Goal: Task Accomplishment & Management: Manage account settings

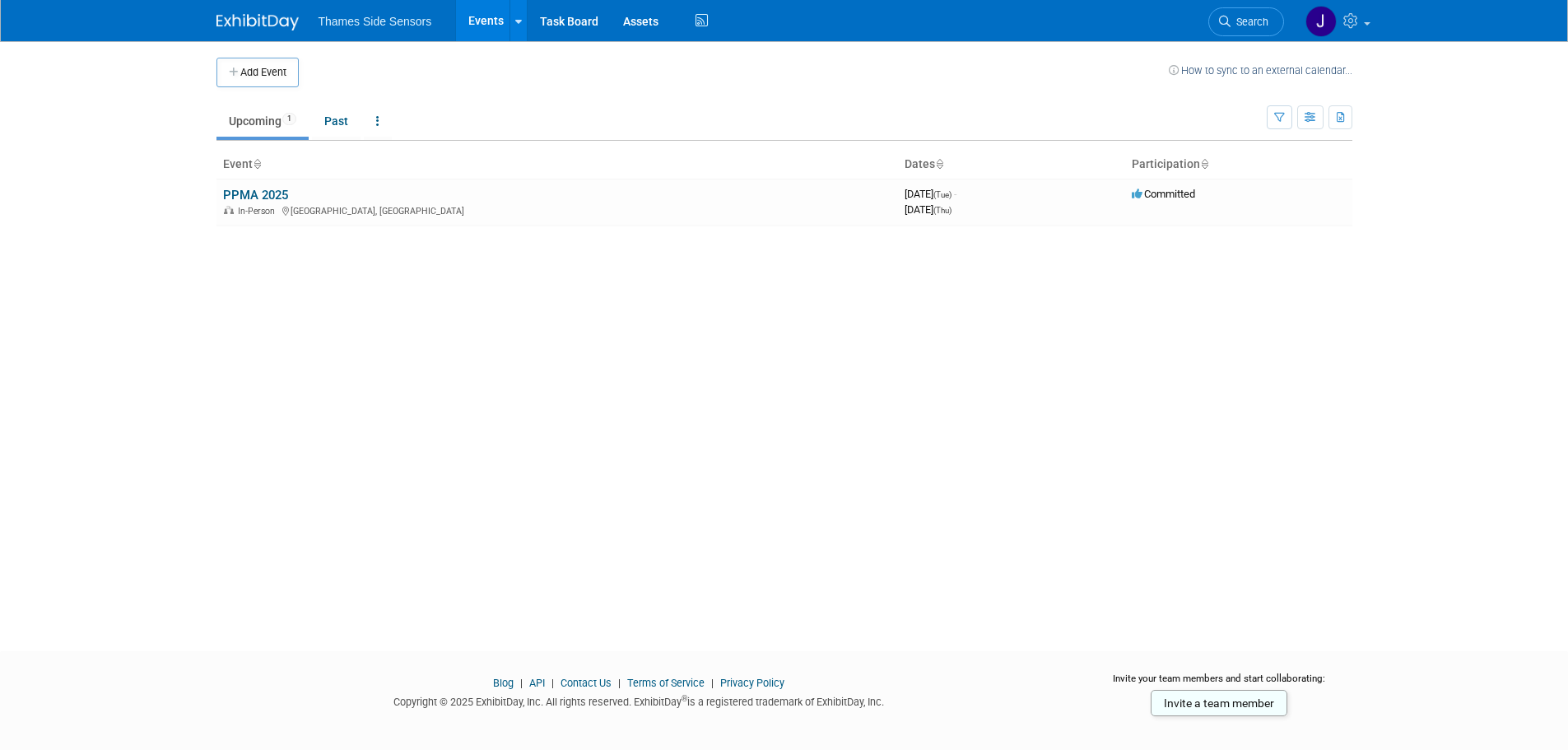
click at [282, 198] on link "PPMA 2025" at bounding box center [255, 194] width 65 height 15
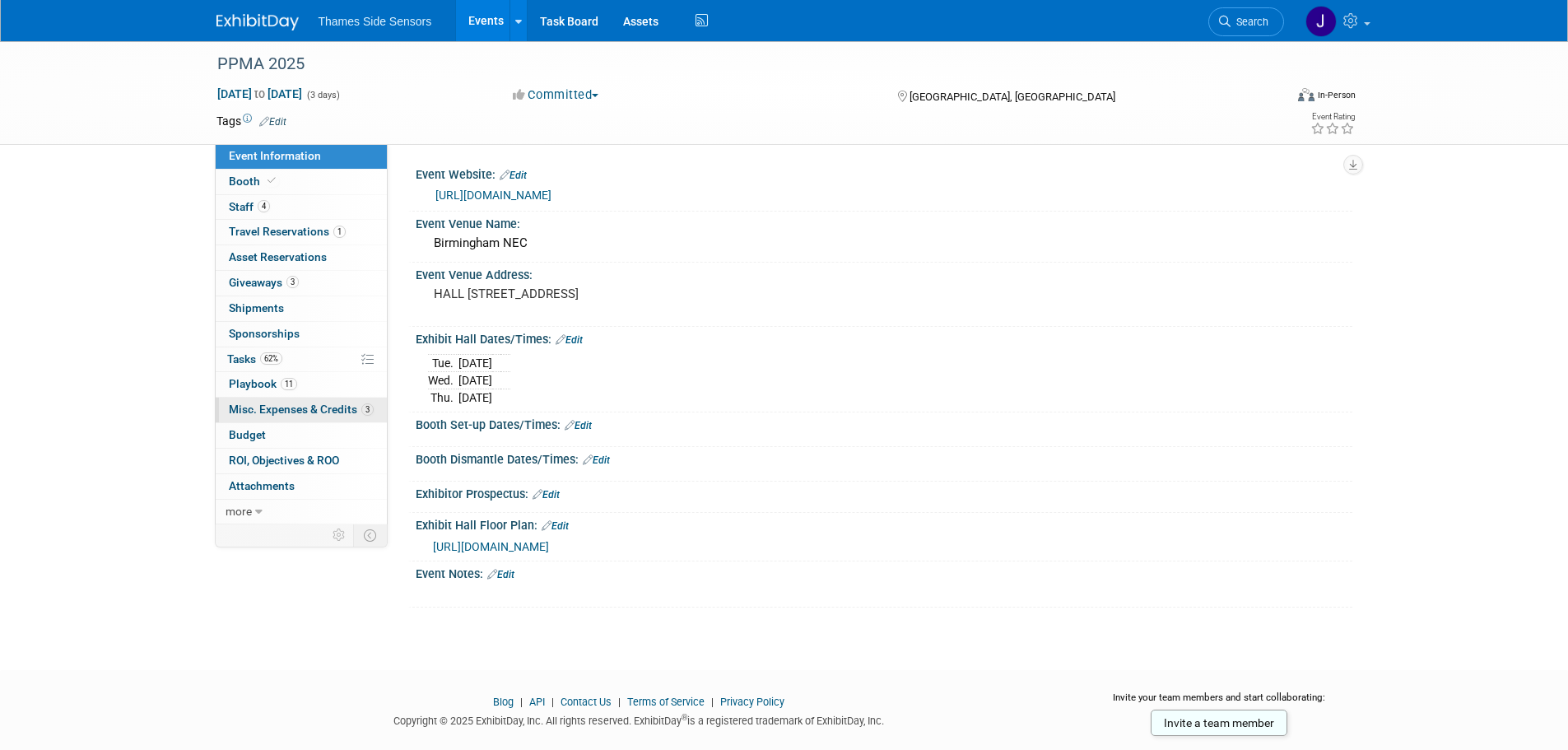
click at [327, 406] on span "Misc. Expenses & Credits 3" at bounding box center [302, 409] width 145 height 13
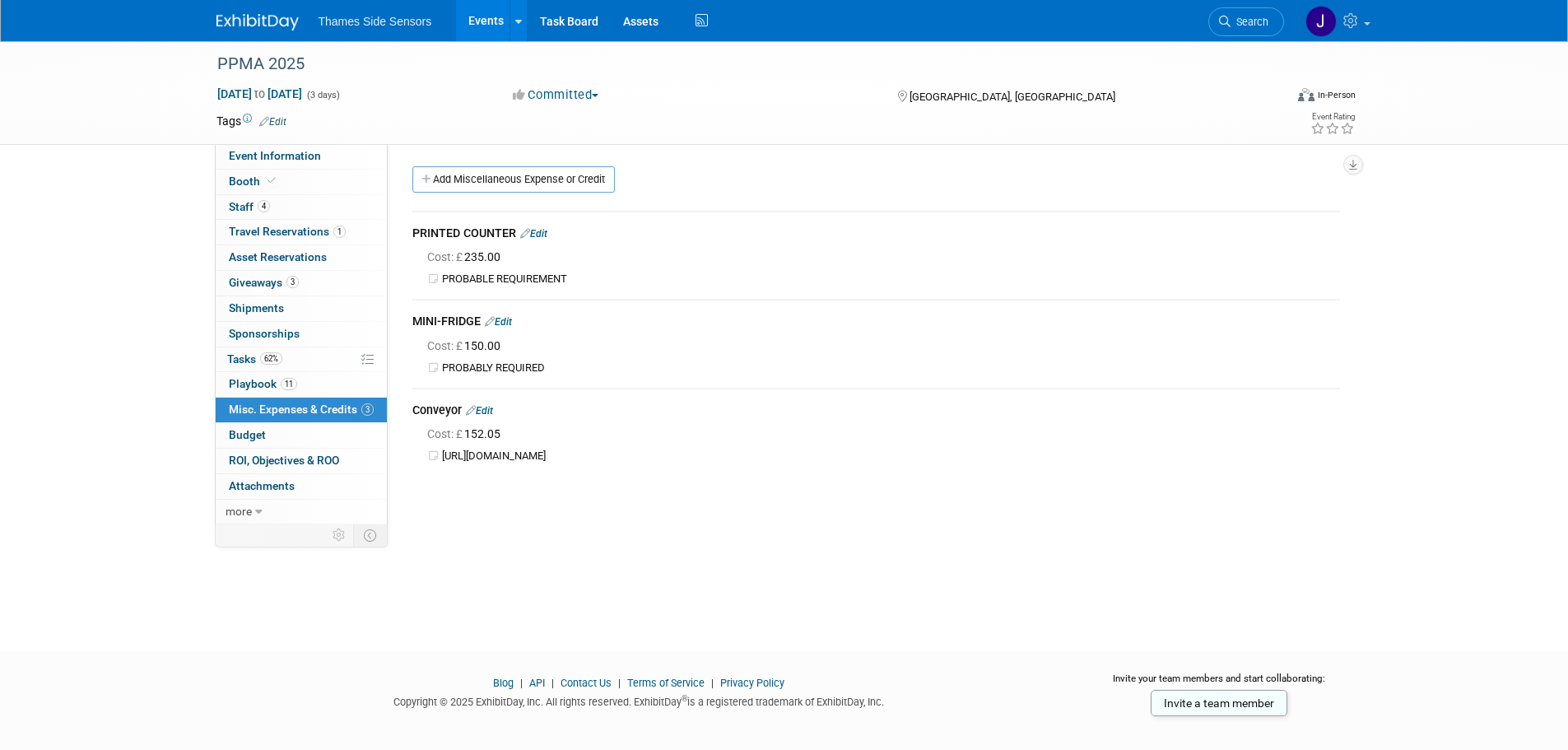
click at [496, 347] on span "Cost: £ 150.00" at bounding box center [467, 345] width 80 height 13
click at [510, 325] on link "Edit" at bounding box center [498, 322] width 27 height 11
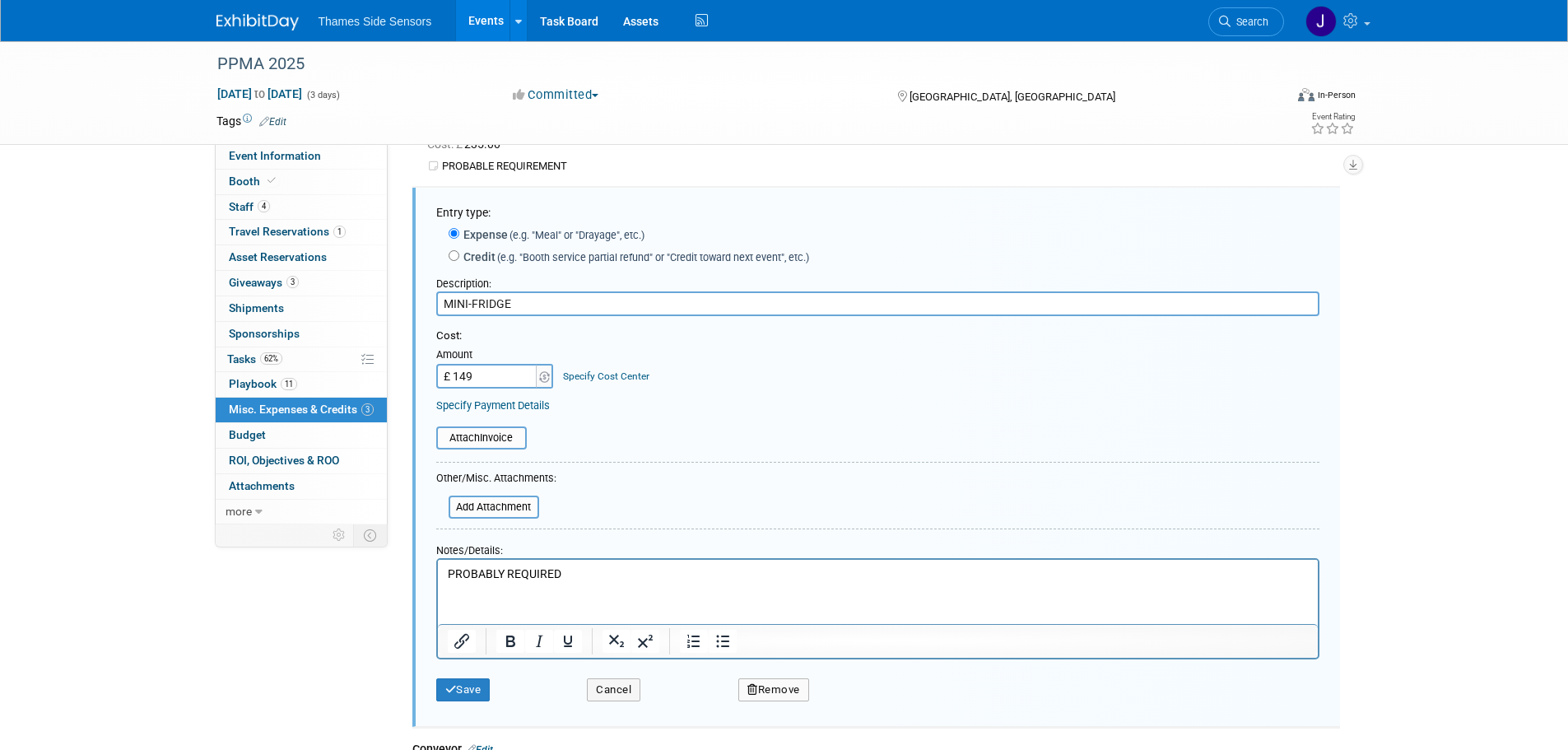
type input "£ 149.00"
click at [562, 433] on table "Attach Invoice" at bounding box center [879, 438] width 884 height 23
drag, startPoint x: 560, startPoint y: 574, endPoint x: 871, endPoint y: 1103, distance: 613.6
click at [438, 559] on html "PROBABLY REQUIRED" at bounding box center [878, 570] width 880 height 23
click at [479, 695] on button "Save" at bounding box center [464, 690] width 54 height 23
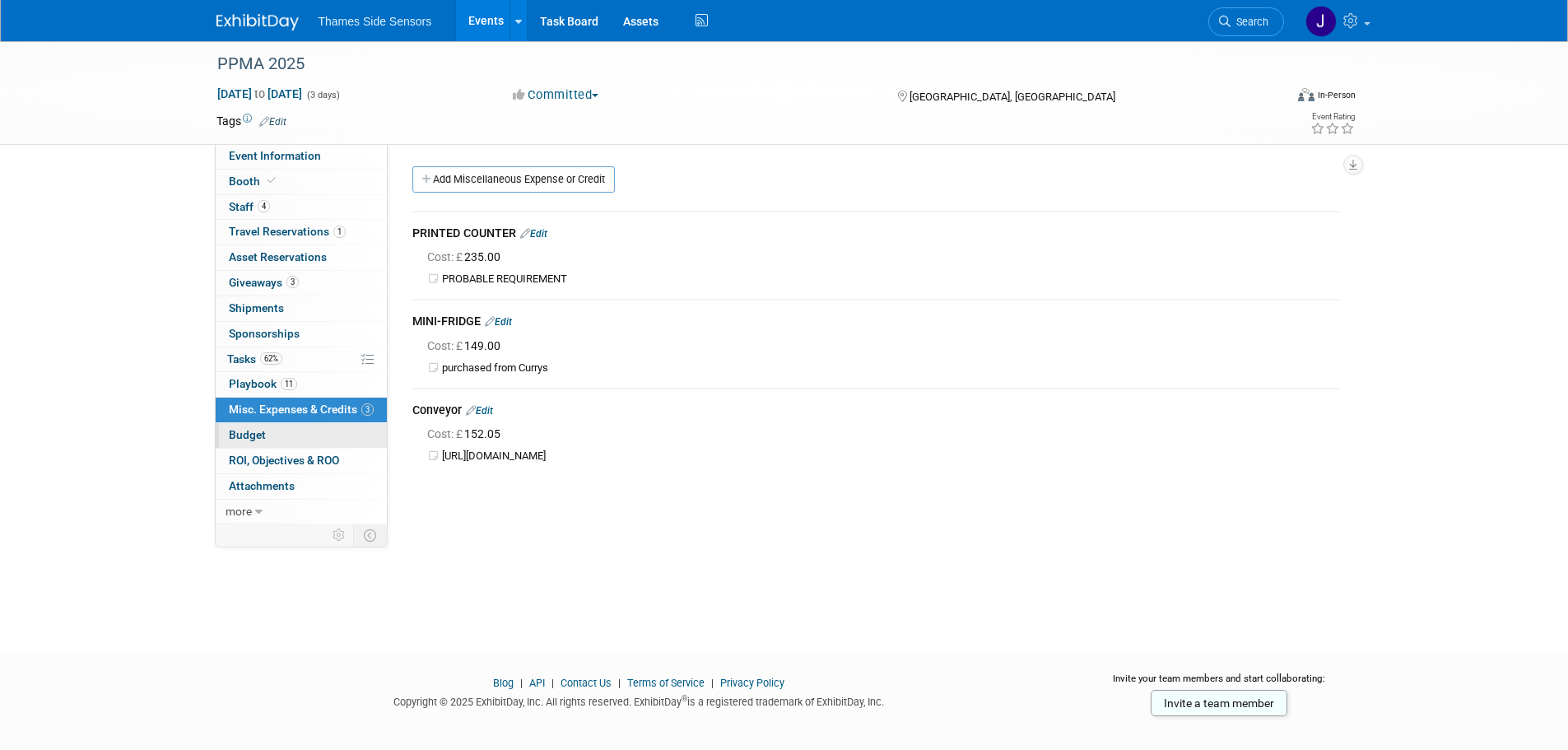
click at [284, 428] on link "Budget" at bounding box center [301, 436] width 171 height 24
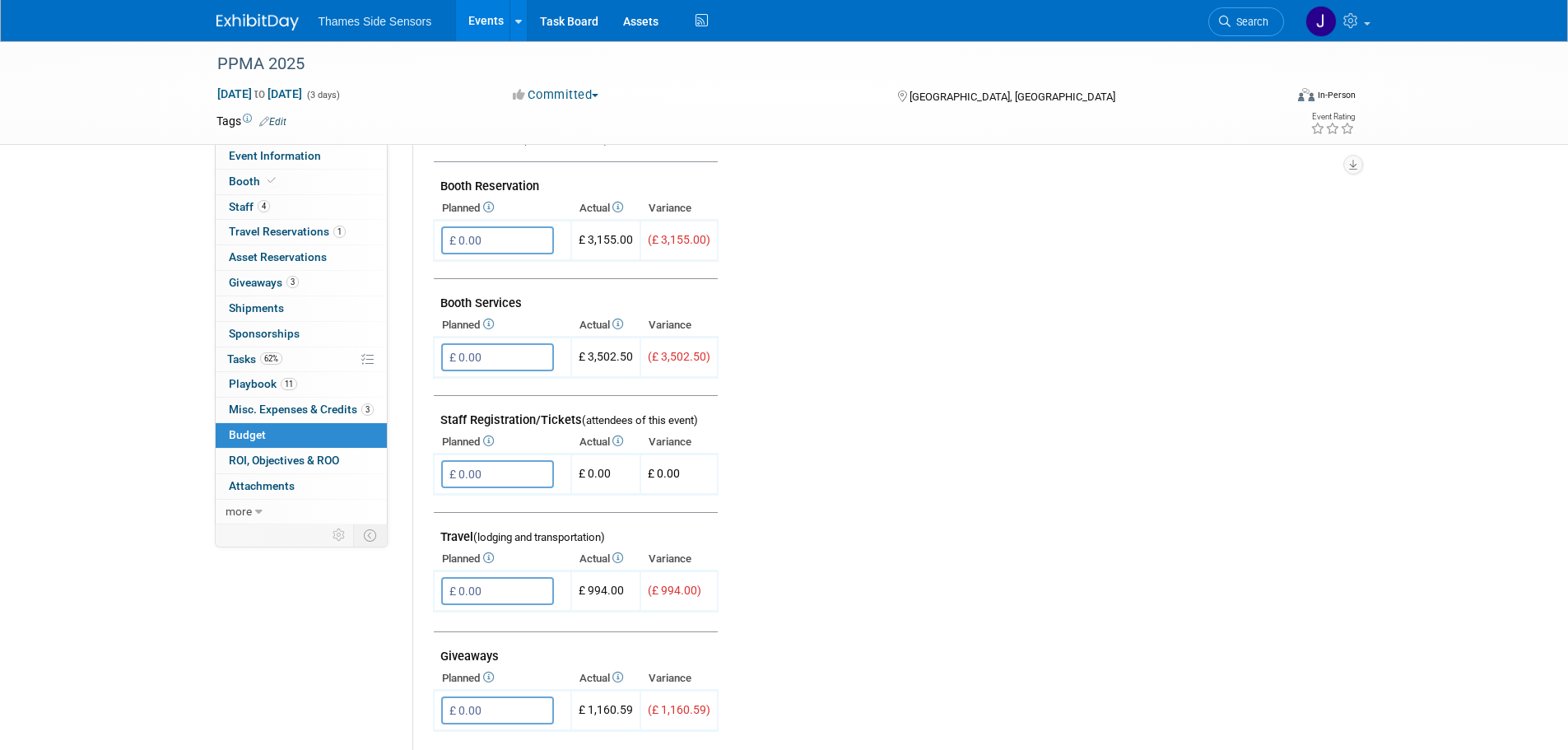
scroll to position [412, 0]
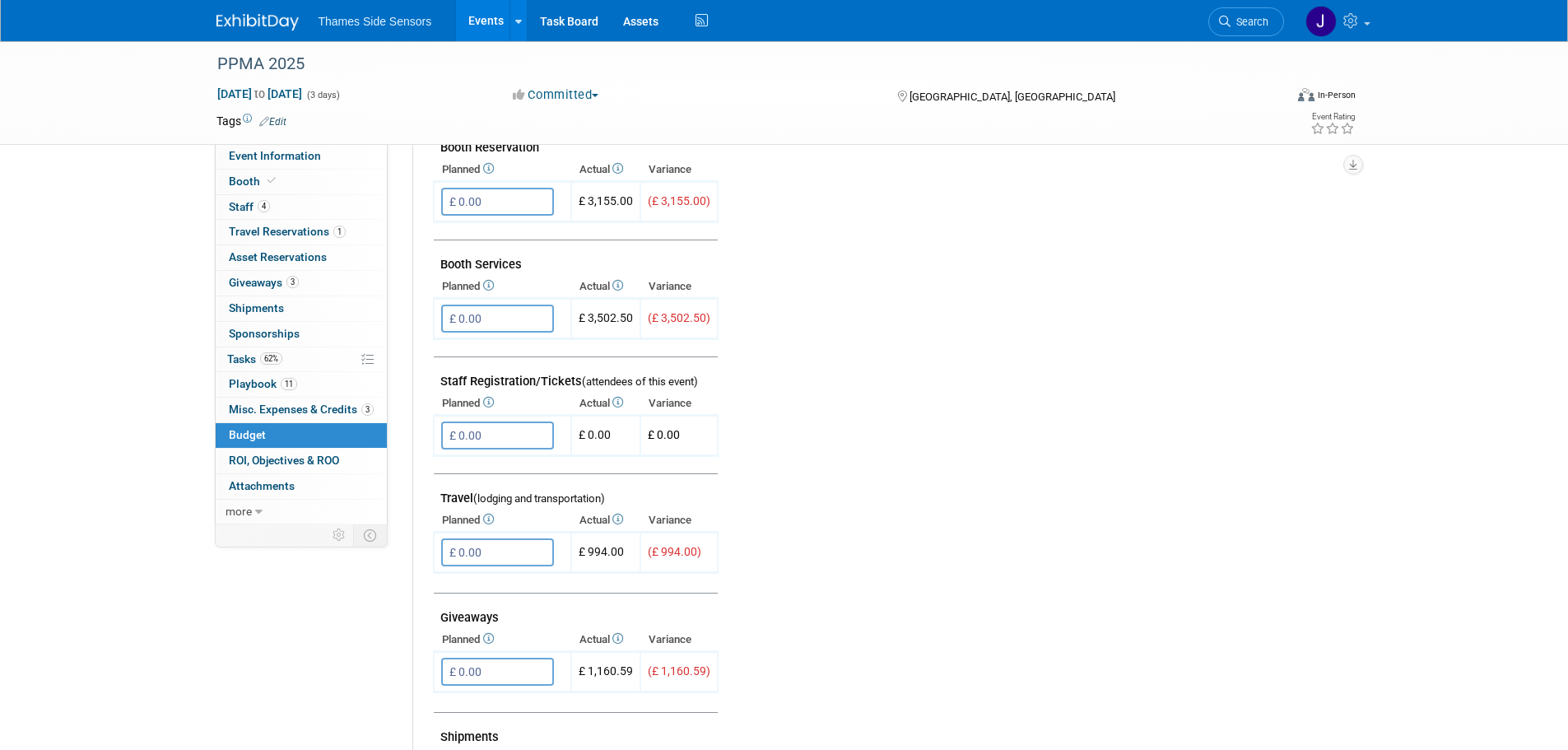
click at [811, 462] on td at bounding box center [1022, 523] width 608 height 906
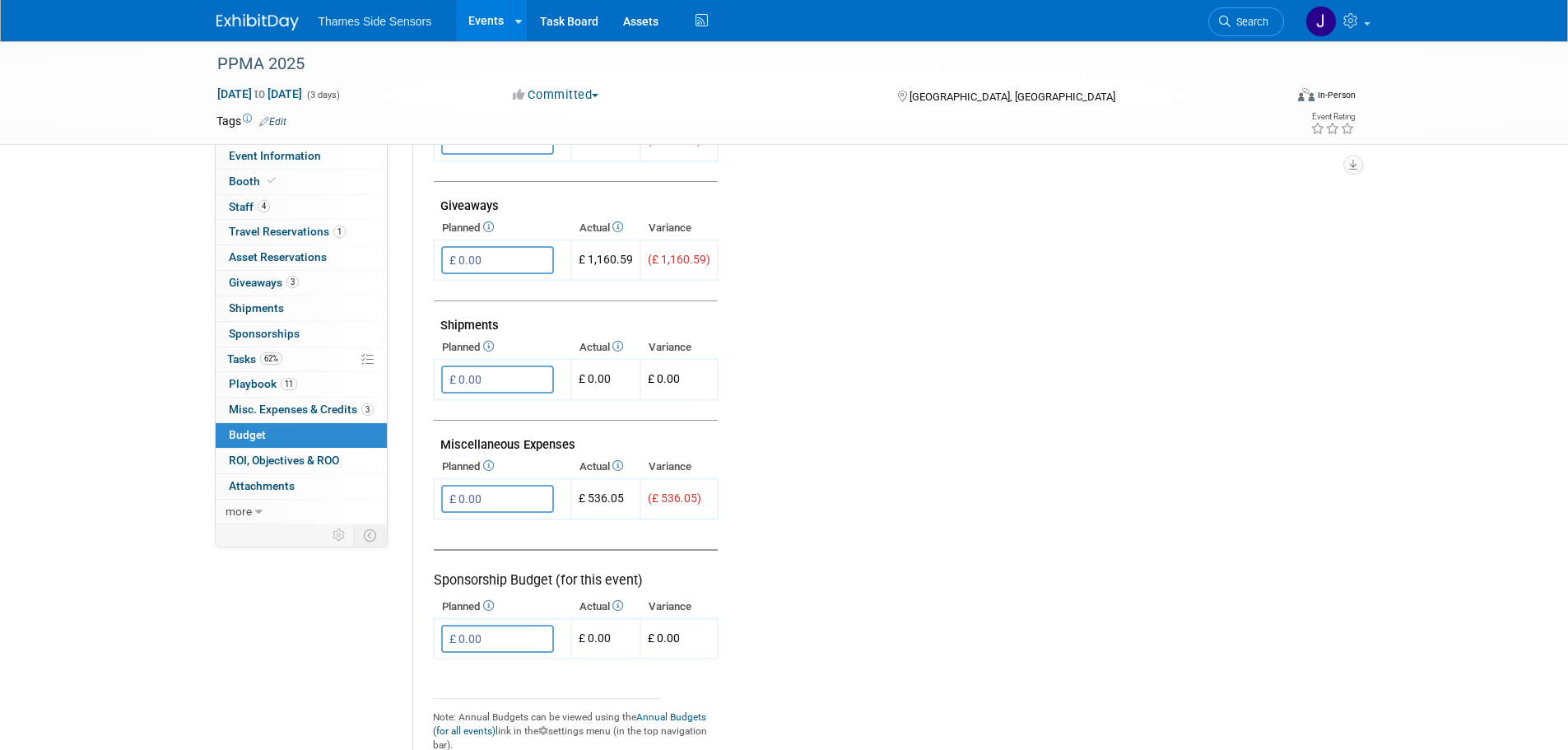
scroll to position [906, 0]
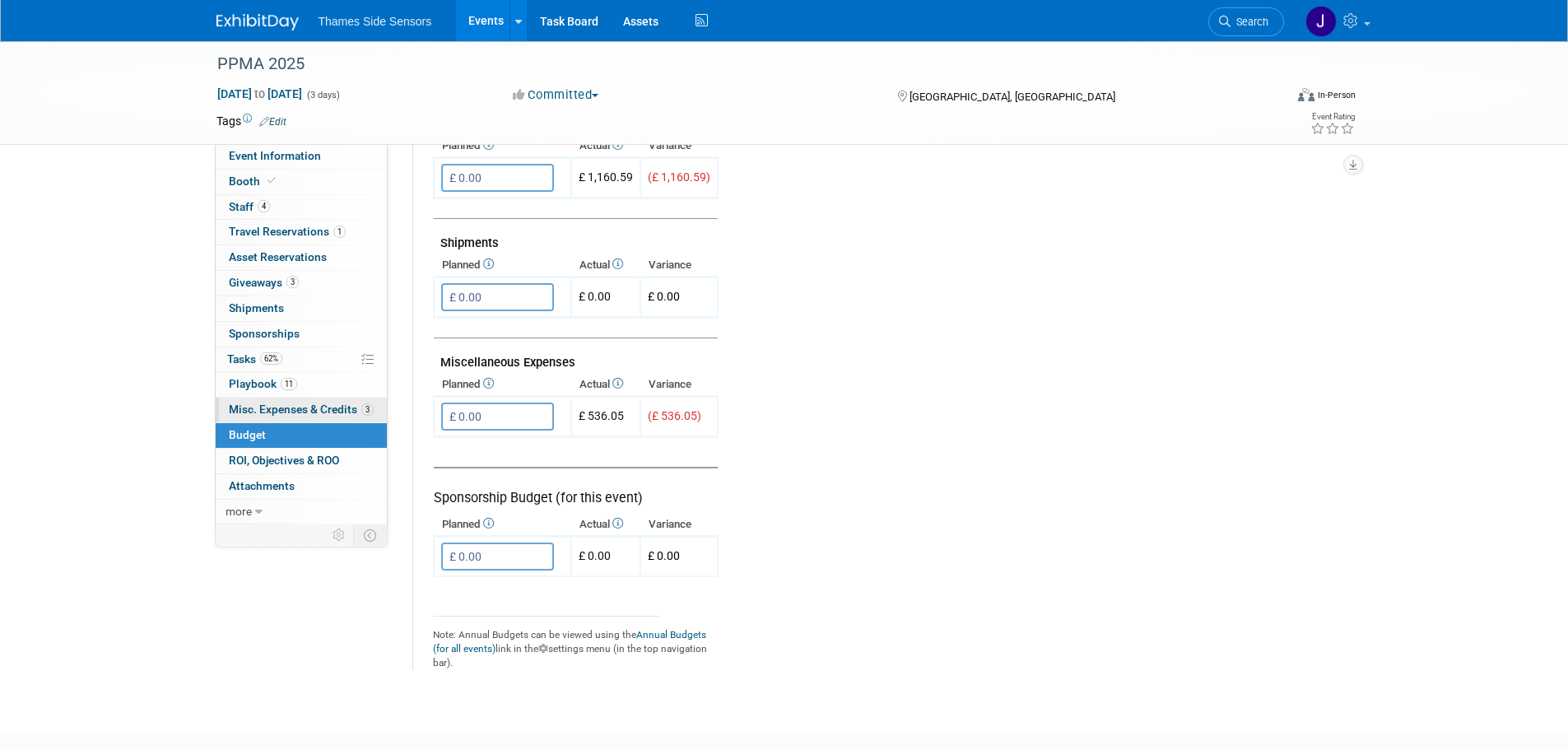
click at [349, 404] on span "Misc. Expenses & Credits 3" at bounding box center [302, 409] width 145 height 13
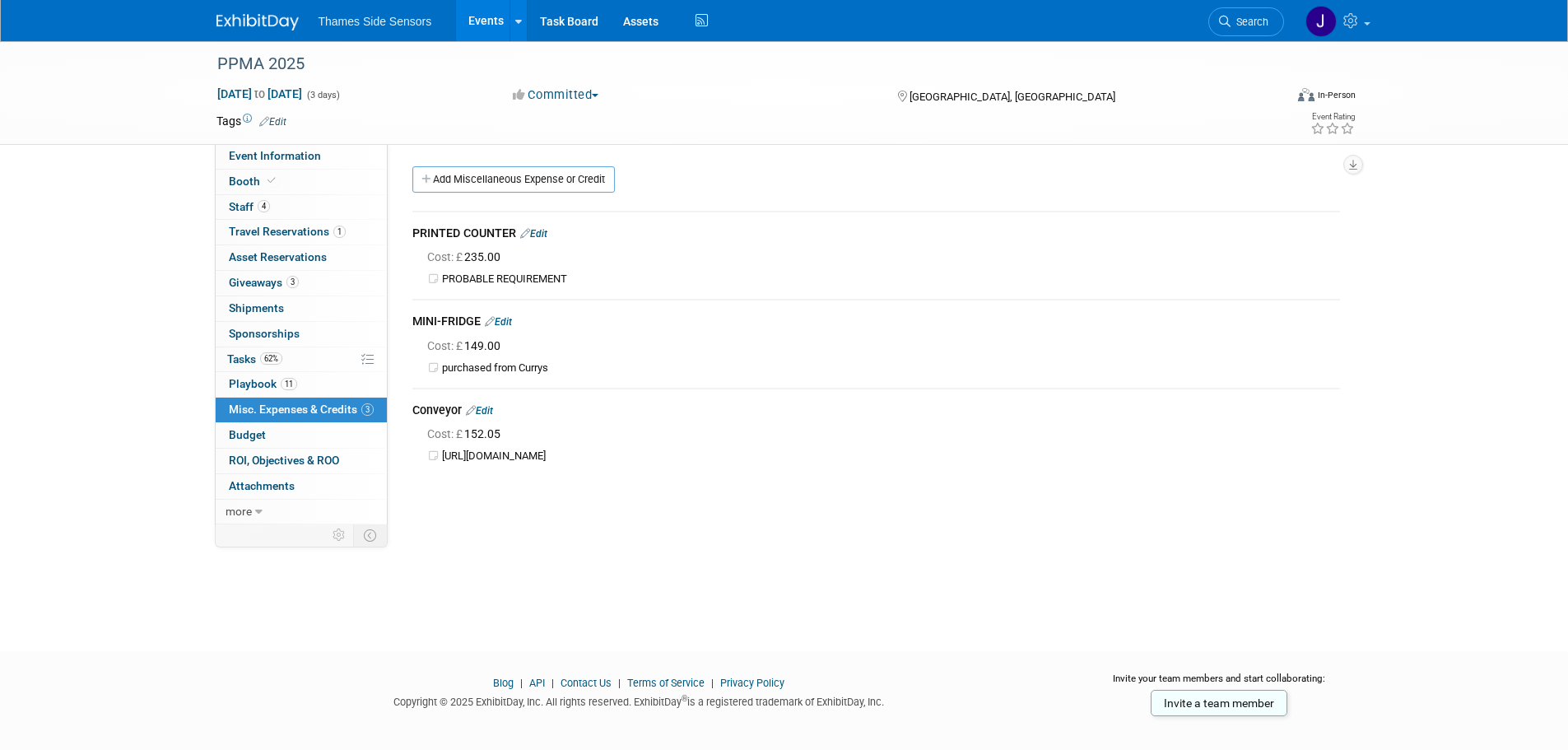
click at [545, 234] on link "Edit" at bounding box center [533, 234] width 27 height 11
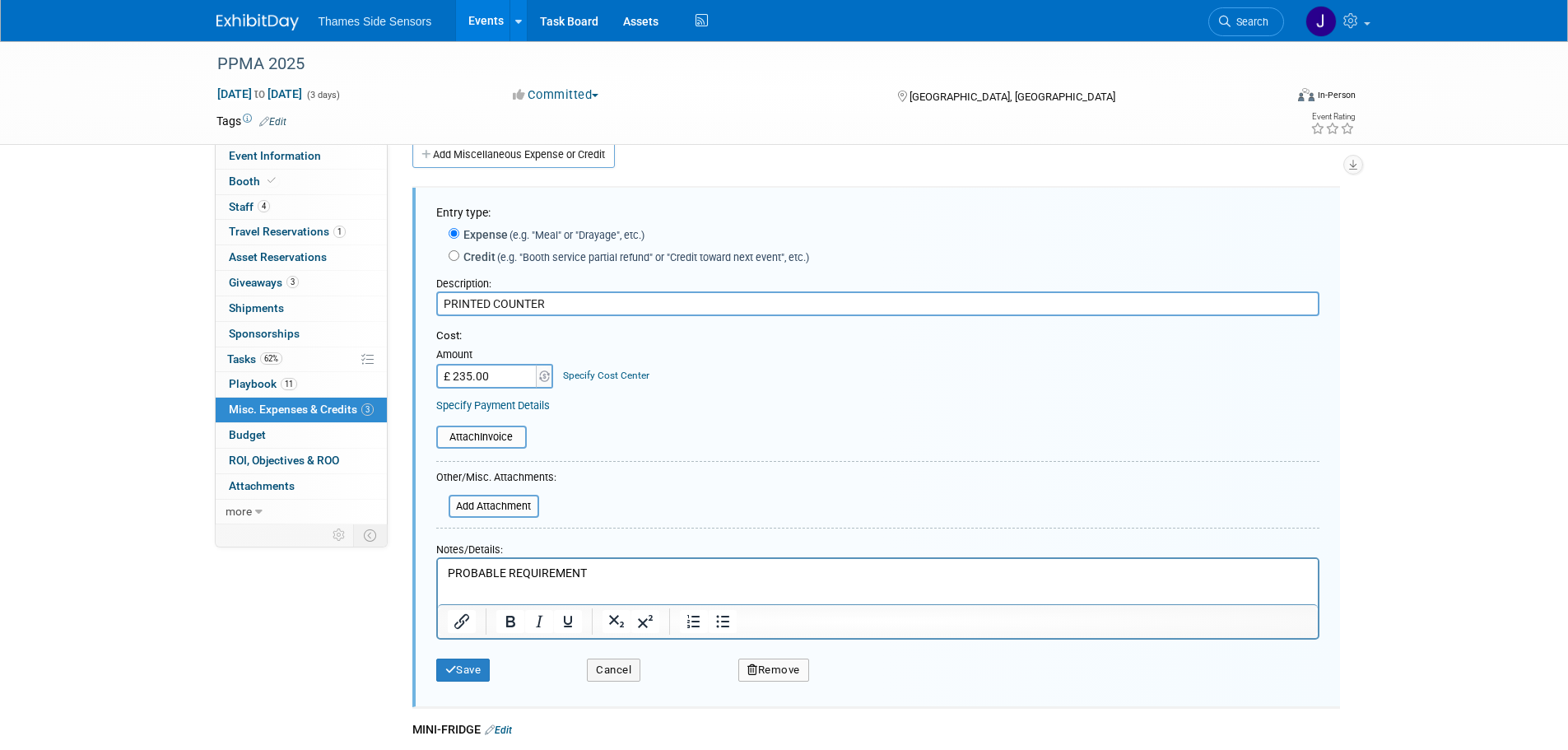
click at [477, 383] on input "£ 235.00" at bounding box center [488, 376] width 103 height 24
type input "£ 230.00"
click at [675, 497] on form "Entry type: Expense (e.g. "Meal" or "Drayage", etc.) Credit (e.g. "Booth servic…" at bounding box center [879, 447] width 884 height 486
click at [656, 572] on p "PROBABLE REQUIREMENT" at bounding box center [878, 574] width 861 height 17
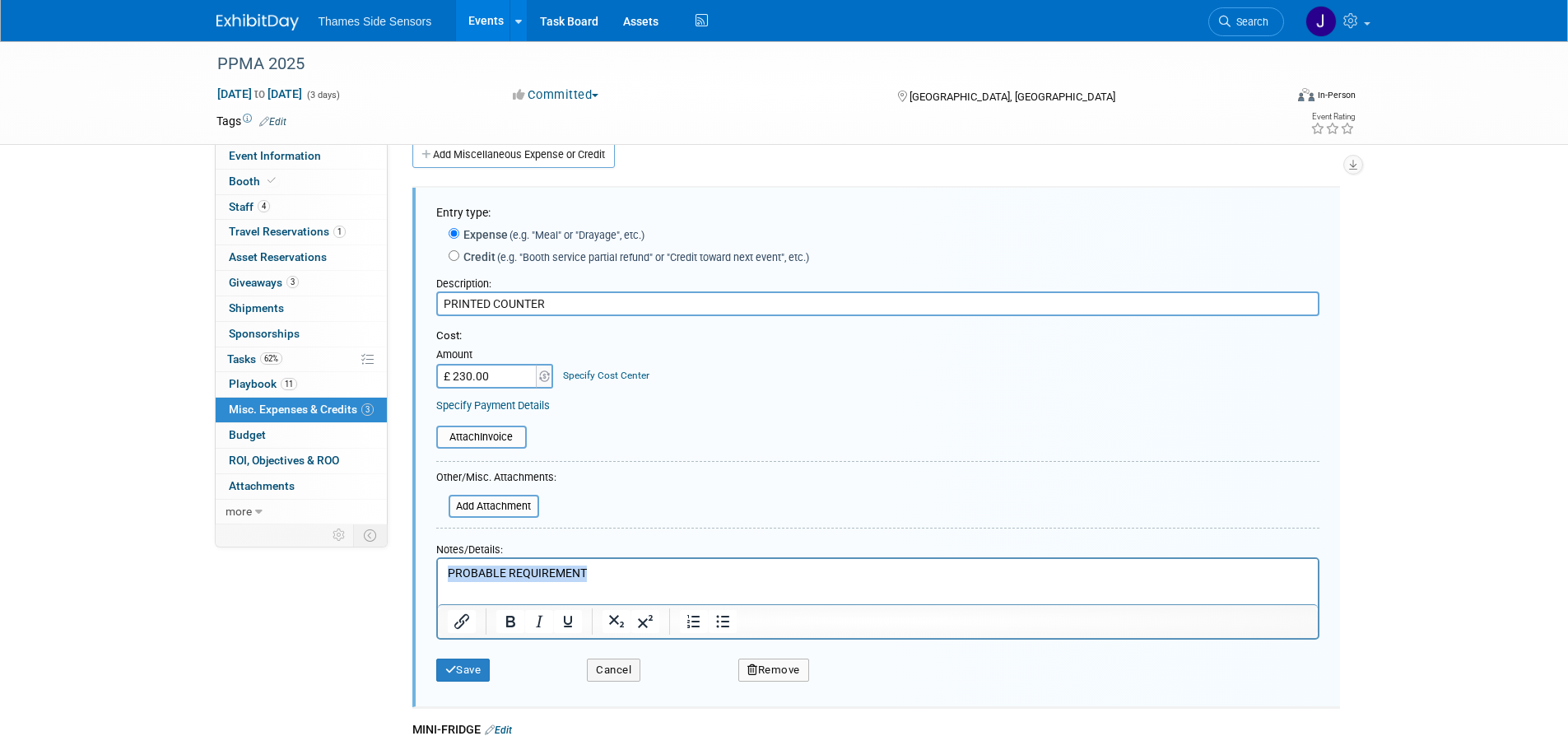
click at [656, 572] on p "PROBABLE REQUIREMENT" at bounding box center [878, 574] width 861 height 17
click at [470, 675] on button "Save" at bounding box center [464, 671] width 54 height 23
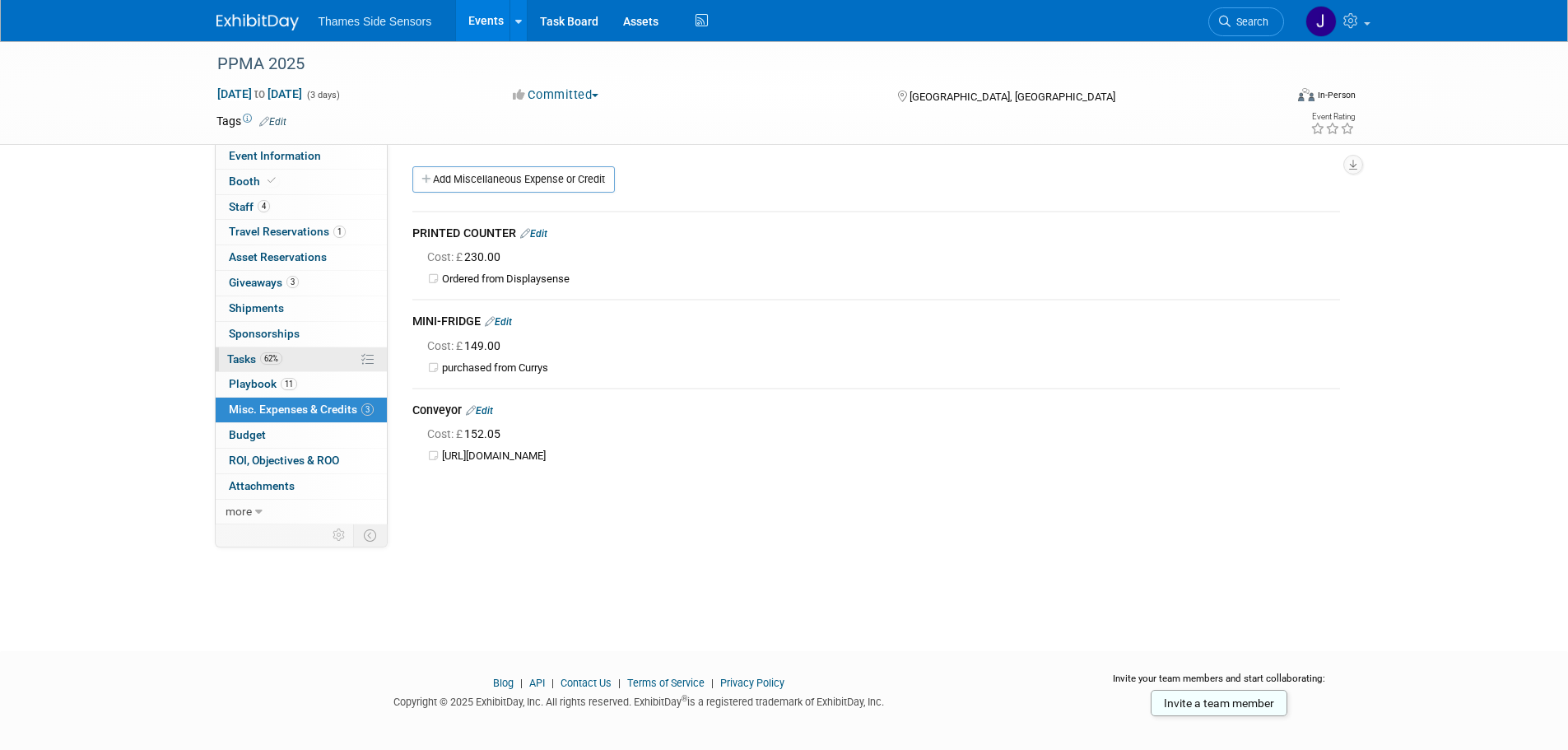
click at [304, 353] on link "62% Tasks 62%" at bounding box center [301, 360] width 171 height 24
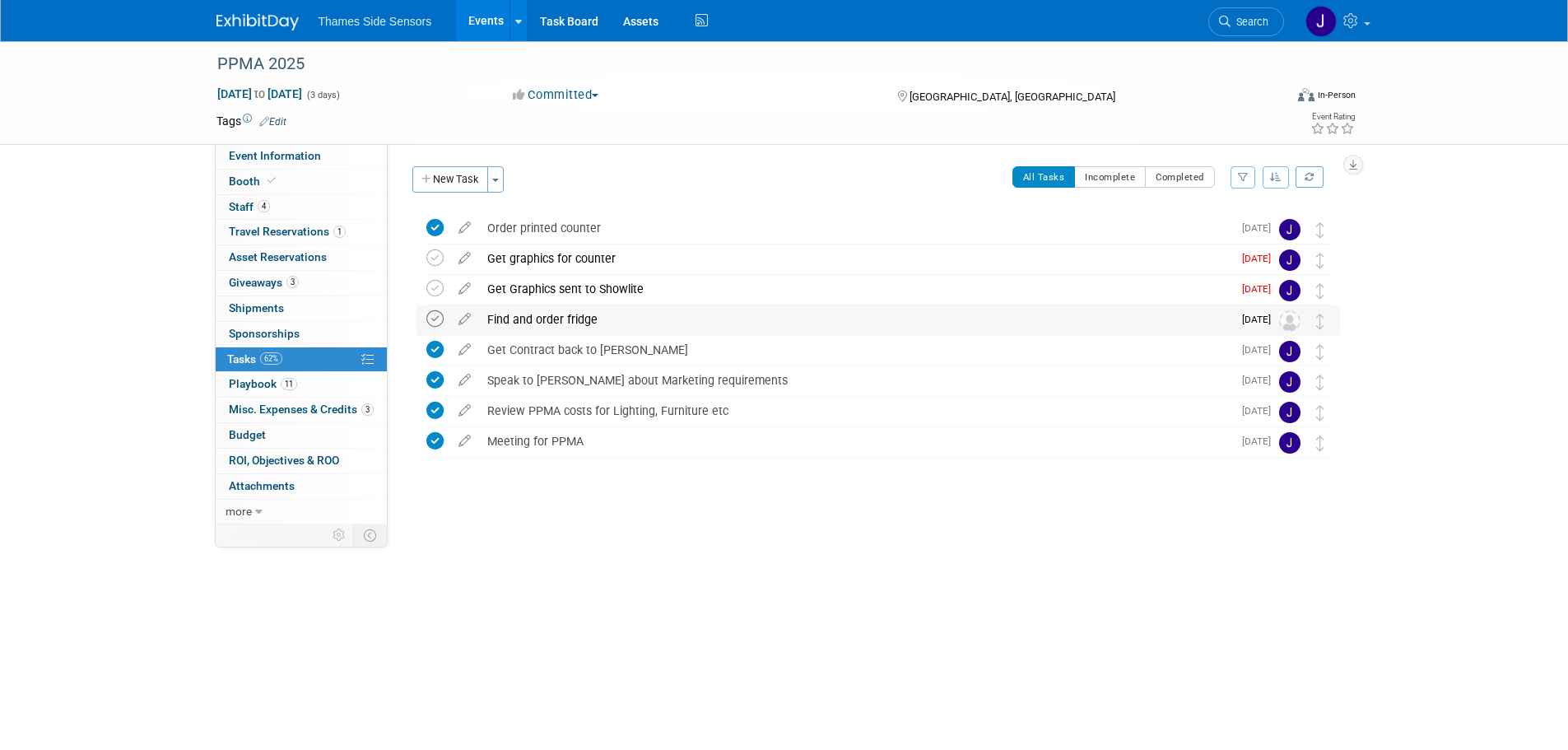
click at [433, 318] on icon at bounding box center [435, 319] width 17 height 17
click at [431, 290] on icon at bounding box center [435, 289] width 17 height 17
click at [438, 256] on icon at bounding box center [435, 258] width 17 height 17
click at [470, 176] on button "New Task" at bounding box center [450, 180] width 76 height 26
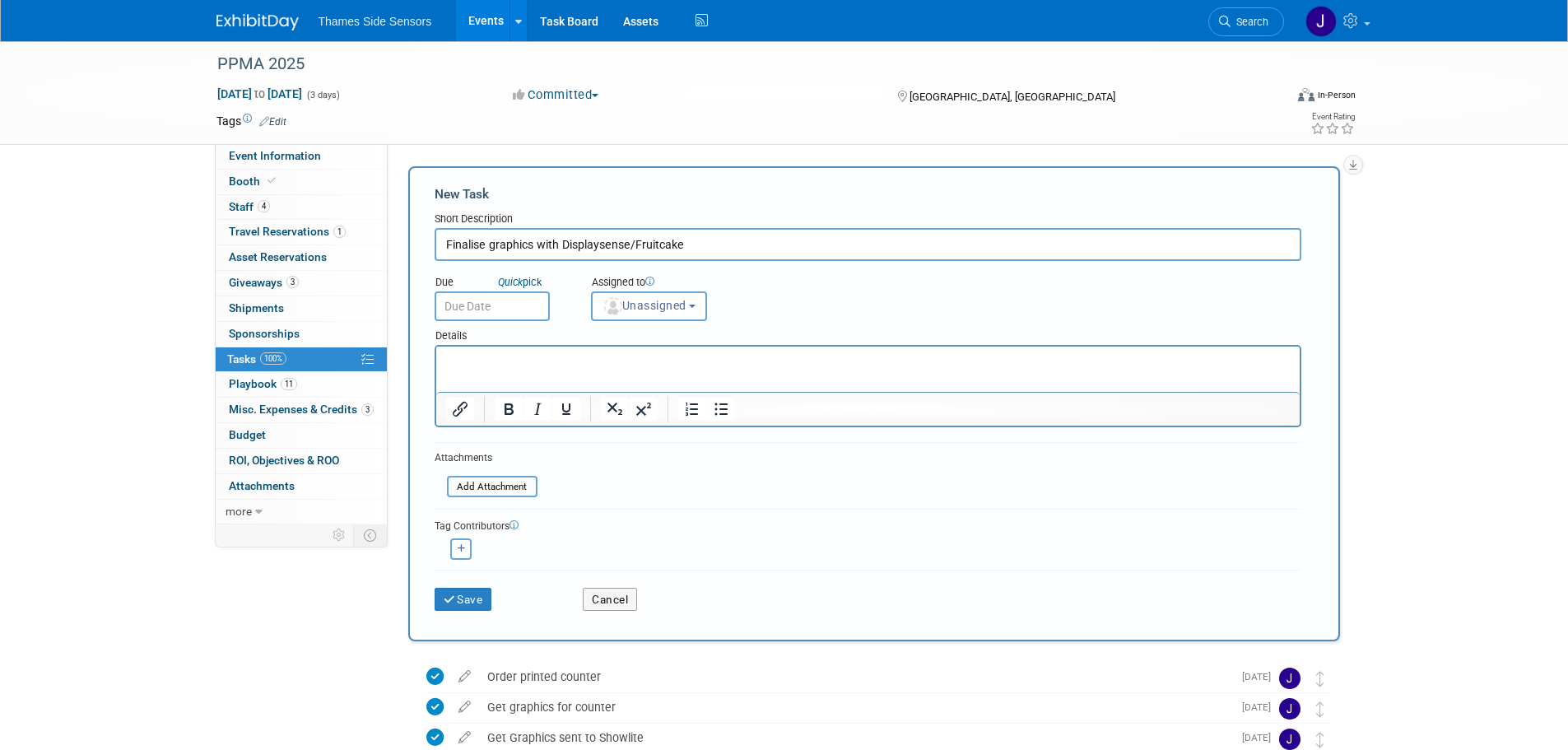
type input "Finalise graphics with Displaysense/Fruitcake"
click at [468, 305] on input "text" at bounding box center [492, 306] width 115 height 30
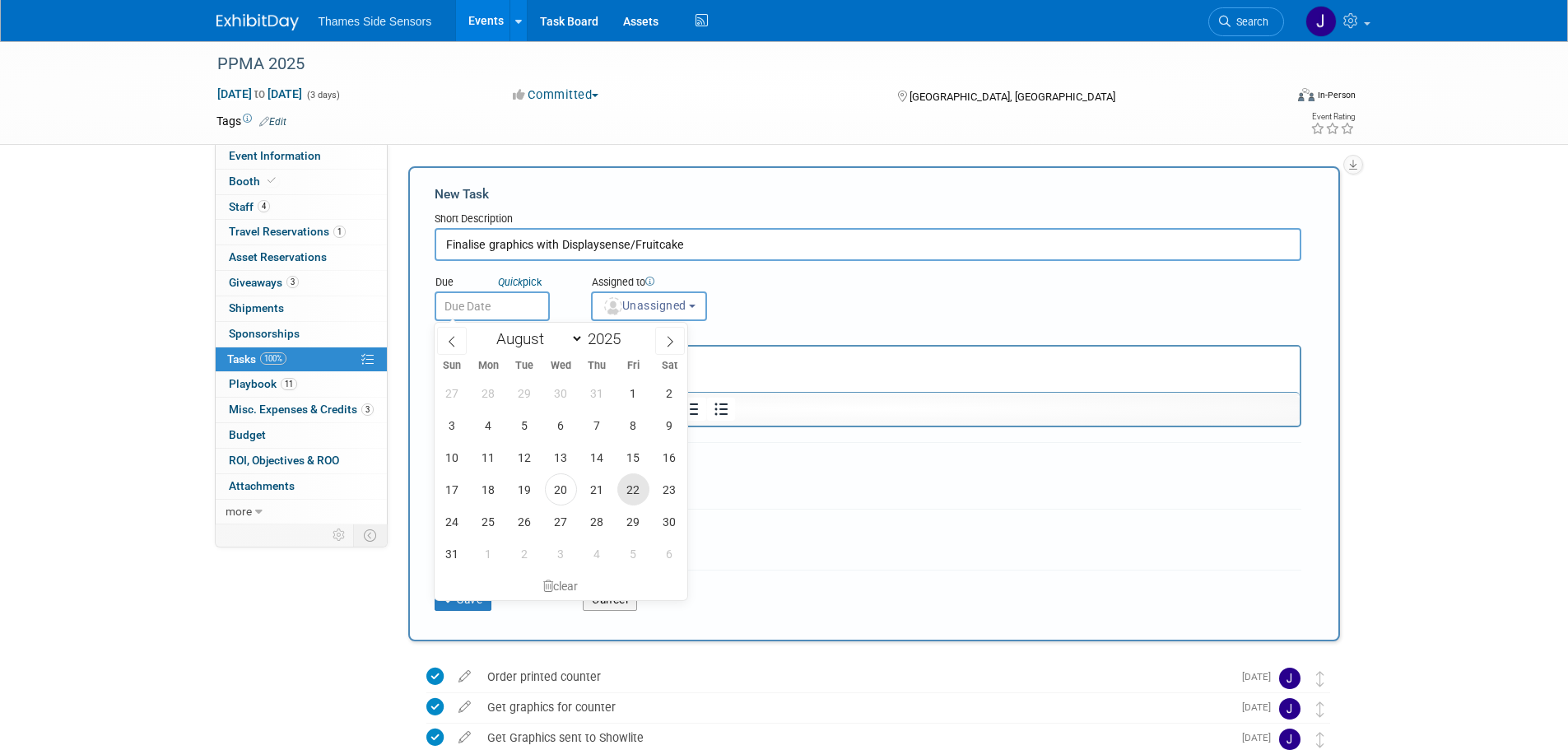
click at [639, 496] on span "22" at bounding box center [633, 489] width 32 height 32
type input "Aug 22, 2025"
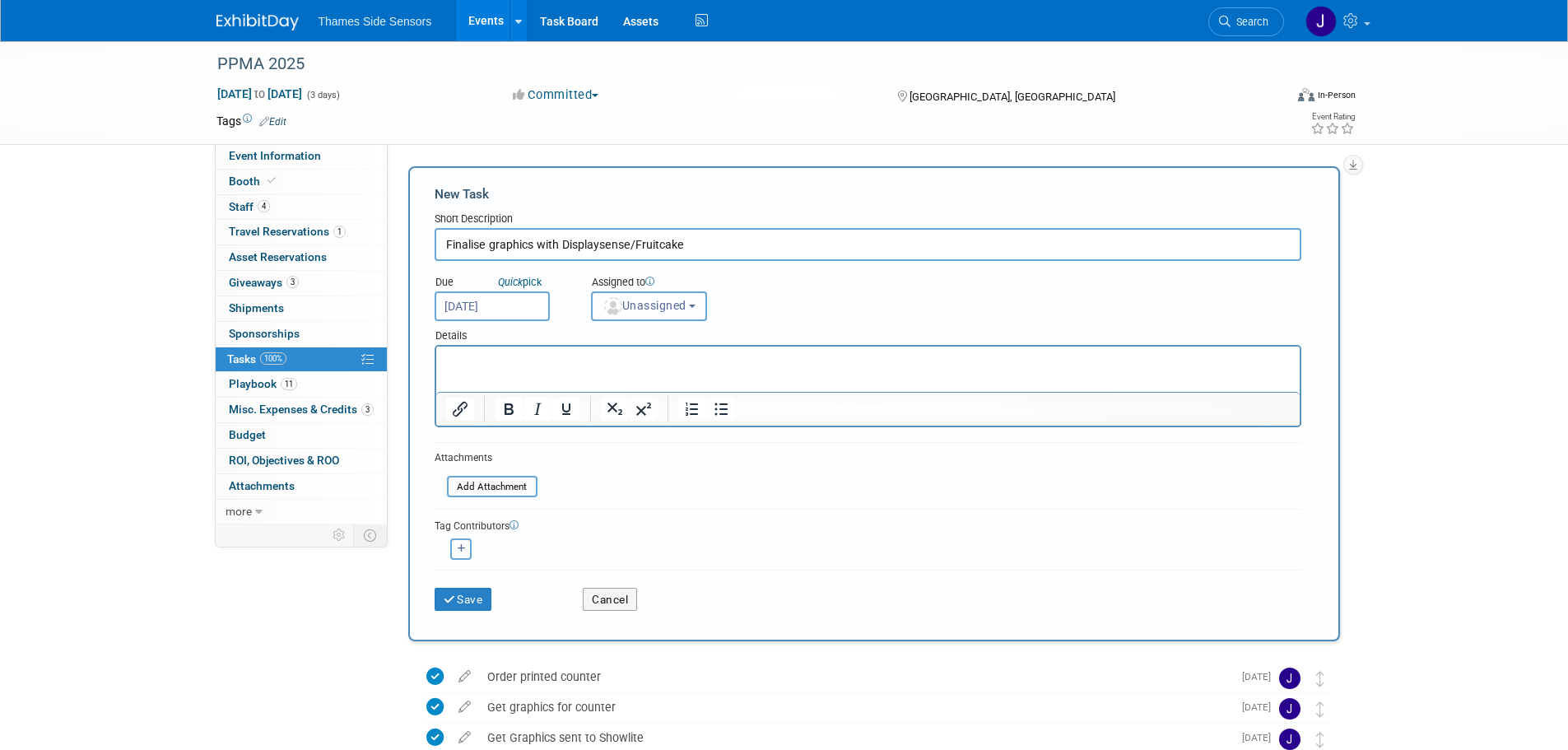
click at [660, 308] on span "Unassigned" at bounding box center [644, 305] width 84 height 13
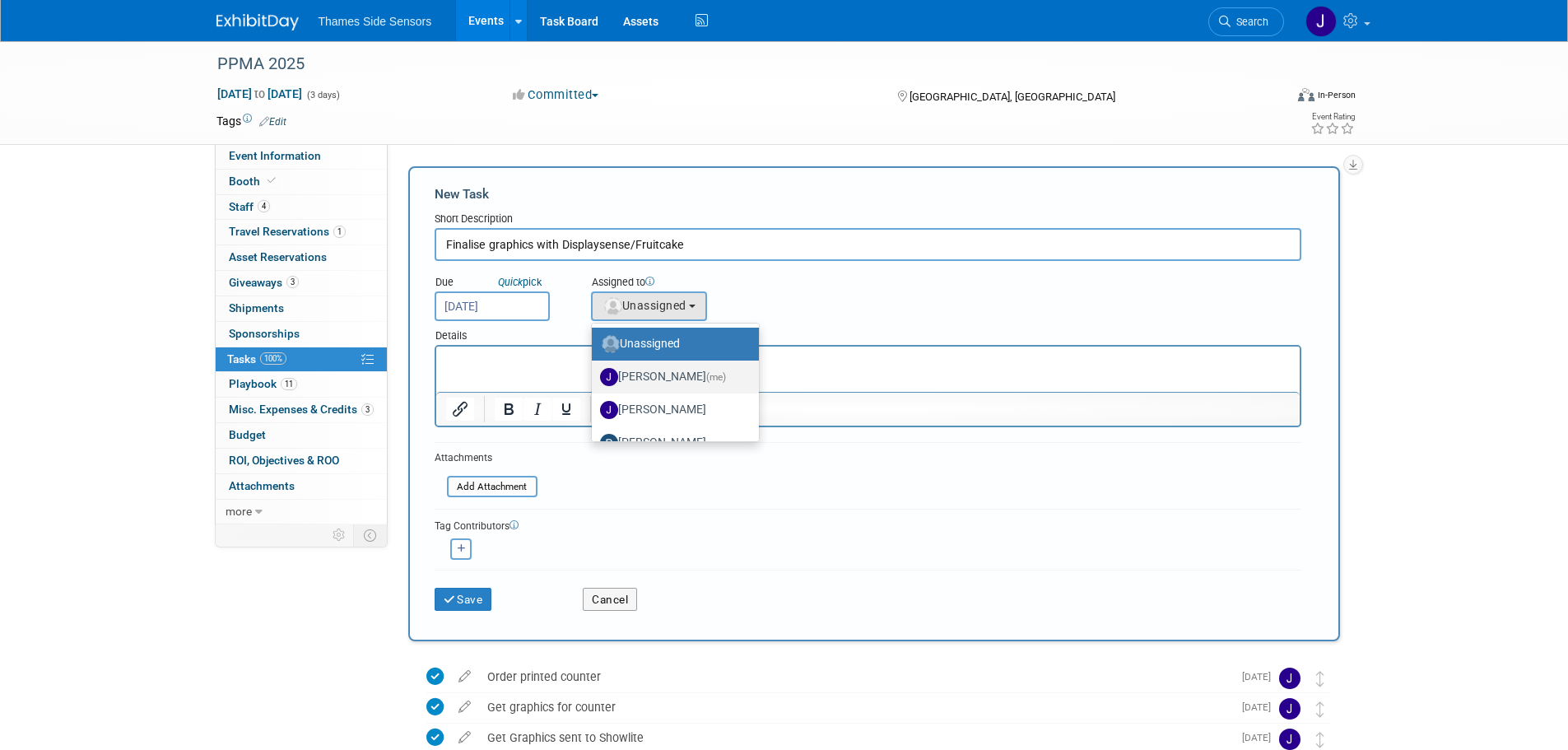
drag, startPoint x: 646, startPoint y: 375, endPoint x: 202, endPoint y: 26, distance: 564.7
click at [646, 375] on label "James Netherway (me)" at bounding box center [671, 377] width 142 height 26
click at [594, 375] on input "James Netherway (me)" at bounding box center [589, 375] width 10 height 10
select select "61e8b039-7219-482e-890f-bd03ddbeac06"
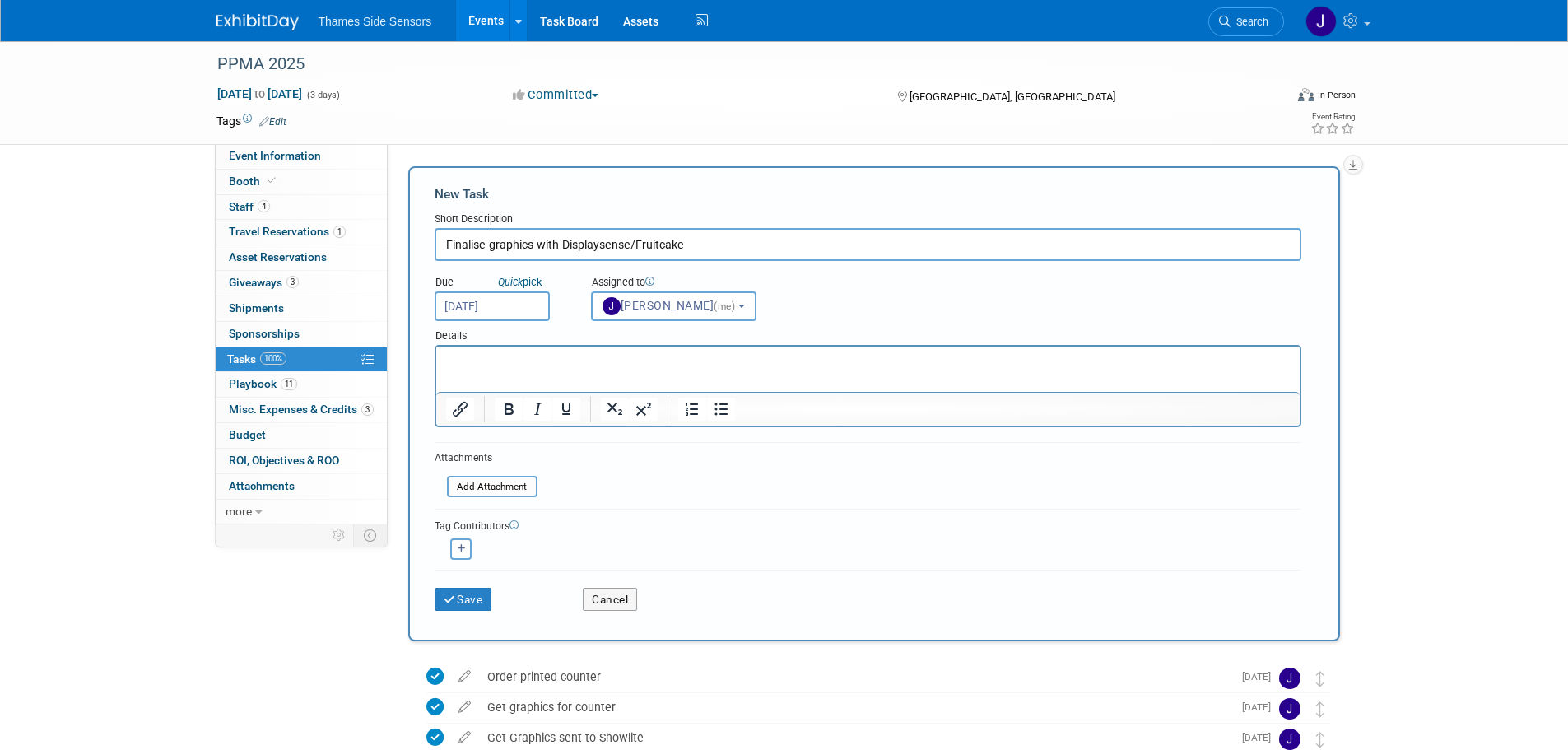
click at [499, 370] on html at bounding box center [867, 358] width 864 height 23
click at [458, 549] on icon "button" at bounding box center [461, 549] width 8 height 9
select select
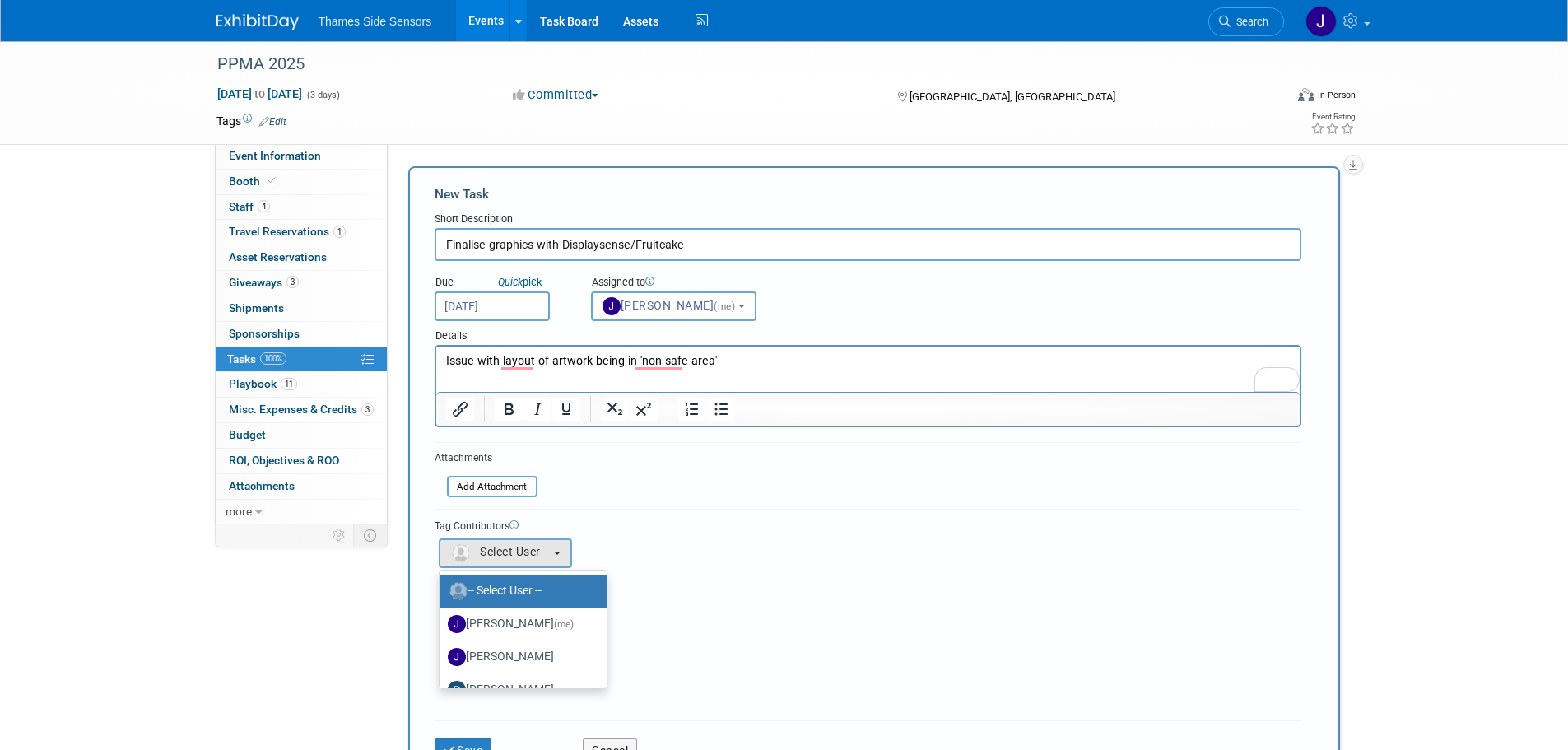
click at [614, 551] on div "James (me) remove Jean-Pierre remove remove remove (me)" at bounding box center [868, 551] width 867 height 34
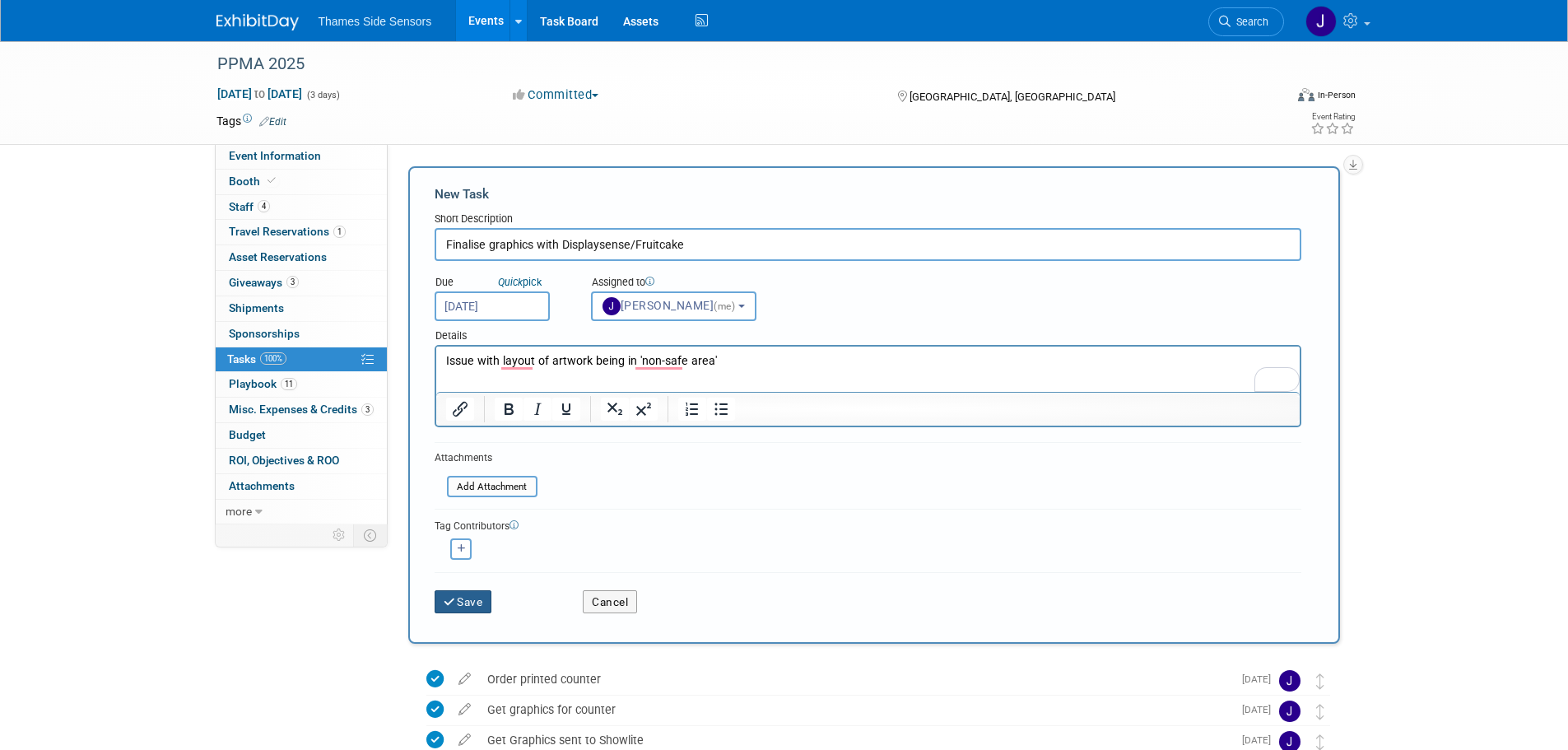
click at [463, 604] on button "Save" at bounding box center [464, 602] width 58 height 23
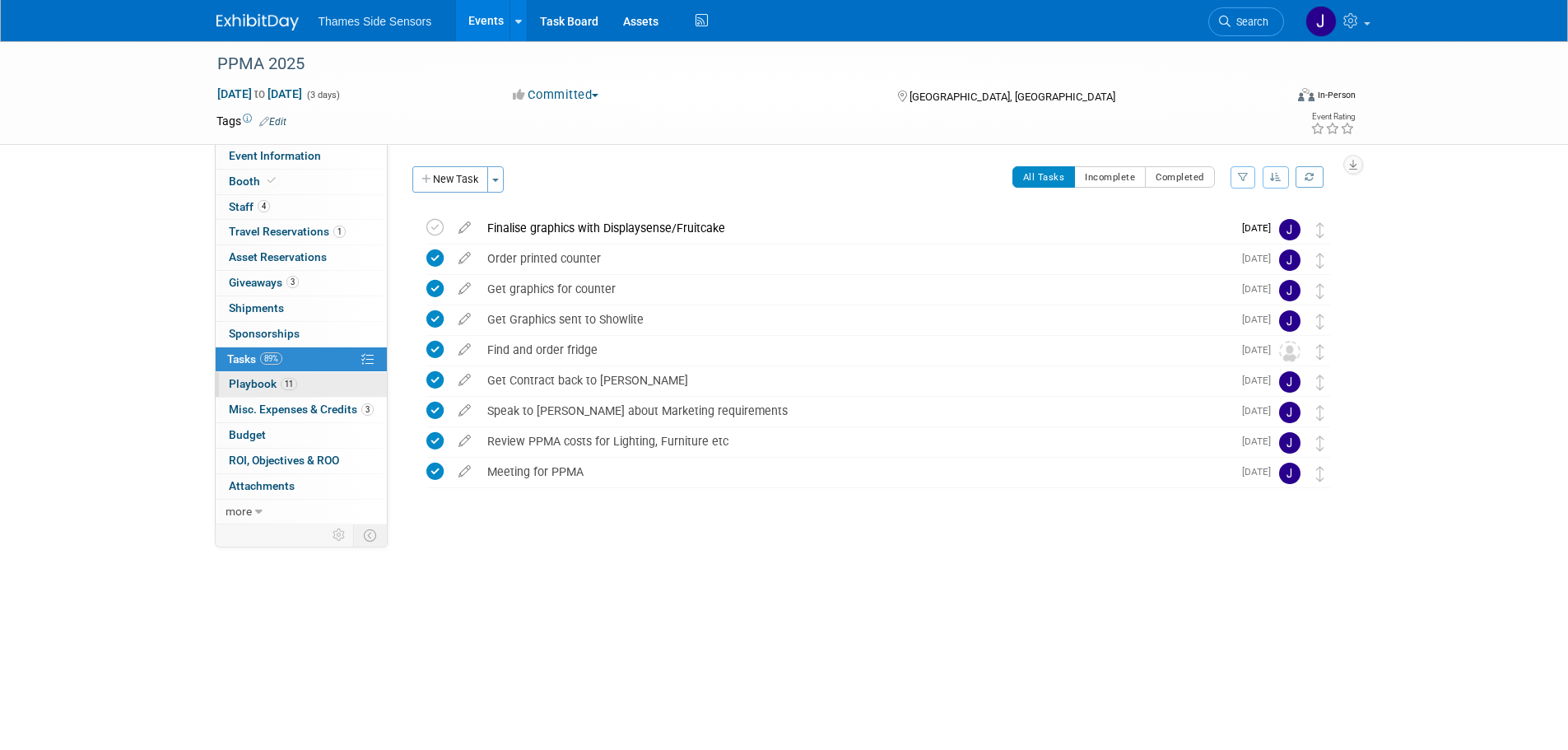
click at [262, 384] on span "Playbook 11" at bounding box center [263, 384] width 68 height 13
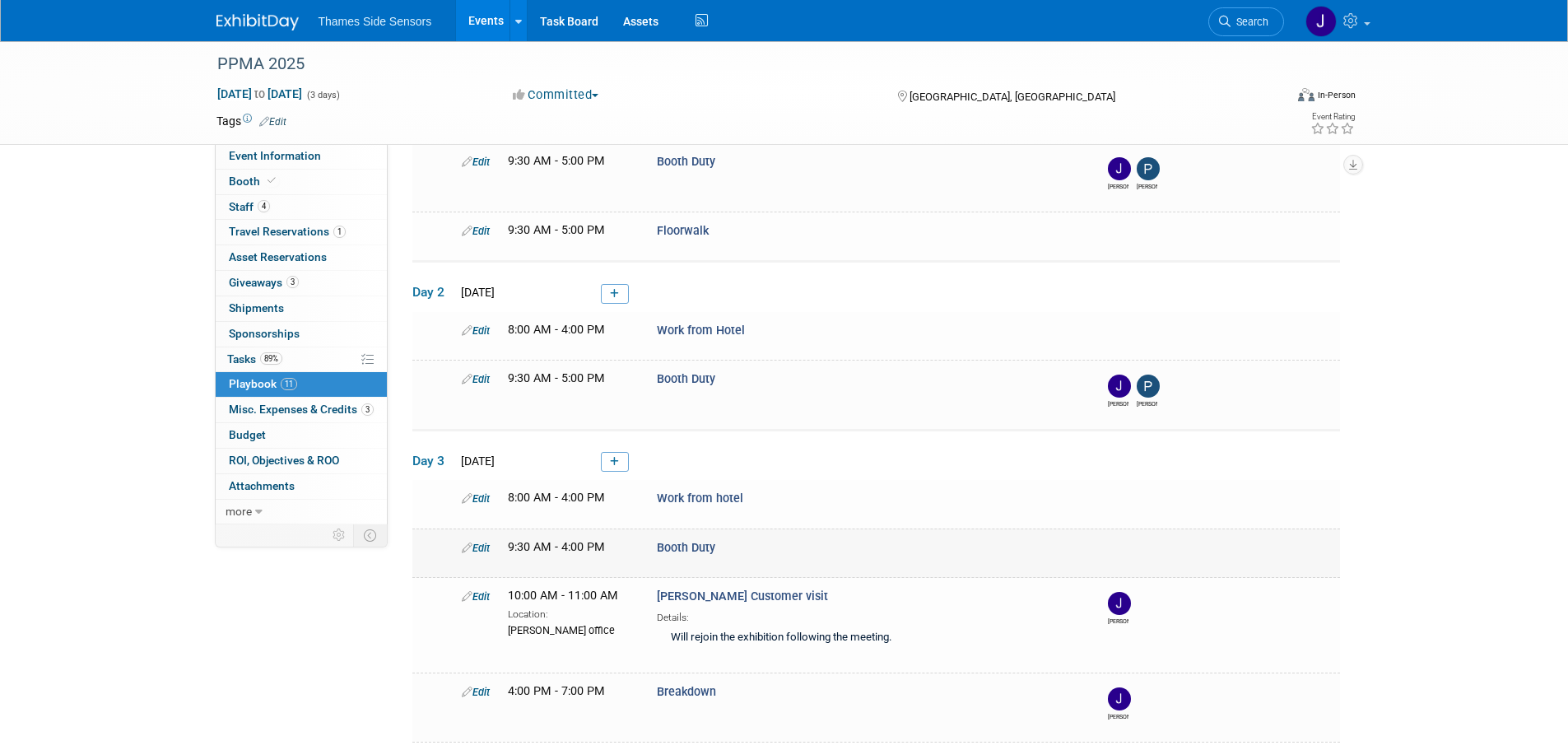
scroll to position [247, 0]
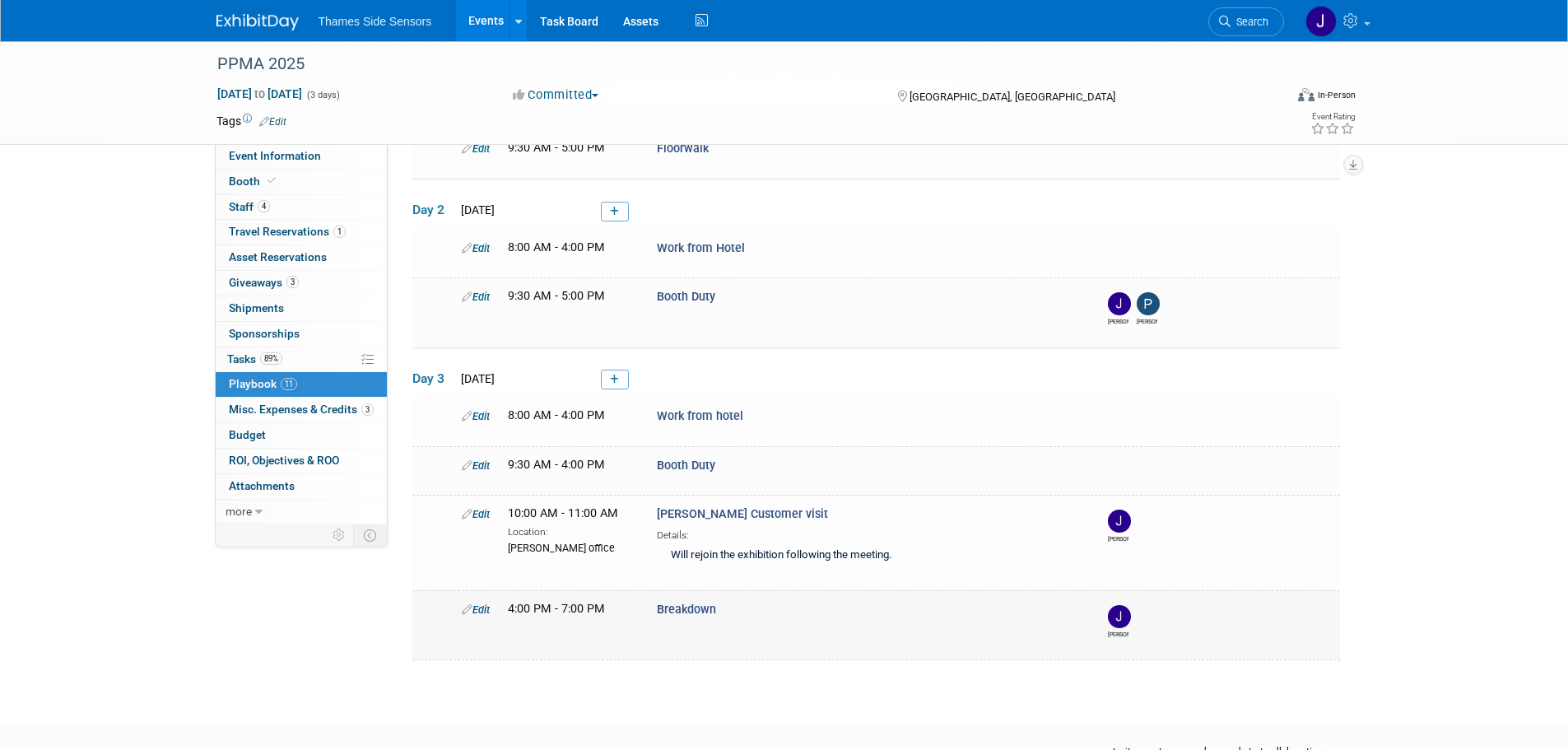
click at [468, 607] on icon at bounding box center [467, 610] width 10 height 10
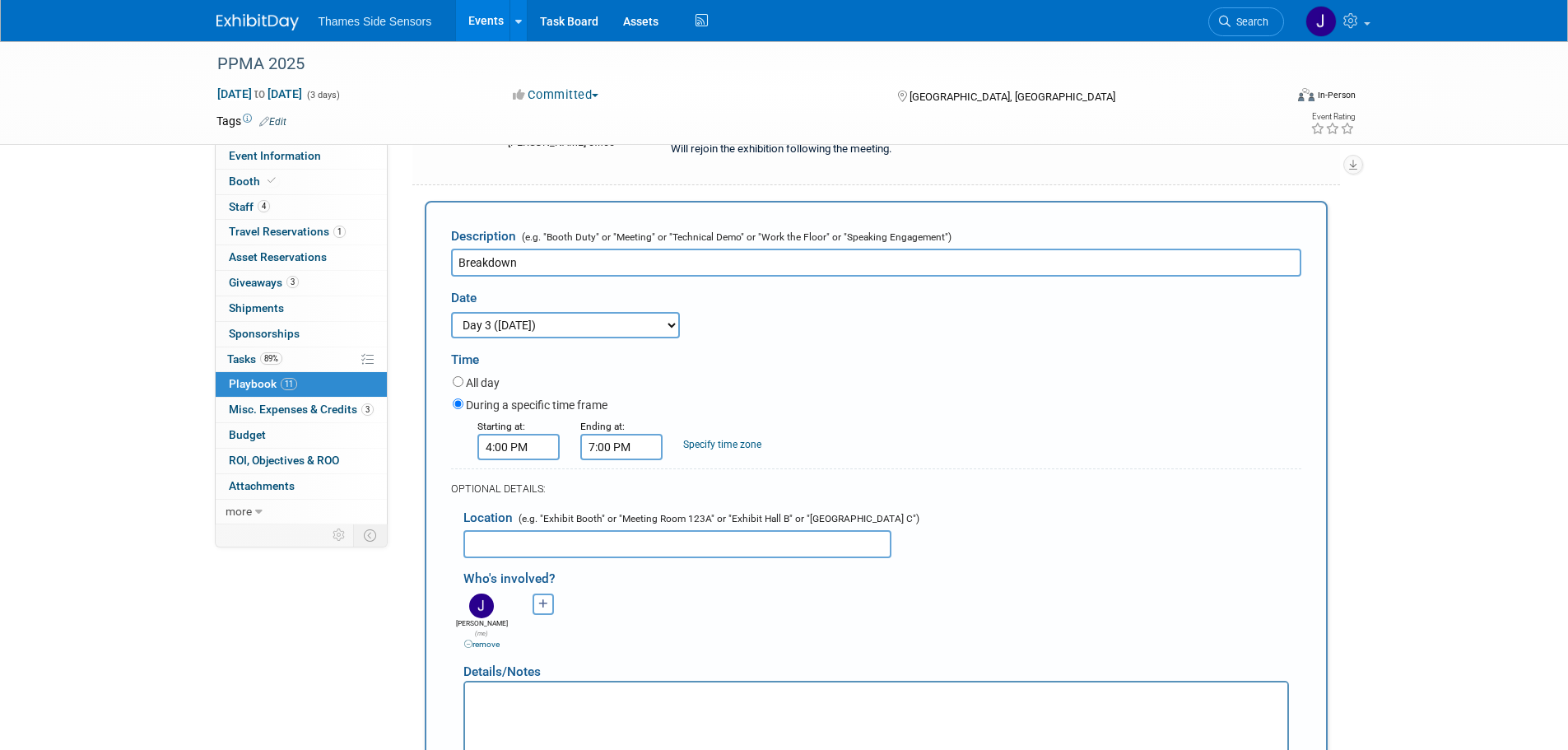
scroll to position [0, 0]
click at [534, 605] on button "button" at bounding box center [543, 604] width 22 height 22
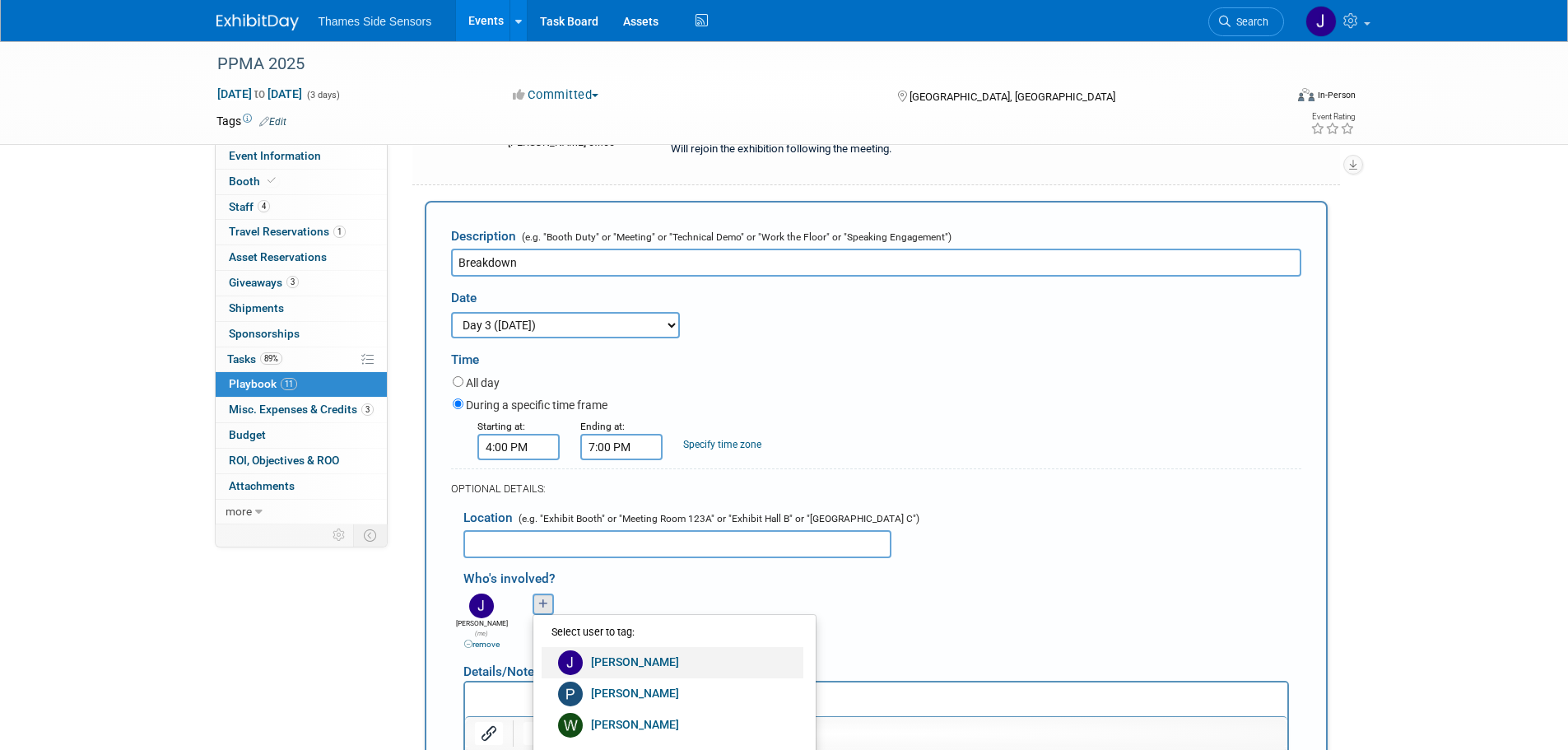
click at [608, 661] on link "[PERSON_NAME]" at bounding box center [673, 663] width 261 height 31
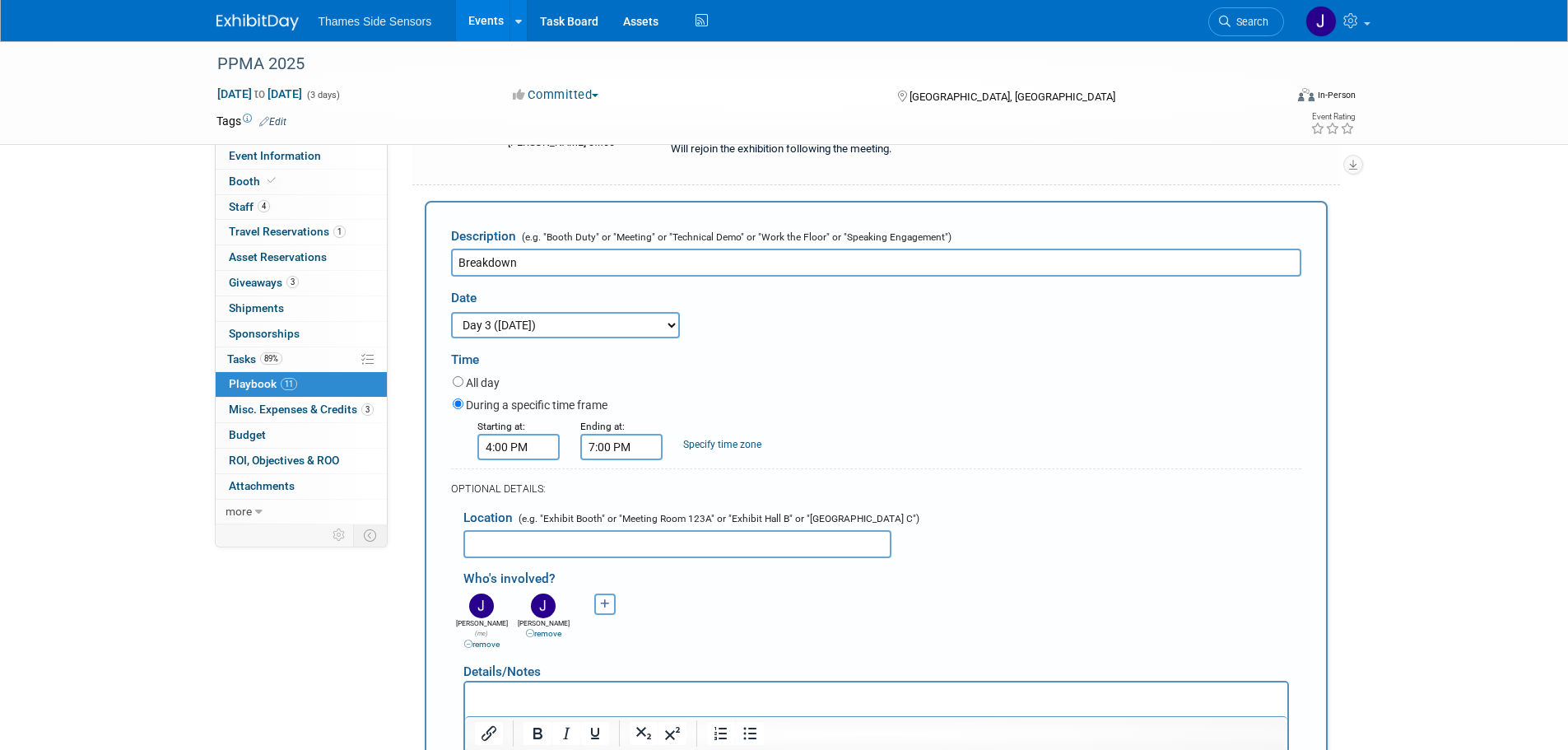
click at [607, 609] on icon "button" at bounding box center [605, 605] width 10 height 10
drag, startPoint x: 650, startPoint y: 684, endPoint x: 180, endPoint y: 5, distance: 825.8
click at [650, 684] on link "[PERSON_NAME]" at bounding box center [734, 694] width 261 height 31
click at [735, 620] on div "James (me) remove Jean-Pierre remove Pierce remove remove" at bounding box center [883, 620] width 863 height 61
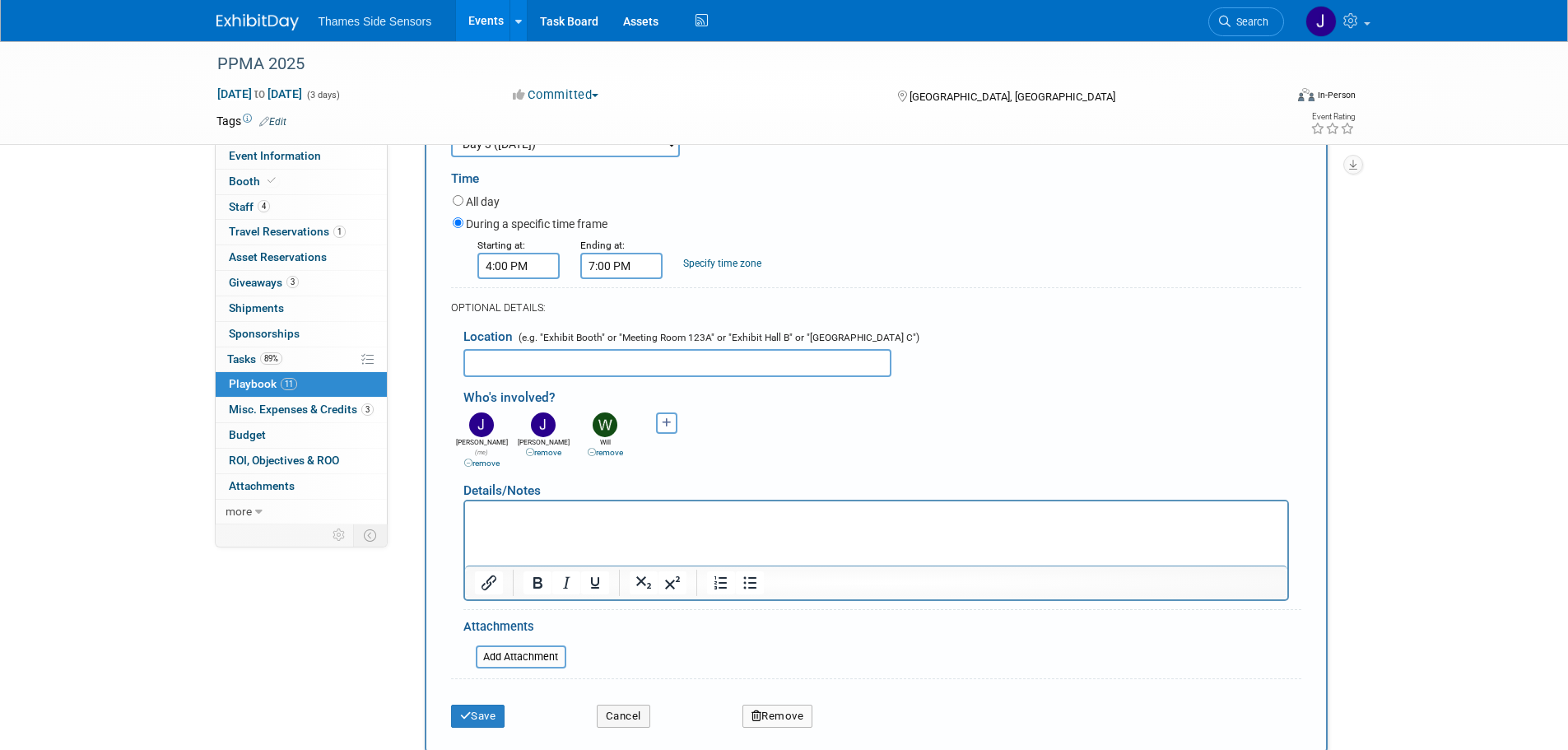
scroll to position [1020, 0]
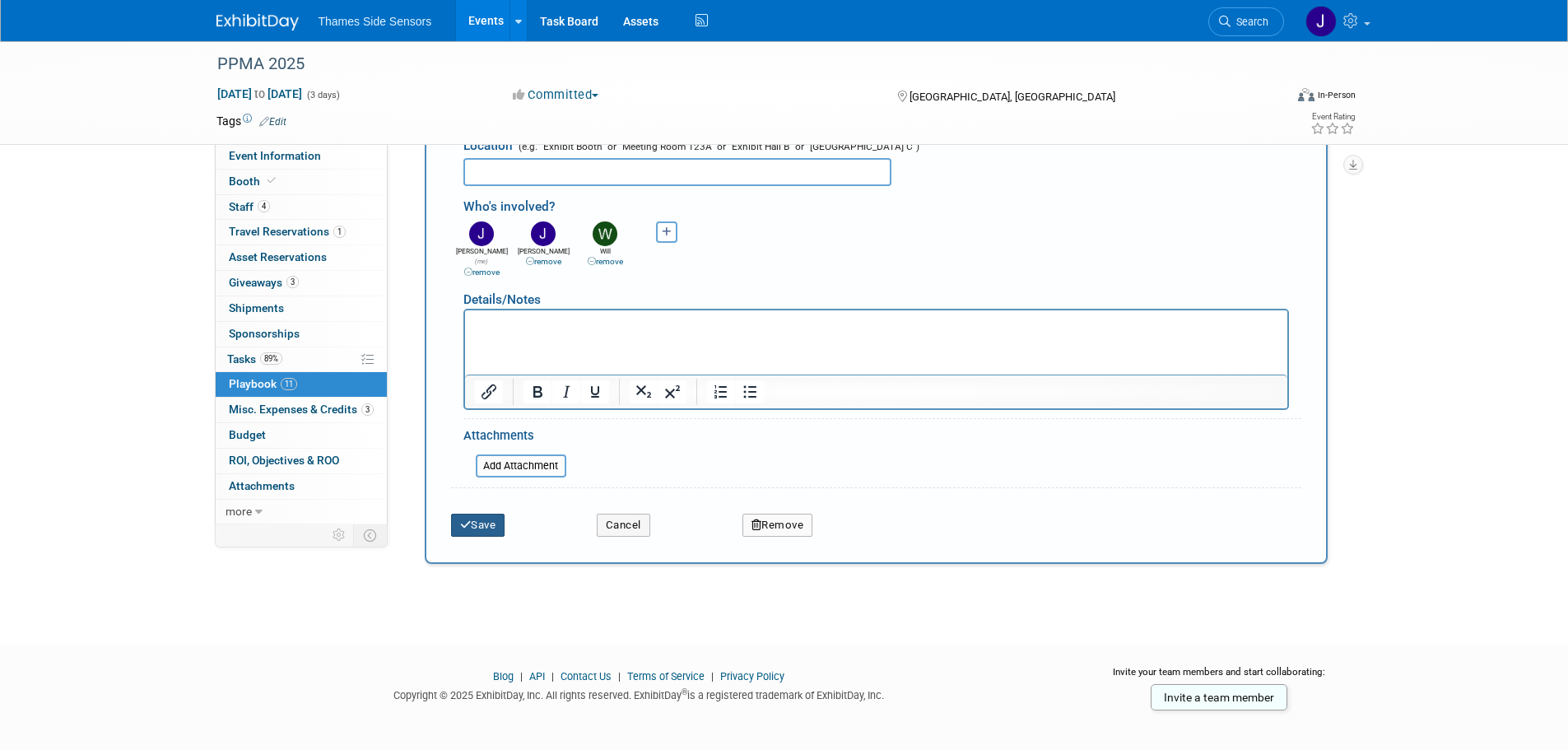
drag, startPoint x: 483, startPoint y: 512, endPoint x: 519, endPoint y: 498, distance: 38.6
click at [483, 514] on button "Save" at bounding box center [479, 525] width 54 height 23
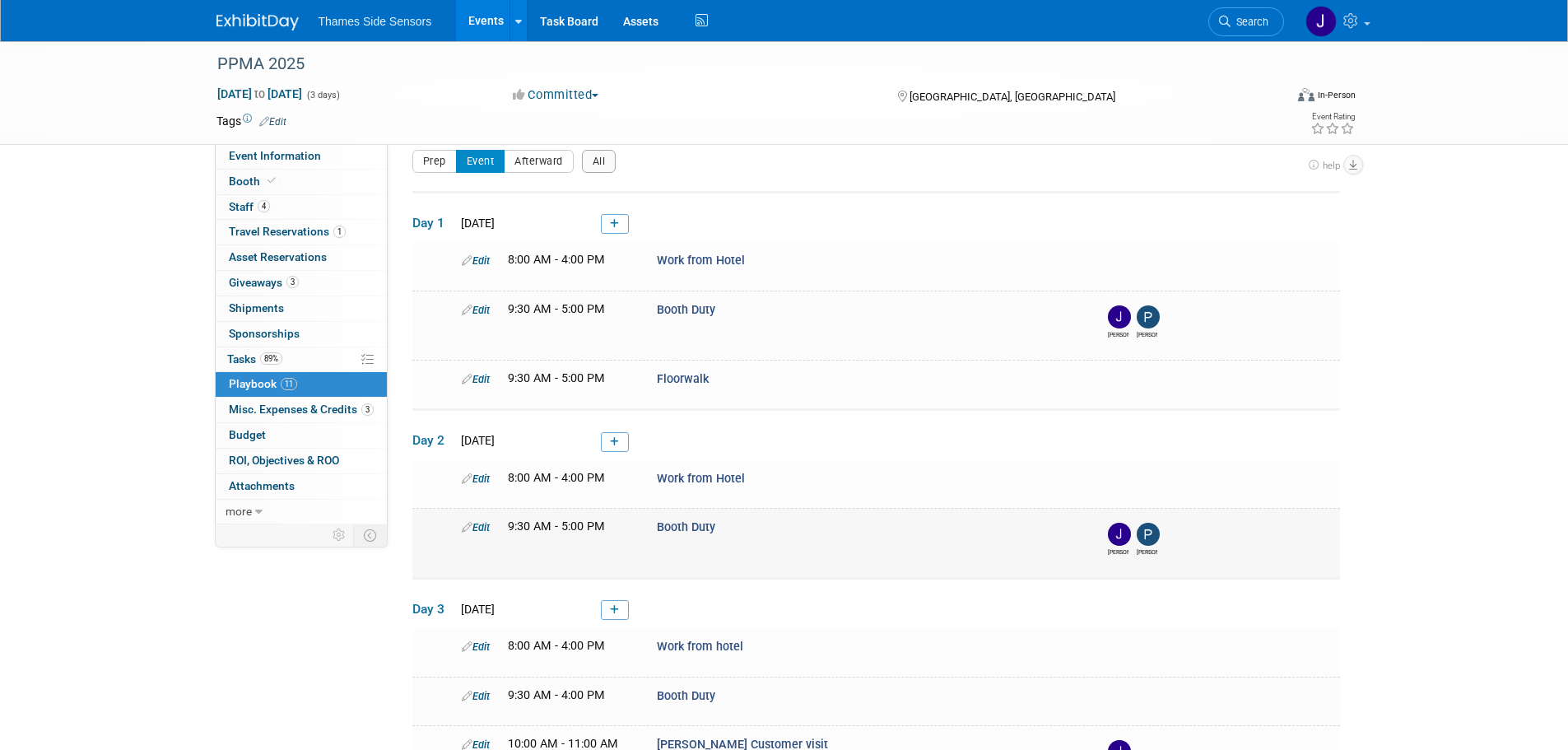
scroll to position [334, 0]
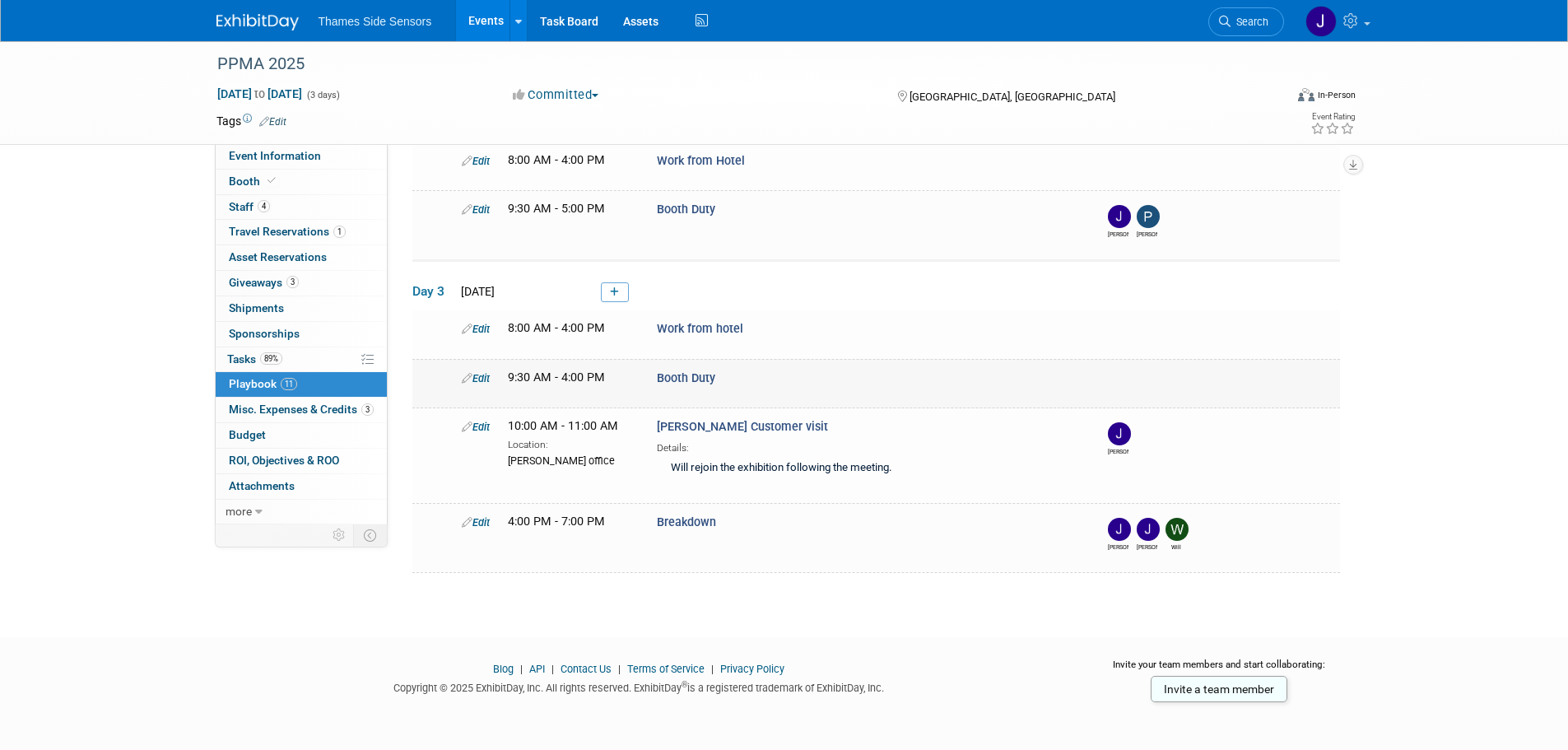
click at [817, 378] on div "Booth Duty" at bounding box center [869, 378] width 448 height 17
click at [468, 373] on icon at bounding box center [467, 378] width 10 height 10
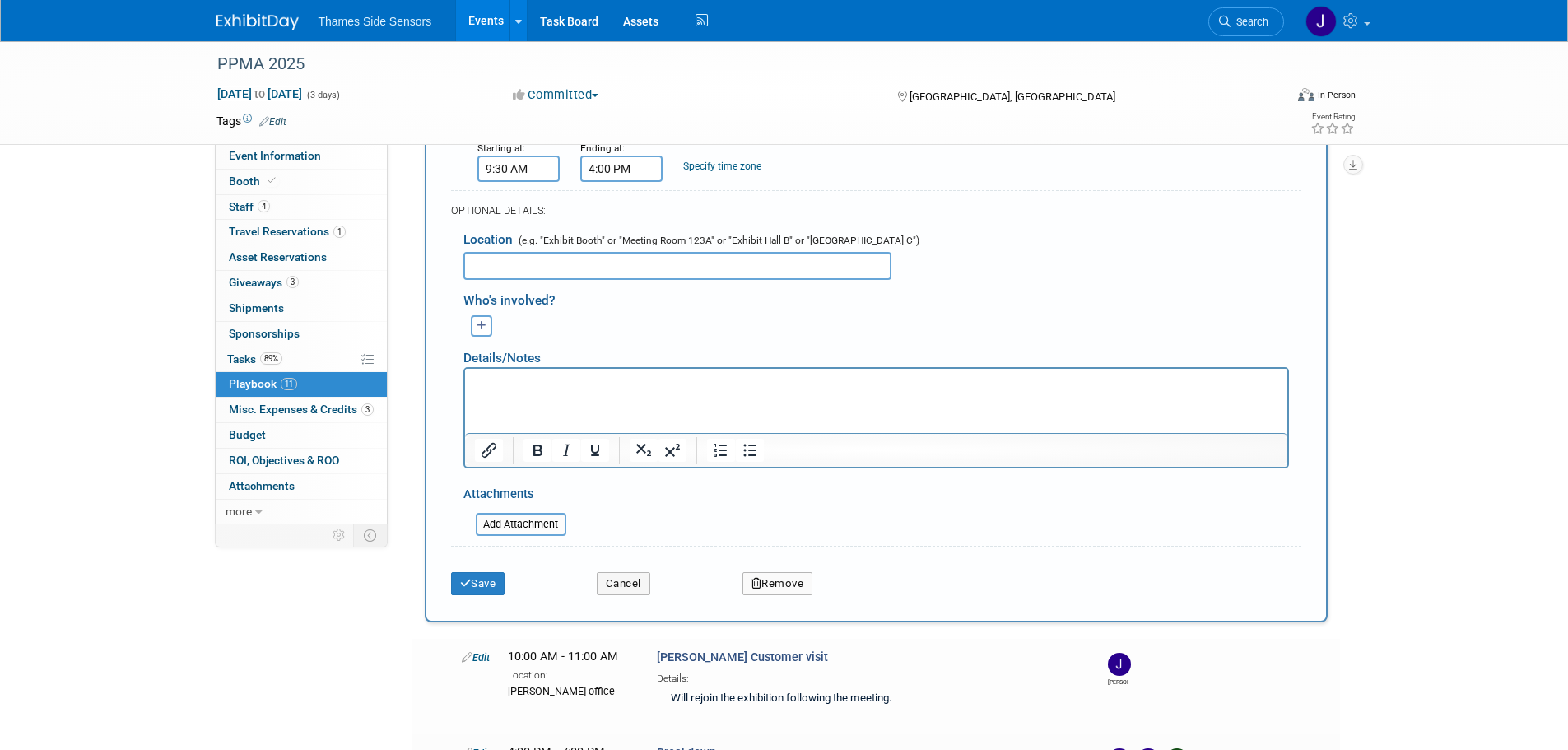
scroll to position [670, 0]
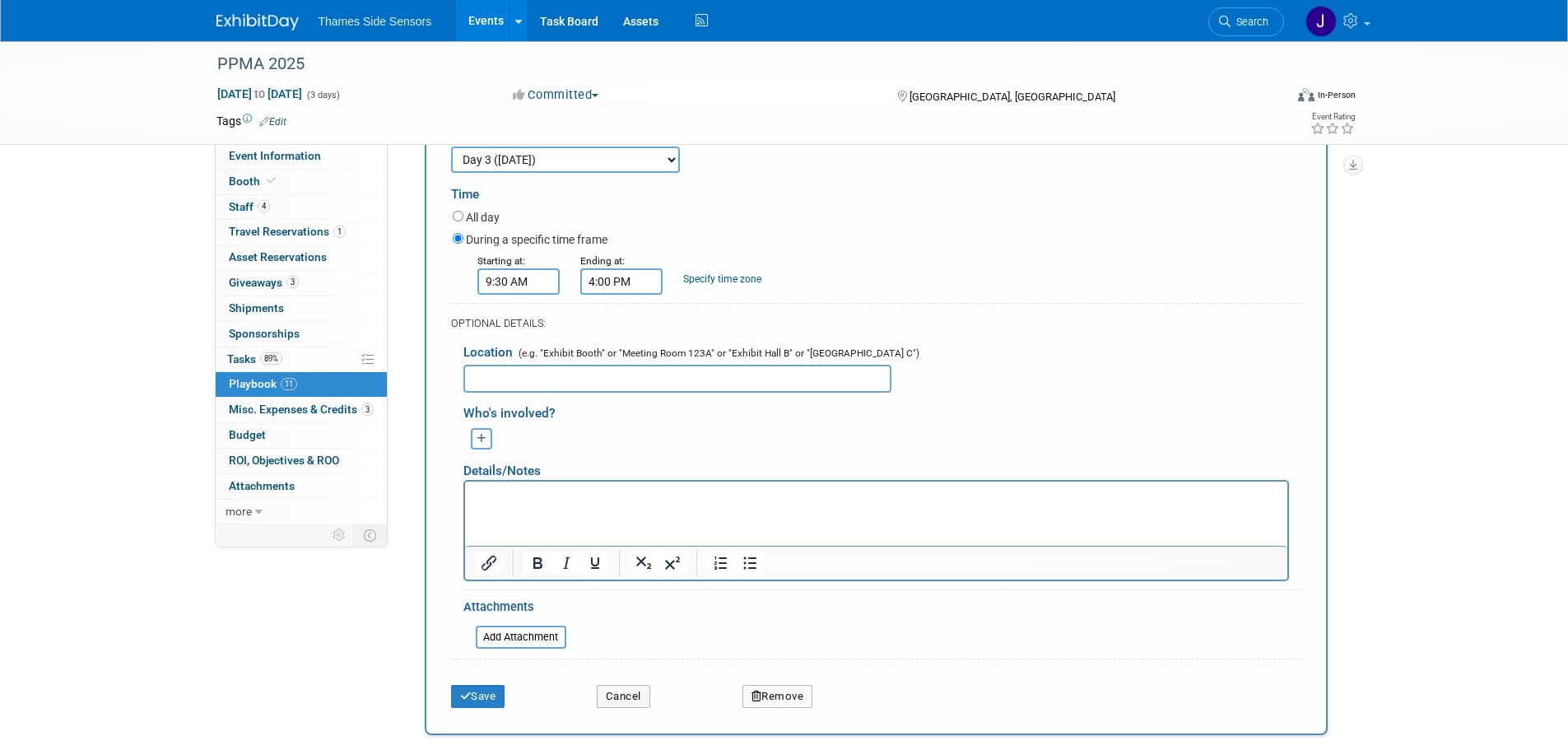
click at [487, 444] on button "button" at bounding box center [481, 439] width 22 height 22
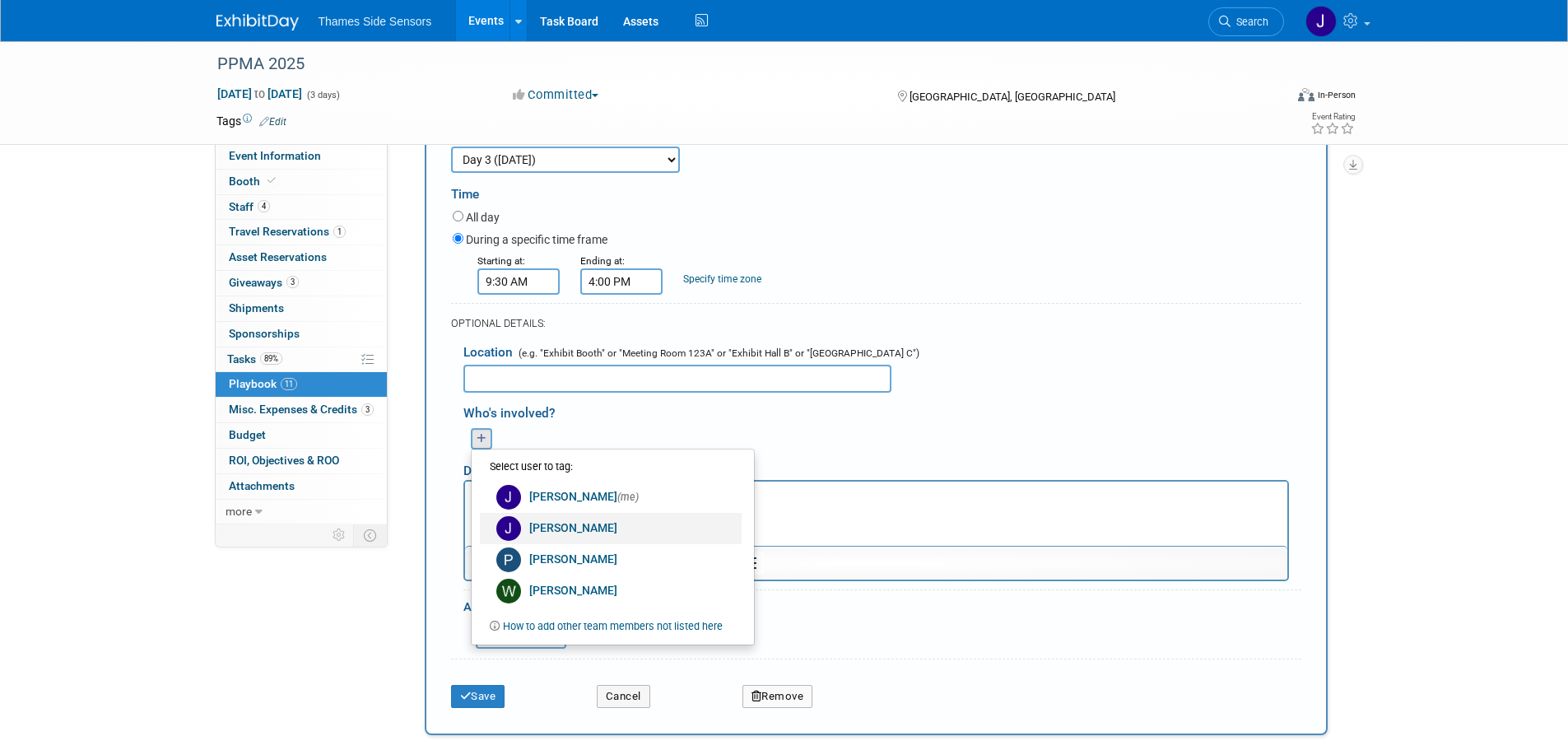
click at [536, 523] on link "[PERSON_NAME]" at bounding box center [611, 528] width 261 height 31
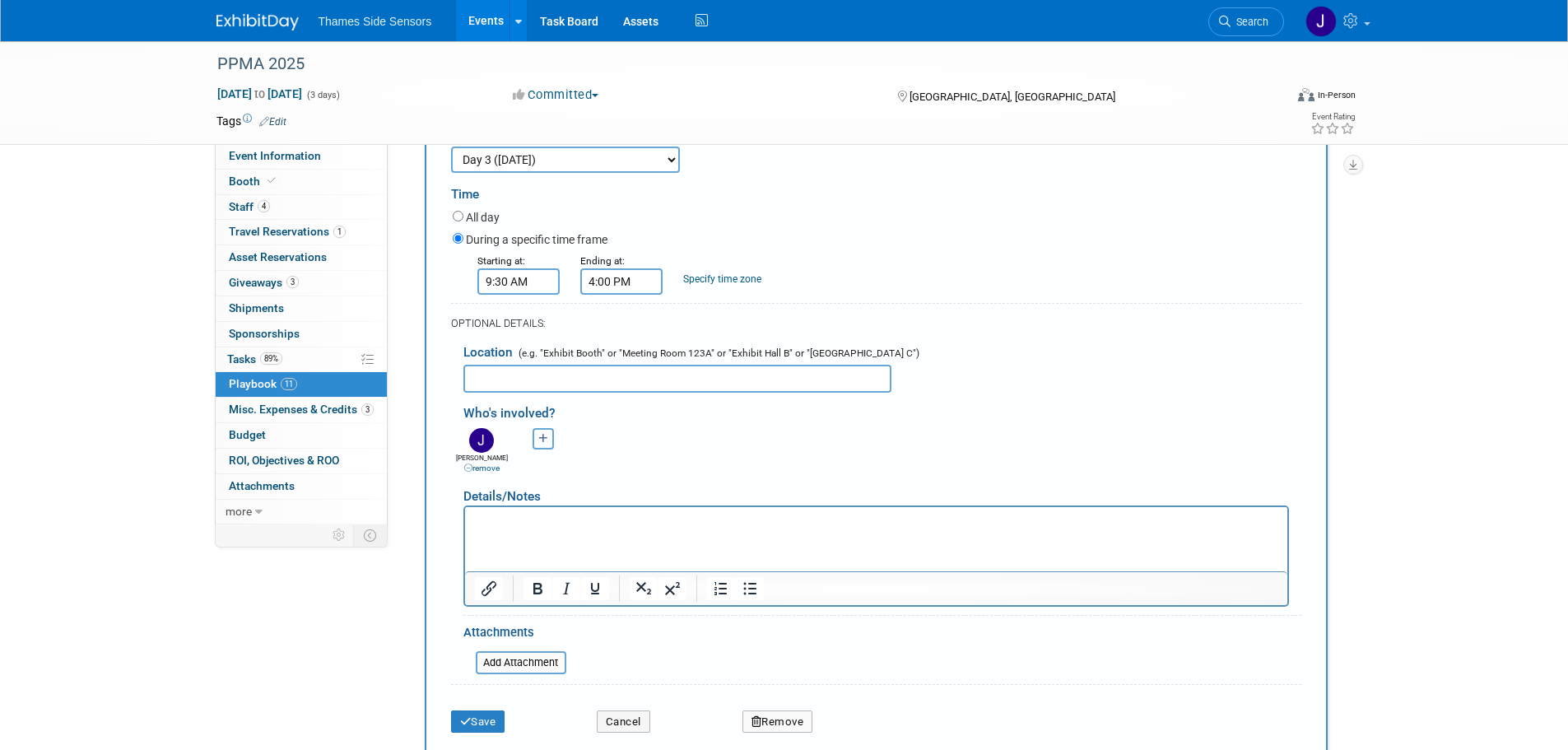
click at [542, 450] on button "button" at bounding box center [543, 439] width 22 height 22
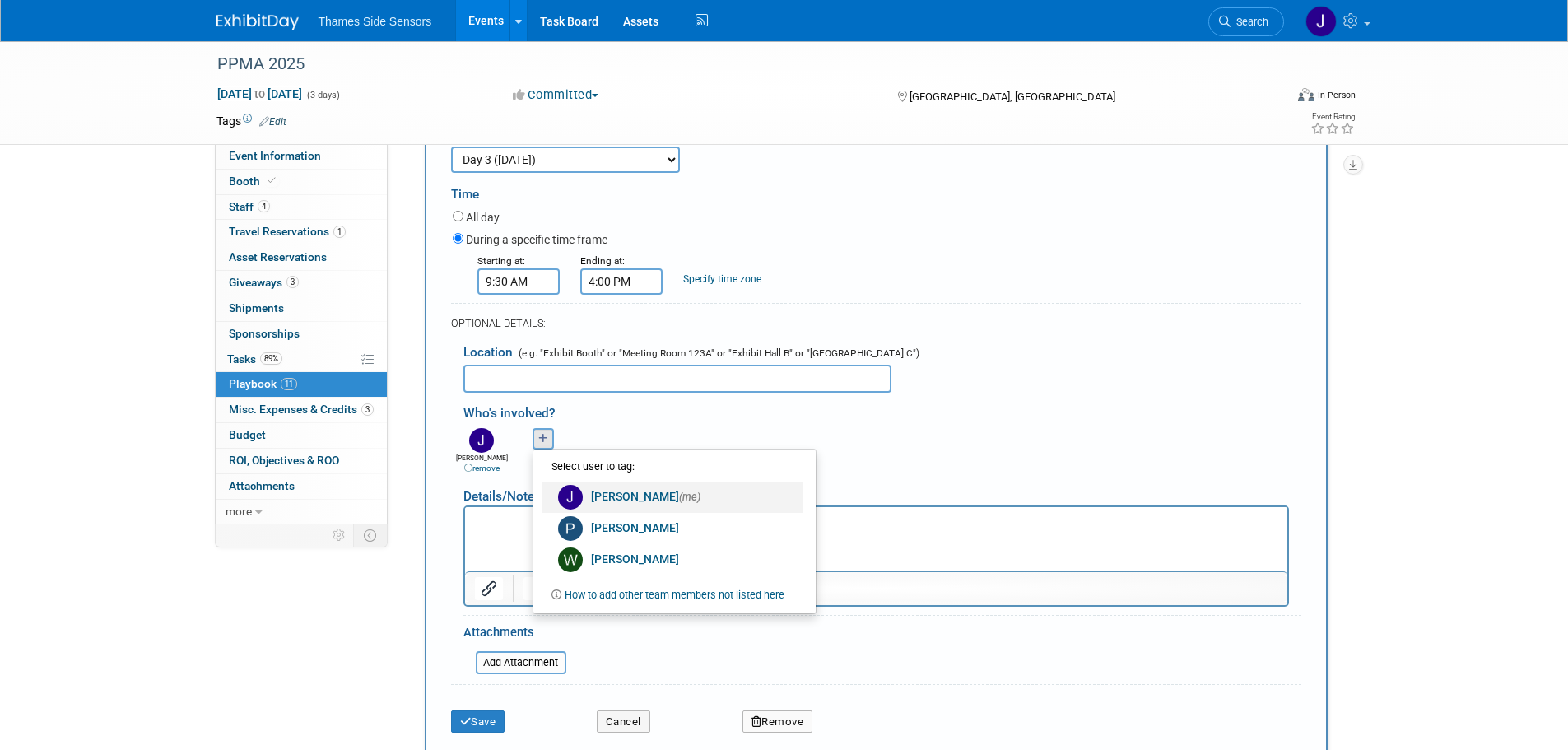
click at [614, 506] on link "James Netherway (me)" at bounding box center [673, 498] width 261 height 31
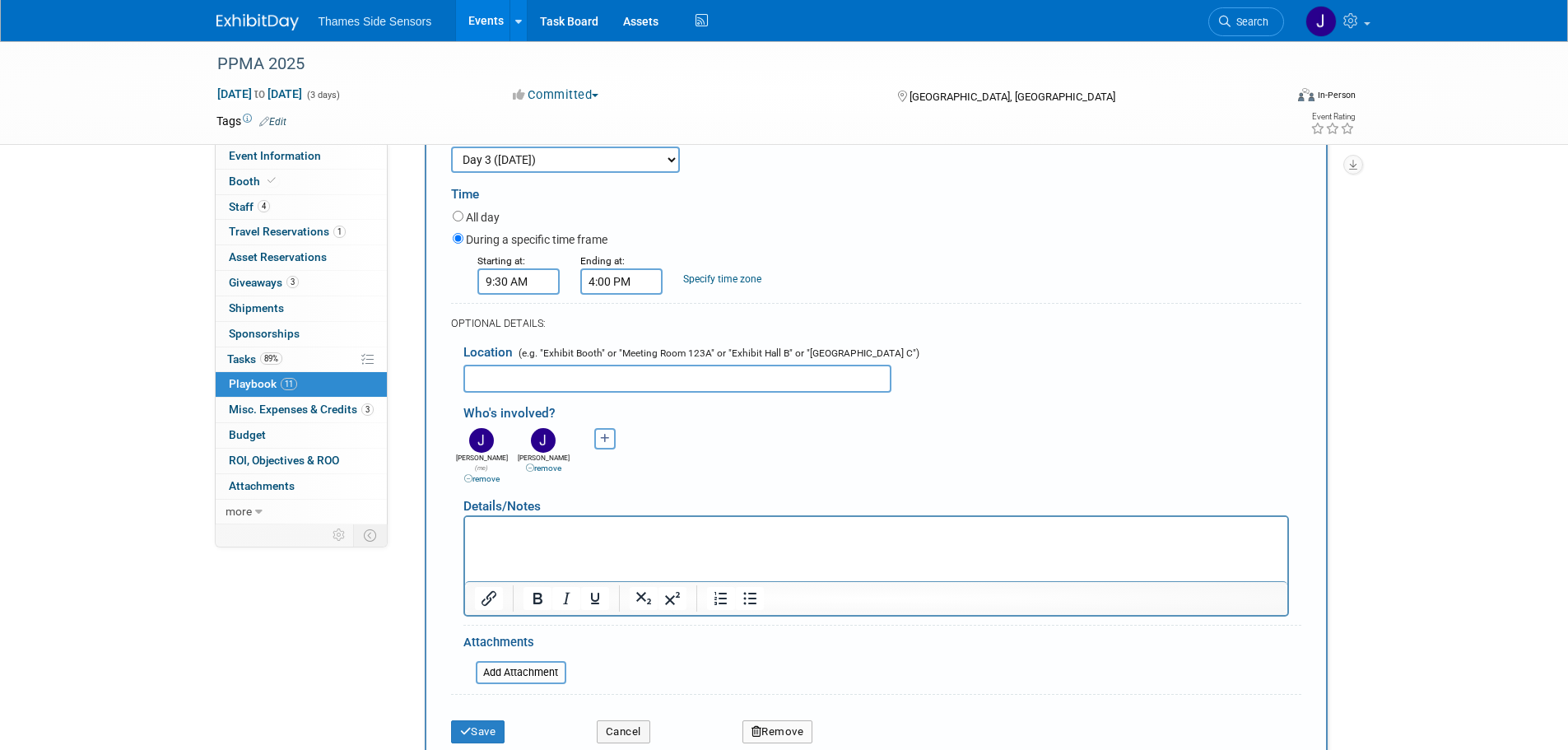
click at [604, 442] on icon "button" at bounding box center [605, 440] width 10 height 10
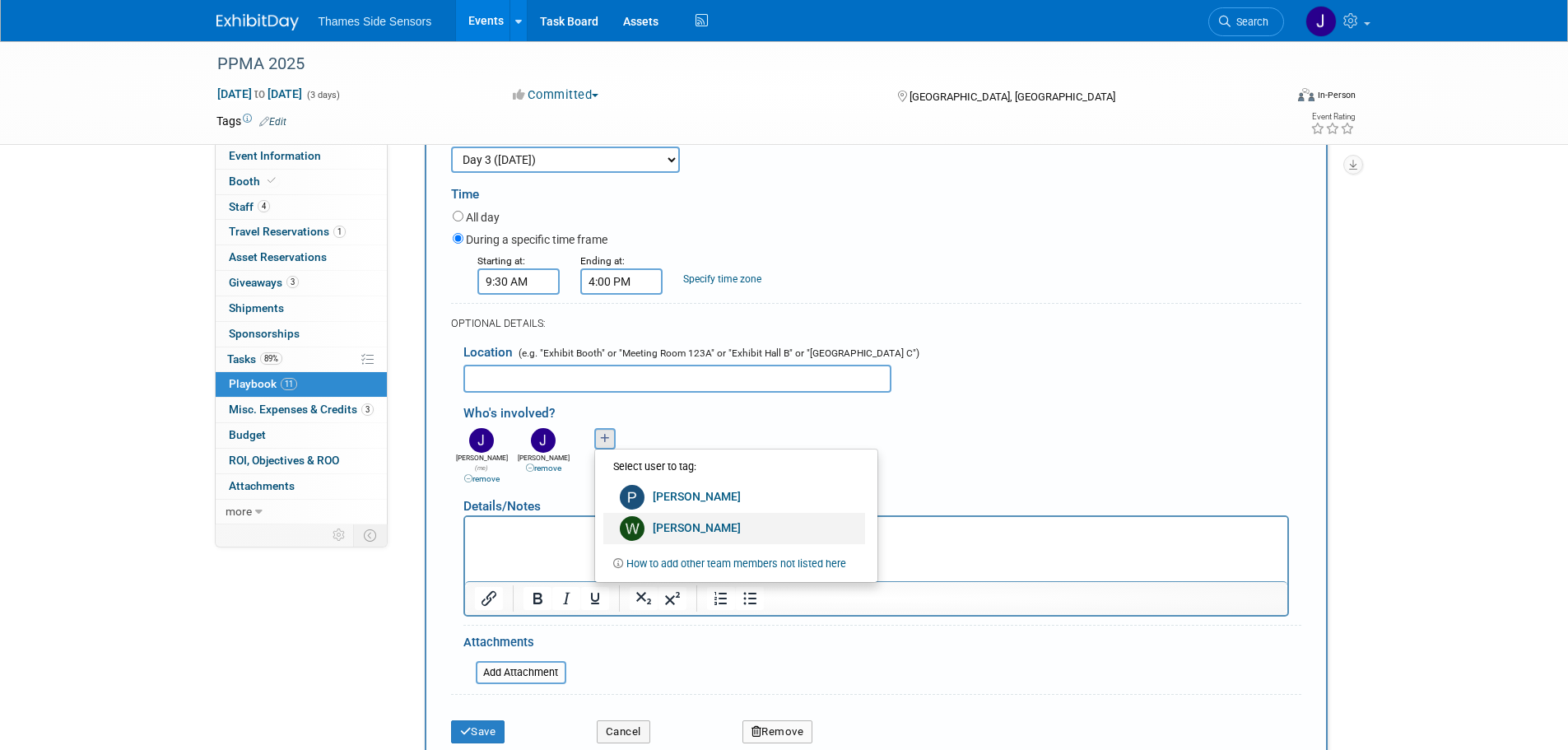
drag, startPoint x: 633, startPoint y: 526, endPoint x: 168, endPoint y: 13, distance: 692.4
click at [633, 526] on img at bounding box center [632, 528] width 24 height 24
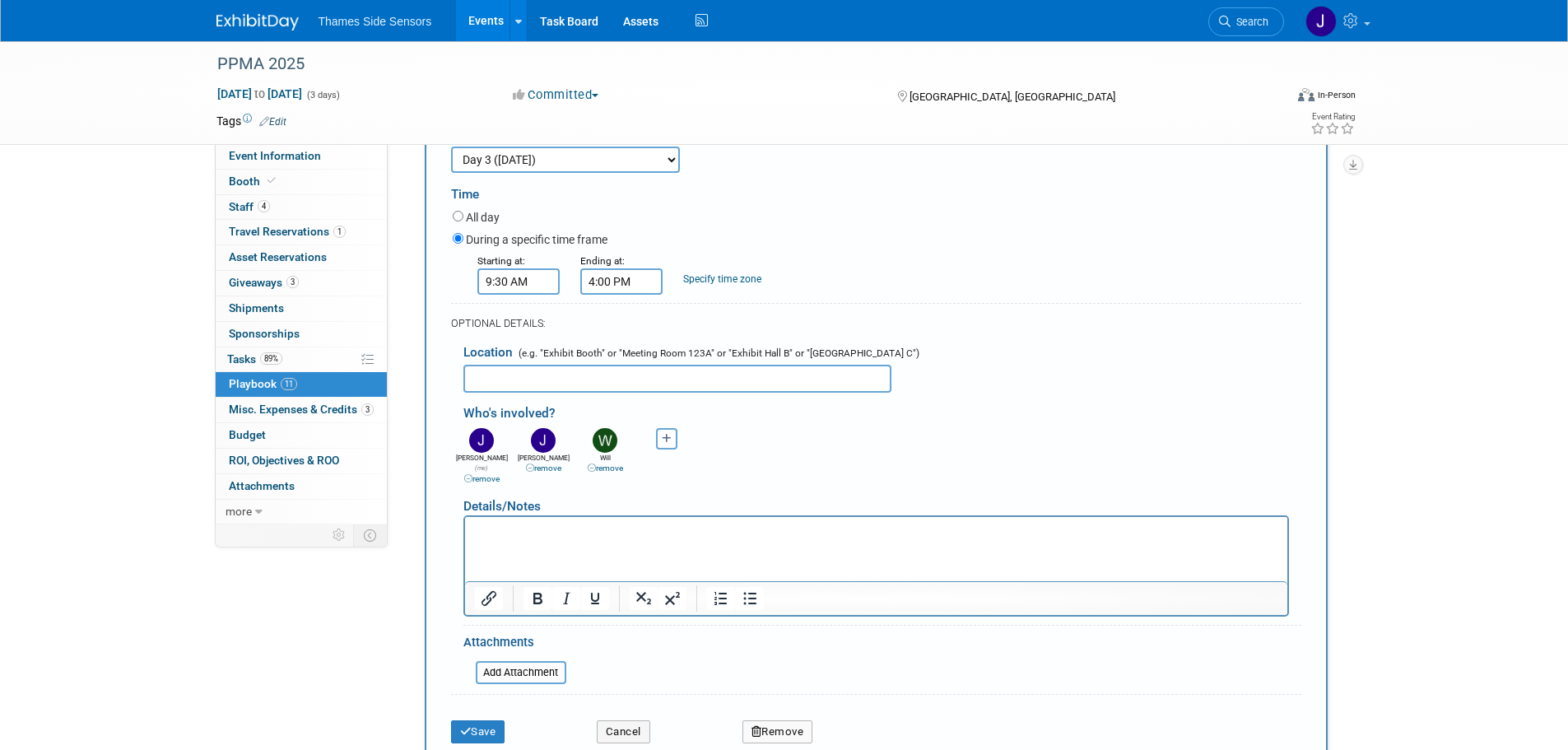
click at [715, 433] on div "James (me) remove Jean-Pierre remove Pierce remove remove" at bounding box center [883, 454] width 863 height 61
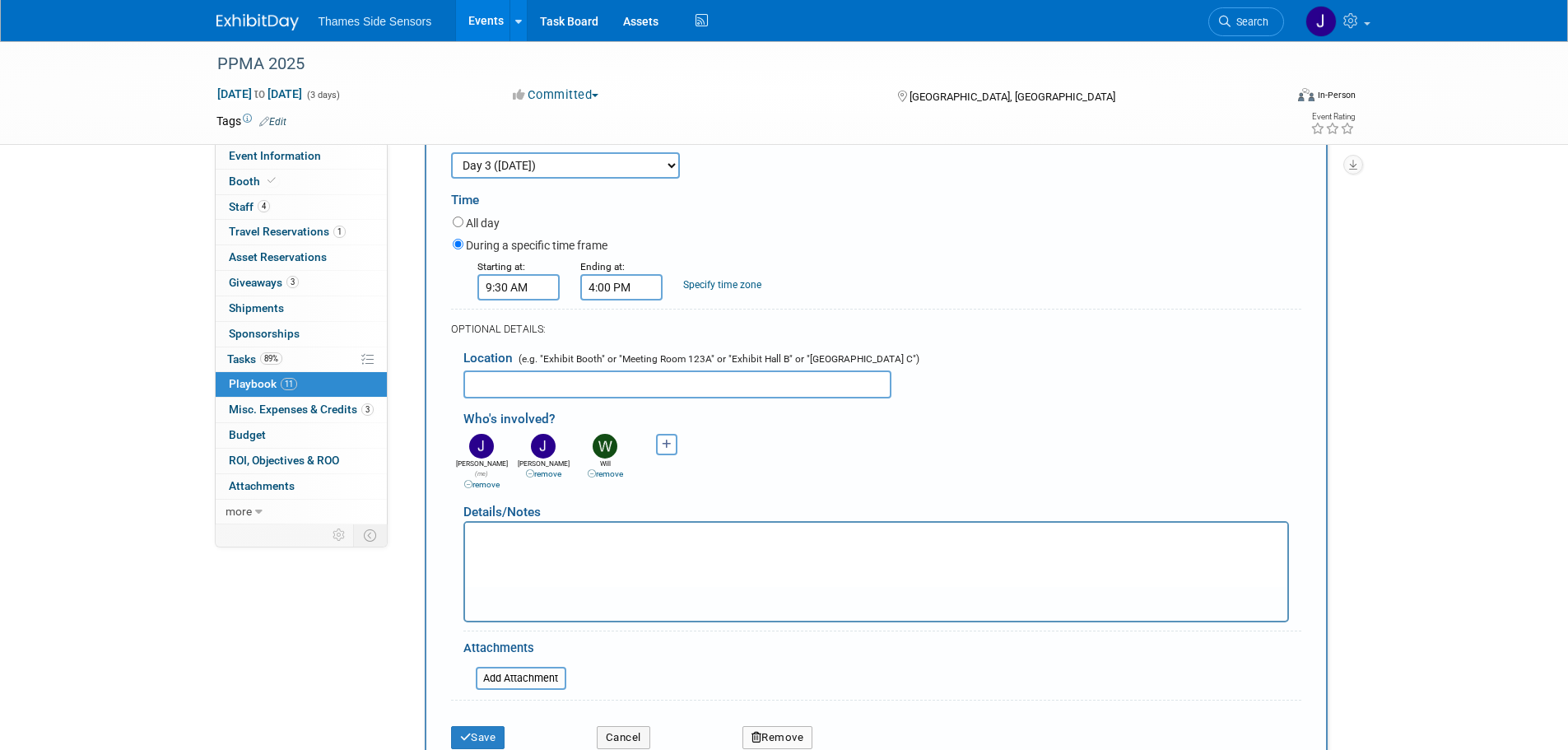
scroll to position [999, 0]
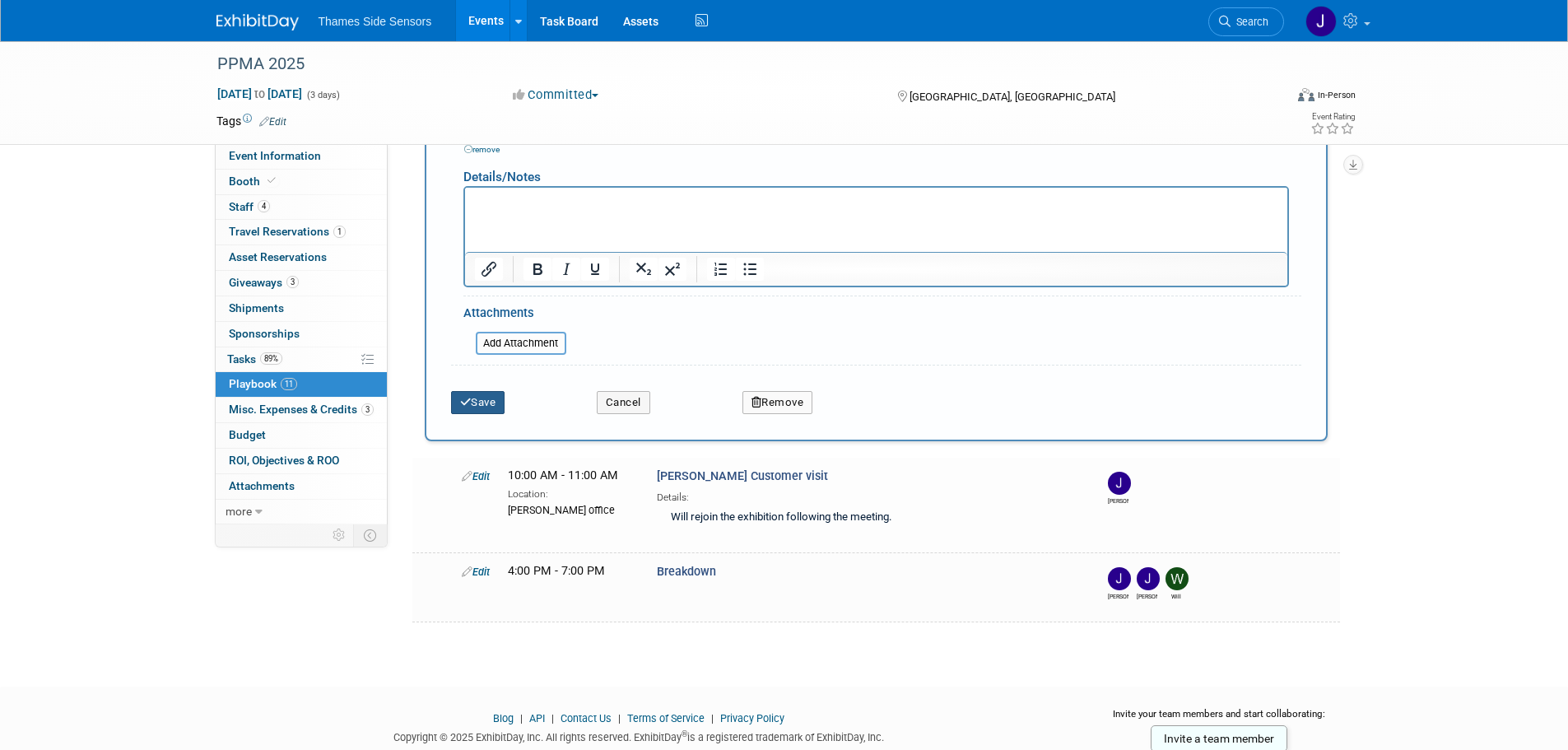
click at [498, 393] on button "Save" at bounding box center [479, 403] width 54 height 23
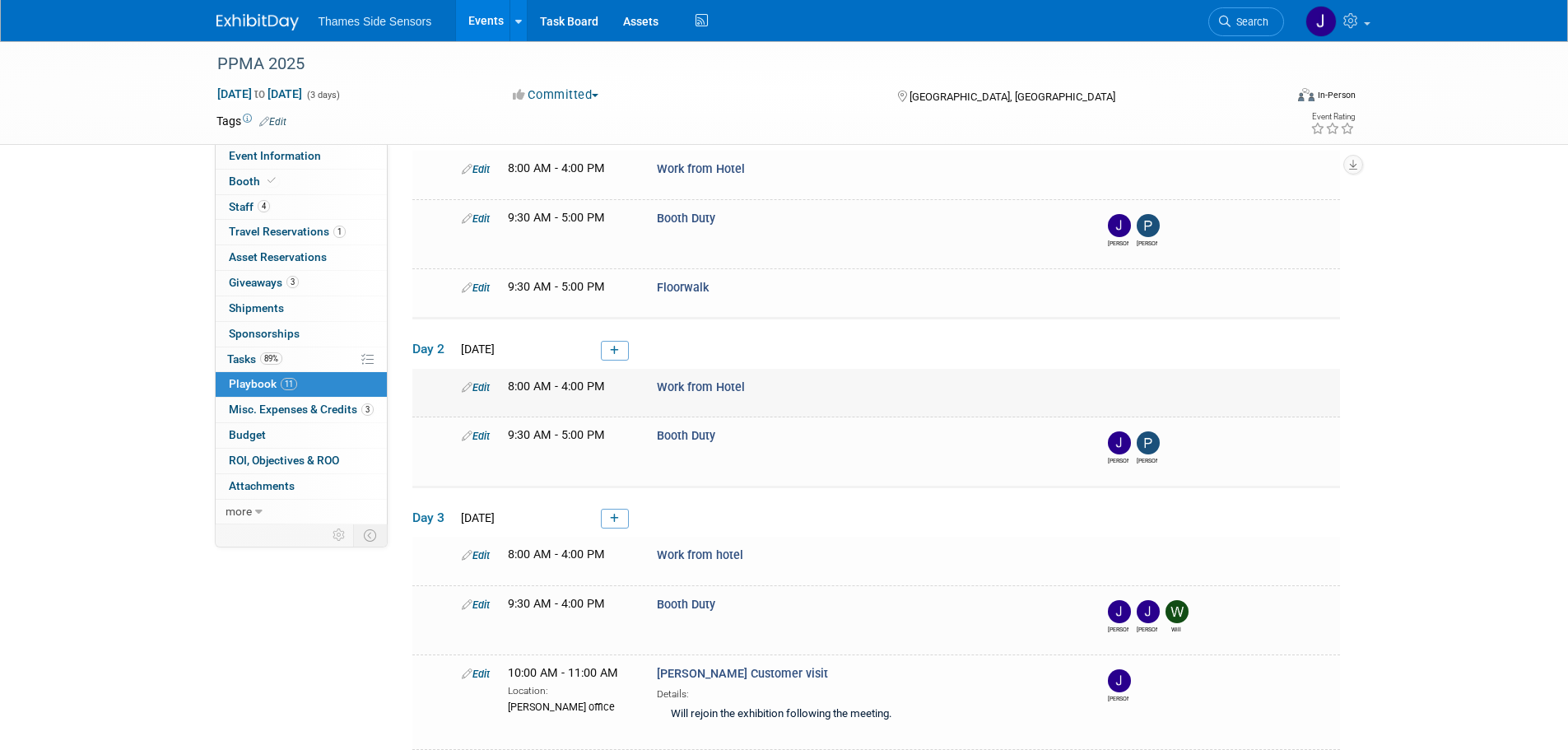
scroll to position [25, 0]
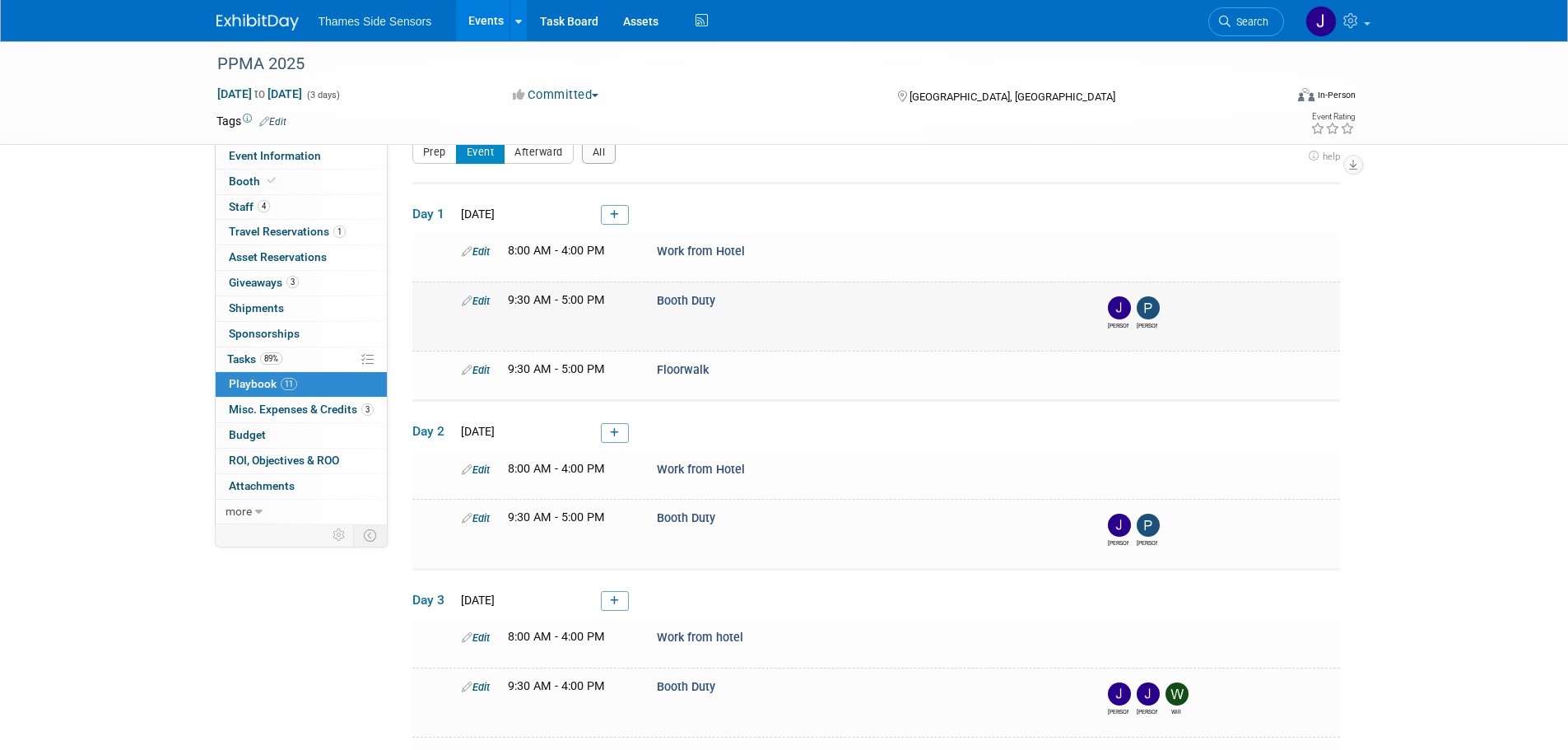
click at [981, 318] on div "Edit 9:30 AM - 5:00 PM Booth Duty James Pierce" at bounding box center [897, 310] width 895 height 38
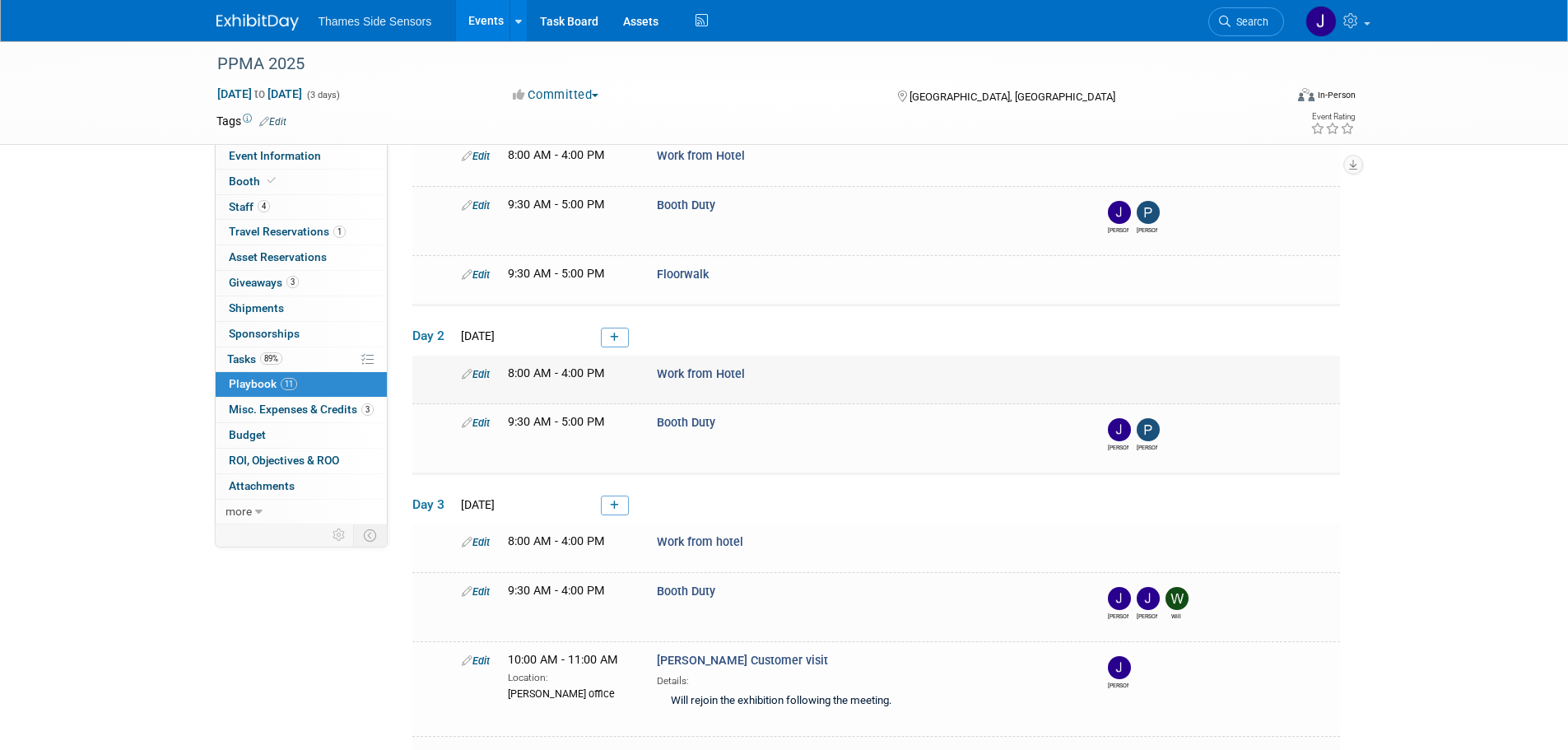
scroll to position [0, 0]
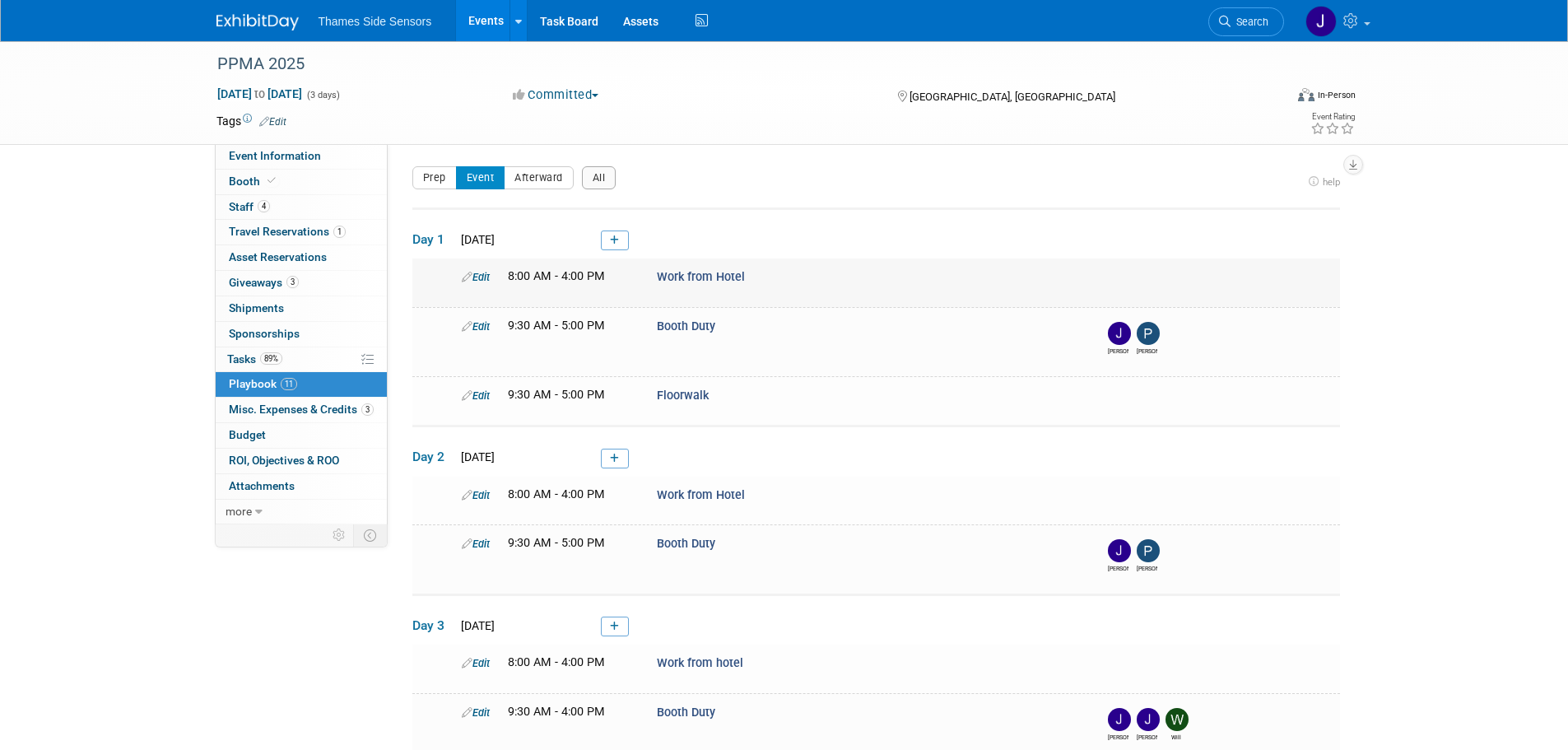
click at [476, 276] on link "Edit" at bounding box center [476, 277] width 28 height 12
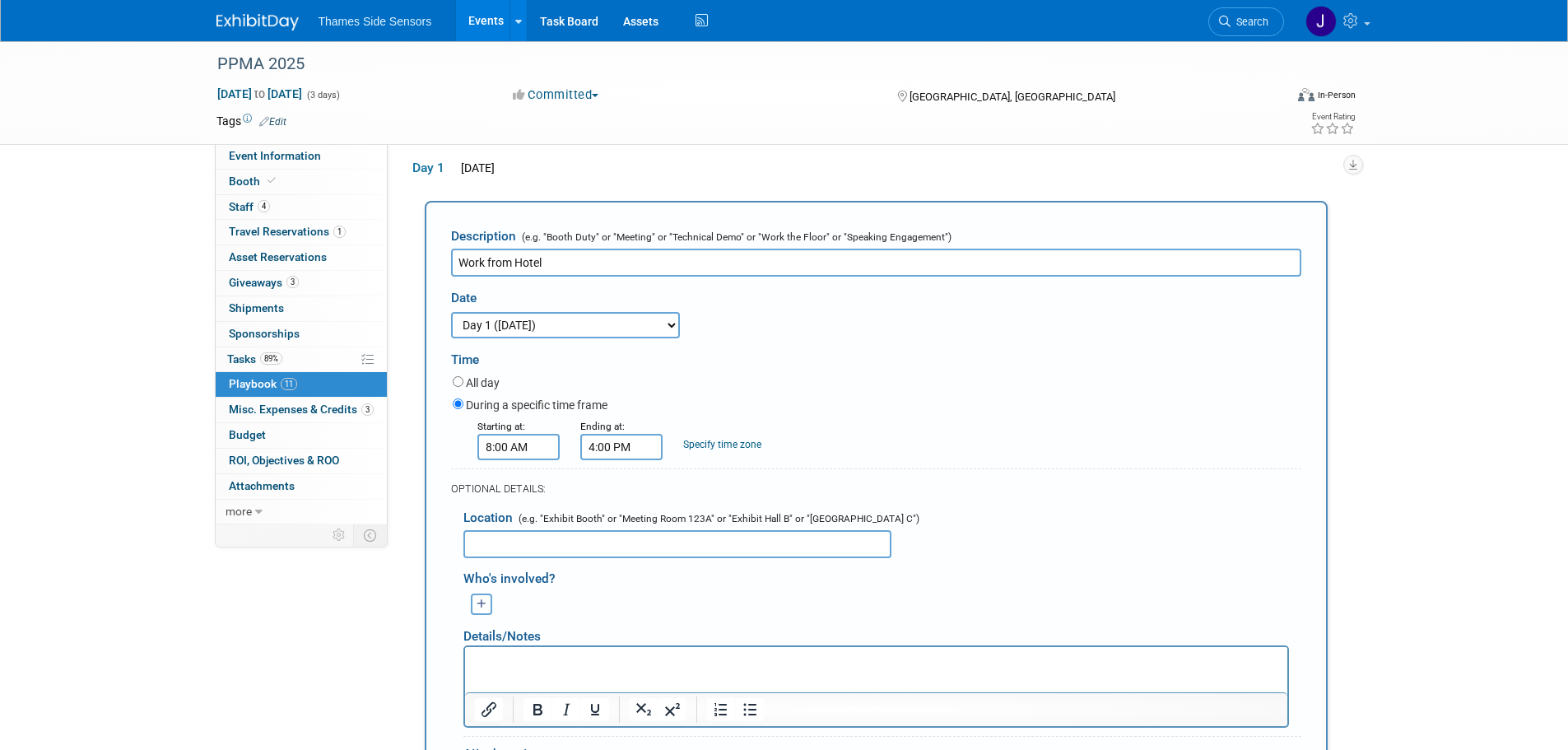
click at [1341, 250] on div "Event Website: Edit https://www.ppmashow.co.uk/ Event Venue Name: Birmingham NE…" at bounding box center [870, 262] width 965 height 380
click at [269, 213] on span "Staff 4" at bounding box center [249, 207] width 41 height 13
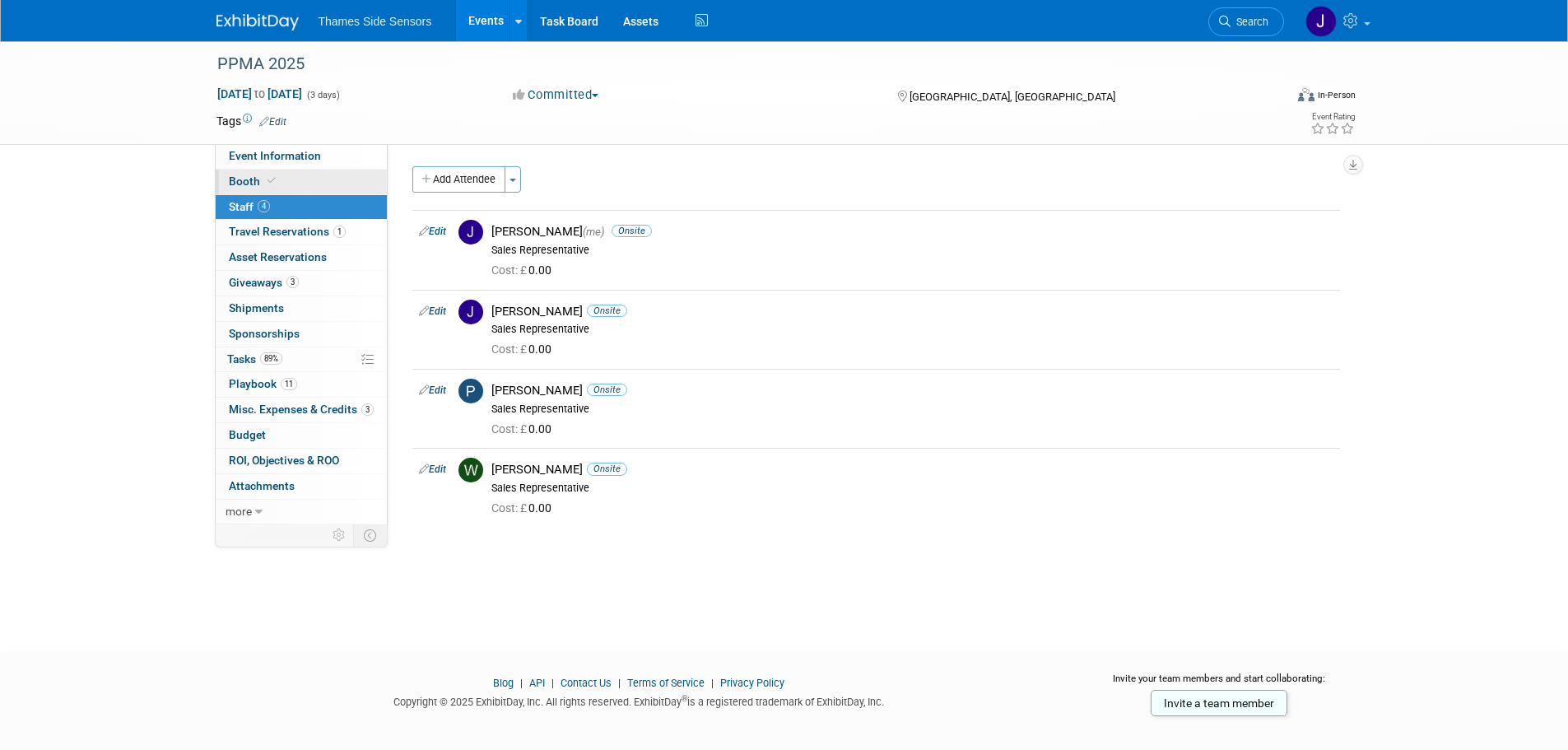
click at [298, 181] on link "Booth" at bounding box center [301, 182] width 171 height 24
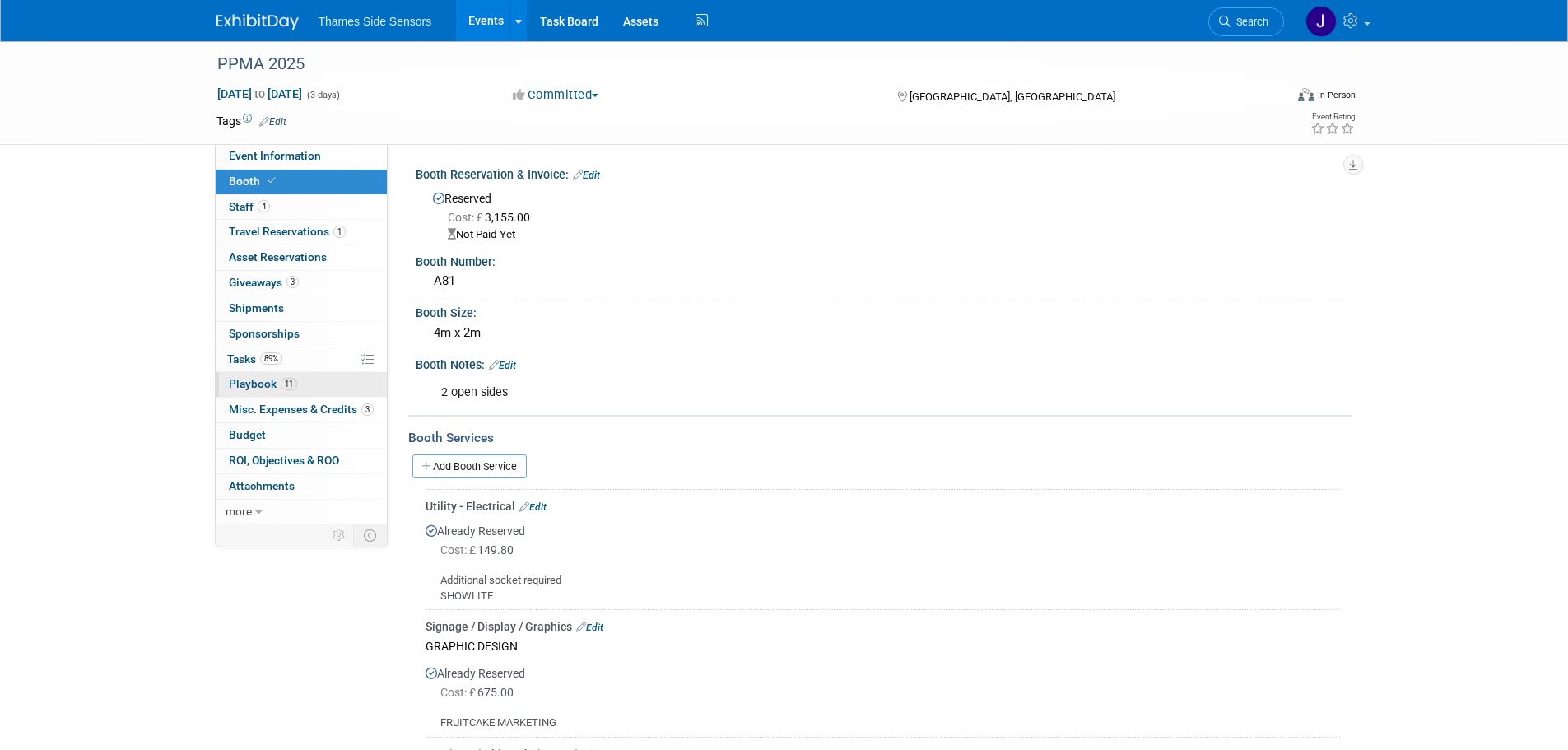
click at [262, 390] on span "Playbook 11" at bounding box center [263, 384] width 68 height 13
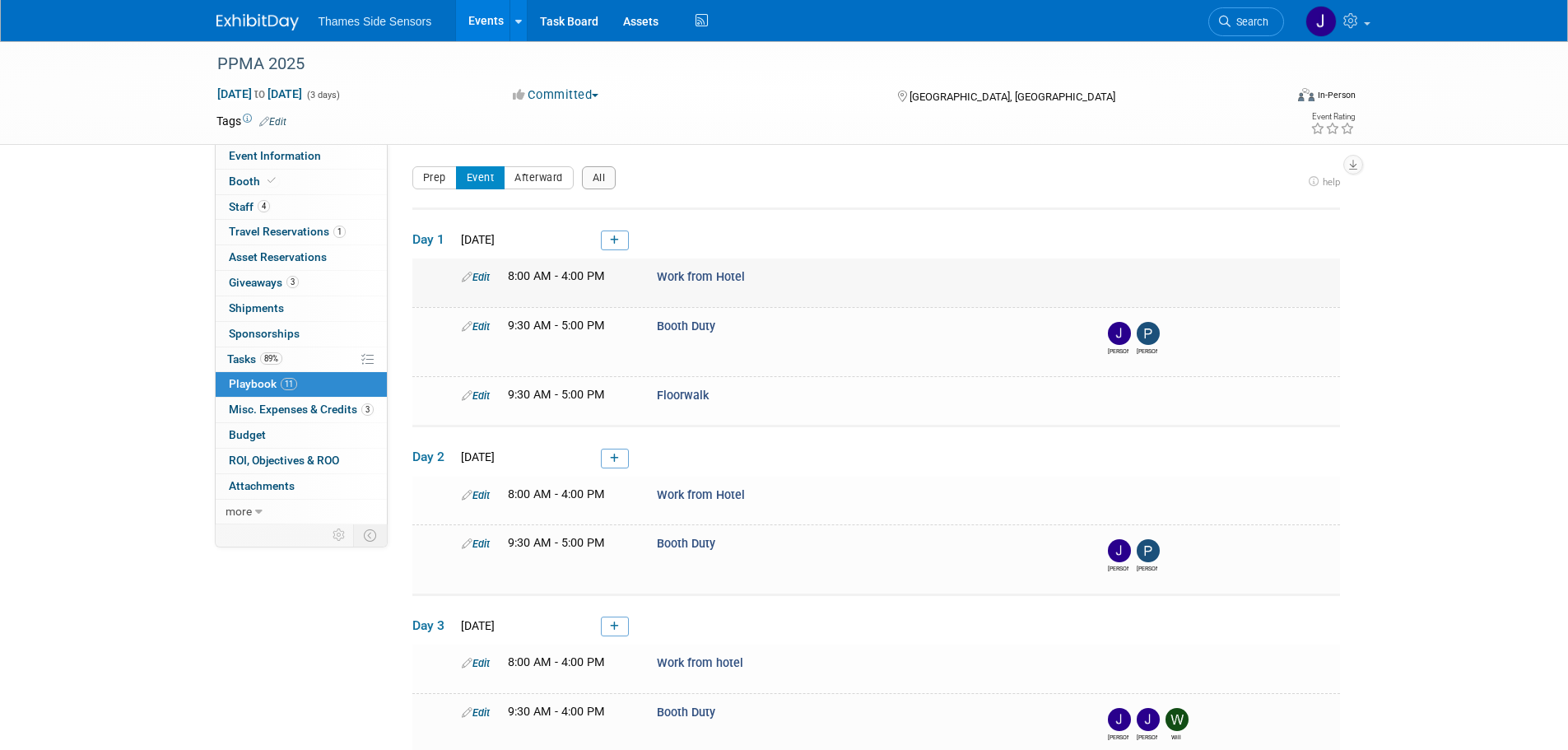
click at [465, 275] on icon at bounding box center [467, 277] width 10 height 10
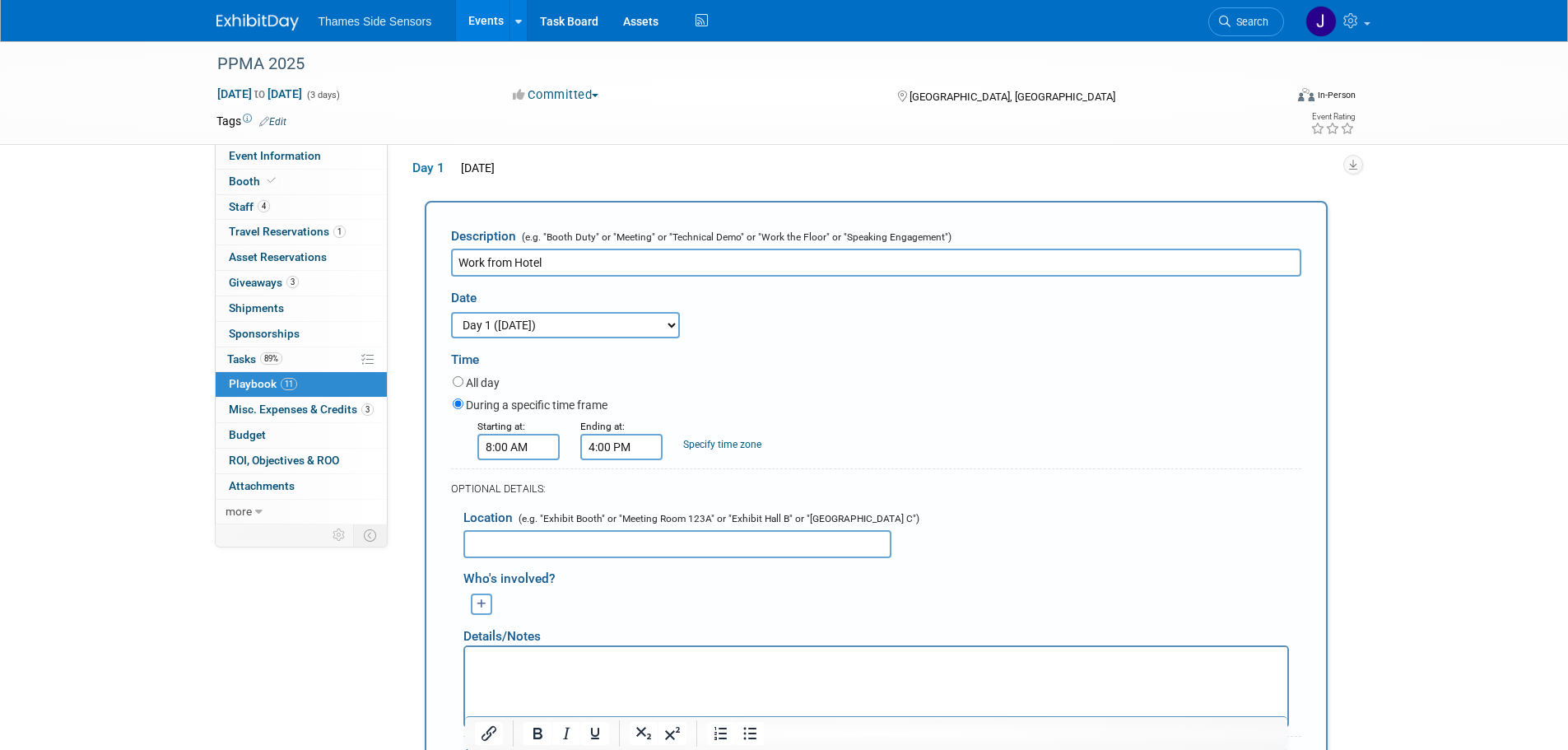
click at [585, 249] on input "Work from Hotel" at bounding box center [877, 262] width 851 height 28
type input "Work from Hotel"
click at [845, 409] on div "During a specific time frame" at bounding box center [878, 406] width 849 height 23
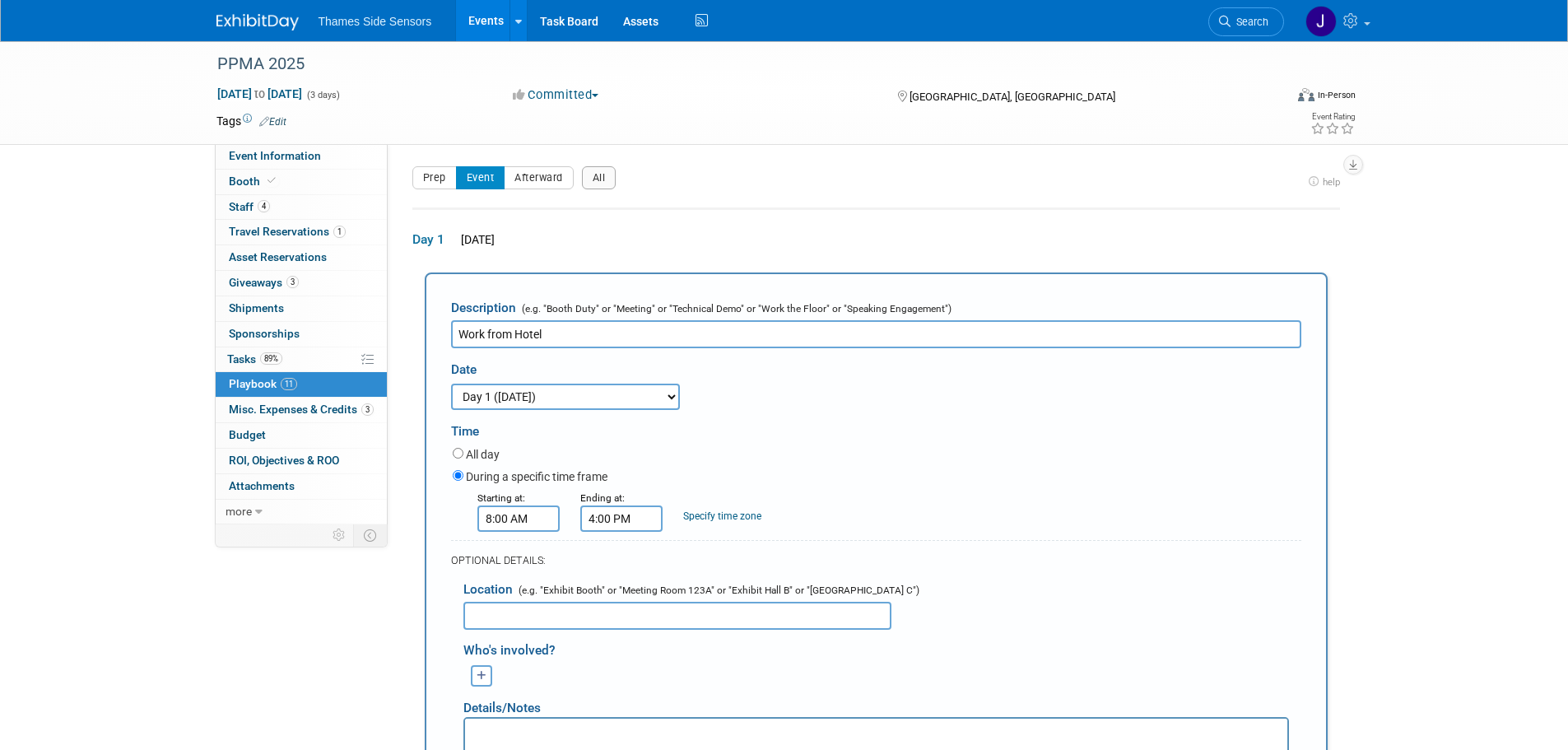
click at [260, 383] on span "Playbook 11" at bounding box center [263, 384] width 68 height 13
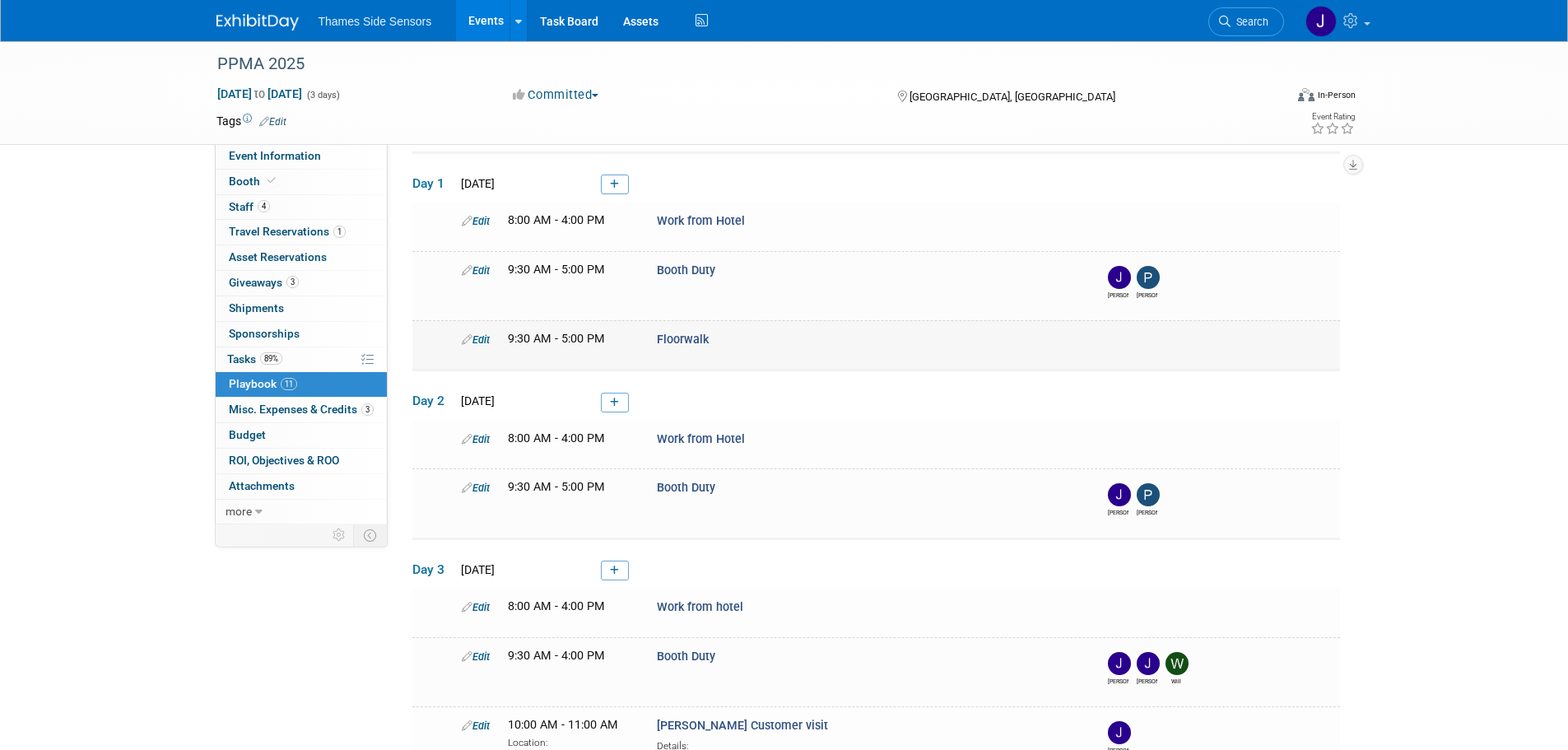
scroll to position [82, 0]
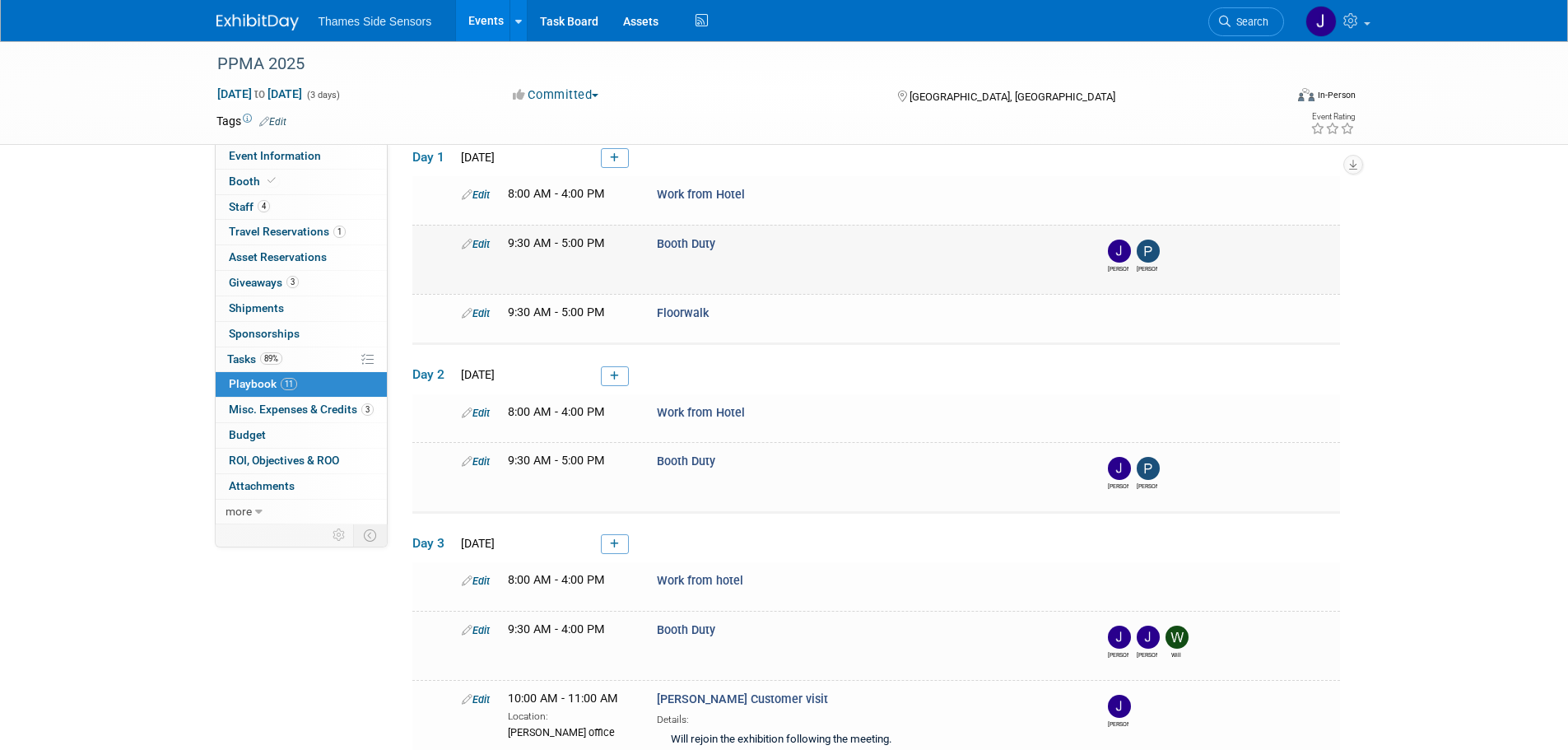
click at [465, 243] on icon at bounding box center [467, 244] width 10 height 10
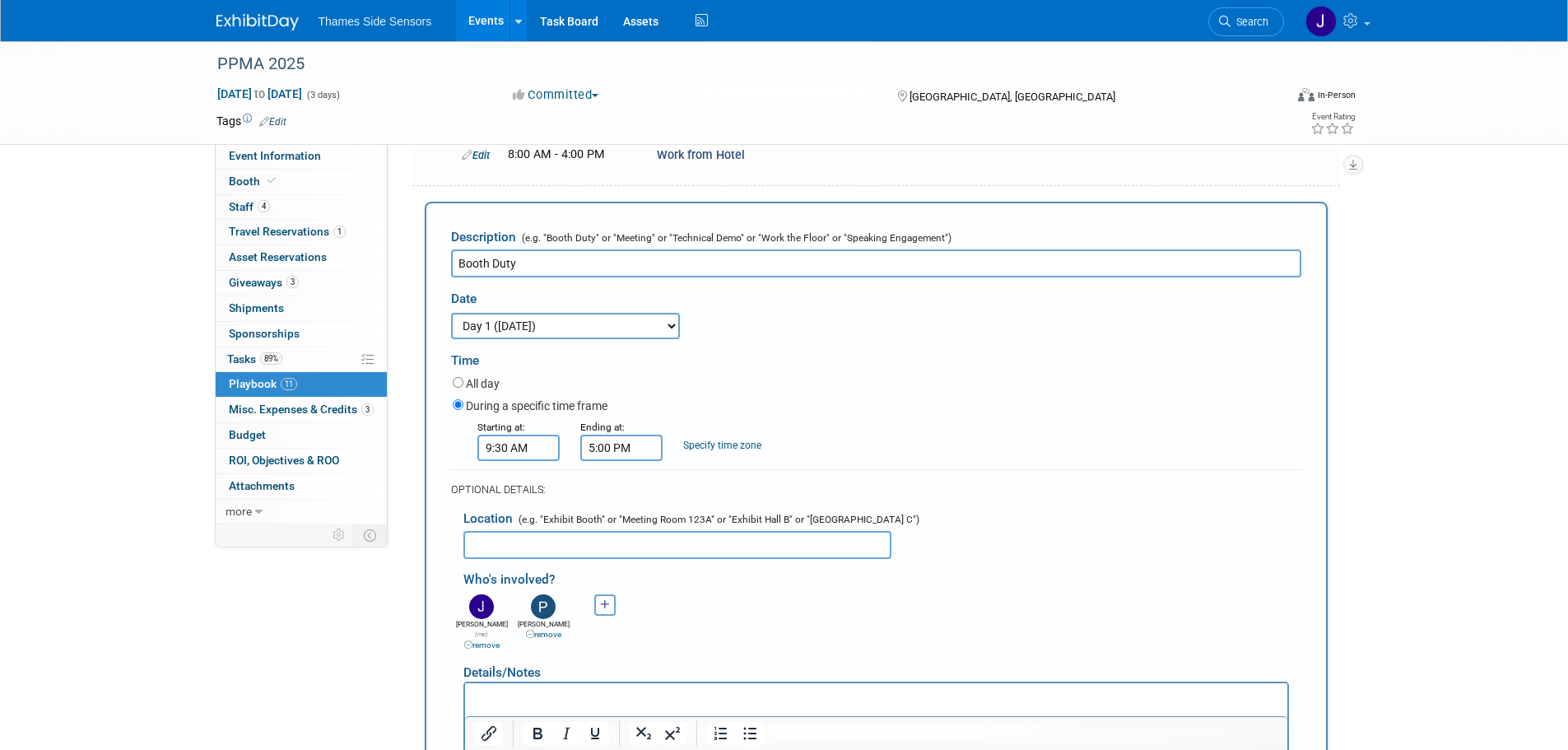
scroll to position [0, 0]
click at [603, 602] on icon "button" at bounding box center [605, 606] width 10 height 10
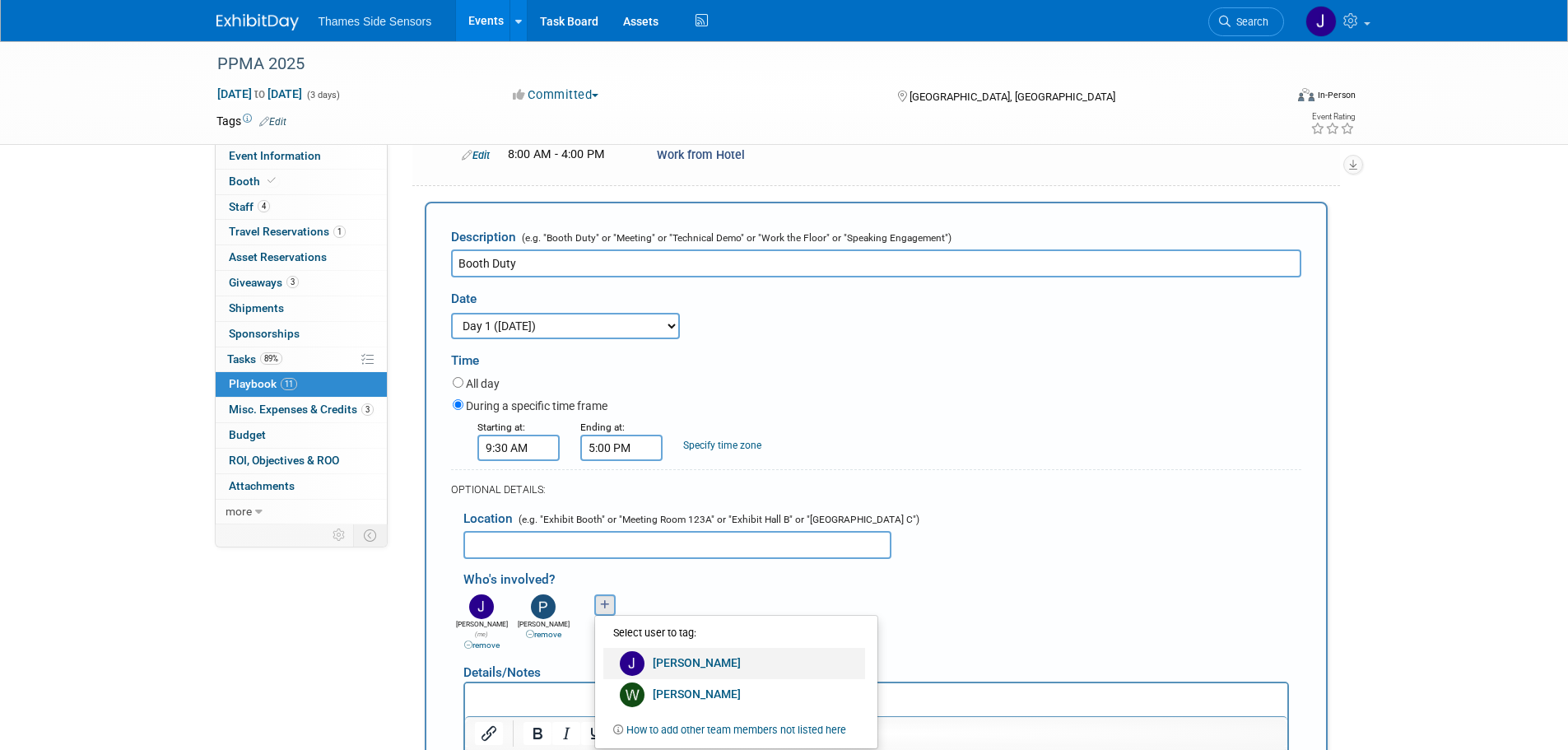
click at [735, 671] on link "[PERSON_NAME]" at bounding box center [734, 664] width 261 height 31
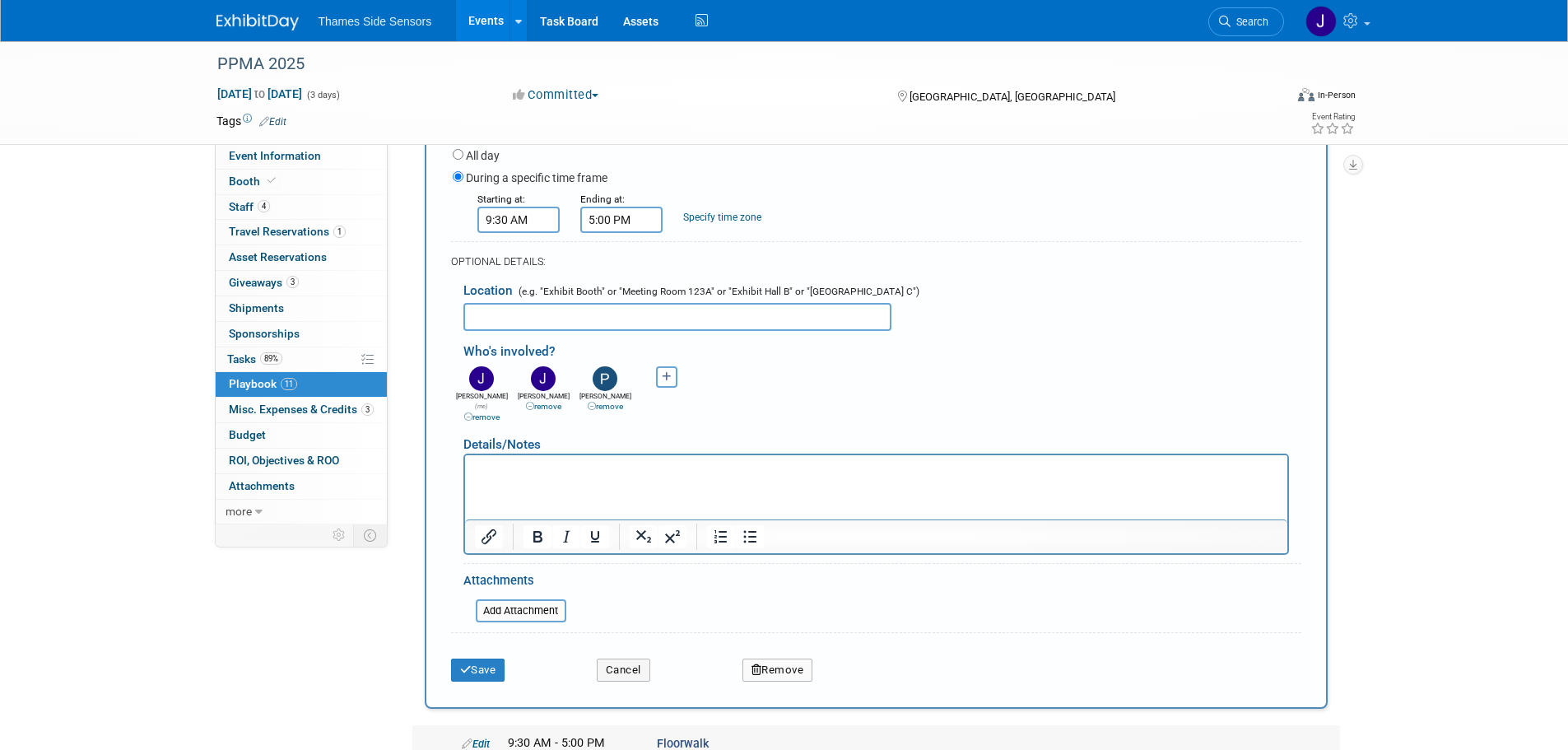
scroll to position [494, 0]
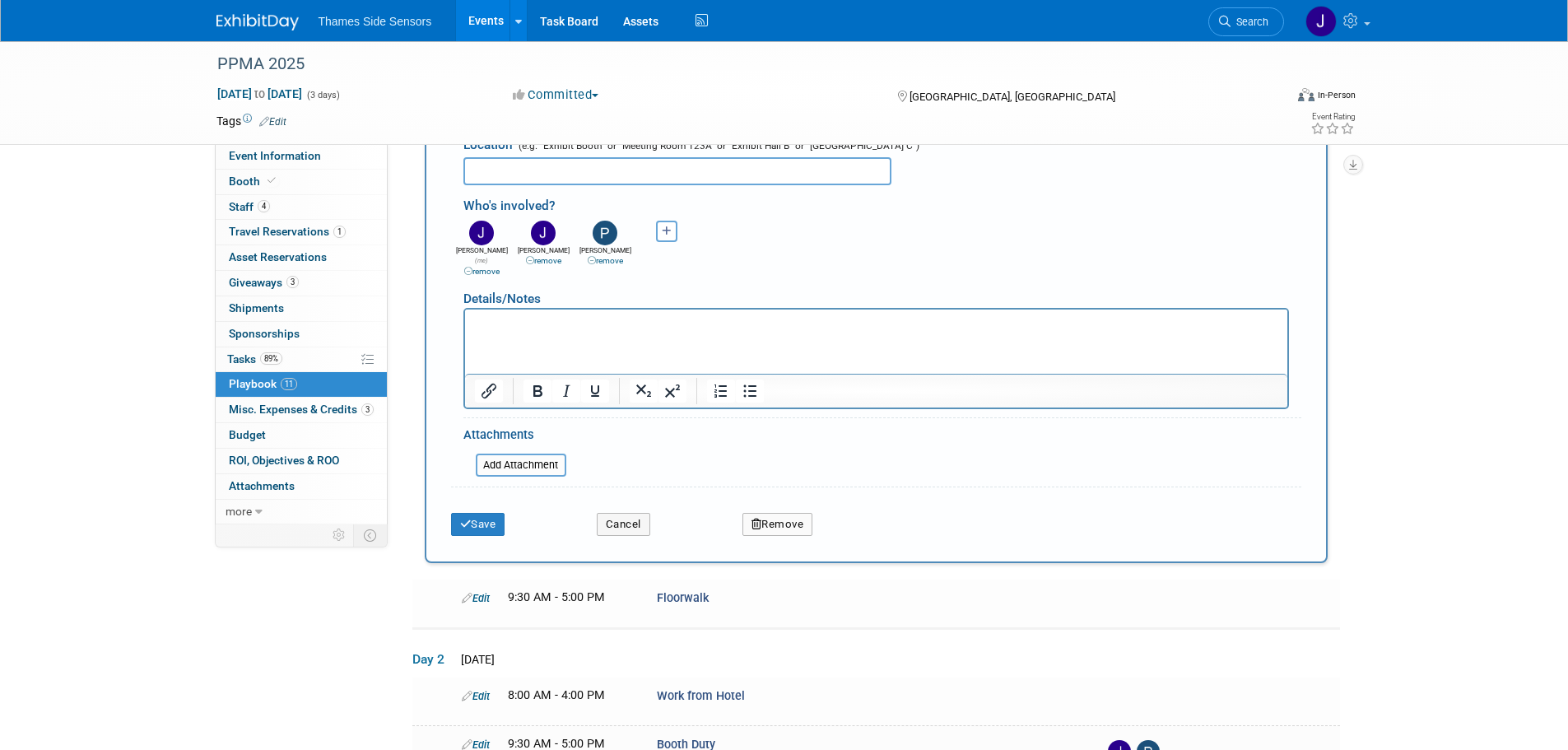
click at [477, 502] on div "Save" at bounding box center [511, 519] width 146 height 34
click at [481, 513] on button "Save" at bounding box center [479, 524] width 54 height 23
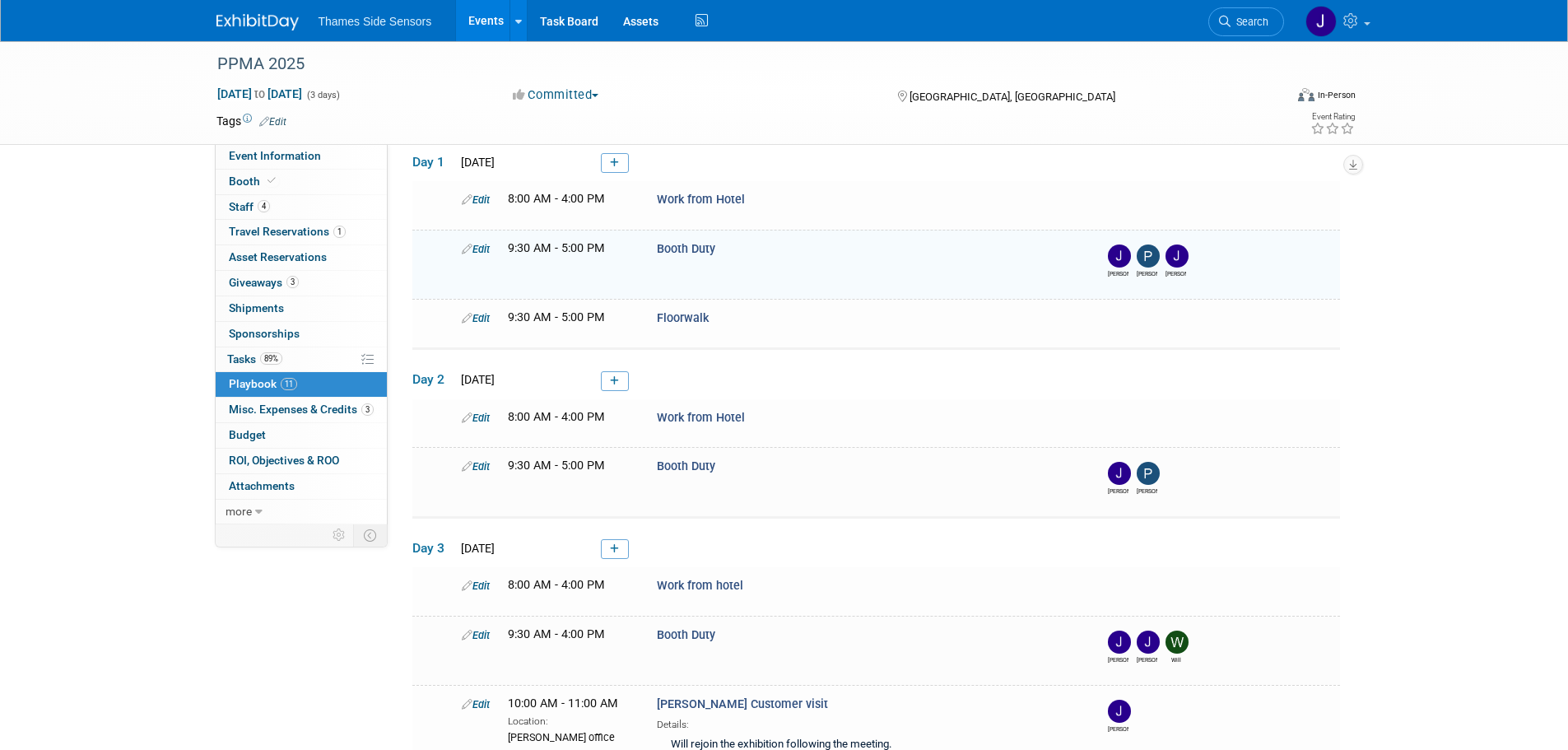
scroll to position [101, 0]
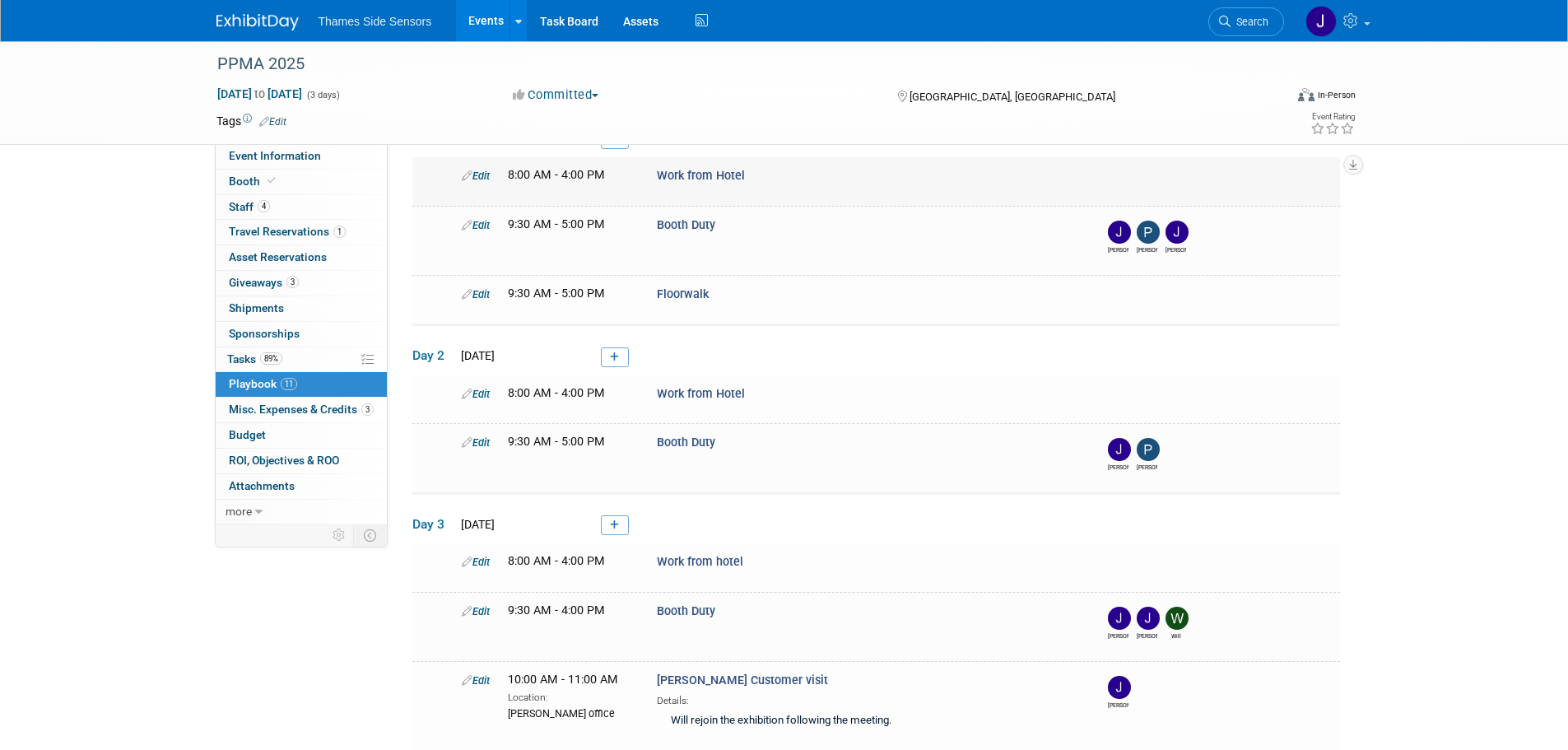
click at [463, 179] on icon at bounding box center [467, 176] width 10 height 10
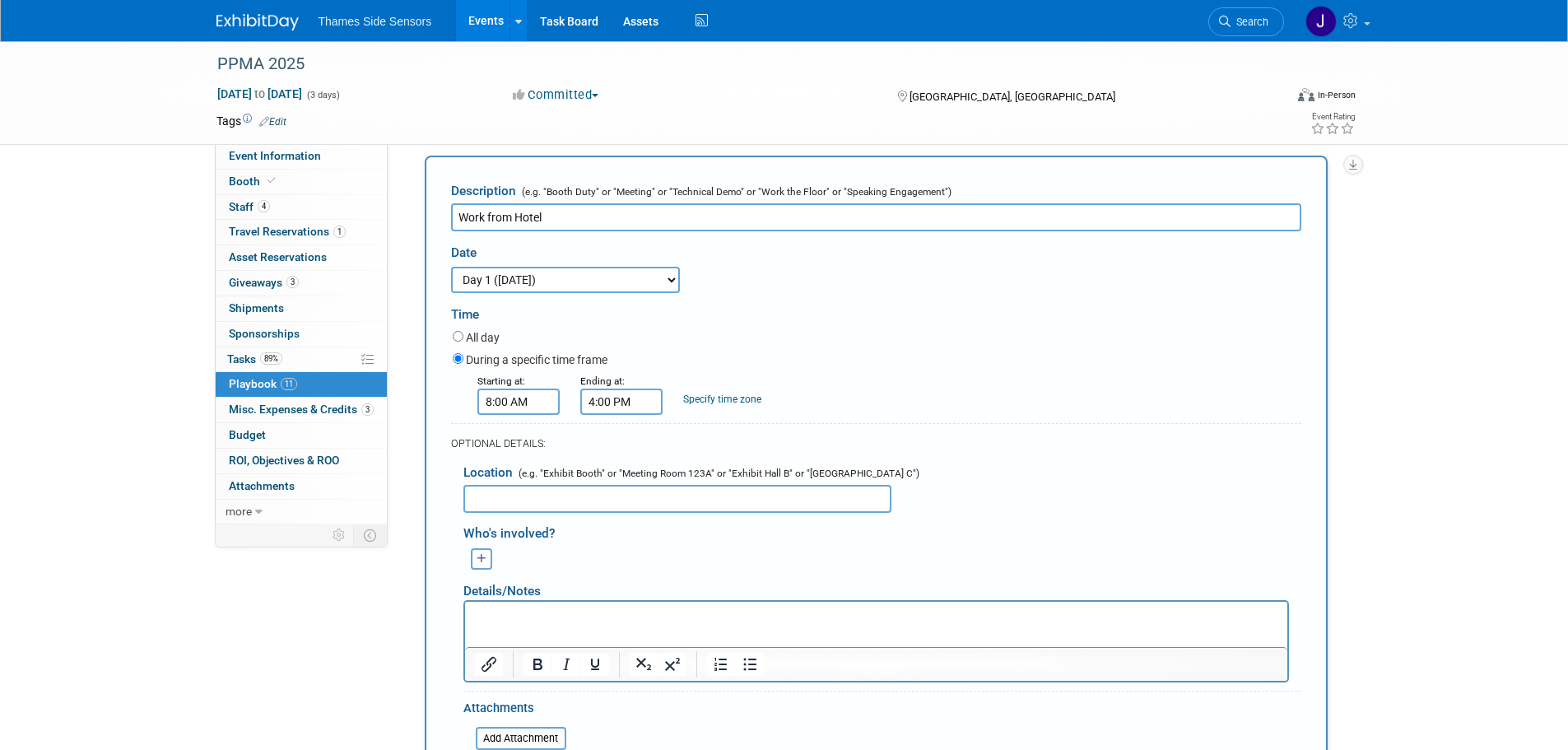
scroll to position [154, 0]
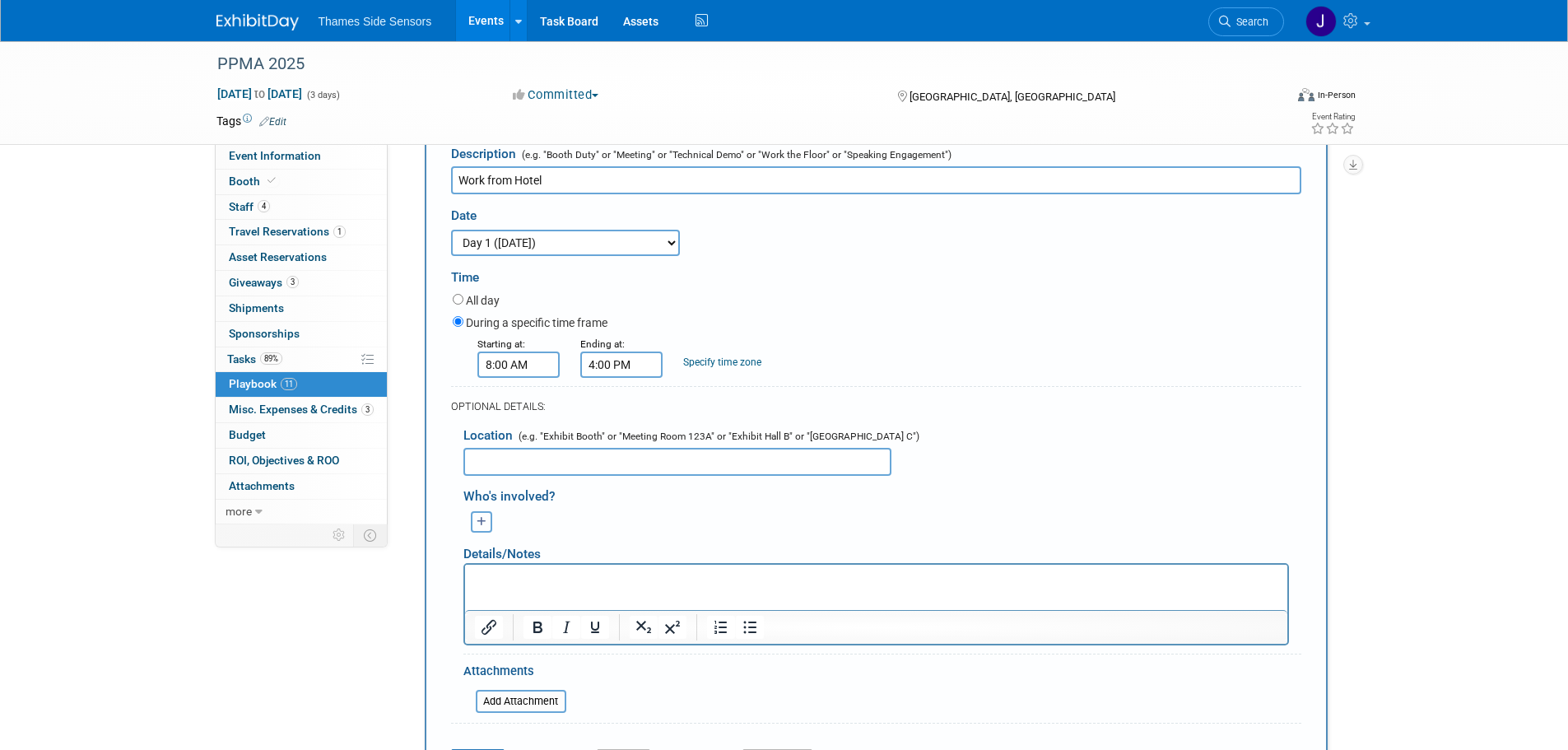
click at [476, 517] on button "button" at bounding box center [481, 522] width 22 height 22
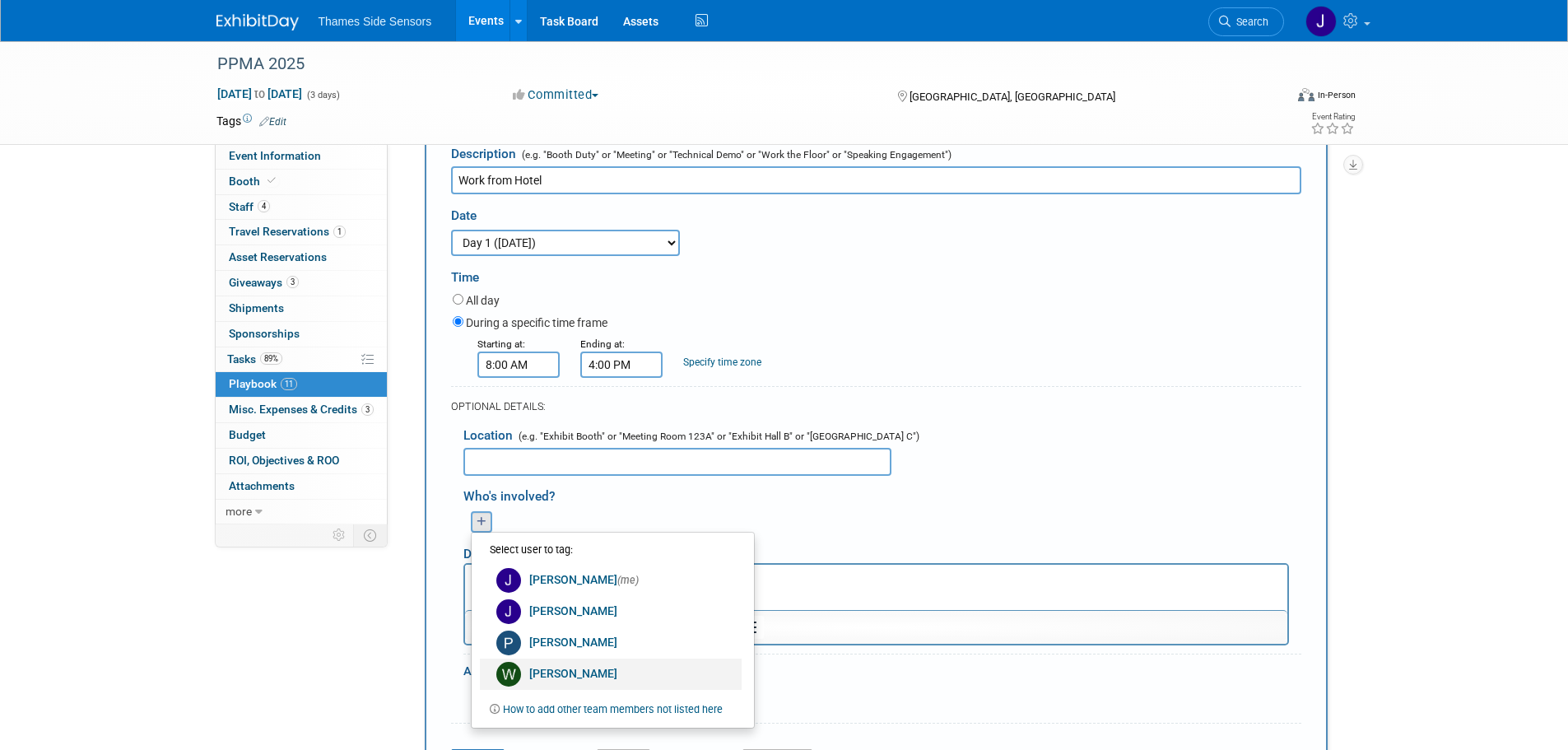
click at [557, 672] on link "[PERSON_NAME]" at bounding box center [611, 675] width 261 height 31
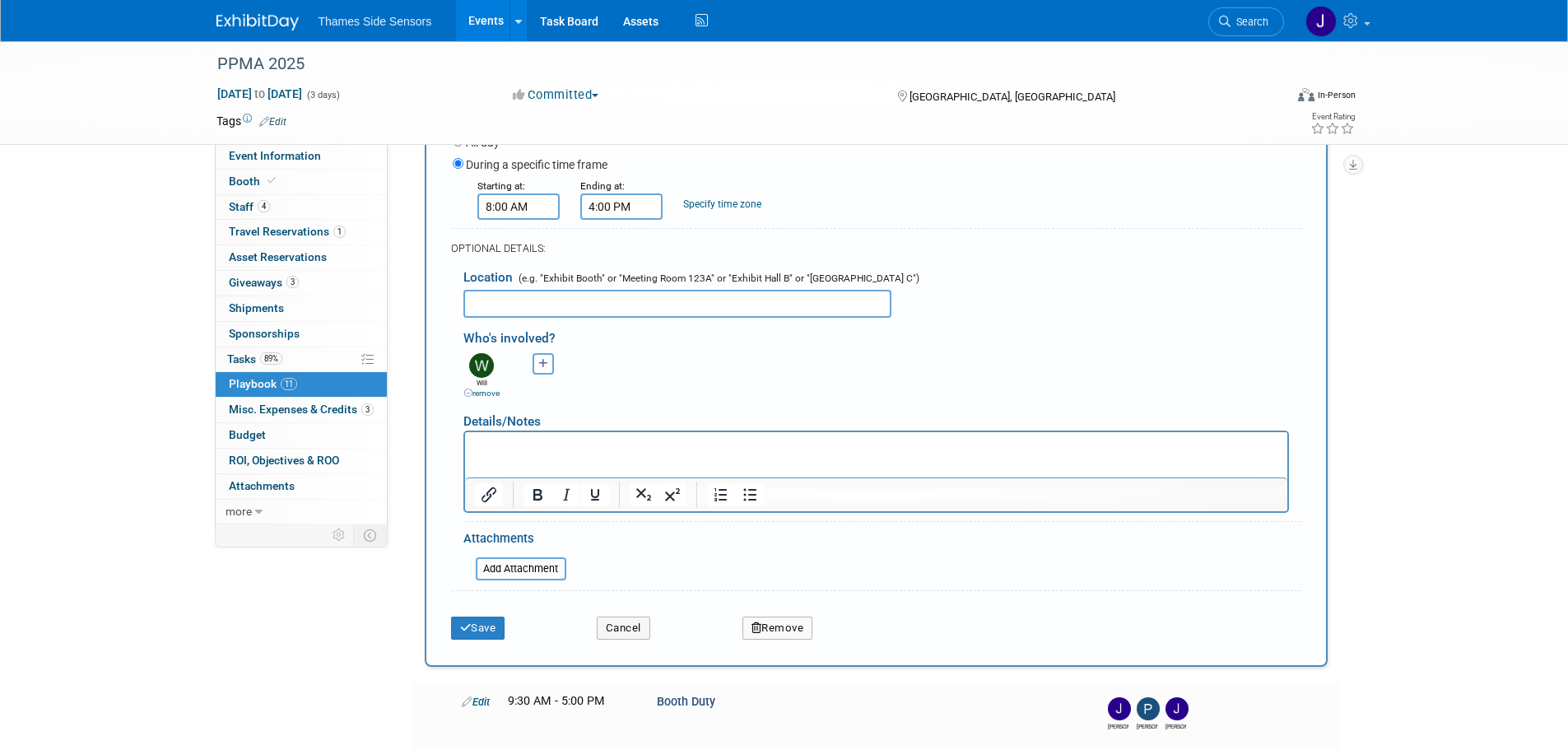
scroll to position [319, 0]
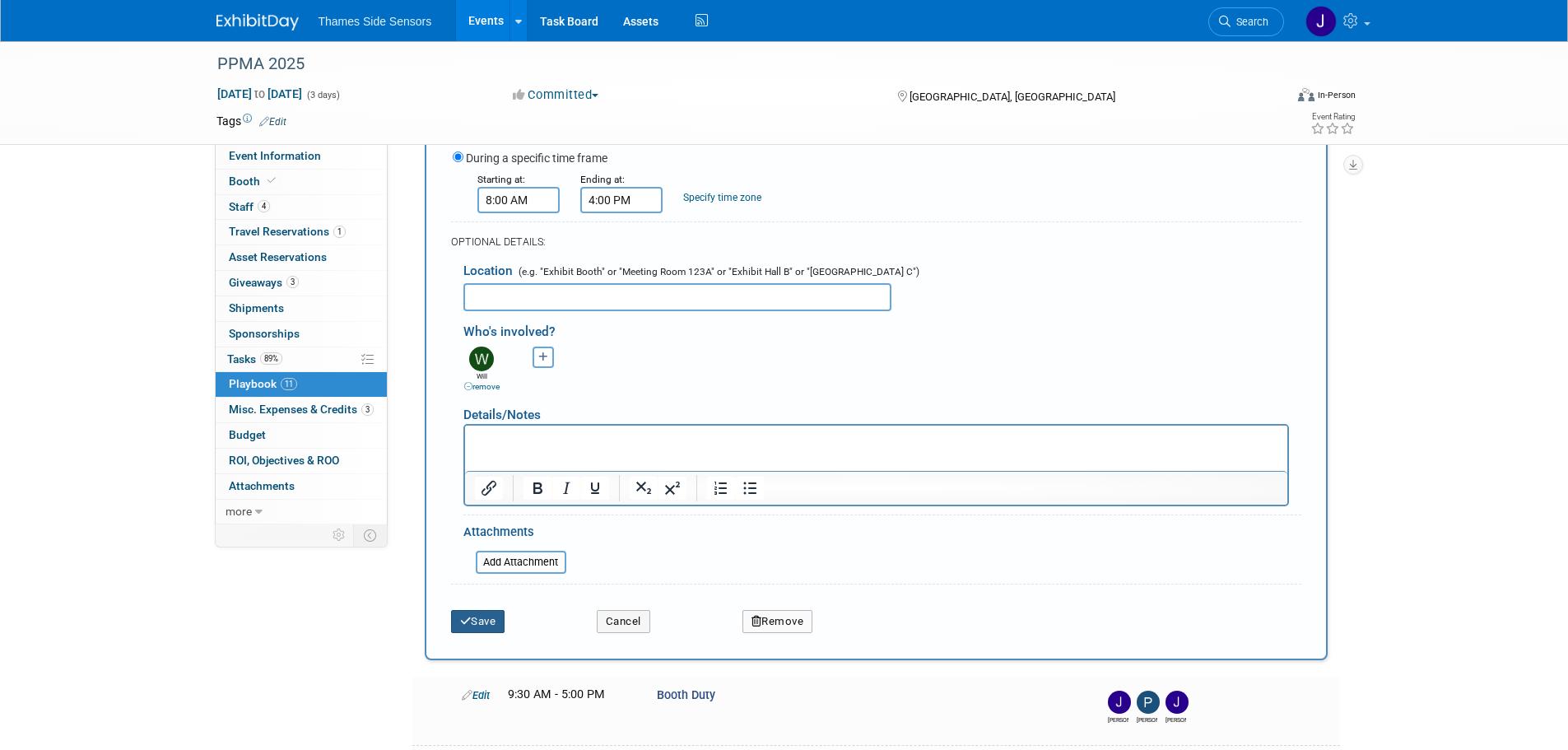
click at [487, 624] on button "Save" at bounding box center [479, 622] width 54 height 23
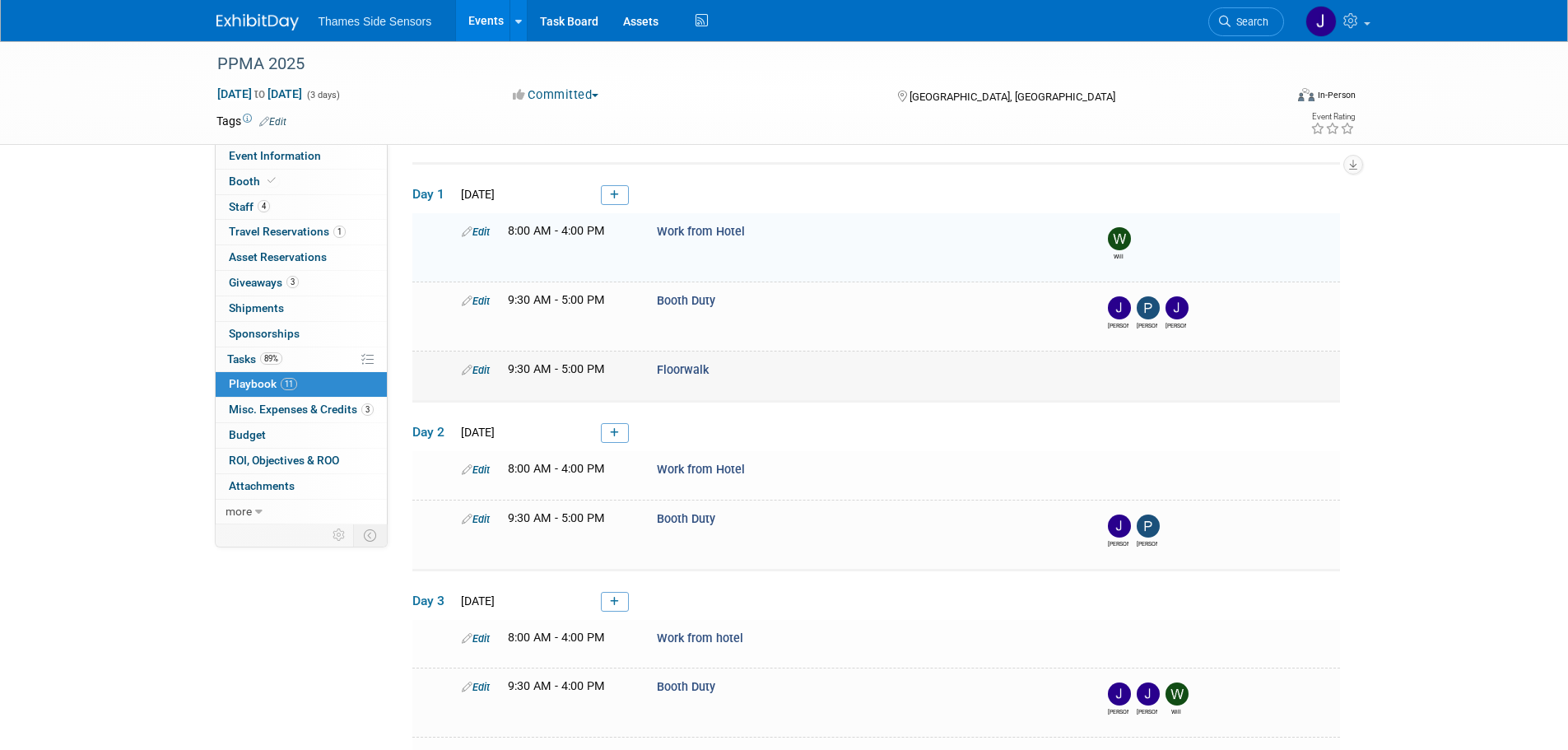
scroll to position [52, 0]
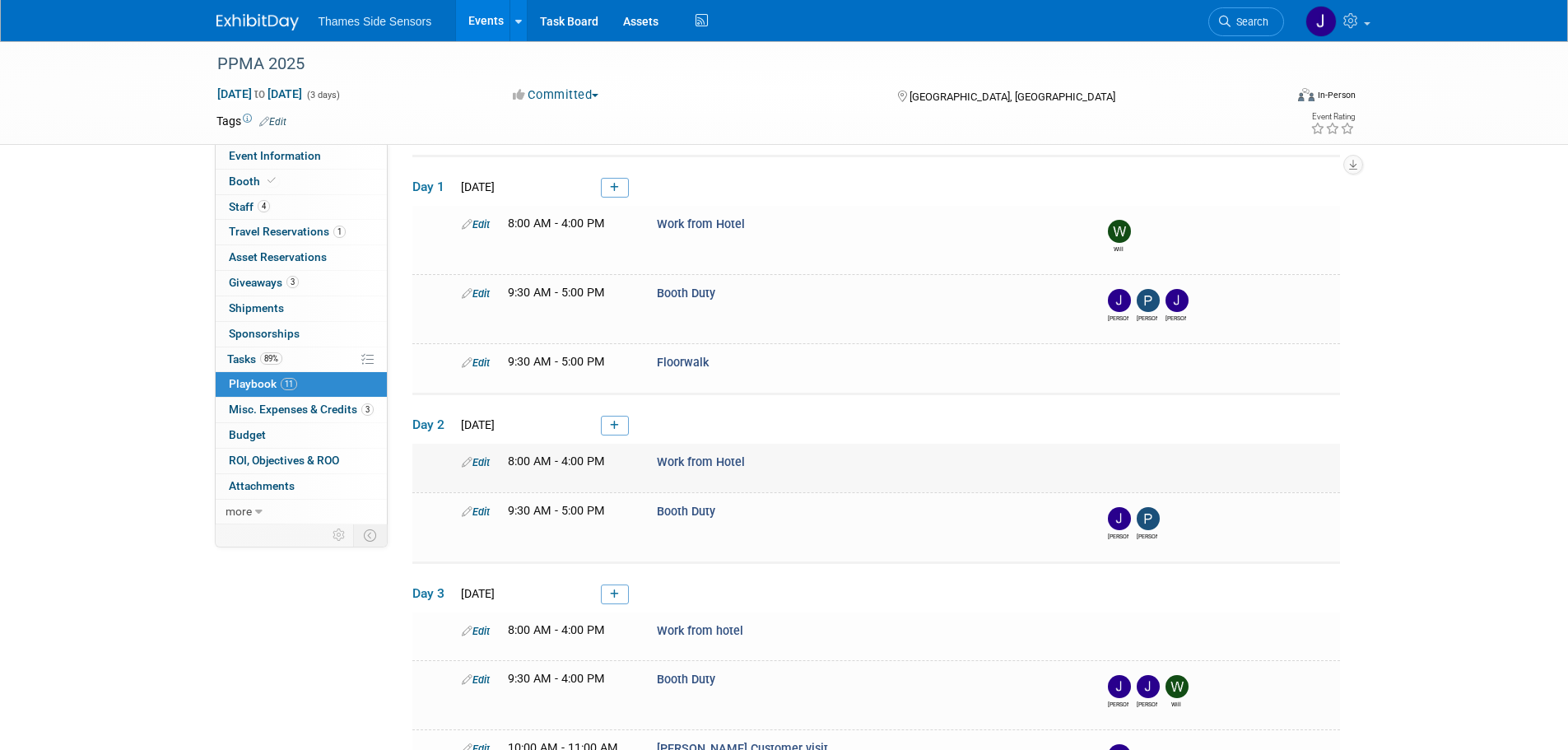
click at [481, 453] on div "Edit" at bounding box center [472, 461] width 46 height 17
click at [465, 513] on icon at bounding box center [467, 512] width 10 height 10
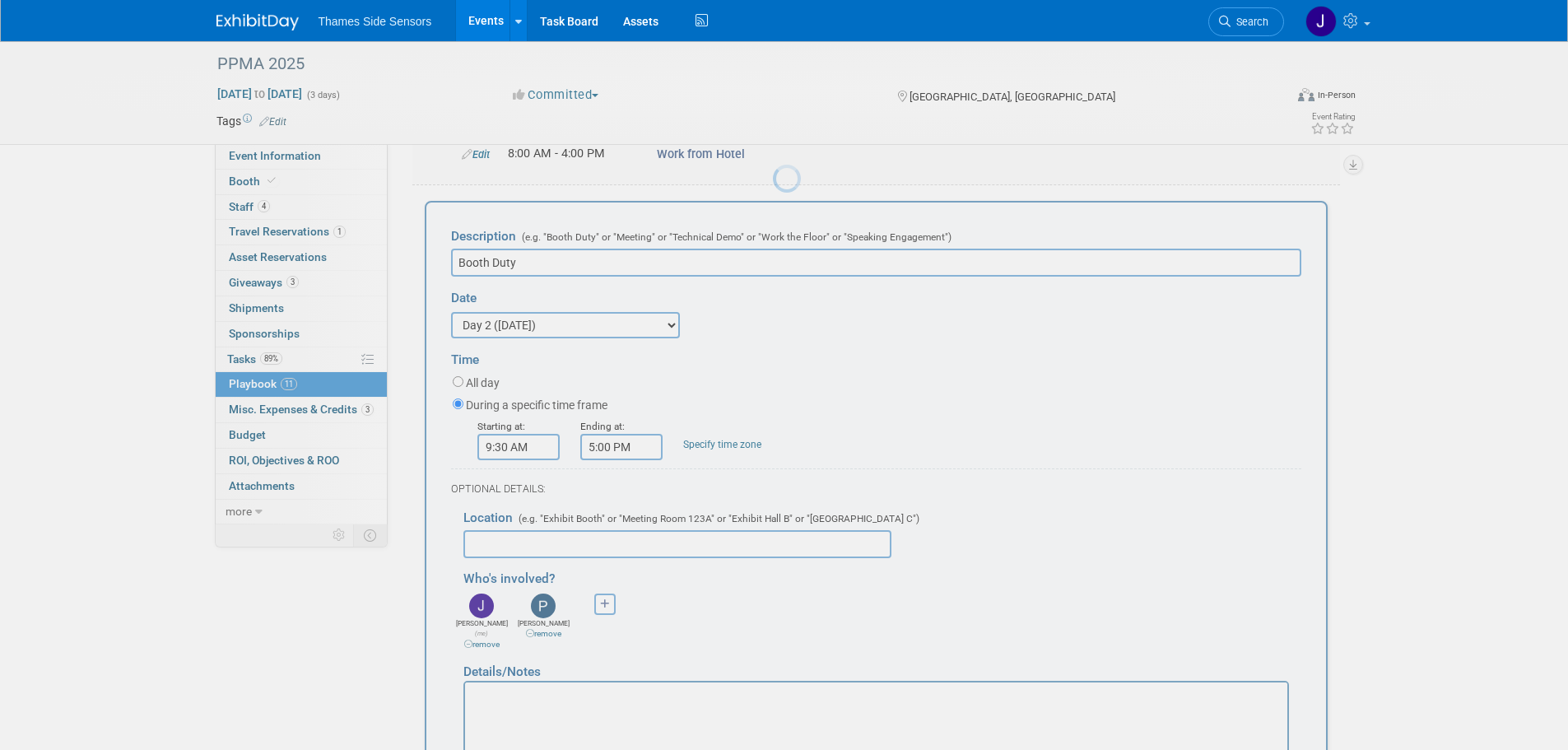
scroll to position [0, 0]
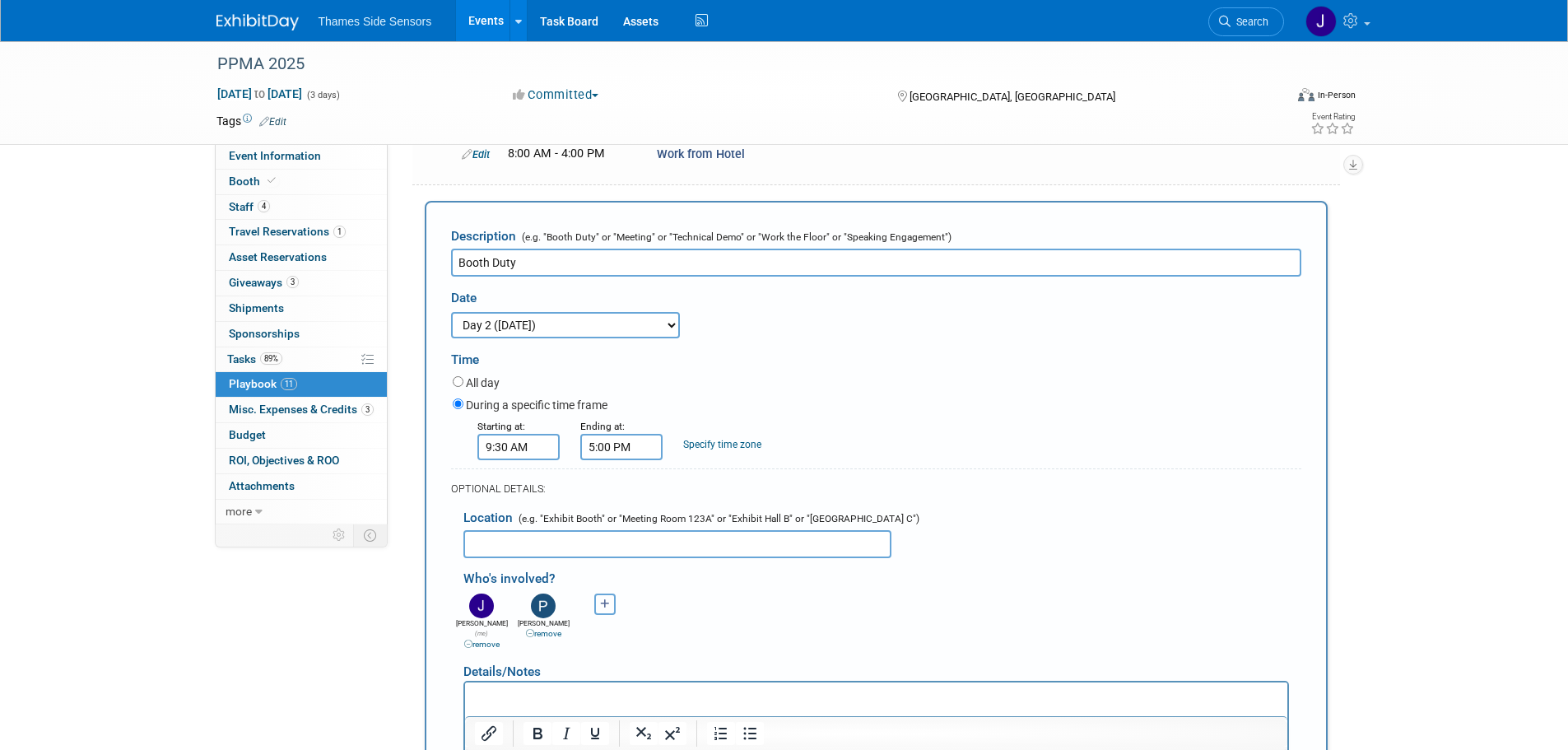
click at [614, 603] on button "button" at bounding box center [605, 604] width 22 height 22
click at [669, 693] on link "[PERSON_NAME]" at bounding box center [734, 694] width 261 height 31
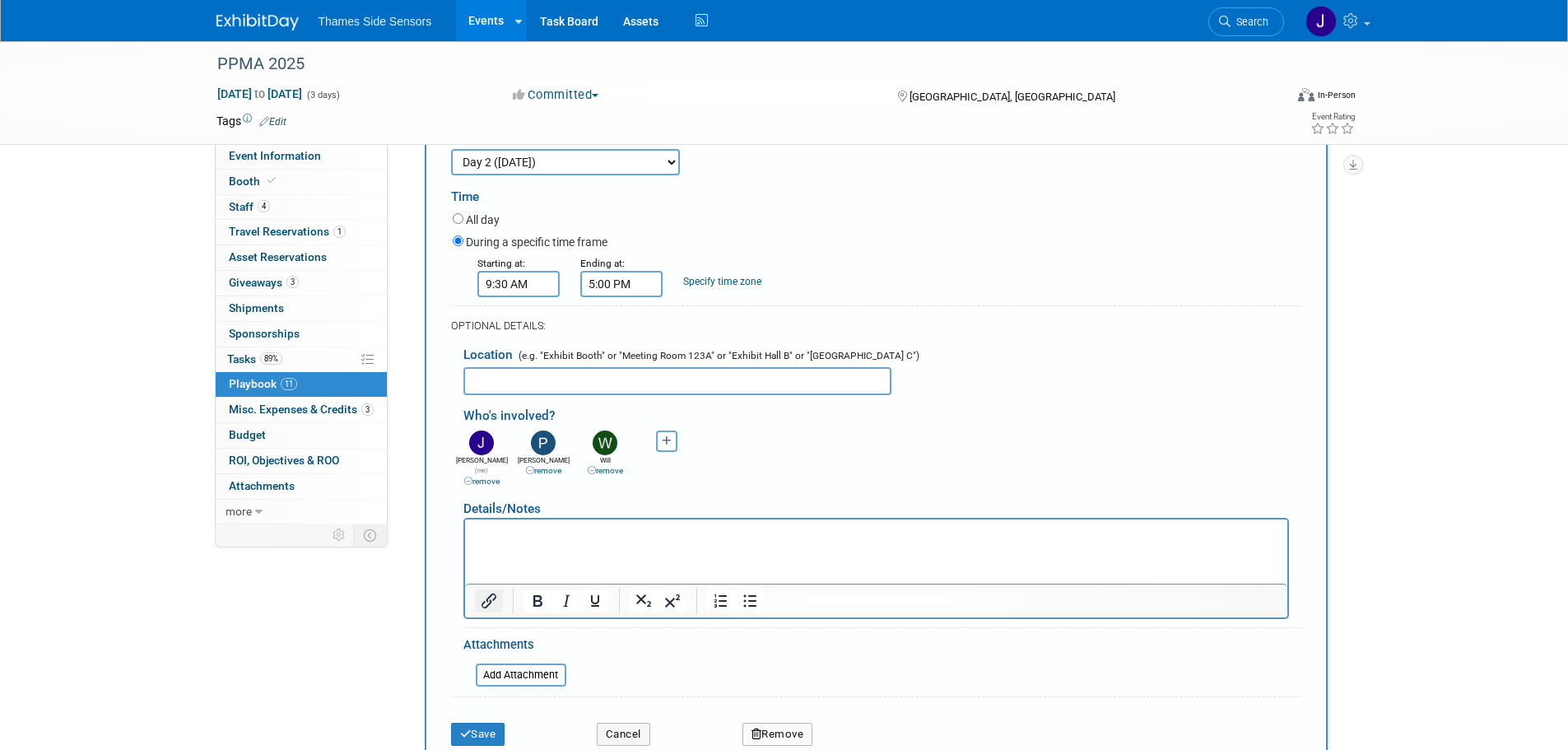
scroll to position [522, 0]
click at [485, 721] on button "Save" at bounding box center [479, 733] width 54 height 23
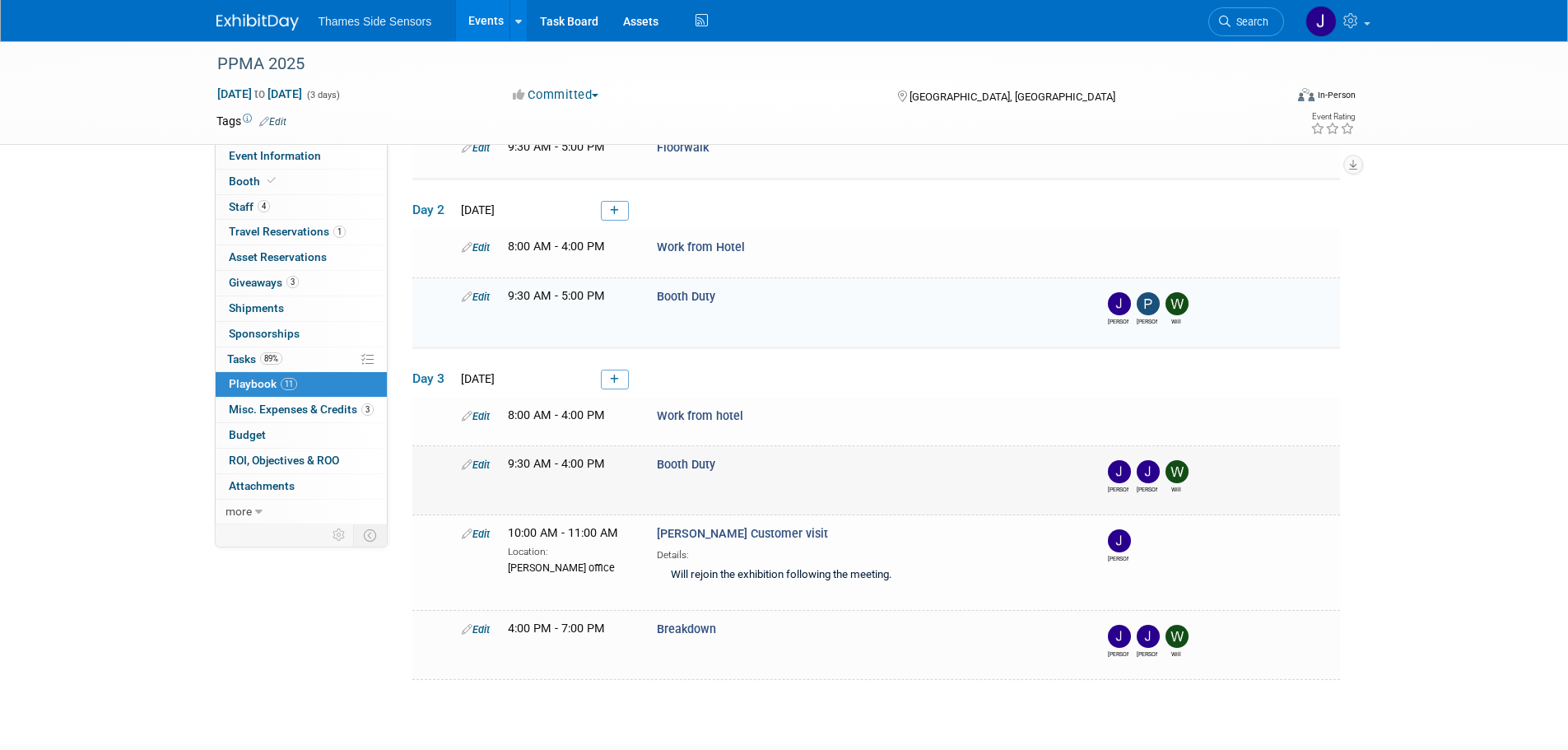
scroll to position [338, 0]
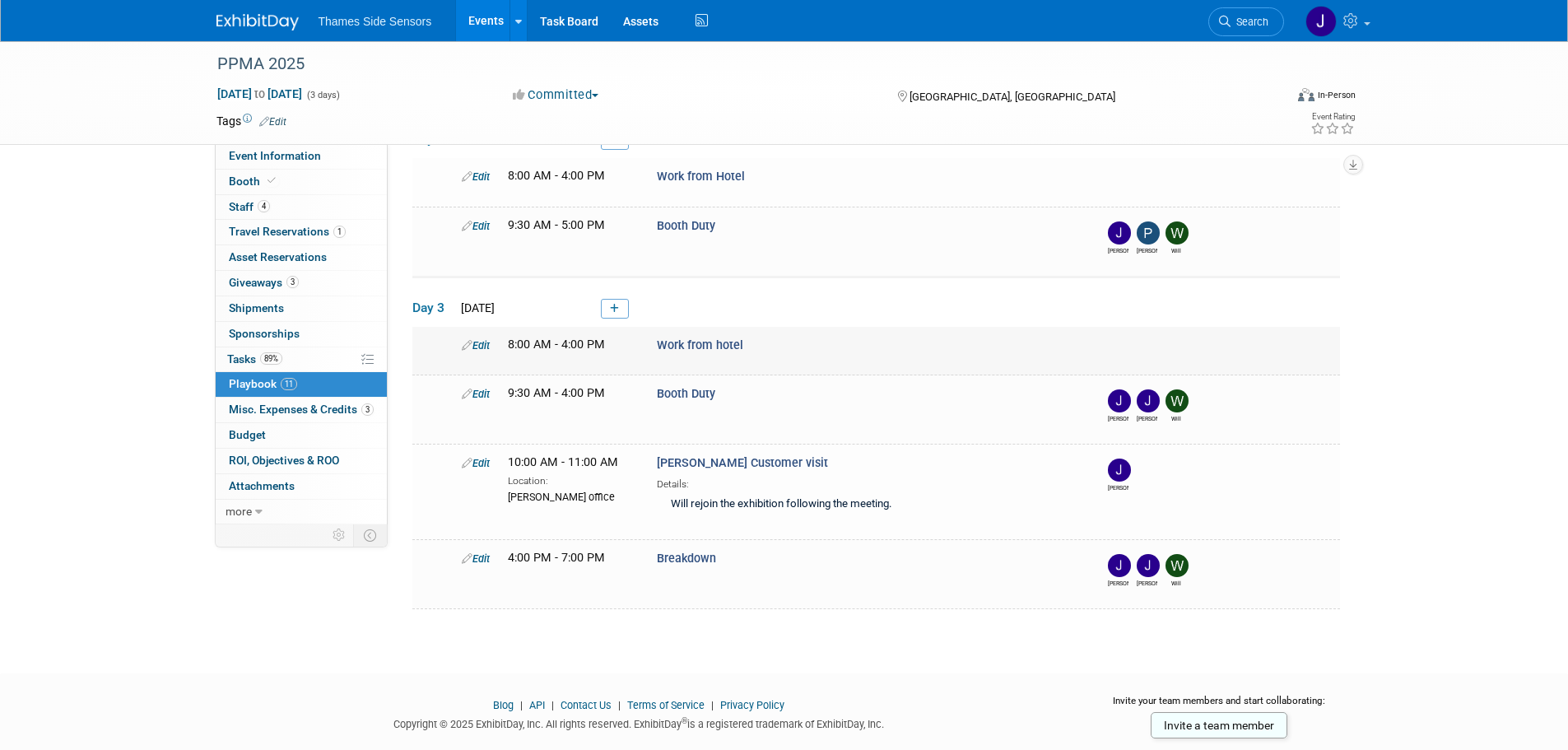
click at [478, 339] on link "Edit" at bounding box center [476, 345] width 28 height 12
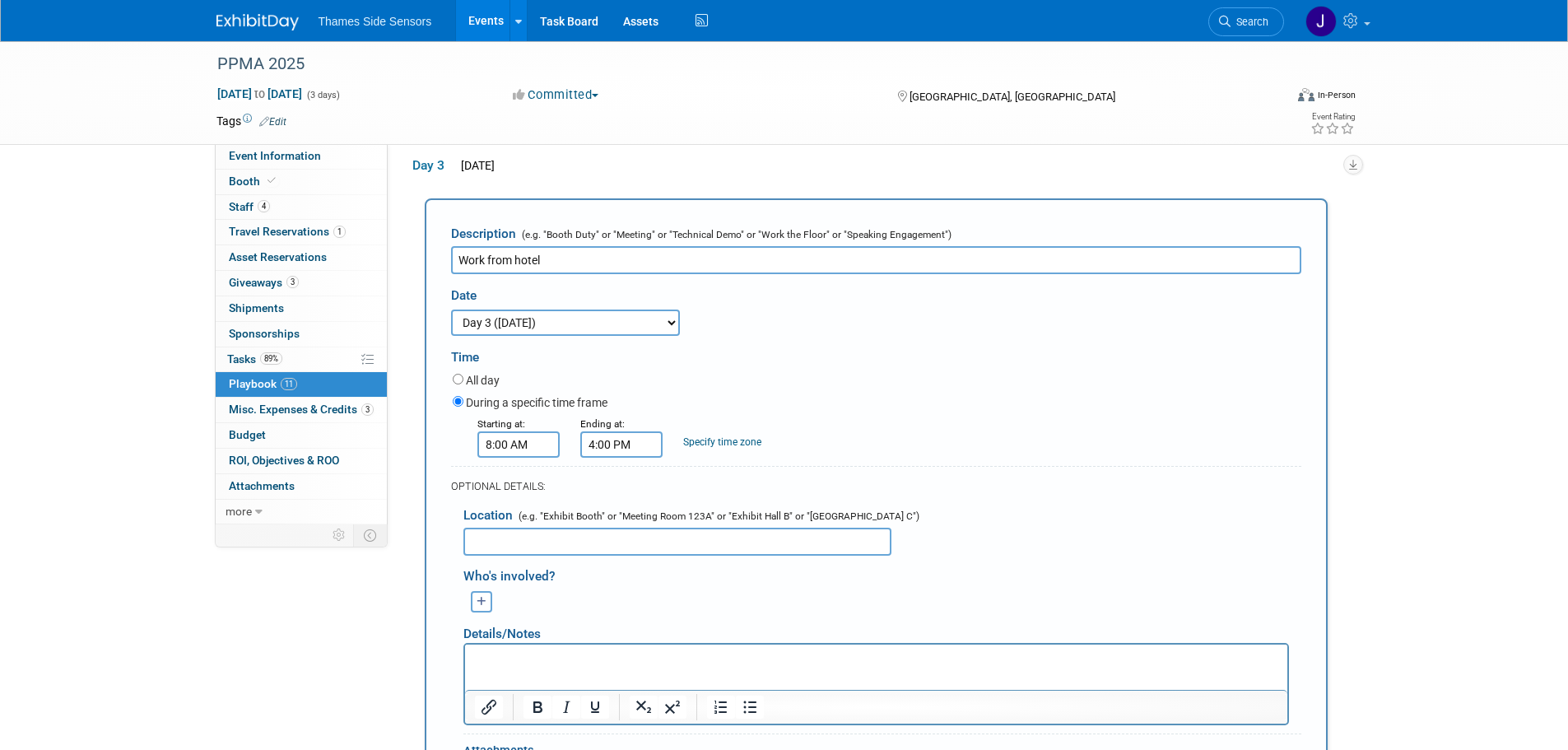
scroll to position [0, 0]
click at [487, 606] on button "button" at bounding box center [481, 602] width 22 height 22
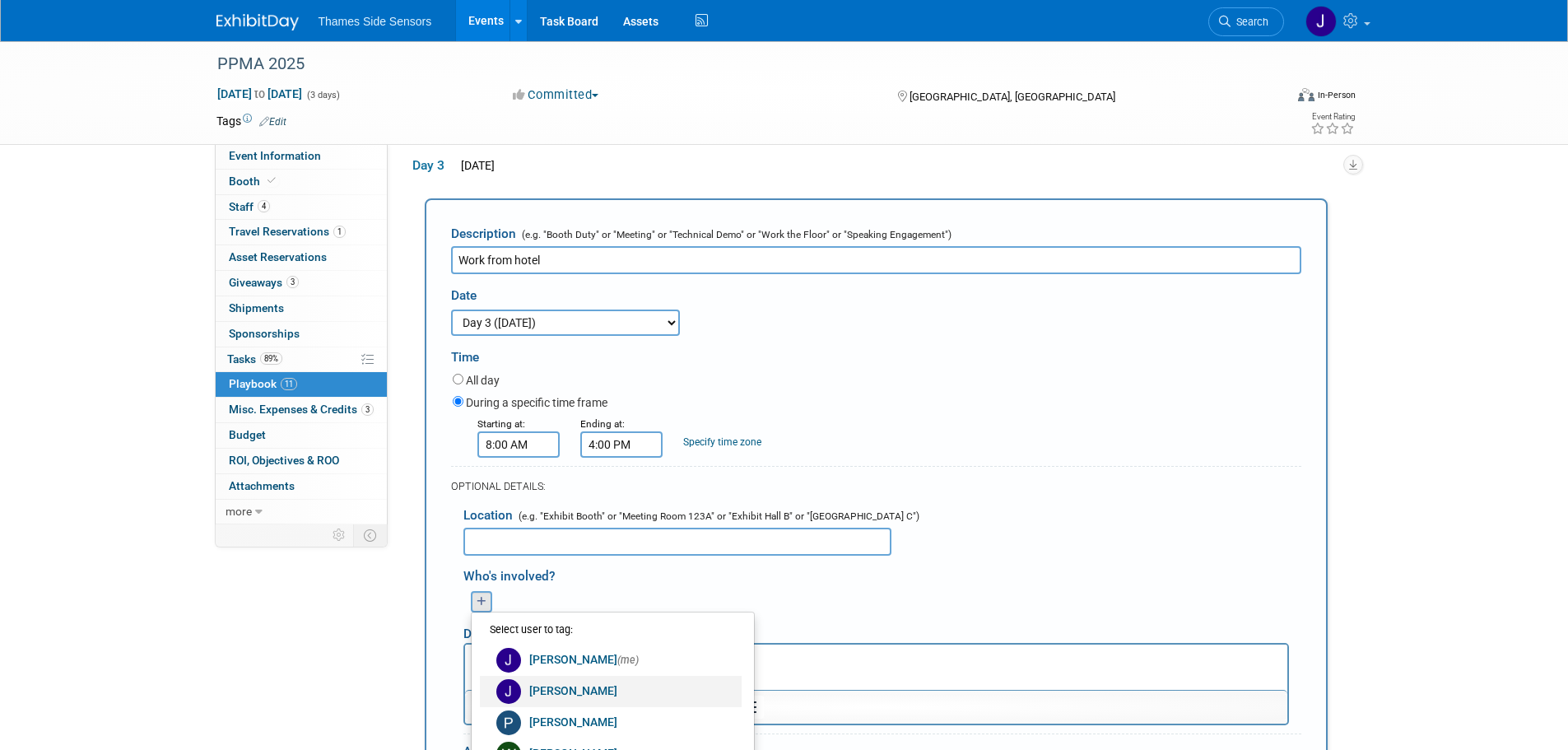
drag, startPoint x: 549, startPoint y: 693, endPoint x: 77, endPoint y: 4, distance: 835.2
click at [549, 693] on link "[PERSON_NAME]" at bounding box center [611, 692] width 261 height 31
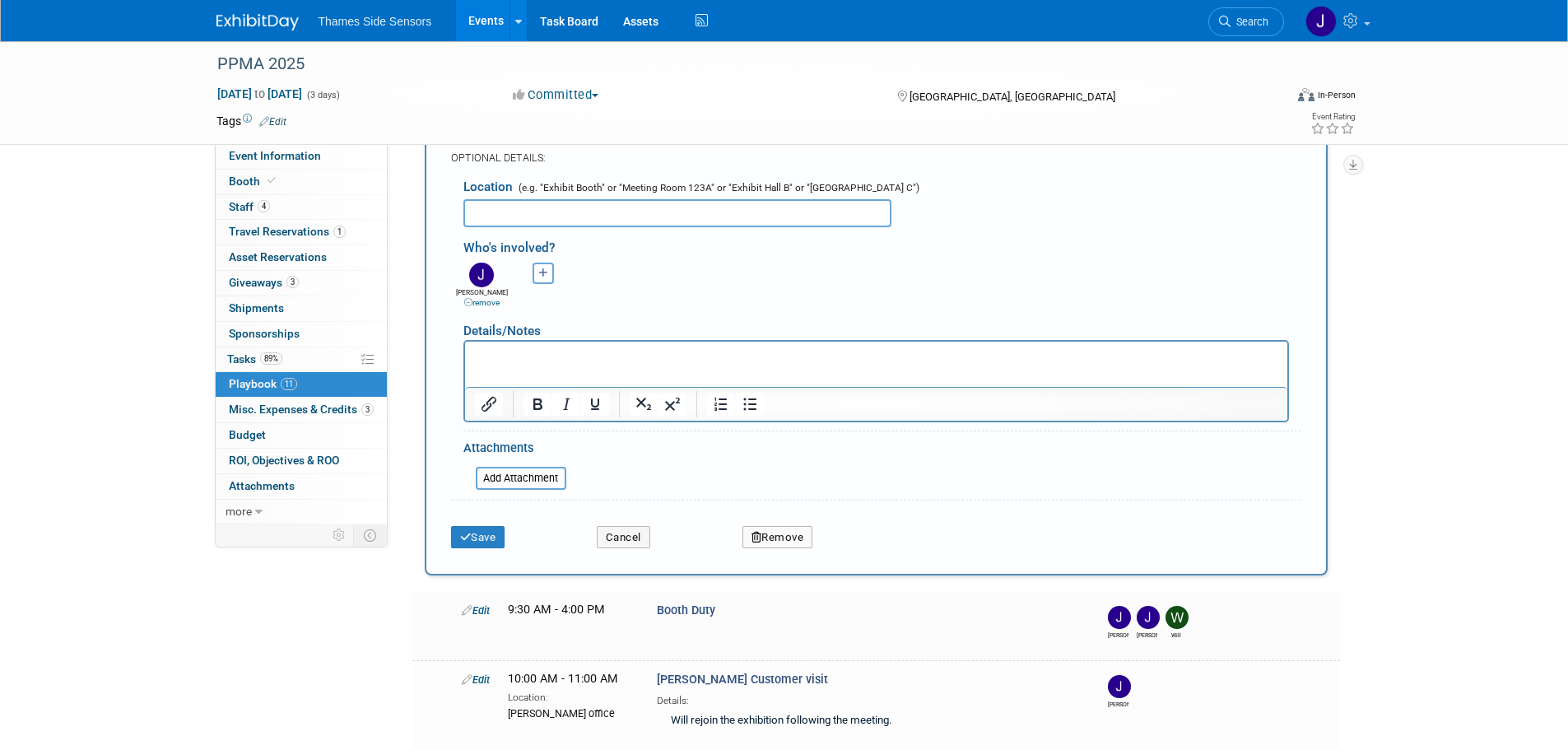
scroll to position [808, 0]
click at [482, 535] on button "Save" at bounding box center [479, 537] width 54 height 23
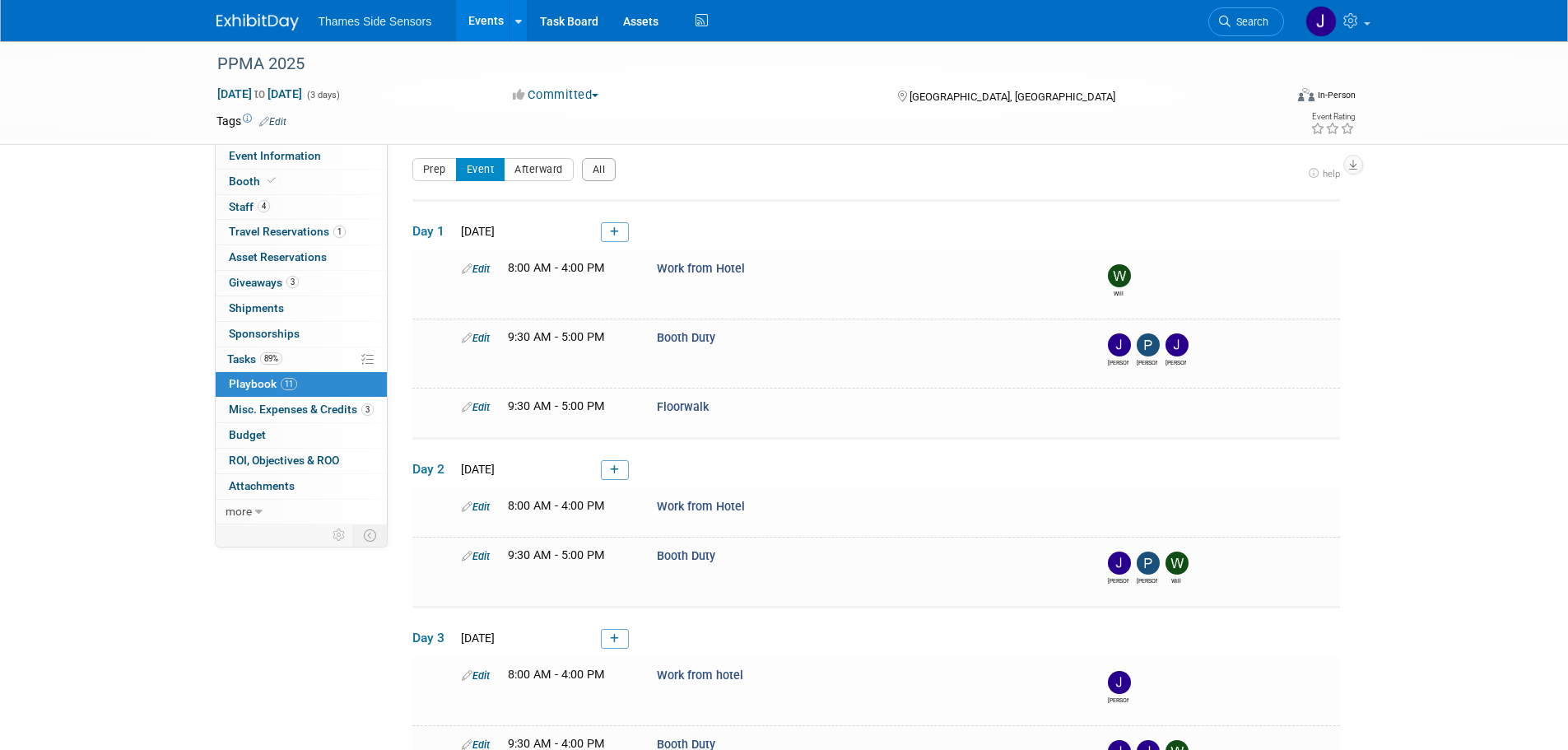
scroll to position [0, 0]
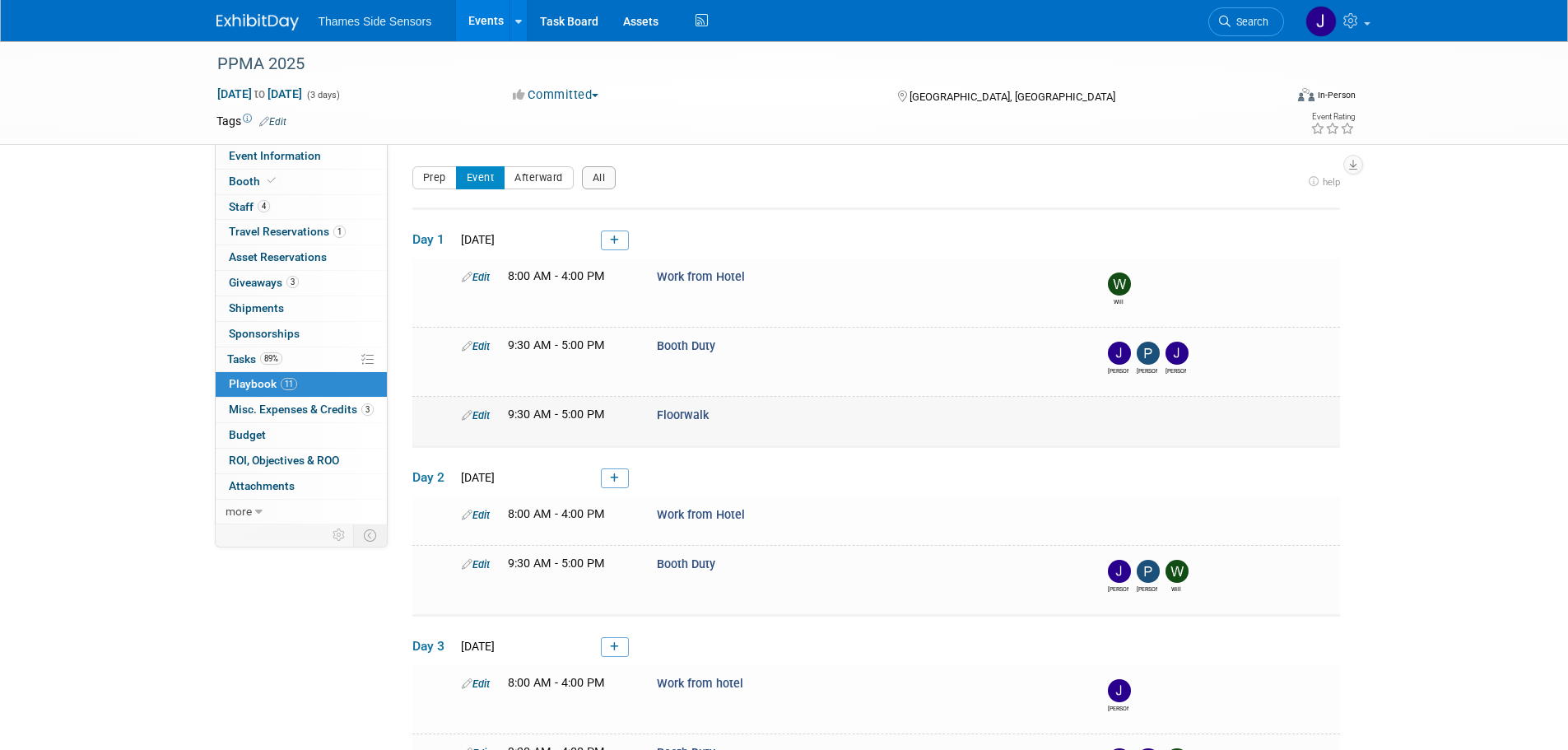
click at [470, 413] on icon at bounding box center [467, 415] width 10 height 10
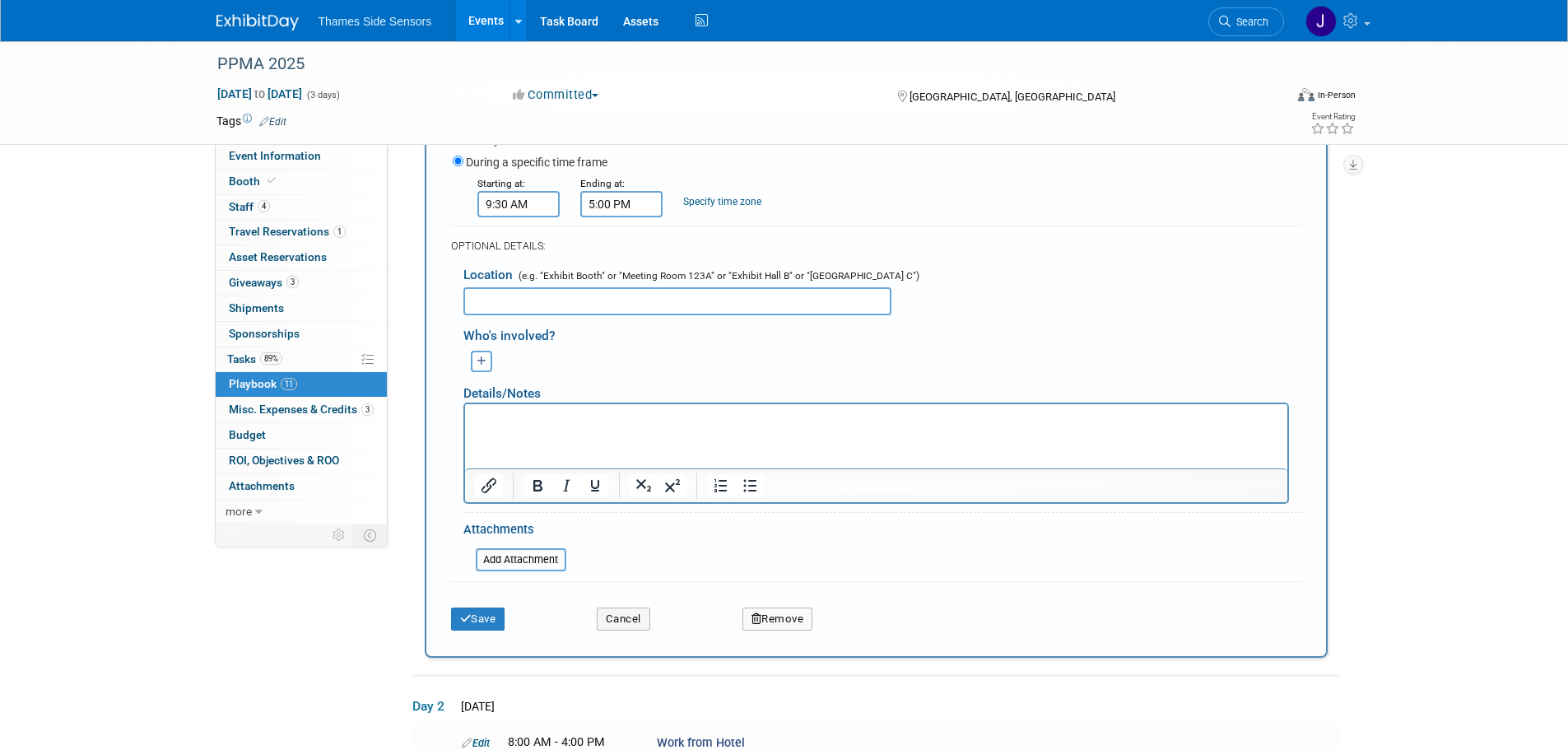
scroll to position [457, 0]
click at [764, 611] on button "Remove" at bounding box center [777, 615] width 71 height 23
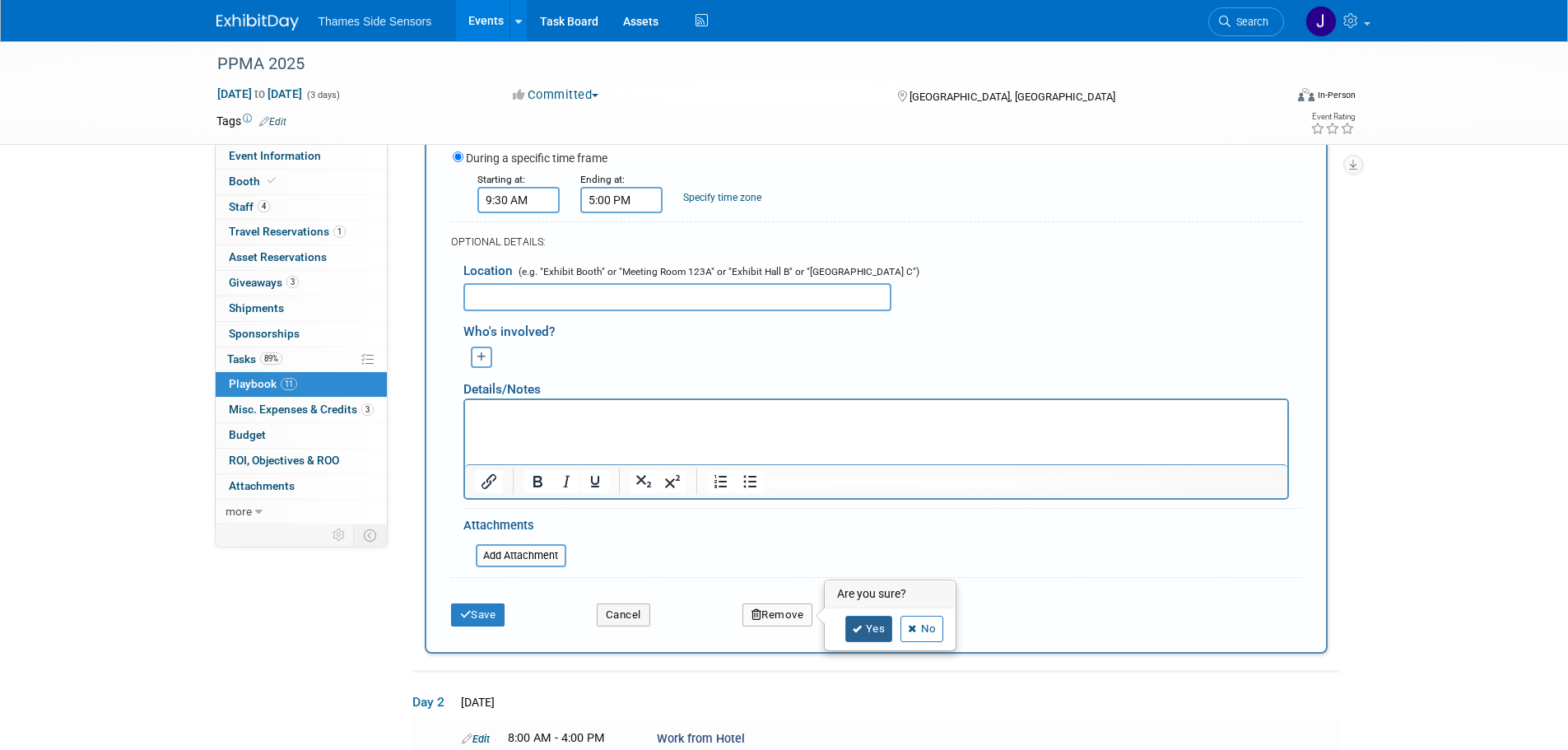
click at [864, 629] on link "Yes" at bounding box center [869, 630] width 48 height 26
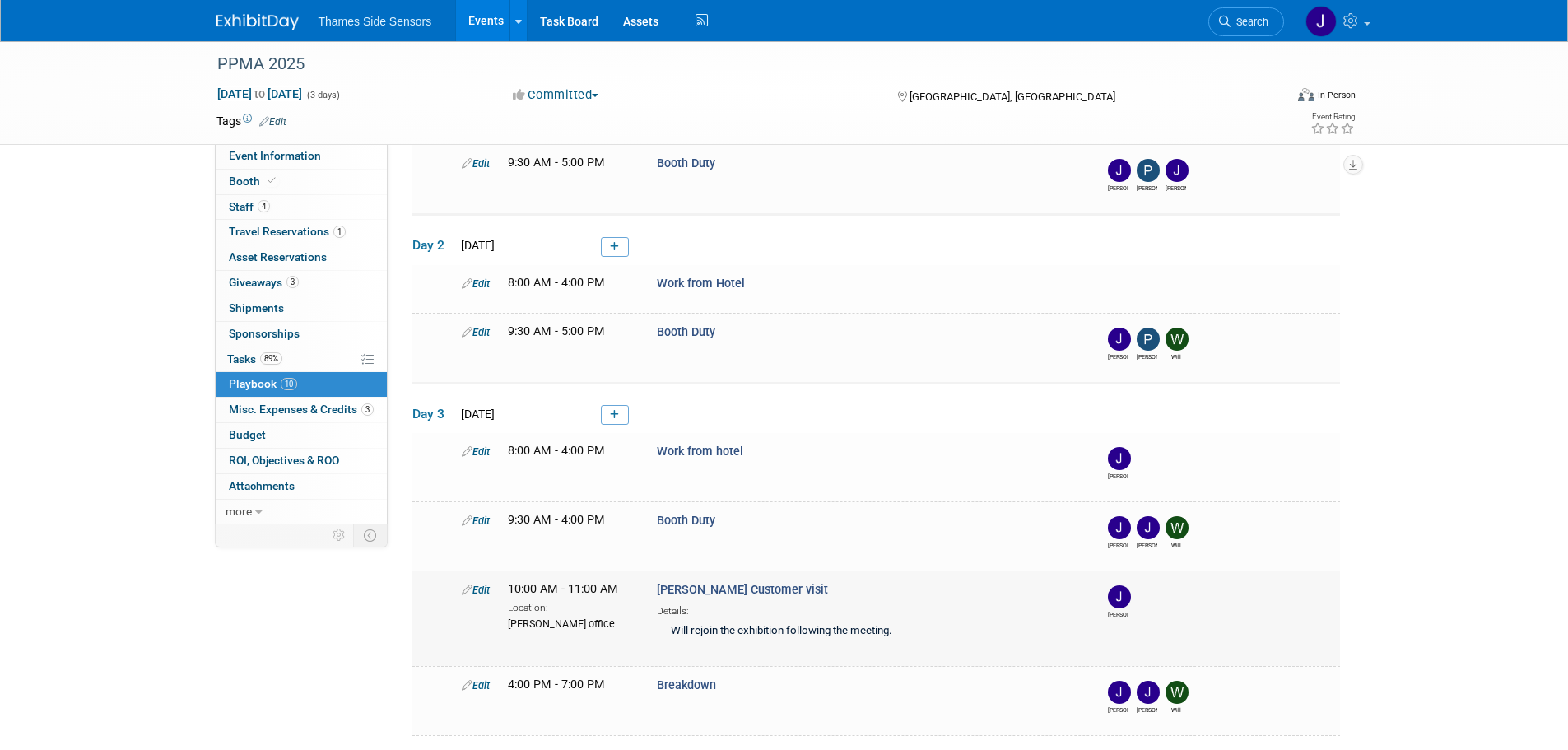
scroll to position [100, 0]
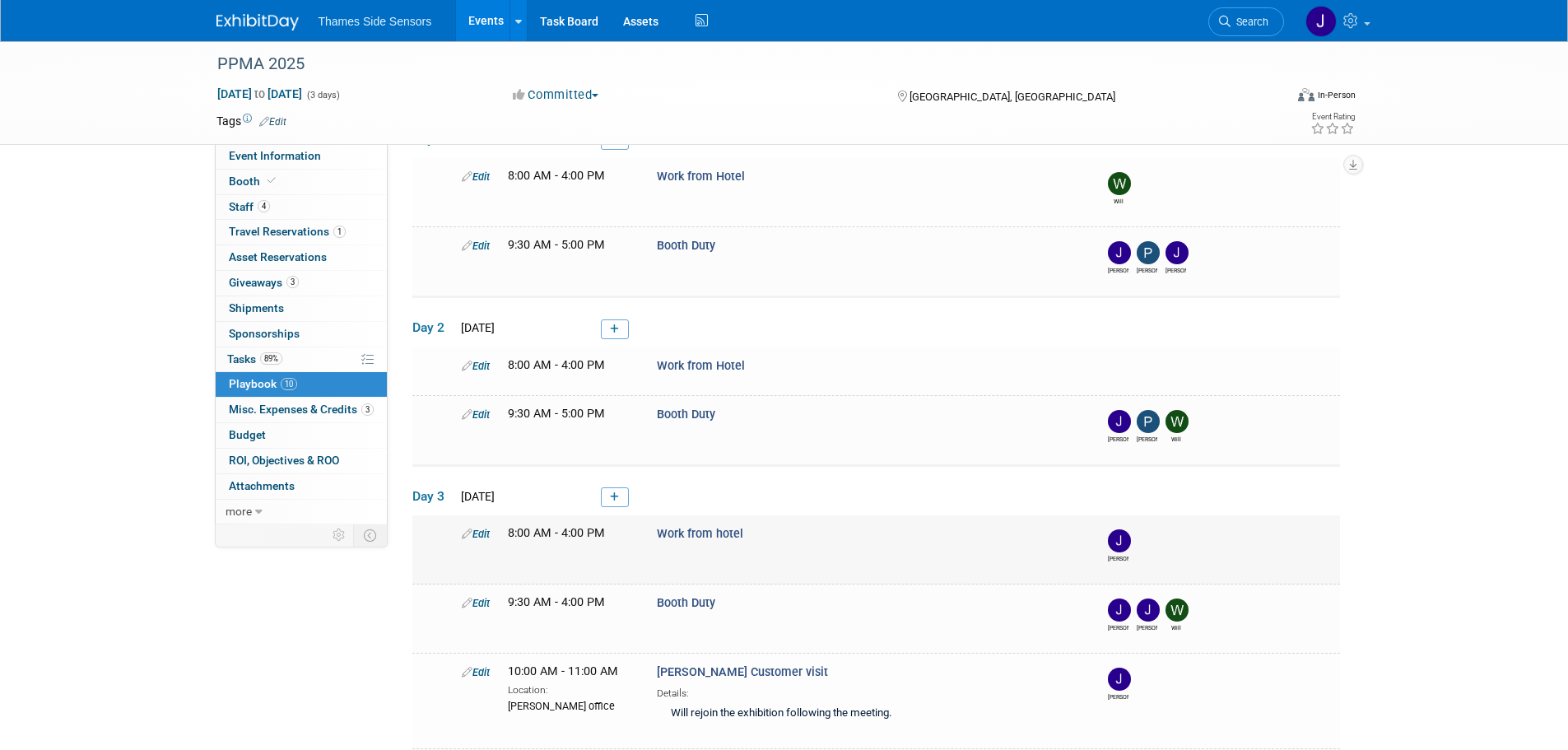
click at [464, 535] on icon at bounding box center [467, 534] width 10 height 10
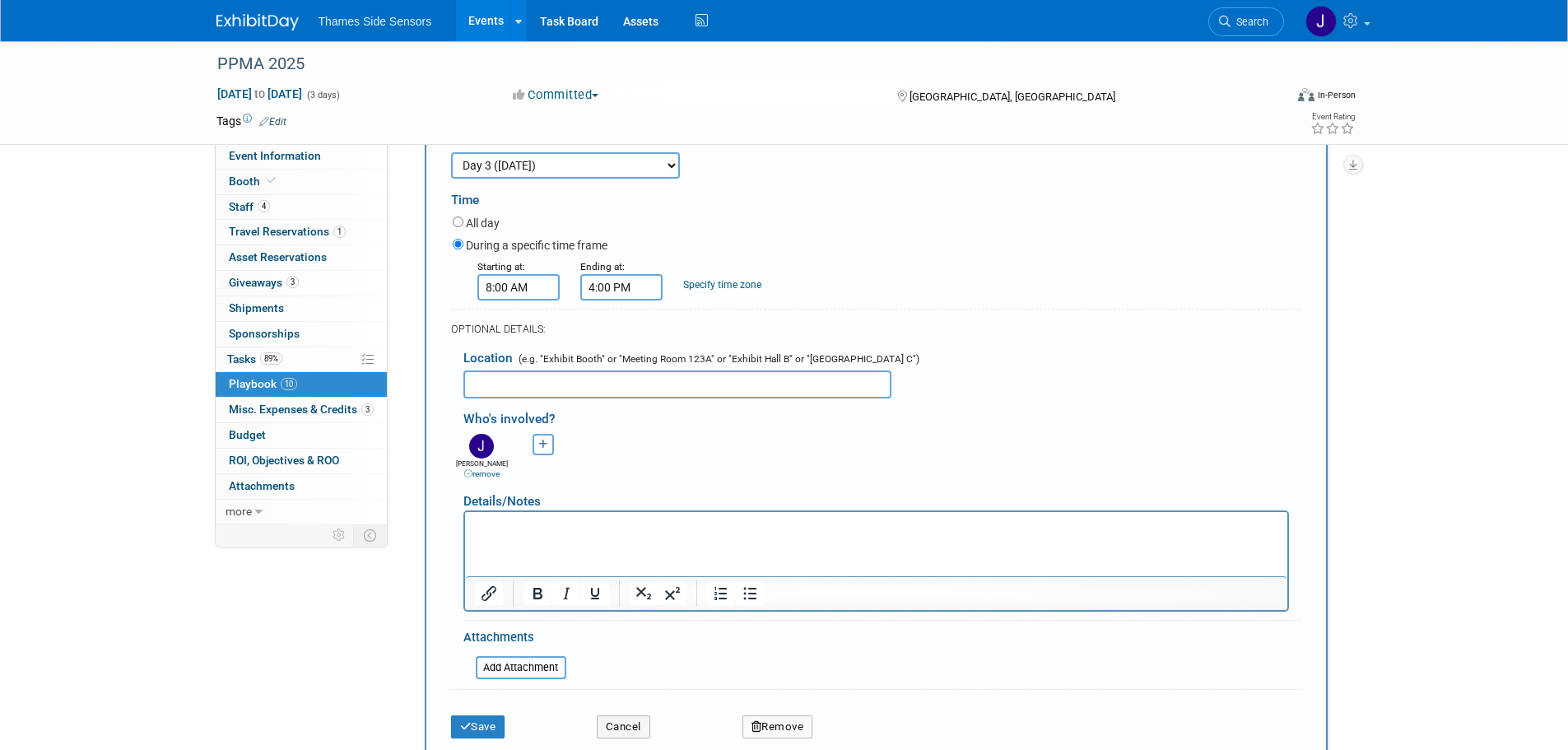
scroll to position [594, 0]
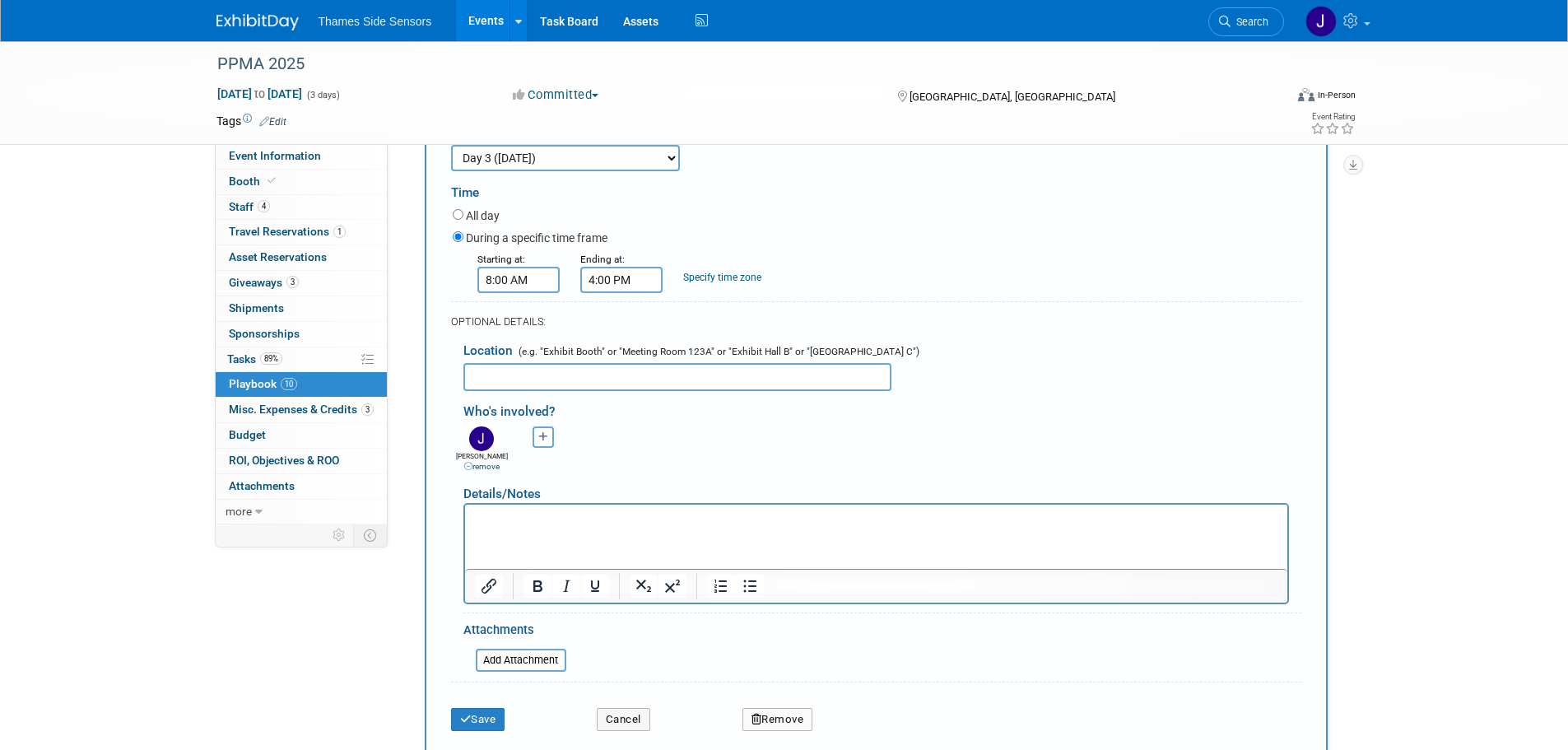
click at [492, 471] on link "remove" at bounding box center [482, 467] width 36 height 9
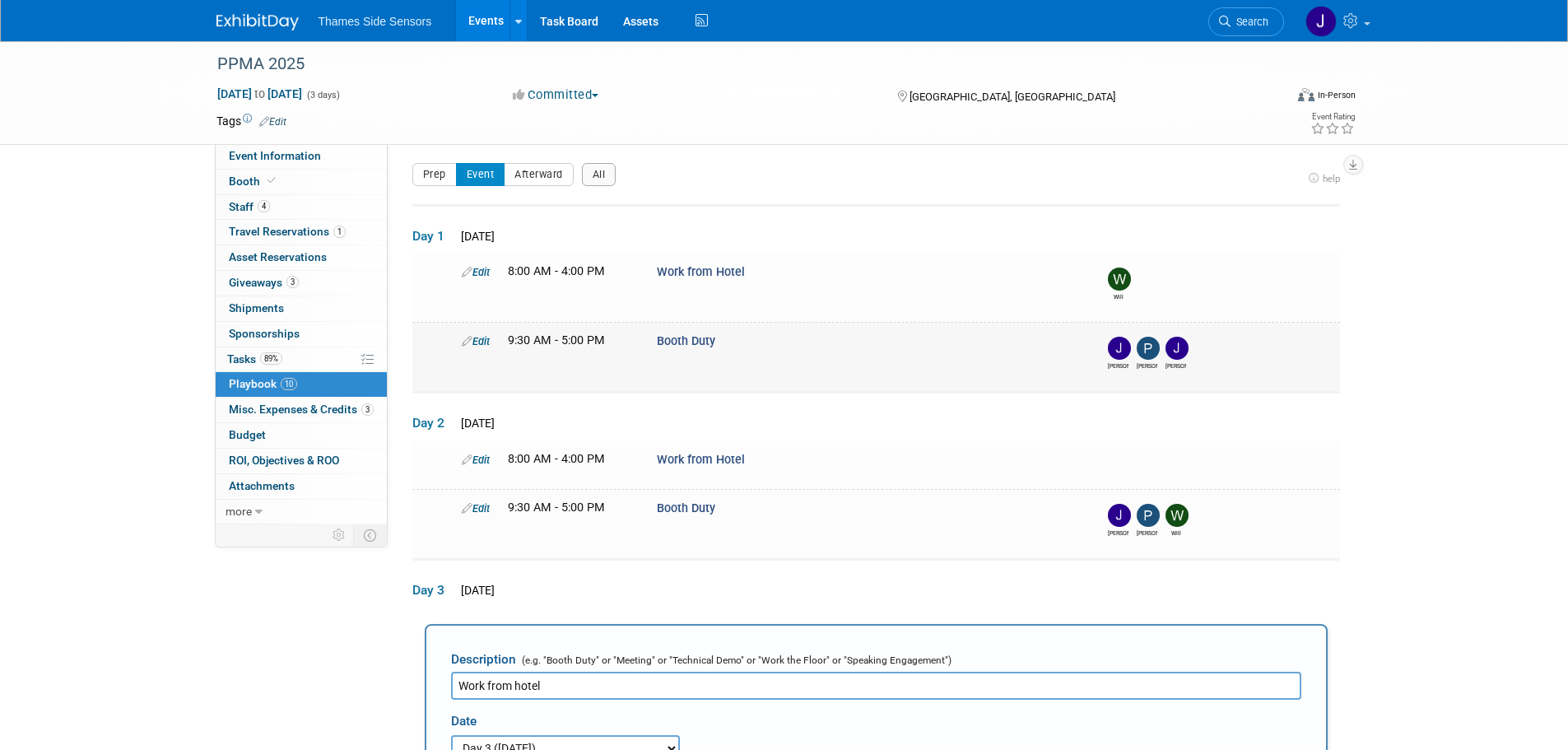
scroll to position [0, 0]
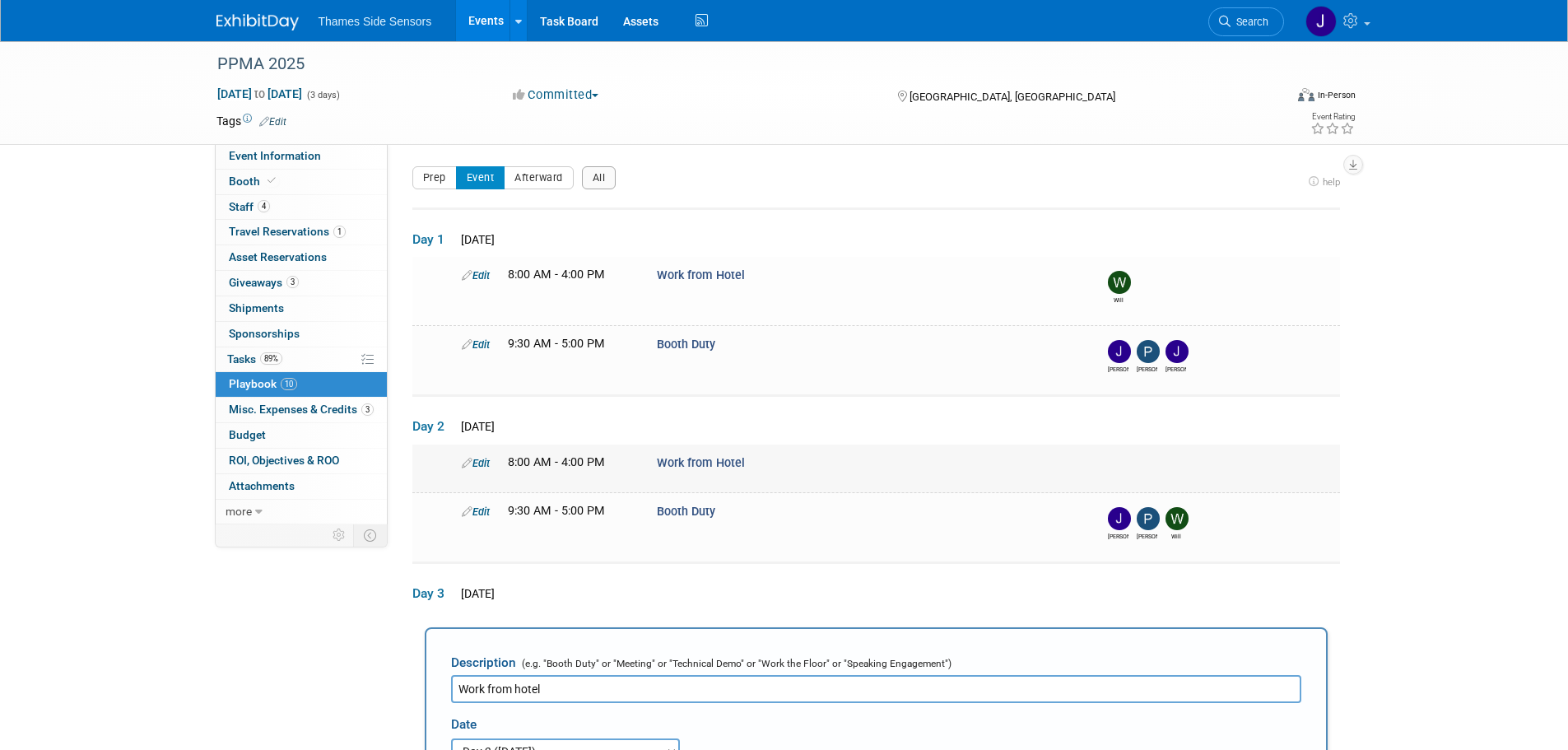
click at [473, 457] on span "Edit" at bounding box center [476, 463] width 28 height 12
click at [476, 458] on link "Edit" at bounding box center [476, 463] width 28 height 12
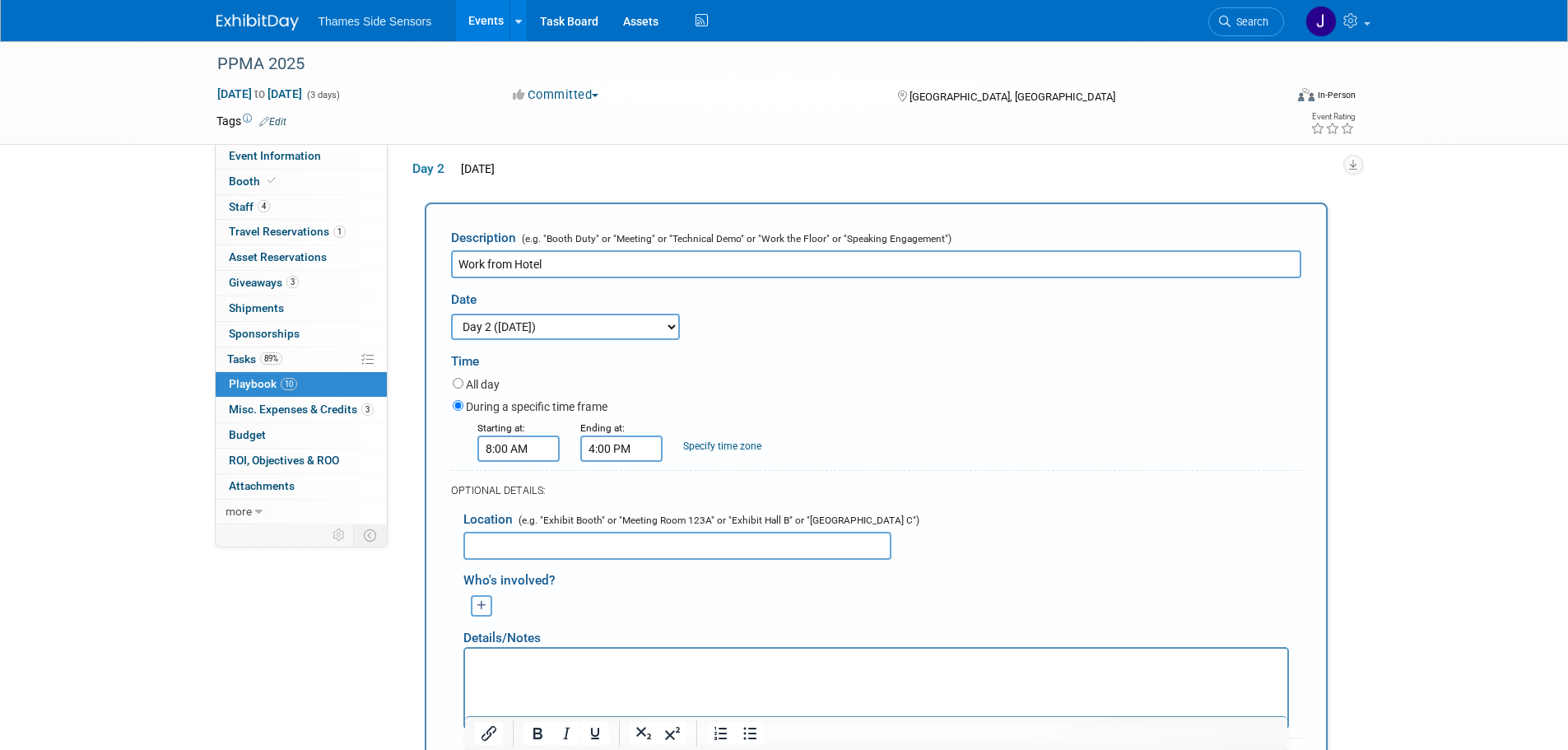
click at [472, 599] on button "button" at bounding box center [481, 606] width 22 height 22
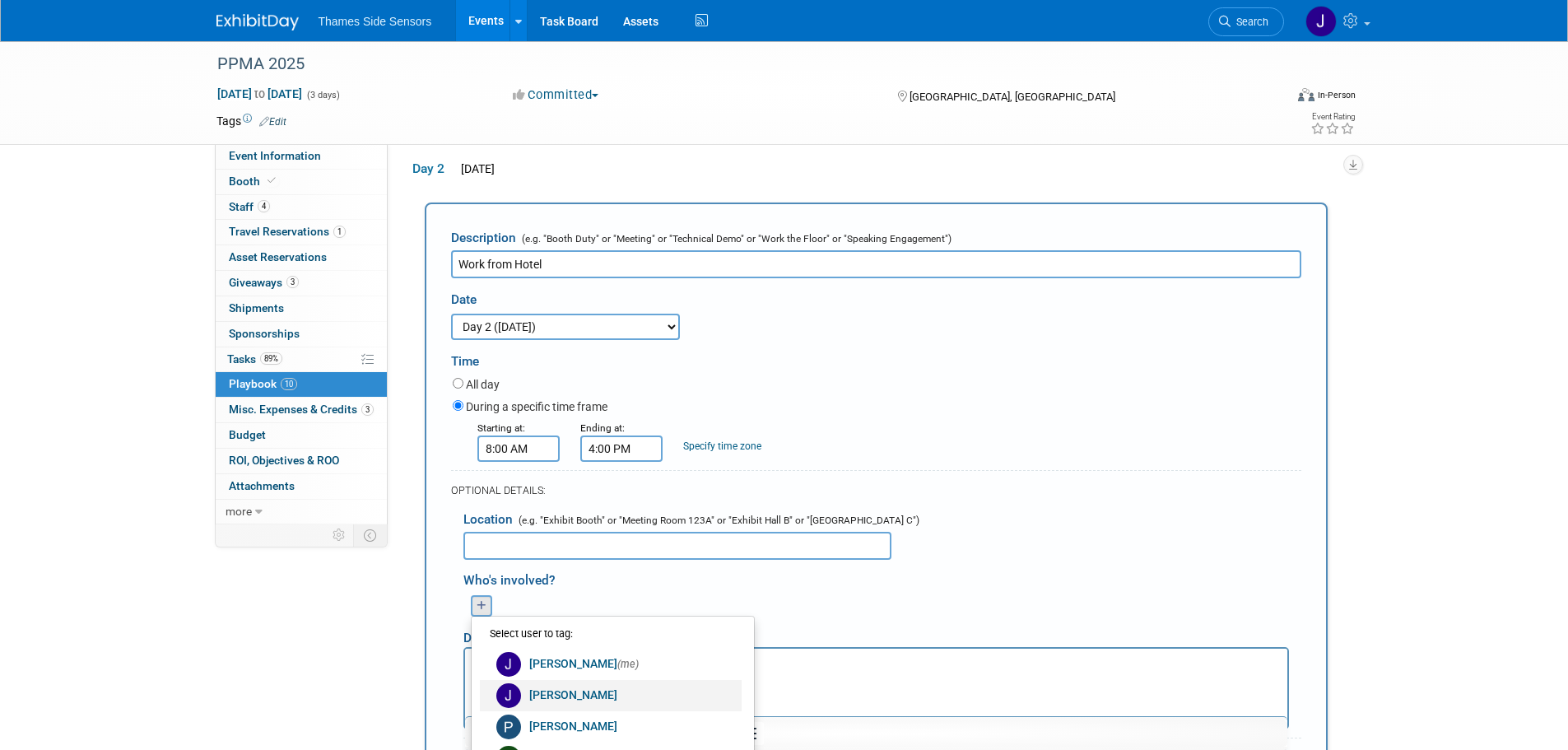
click at [557, 693] on link "[PERSON_NAME]" at bounding box center [611, 696] width 261 height 31
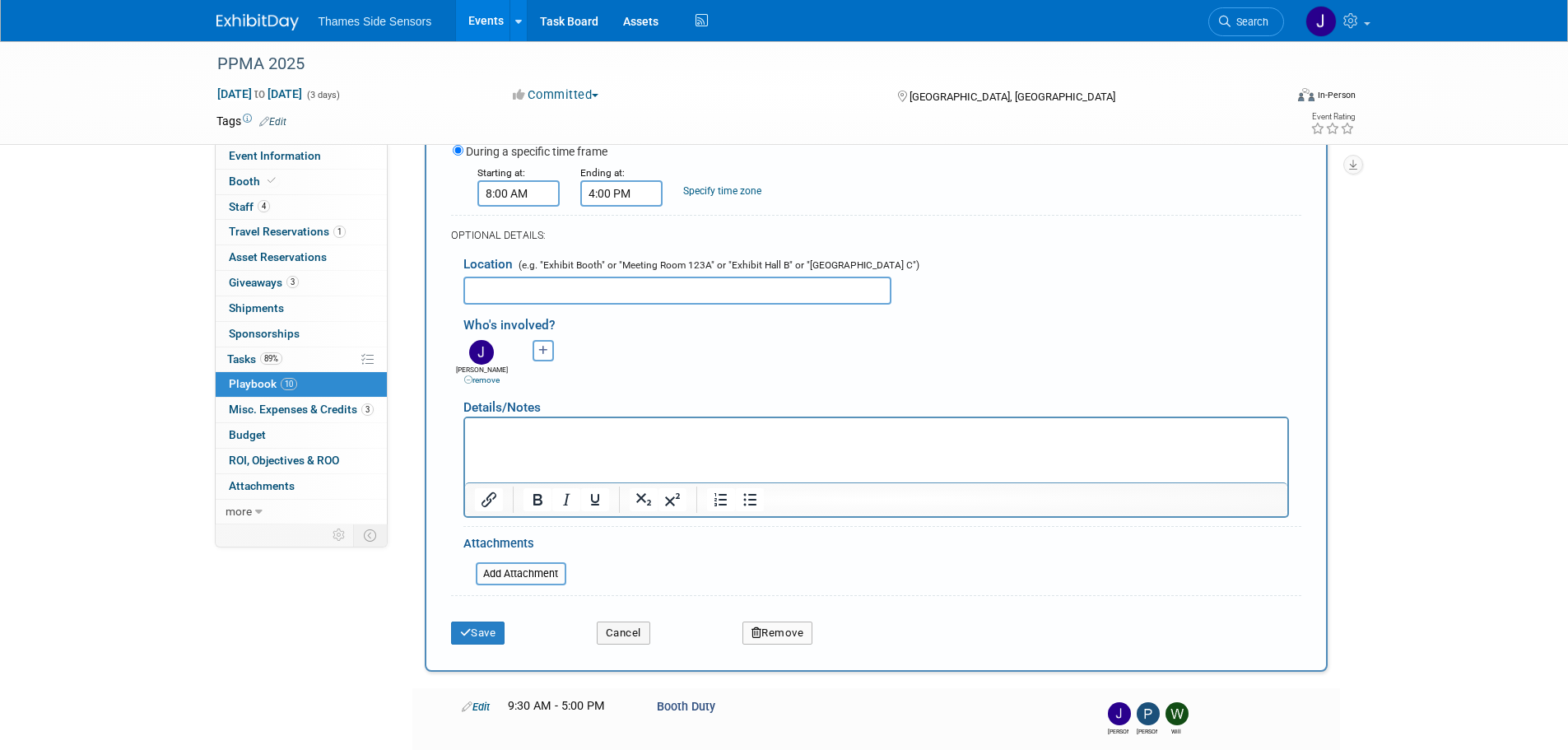
scroll to position [587, 0]
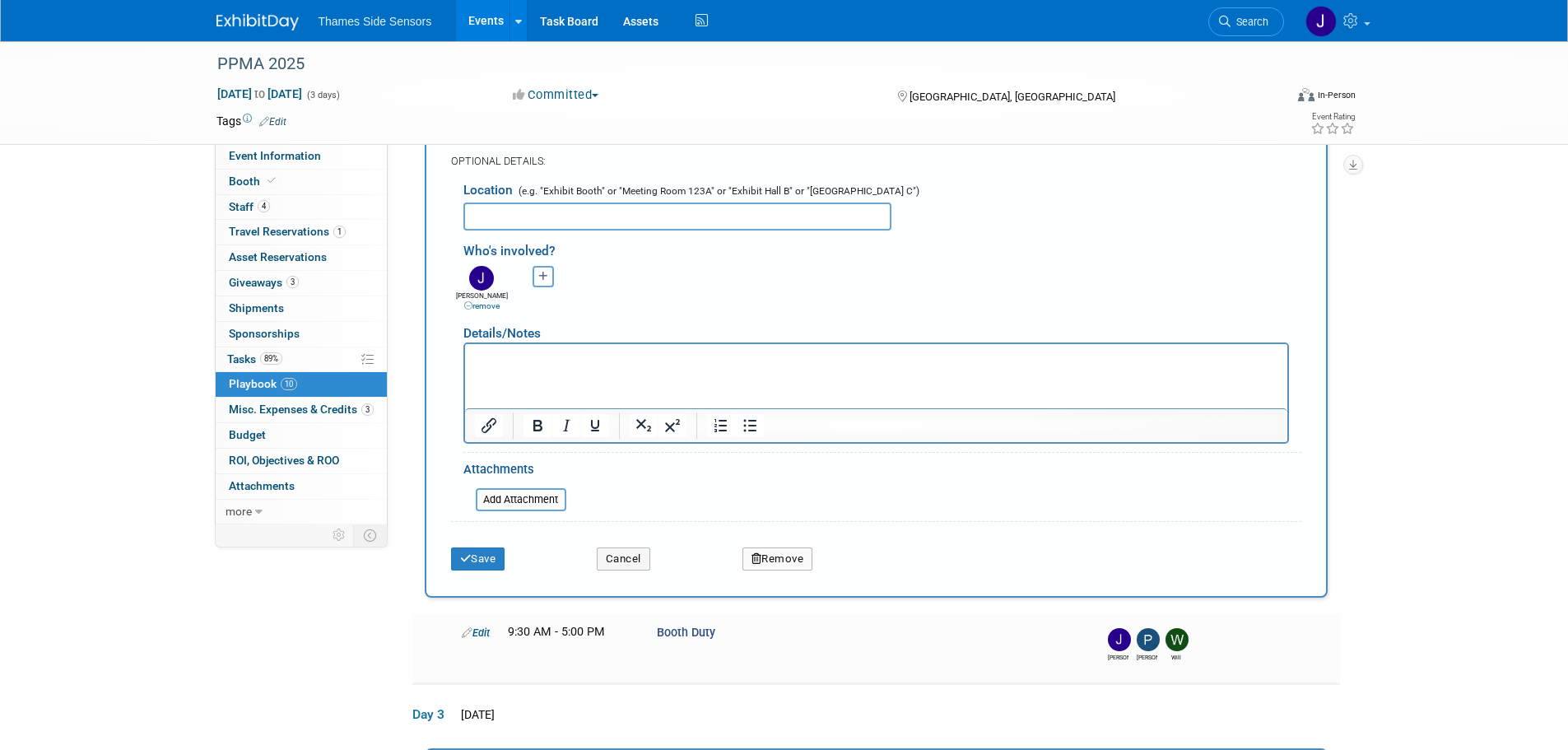
click at [468, 549] on div "Save" at bounding box center [511, 554] width 146 height 34
click at [470, 553] on button "Save" at bounding box center [479, 559] width 54 height 23
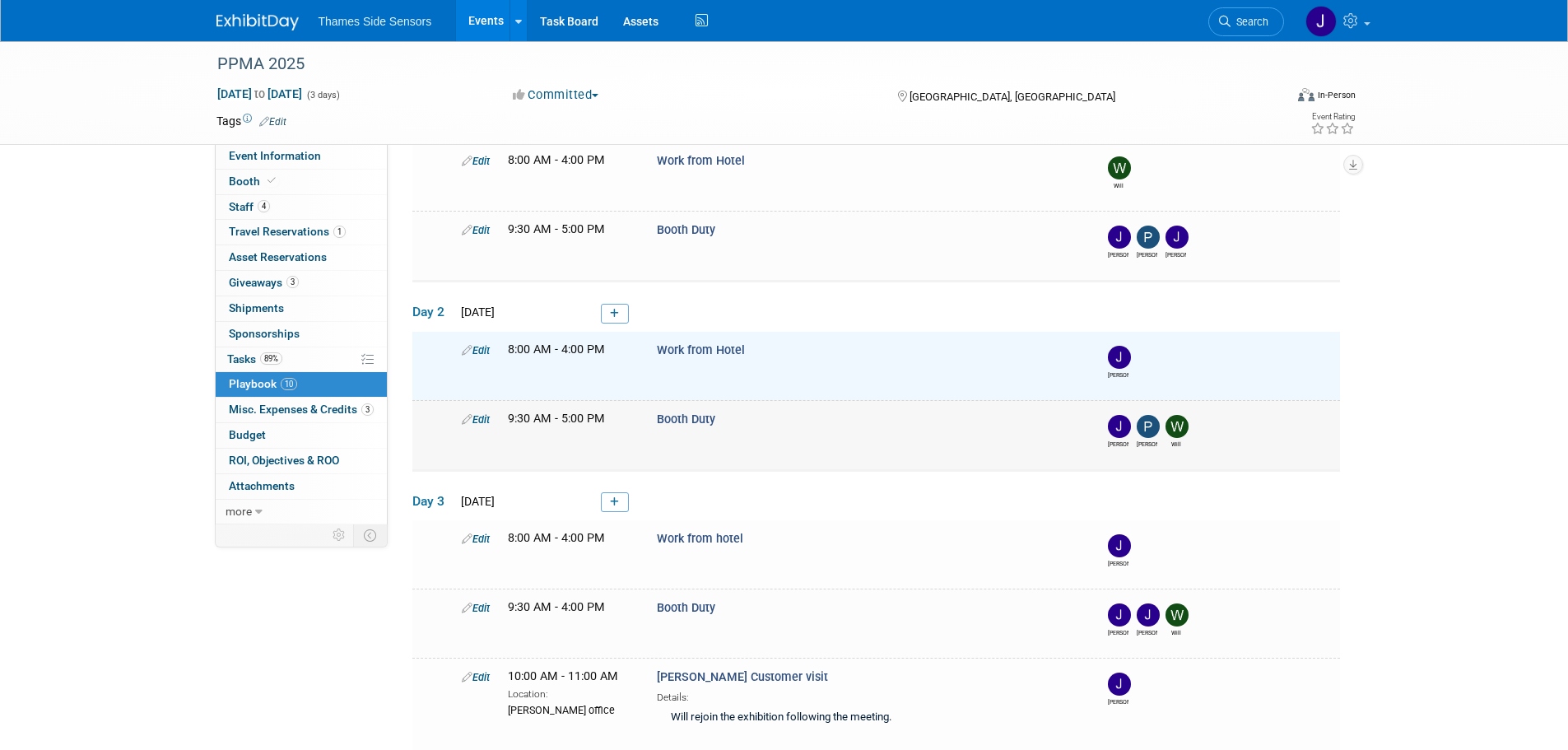
scroll to position [0, 0]
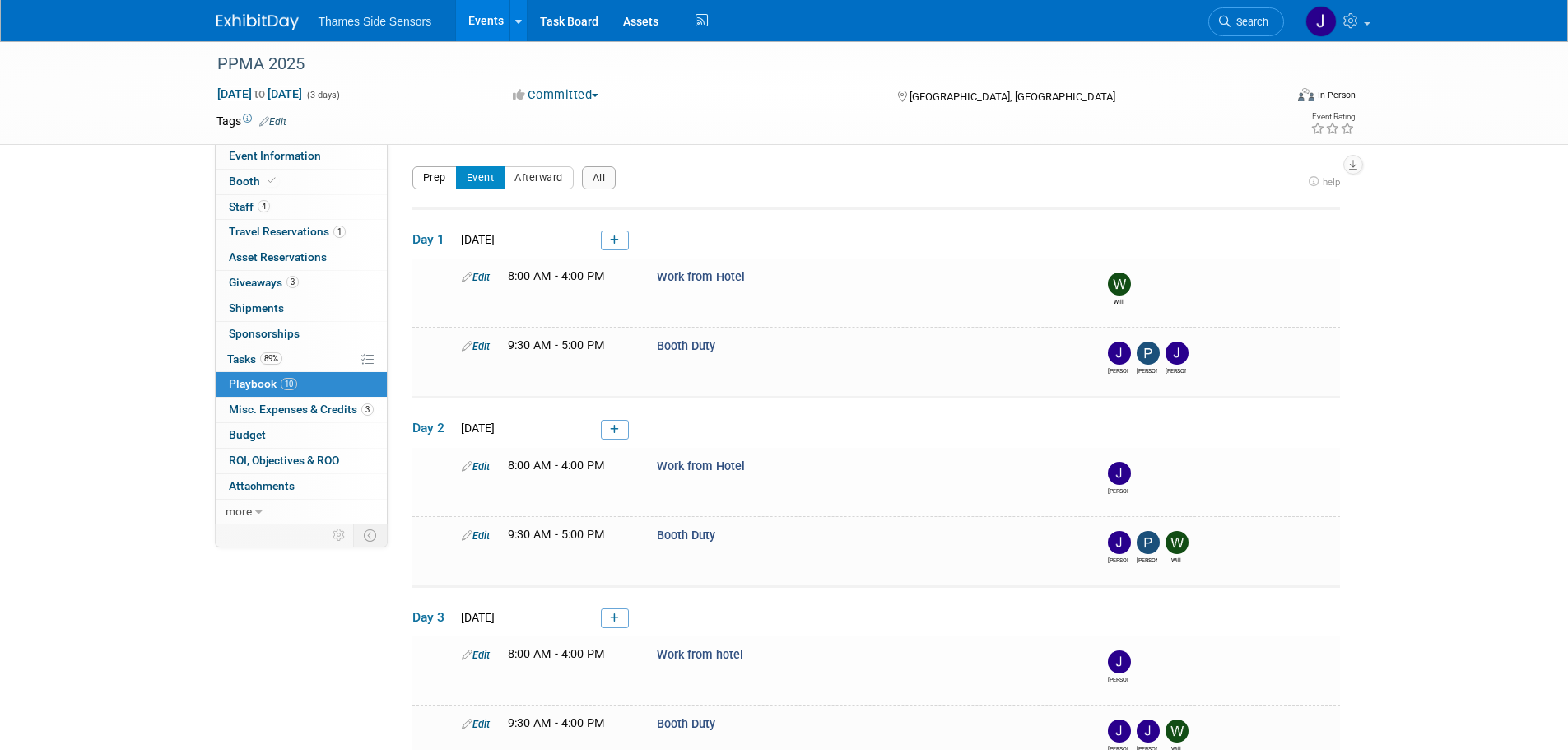
click at [429, 184] on button "Prep" at bounding box center [434, 178] width 44 height 23
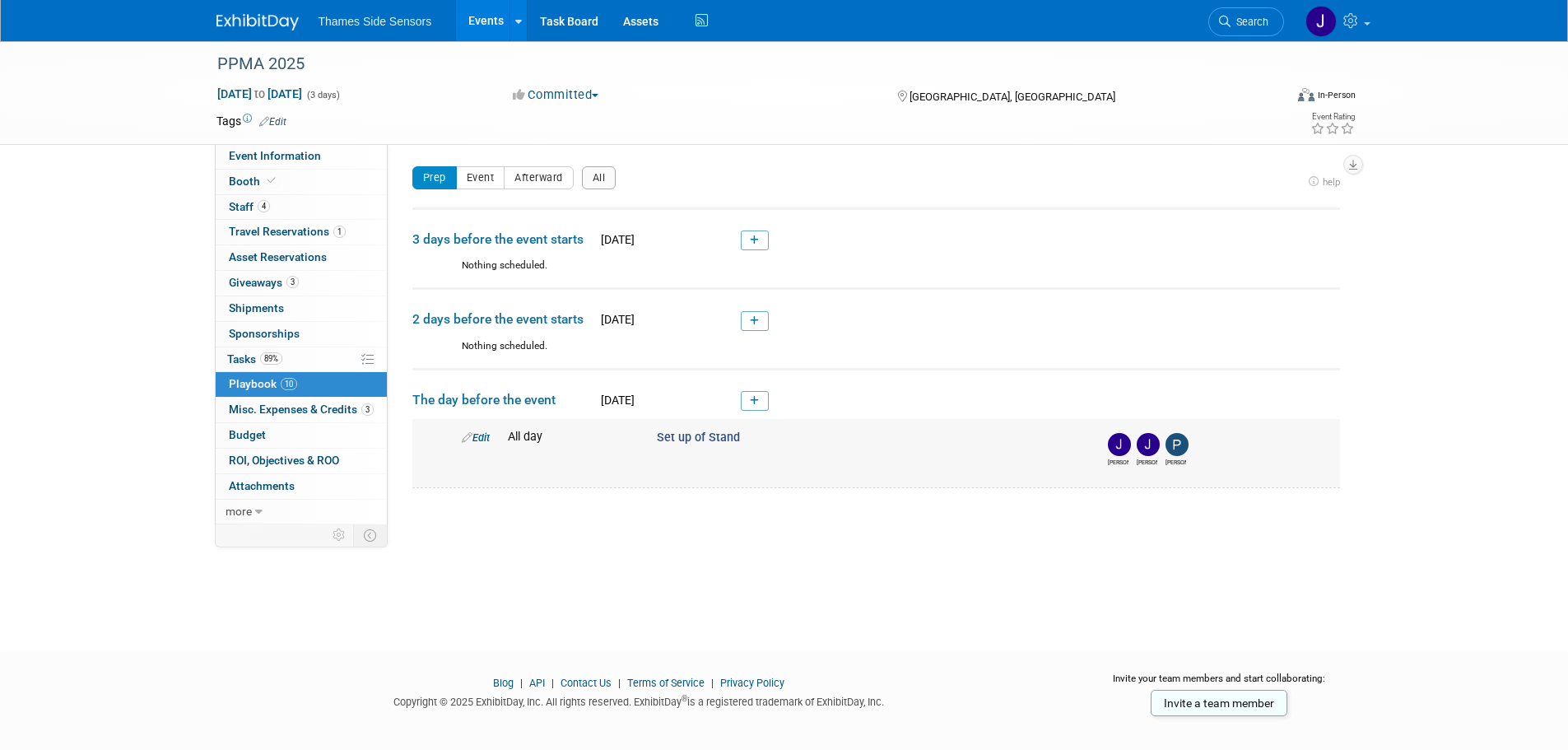
click at [472, 433] on link "Edit" at bounding box center [476, 438] width 28 height 12
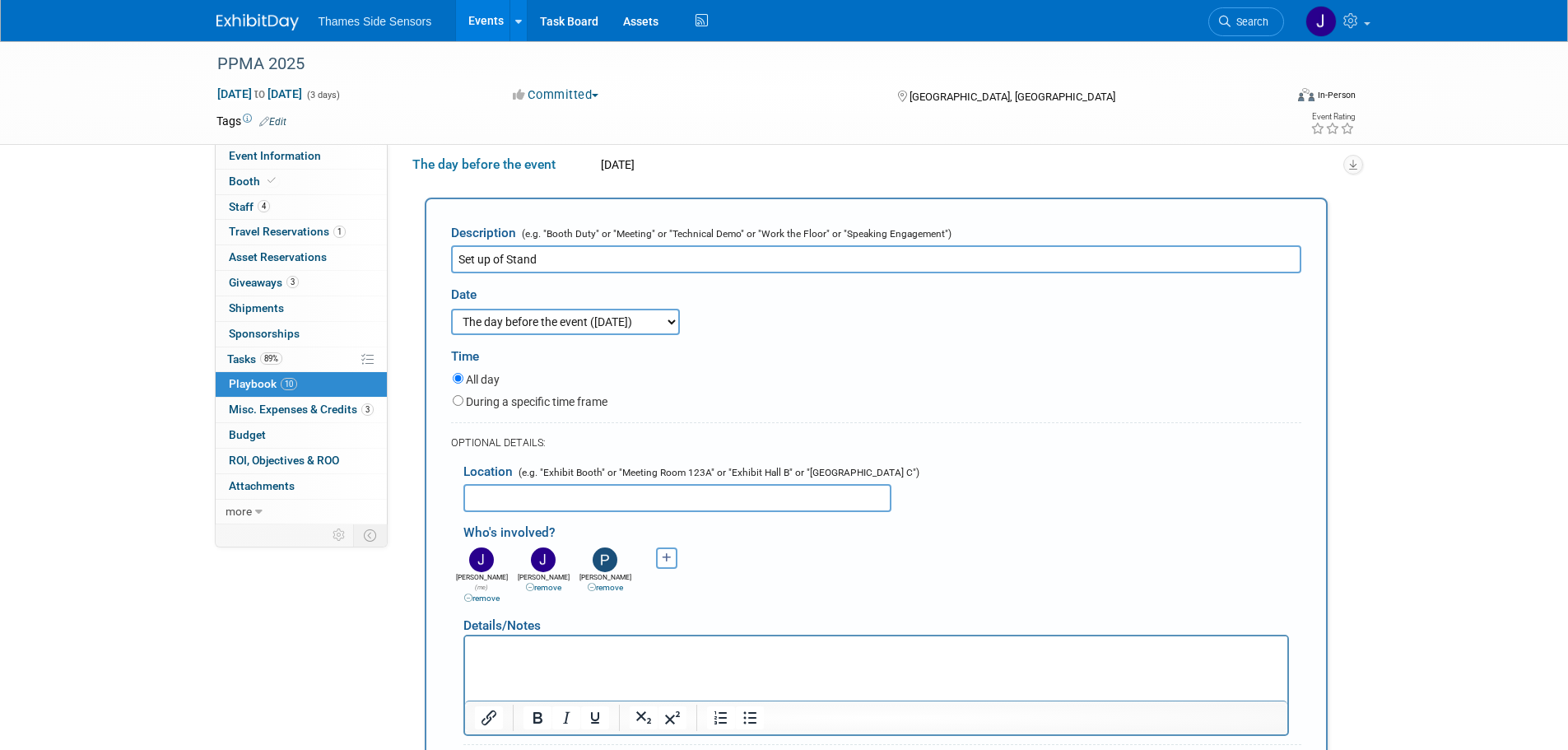
click at [506, 509] on input "text" at bounding box center [677, 498] width 428 height 28
type input "Inspect Shell scheme as e"
drag, startPoint x: 625, startPoint y: 495, endPoint x: 339, endPoint y: 453, distance: 289.1
click at [339, 453] on div "Event Information Event Info Booth Booth 4 Staff 4 Staff 1 Travel Reservations …" at bounding box center [784, 358] width 1161 height 1100
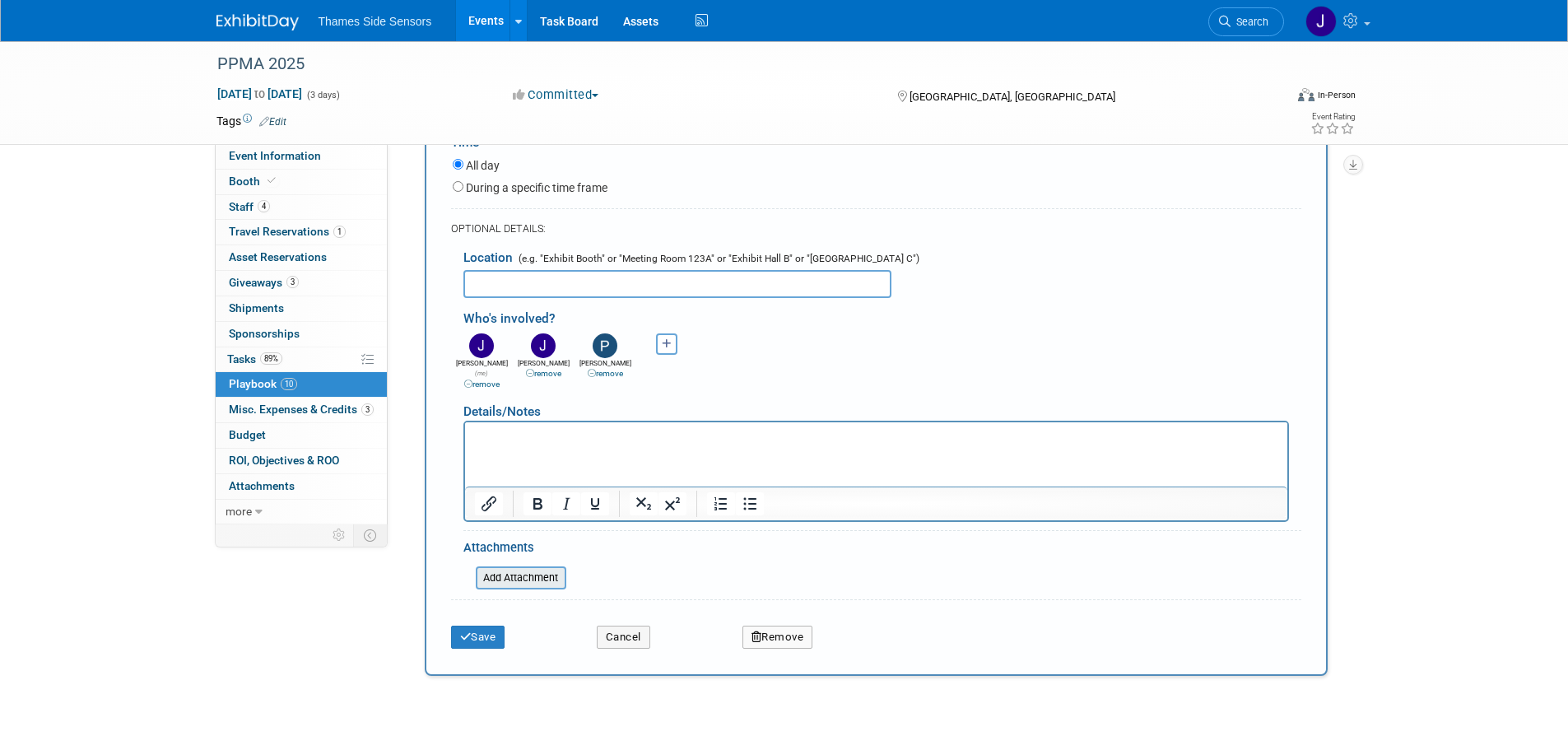
scroll to position [561, 0]
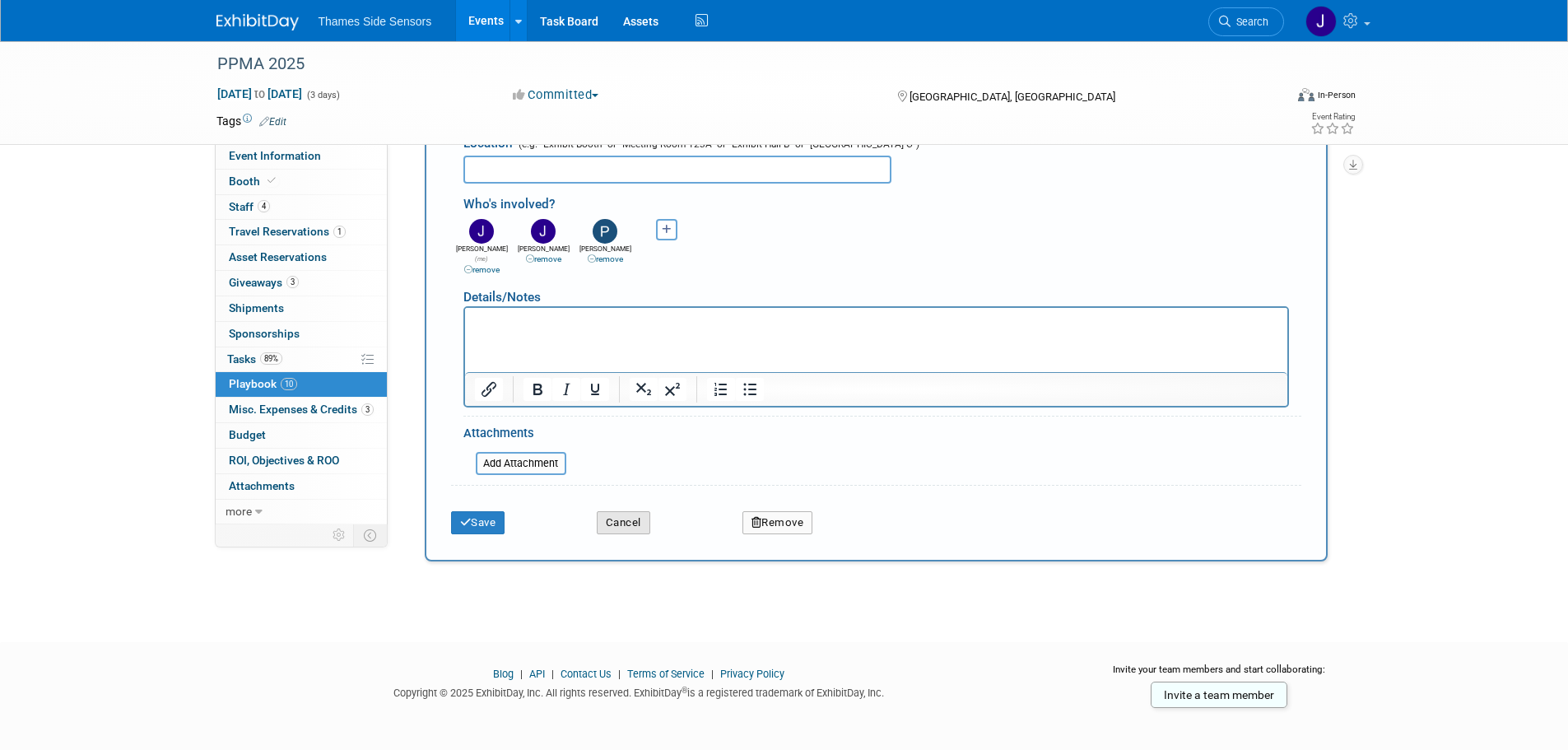
click at [637, 512] on button "Cancel" at bounding box center [623, 523] width 53 height 23
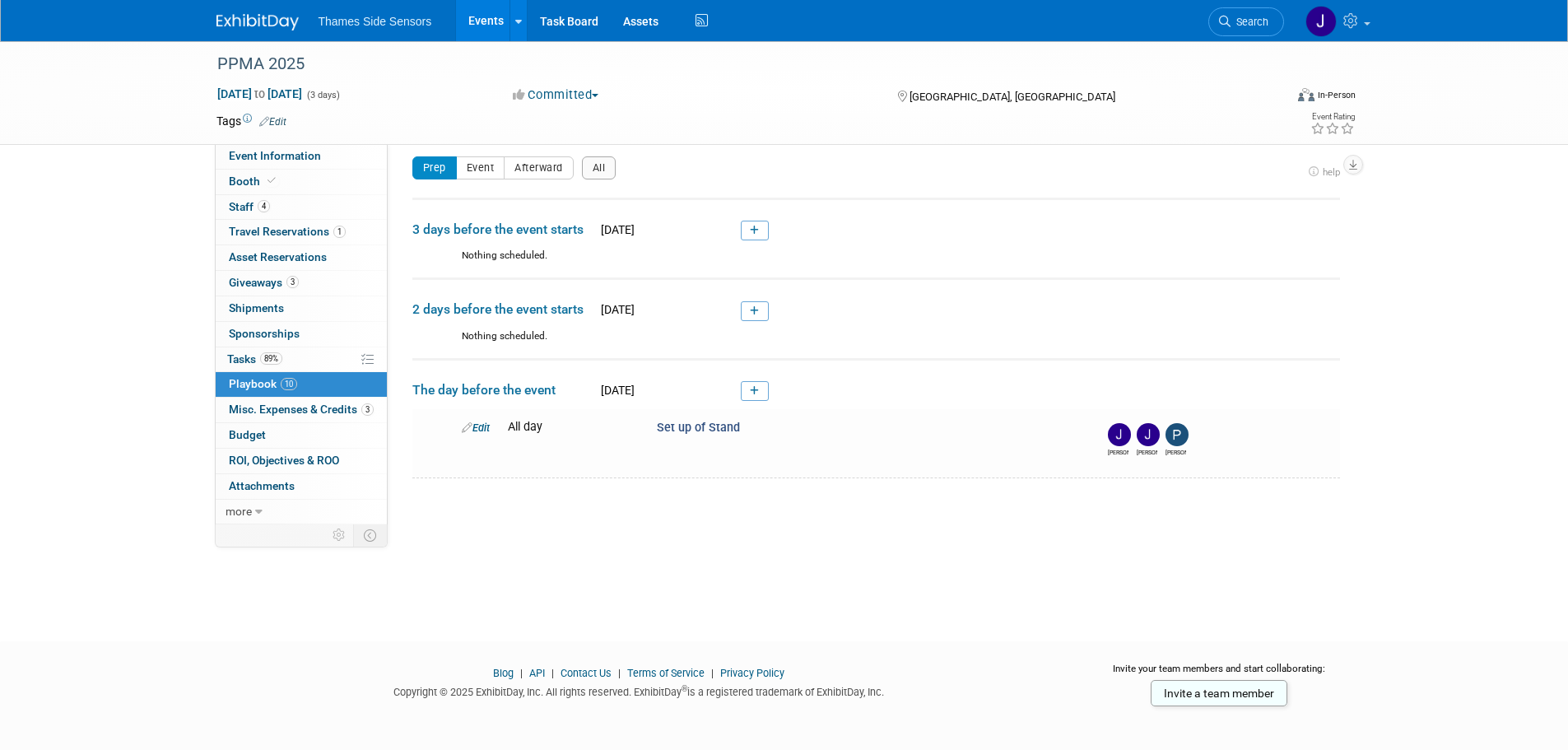
scroll to position [0, 0]
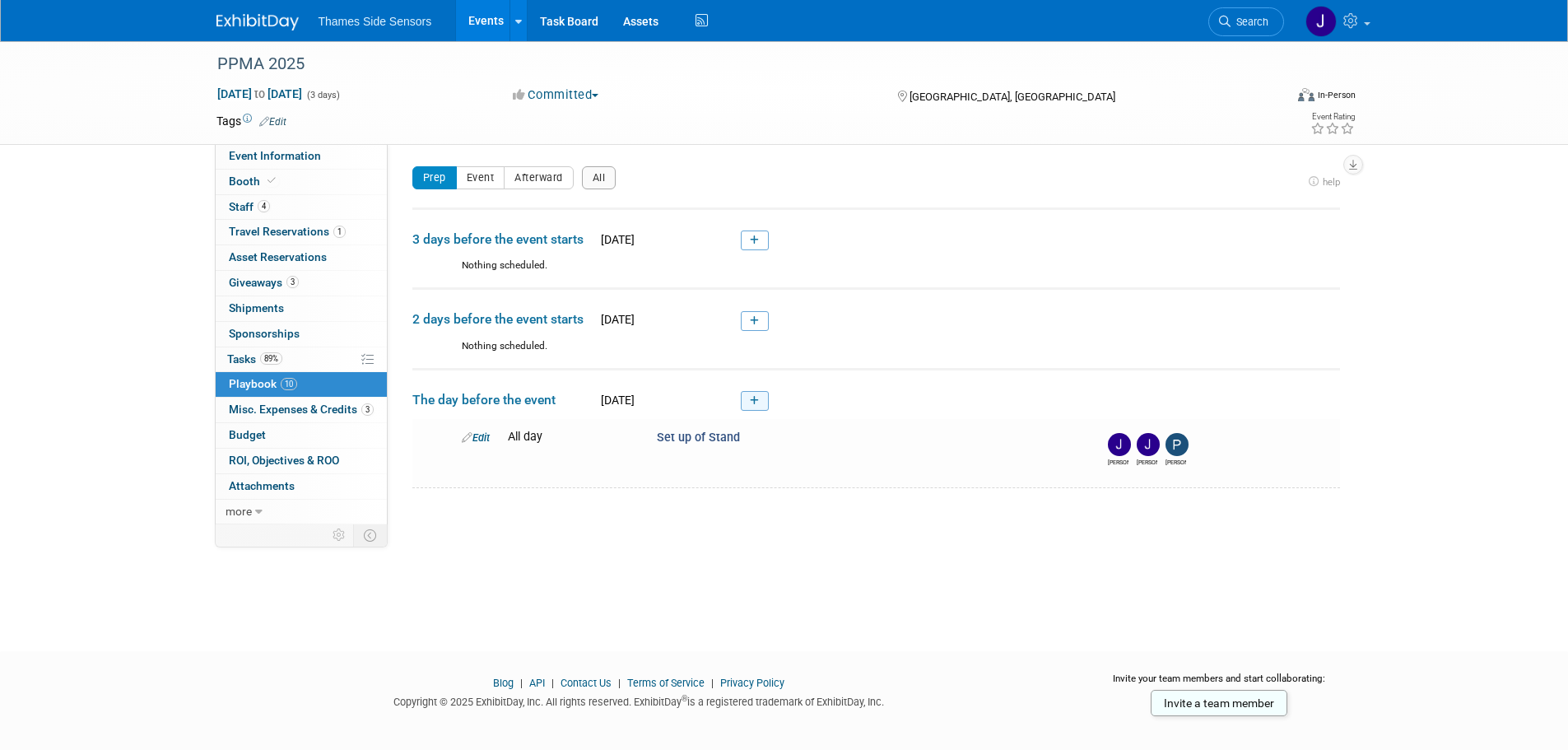
click at [765, 400] on link at bounding box center [755, 401] width 28 height 20
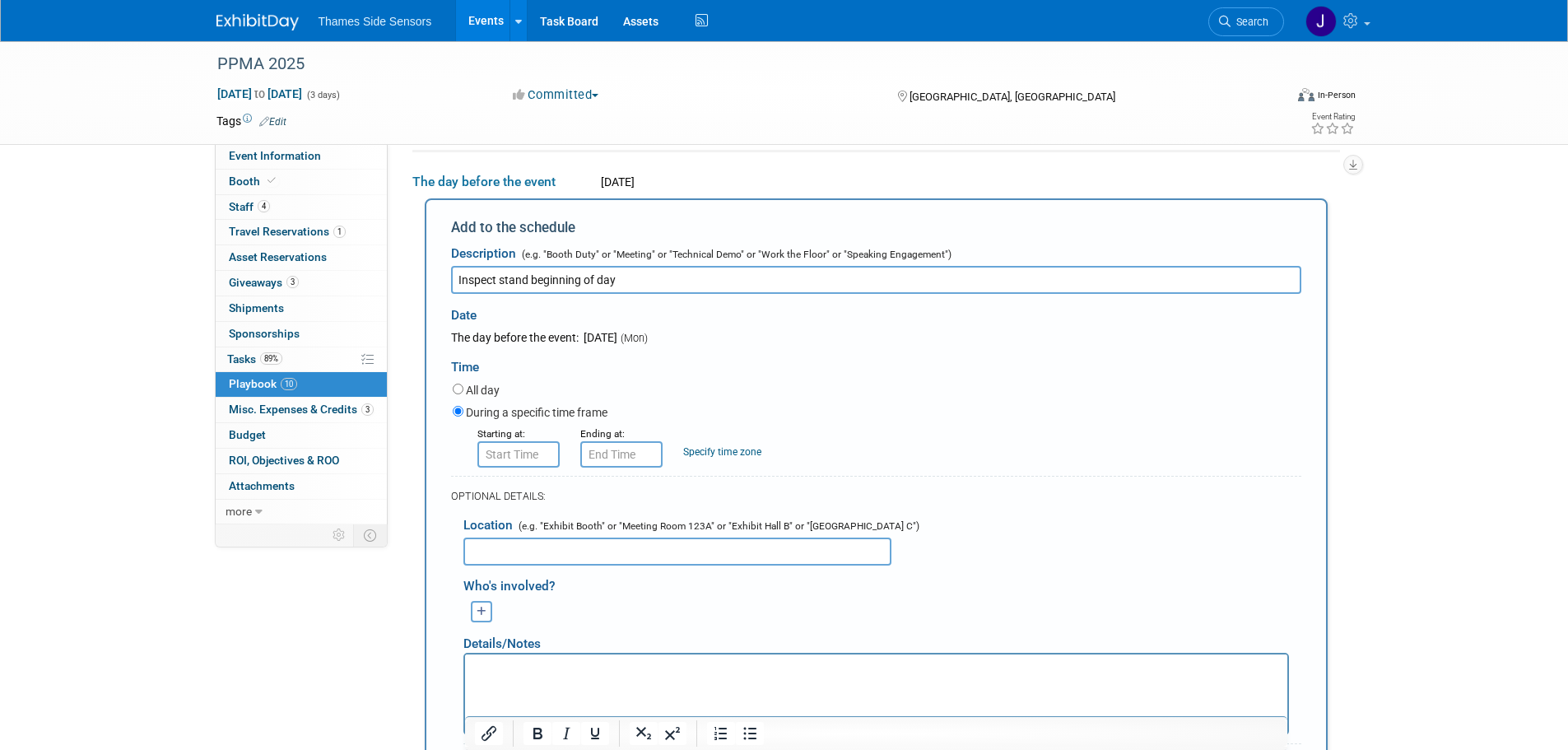
type input "Inspect stand beginning of day"
type input "8:00 AM"
click at [516, 453] on input "8:00 AM" at bounding box center [519, 454] width 82 height 26
click at [676, 414] on div "During a specific time frame" at bounding box center [878, 414] width 849 height 23
click at [499, 545] on input "text" at bounding box center [677, 552] width 428 height 28
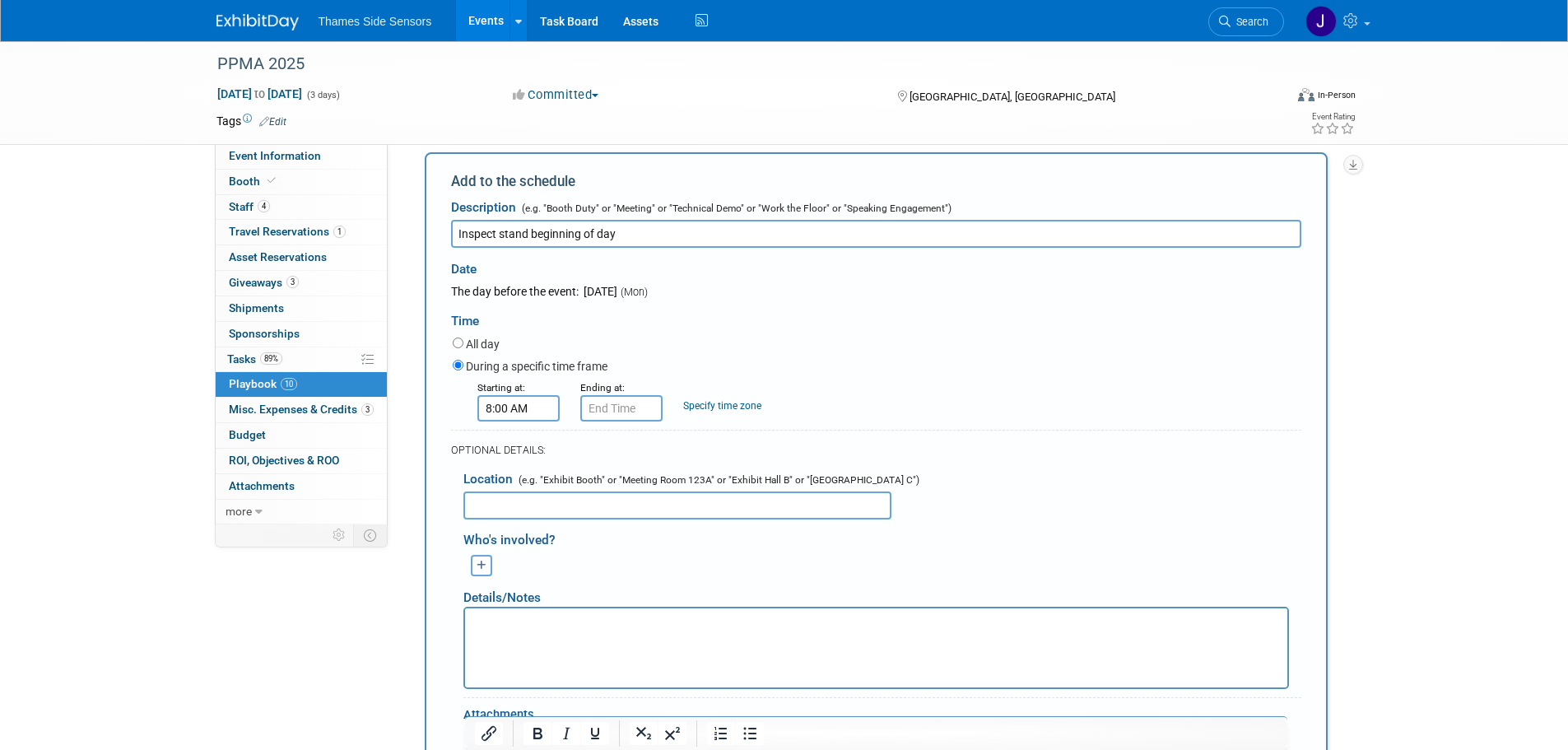
scroll to position [297, 0]
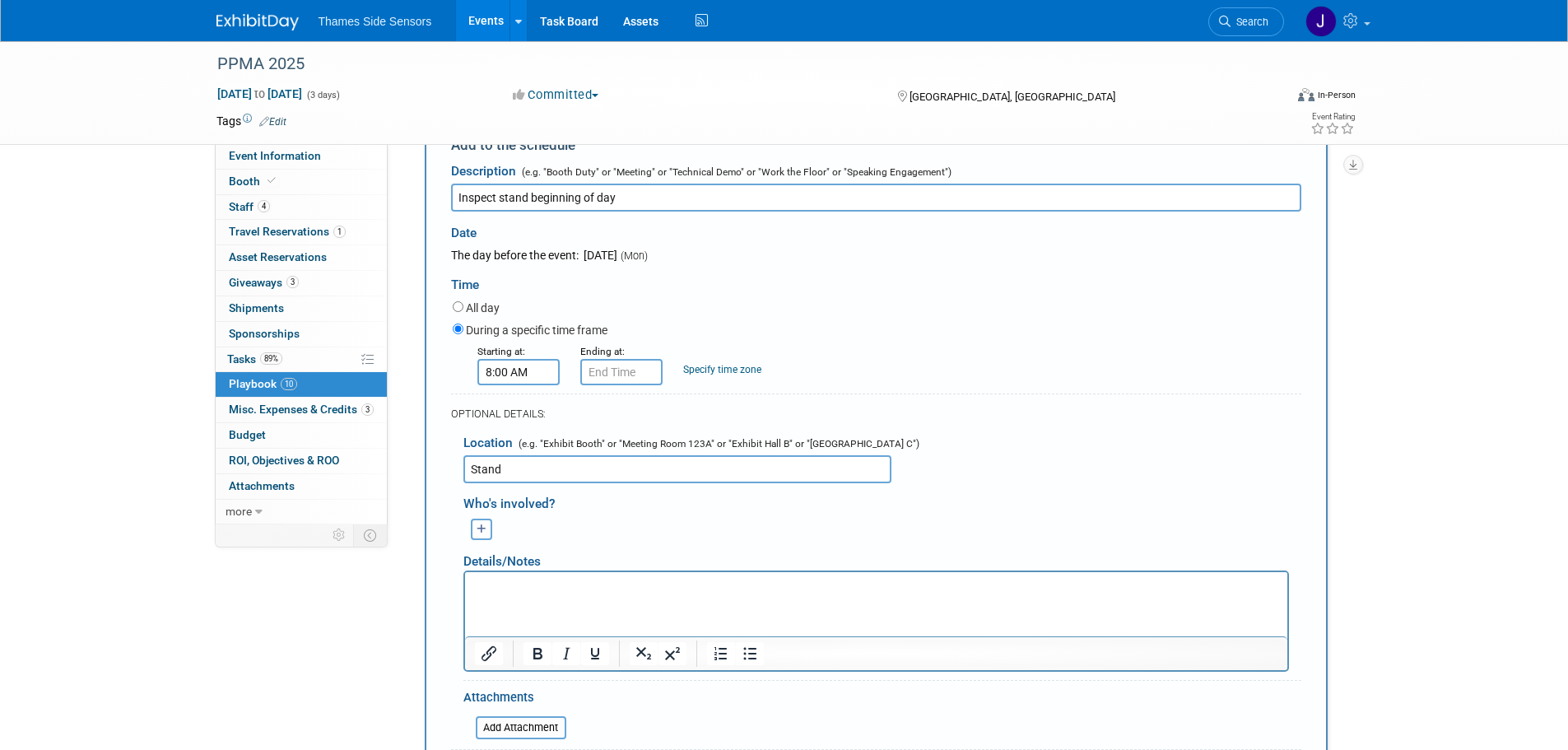
type input "Stand"
click at [556, 542] on div "Details/Notes" at bounding box center [876, 556] width 825 height 31
click at [483, 533] on icon "button" at bounding box center [481, 530] width 10 height 10
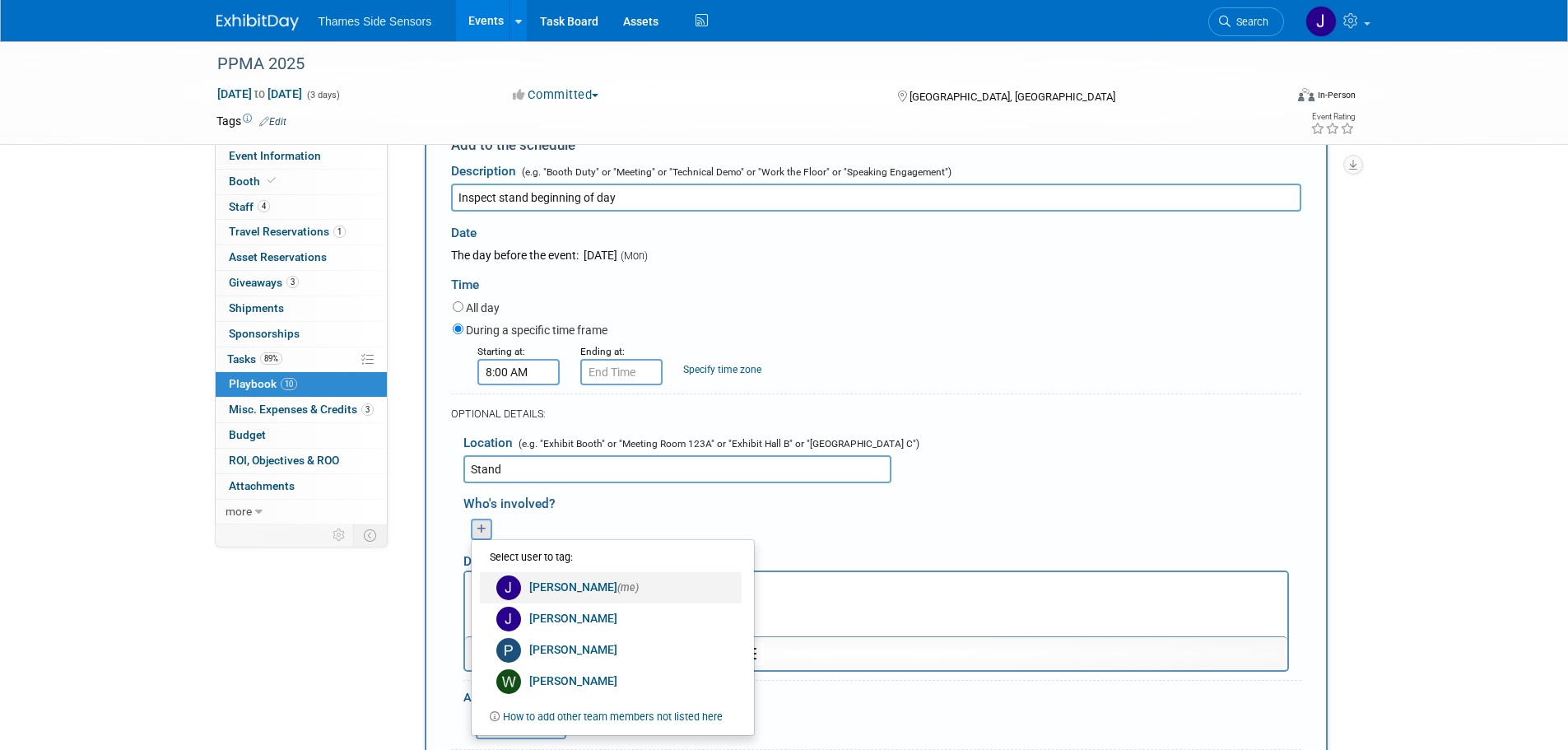
click at [536, 602] on link "James Netherway (me)" at bounding box center [611, 588] width 261 height 31
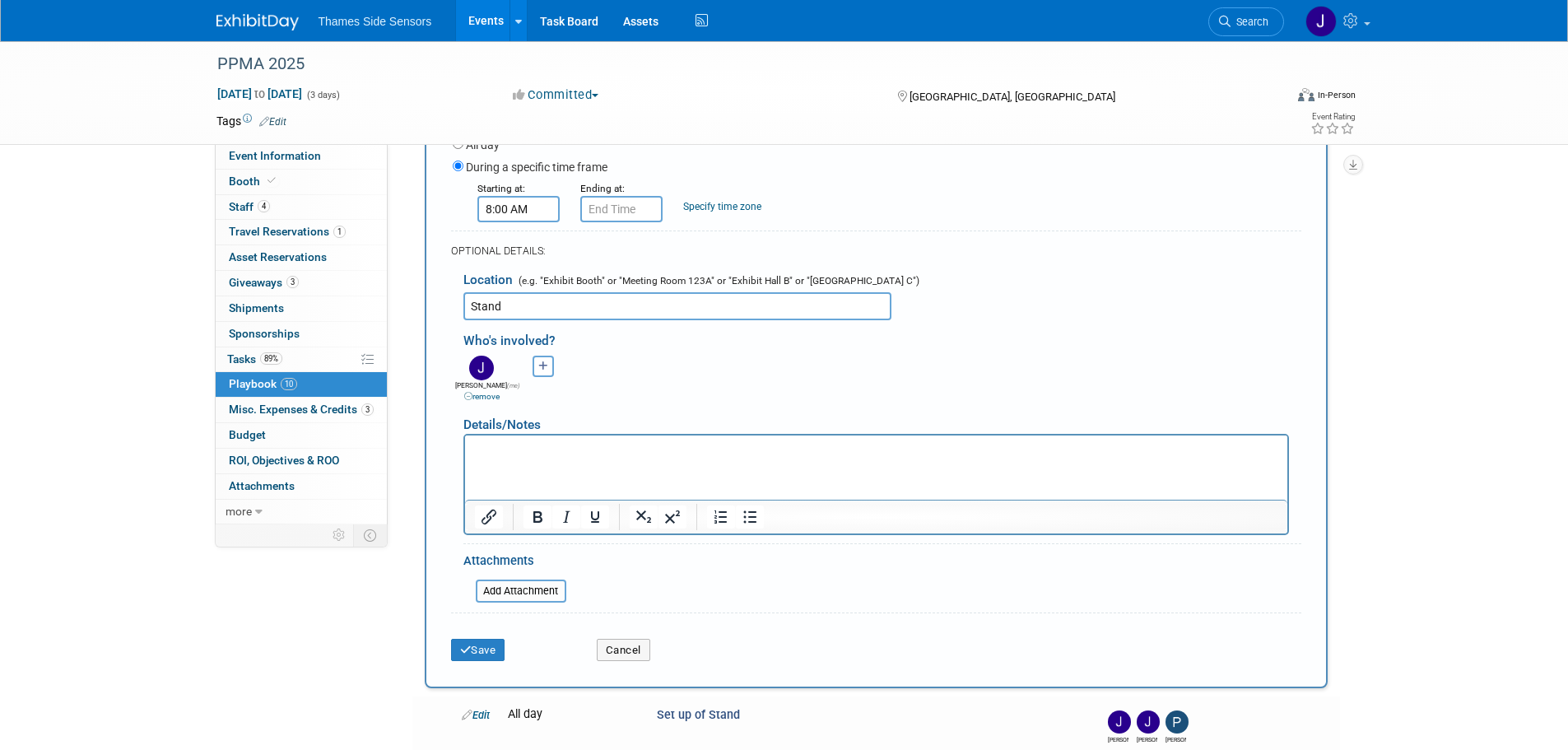
scroll to position [462, 0]
drag, startPoint x: 469, startPoint y: 640, endPoint x: 481, endPoint y: 626, distance: 18.4
click at [472, 640] on button "Save" at bounding box center [479, 649] width 54 height 23
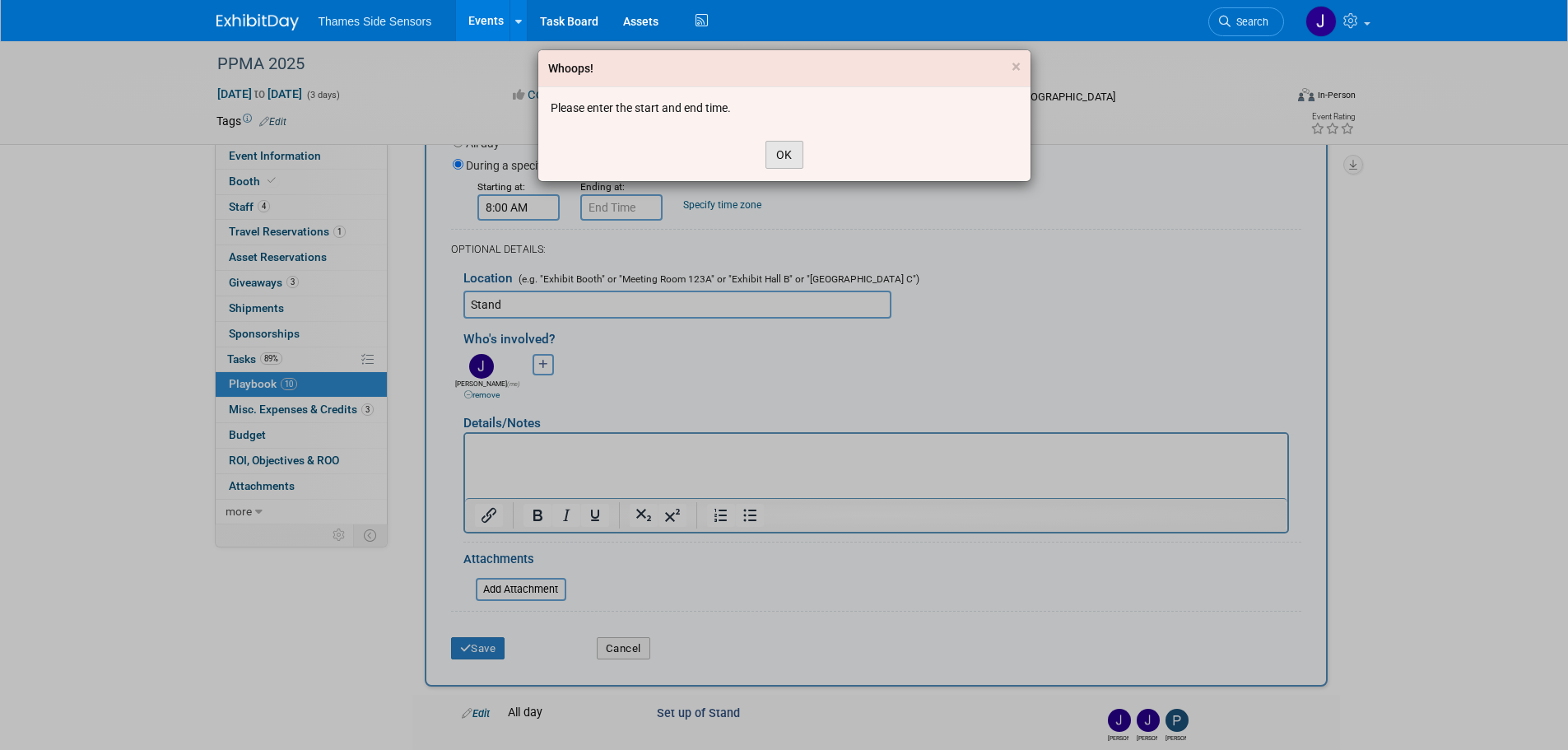
click at [780, 155] on button "OK" at bounding box center [784, 155] width 37 height 28
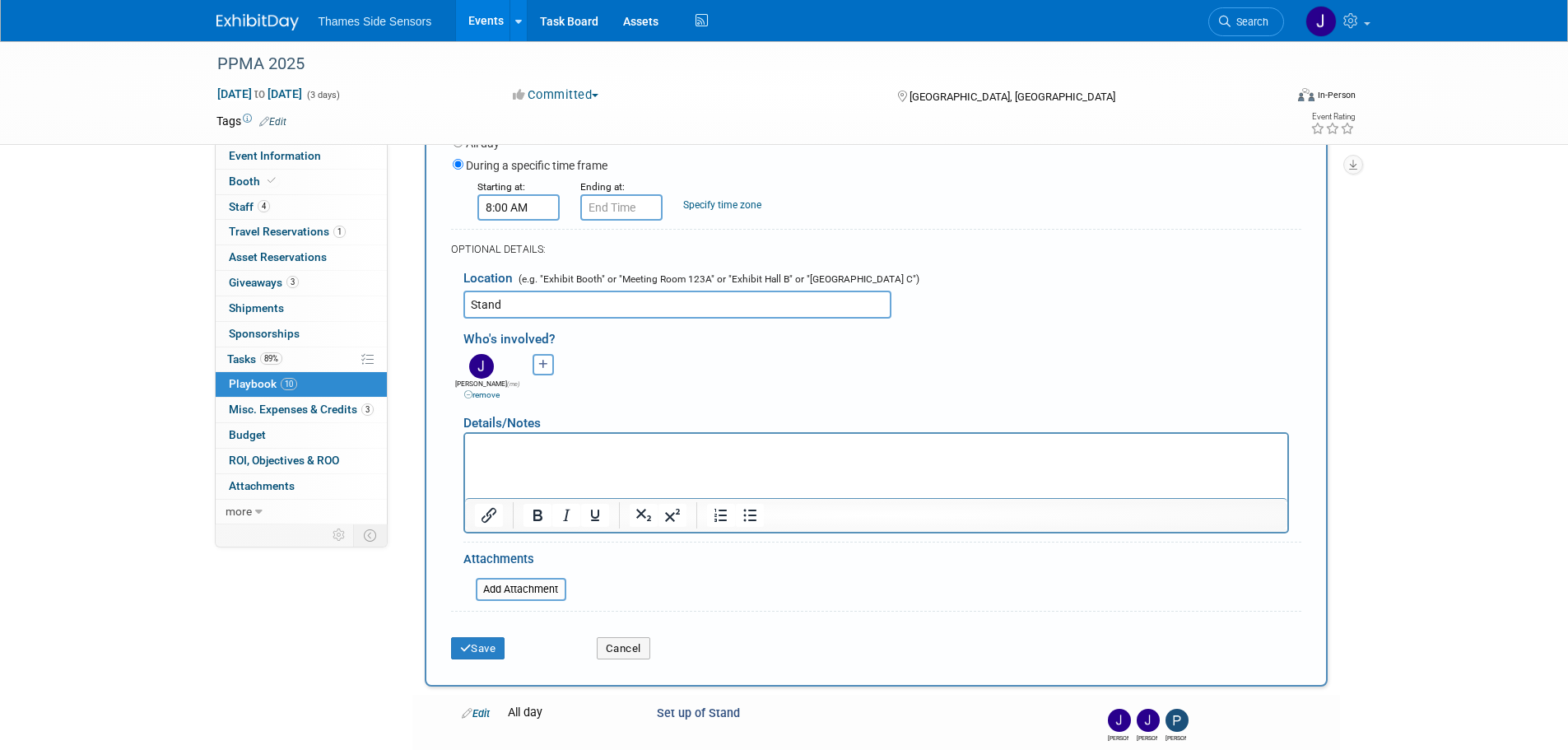
click at [587, 208] on input "text" at bounding box center [621, 208] width 82 height 26
click at [692, 316] on span at bounding box center [696, 319] width 29 height 29
click at [689, 260] on span at bounding box center [696, 248] width 29 height 29
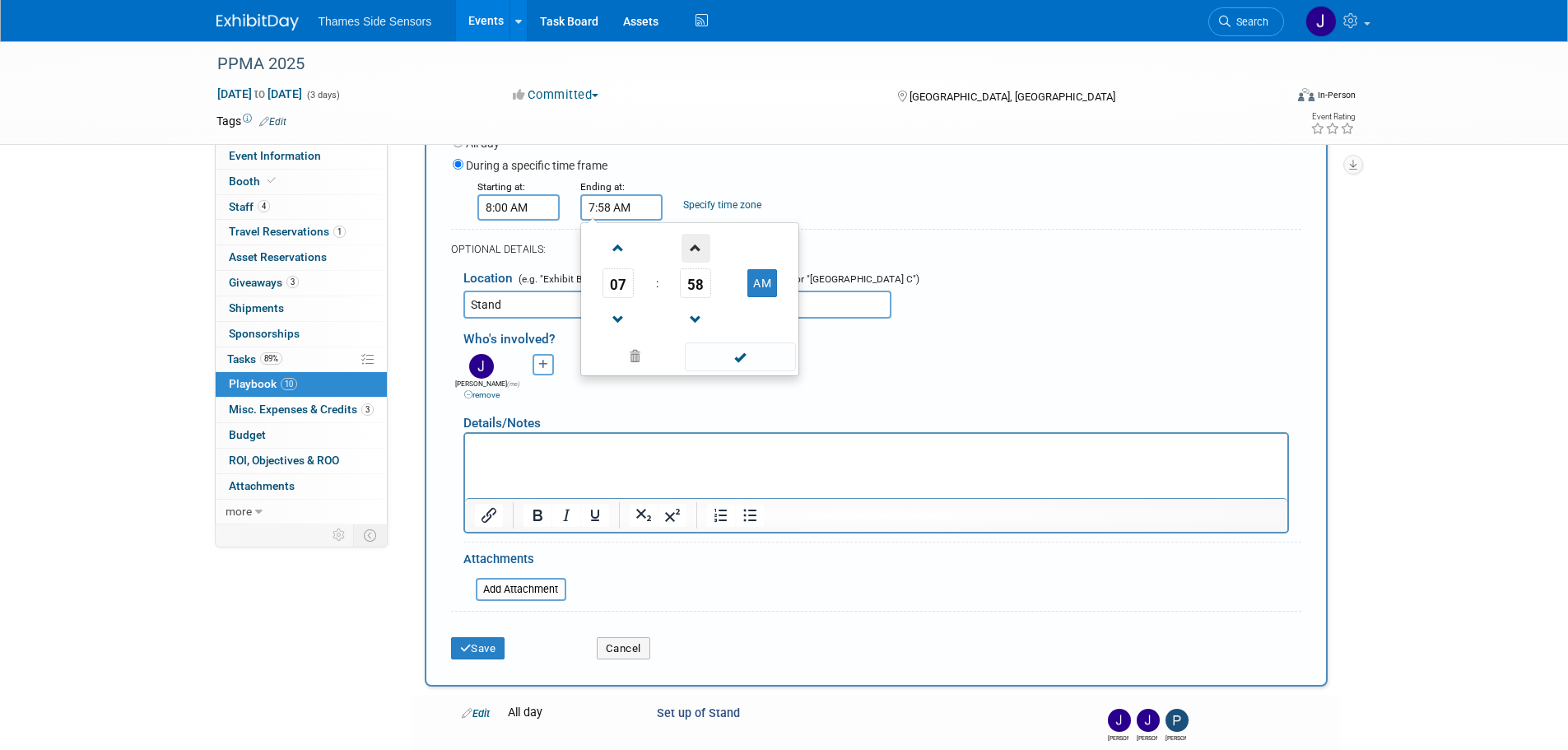
click at [696, 255] on span at bounding box center [696, 248] width 29 height 29
click at [621, 244] on span at bounding box center [618, 248] width 29 height 29
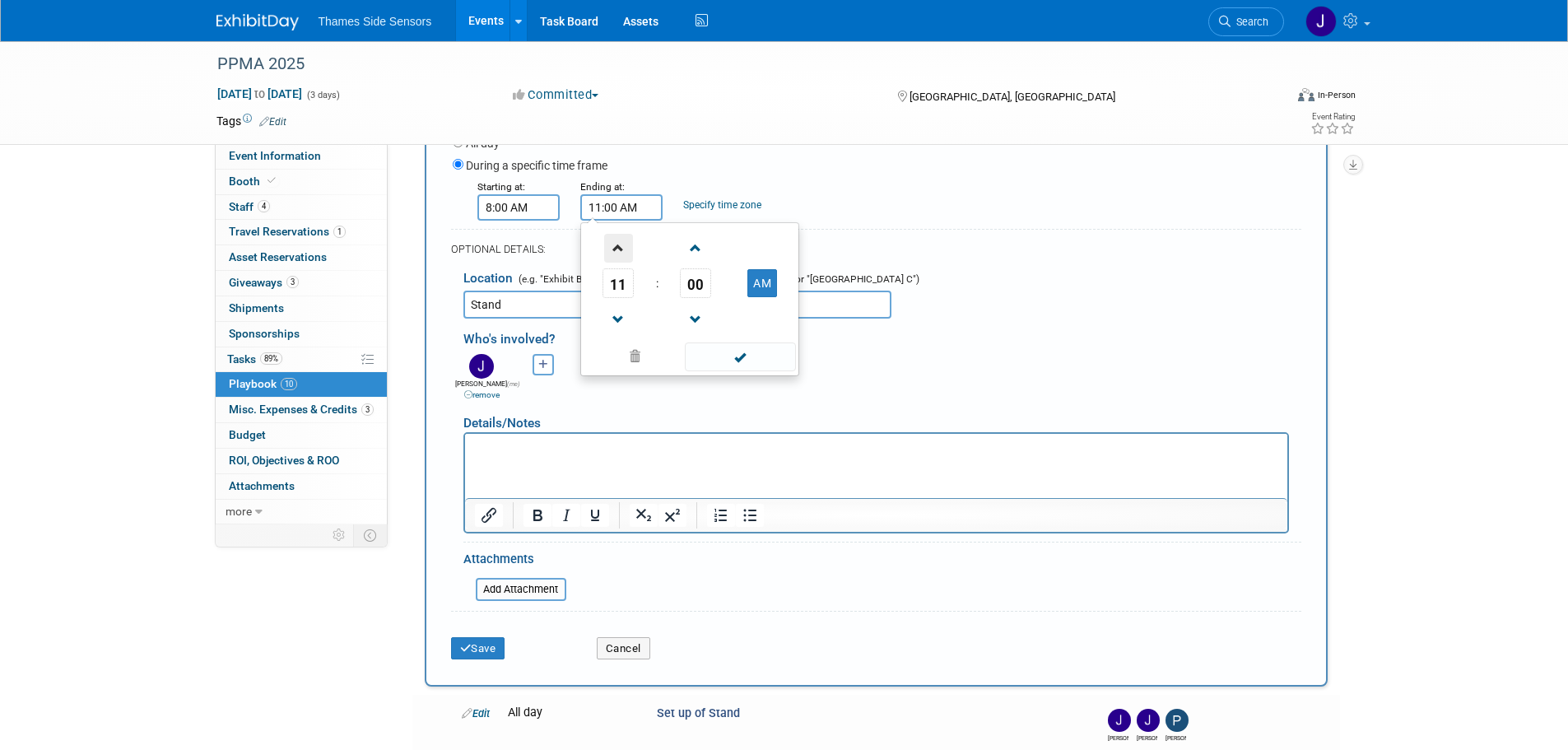
click at [621, 244] on span at bounding box center [618, 248] width 29 height 29
click at [618, 322] on span at bounding box center [618, 319] width 29 height 29
type input "1:00 PM"
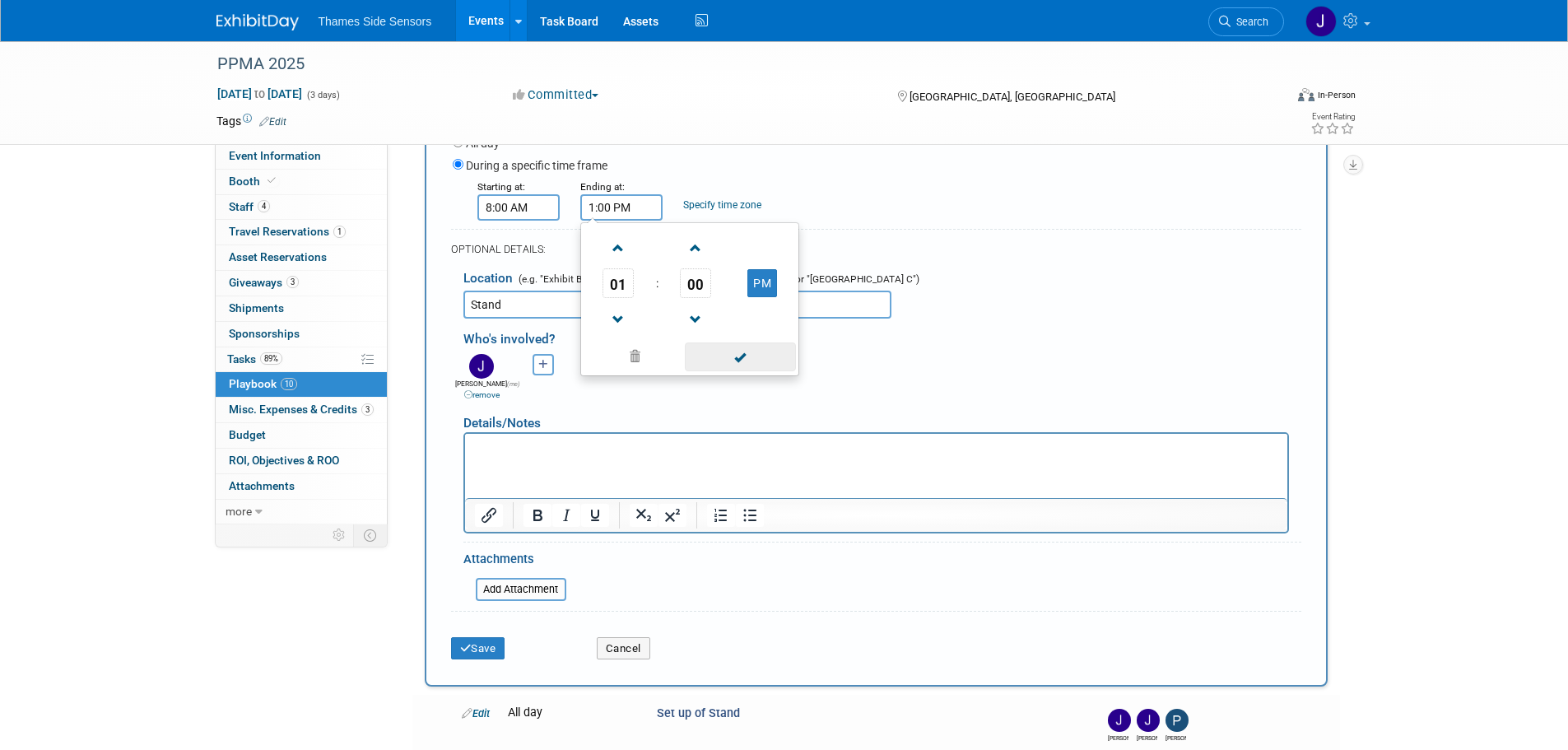
click at [725, 350] on span at bounding box center [741, 357] width 112 height 29
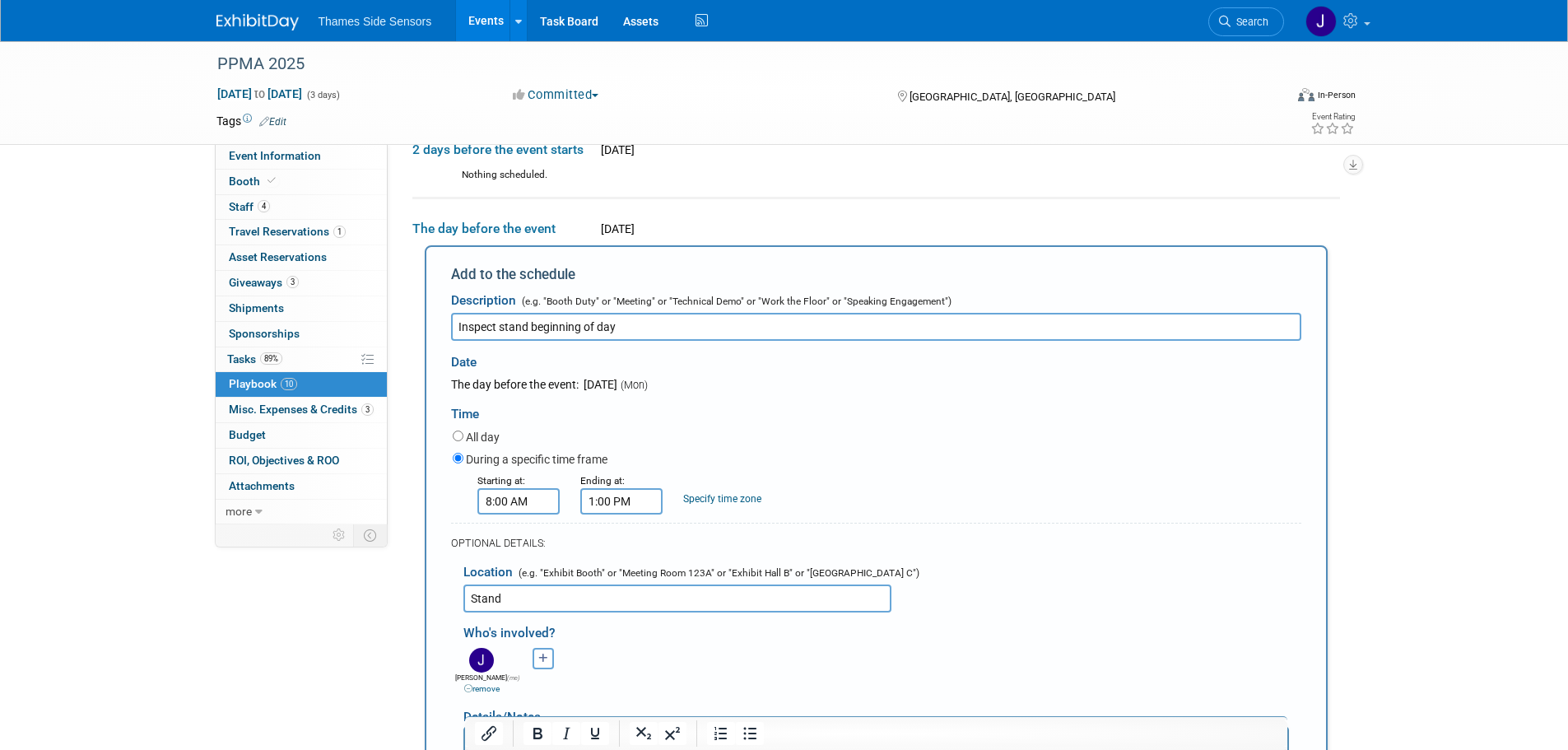
scroll to position [133, 0]
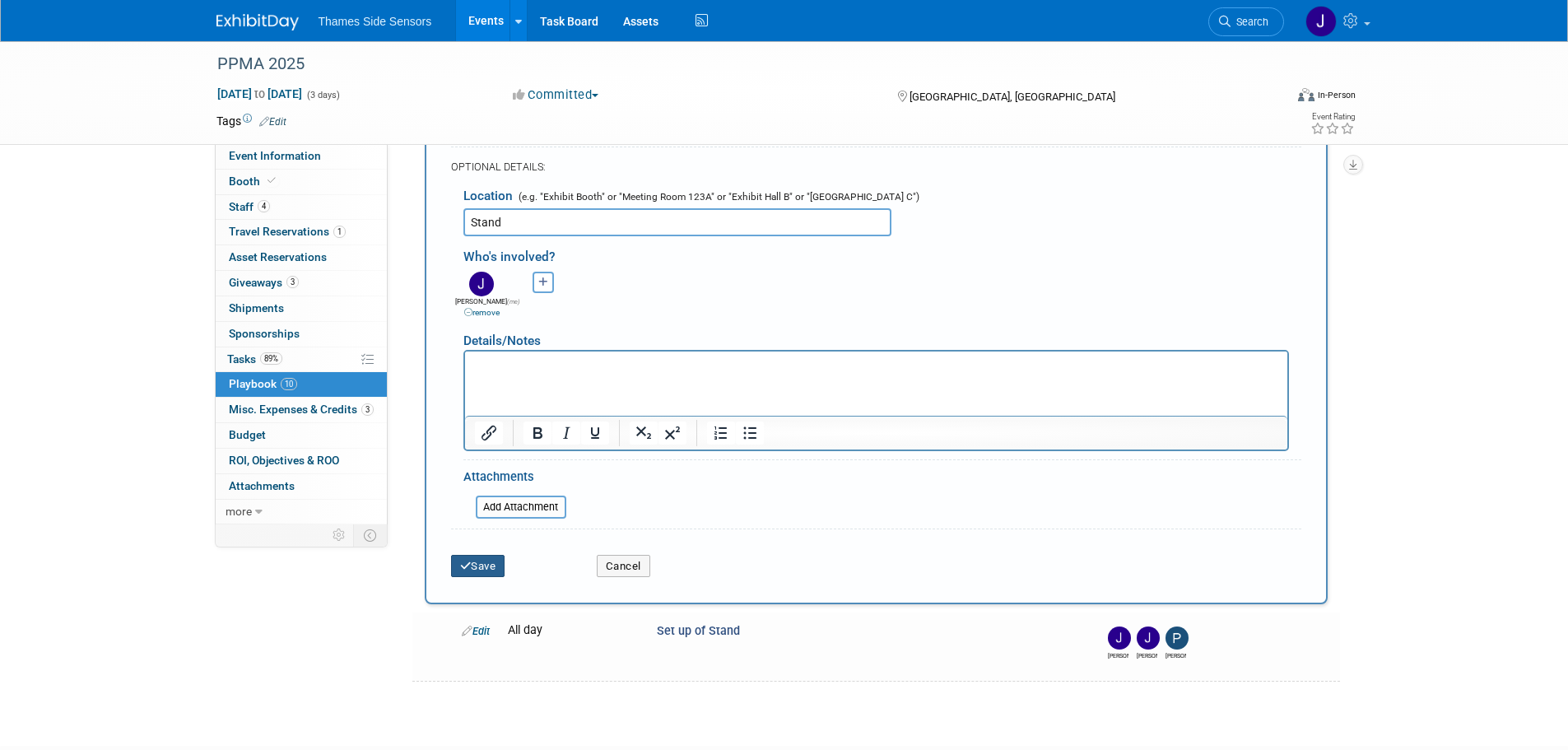
click at [461, 572] on icon "submit" at bounding box center [465, 566] width 11 height 10
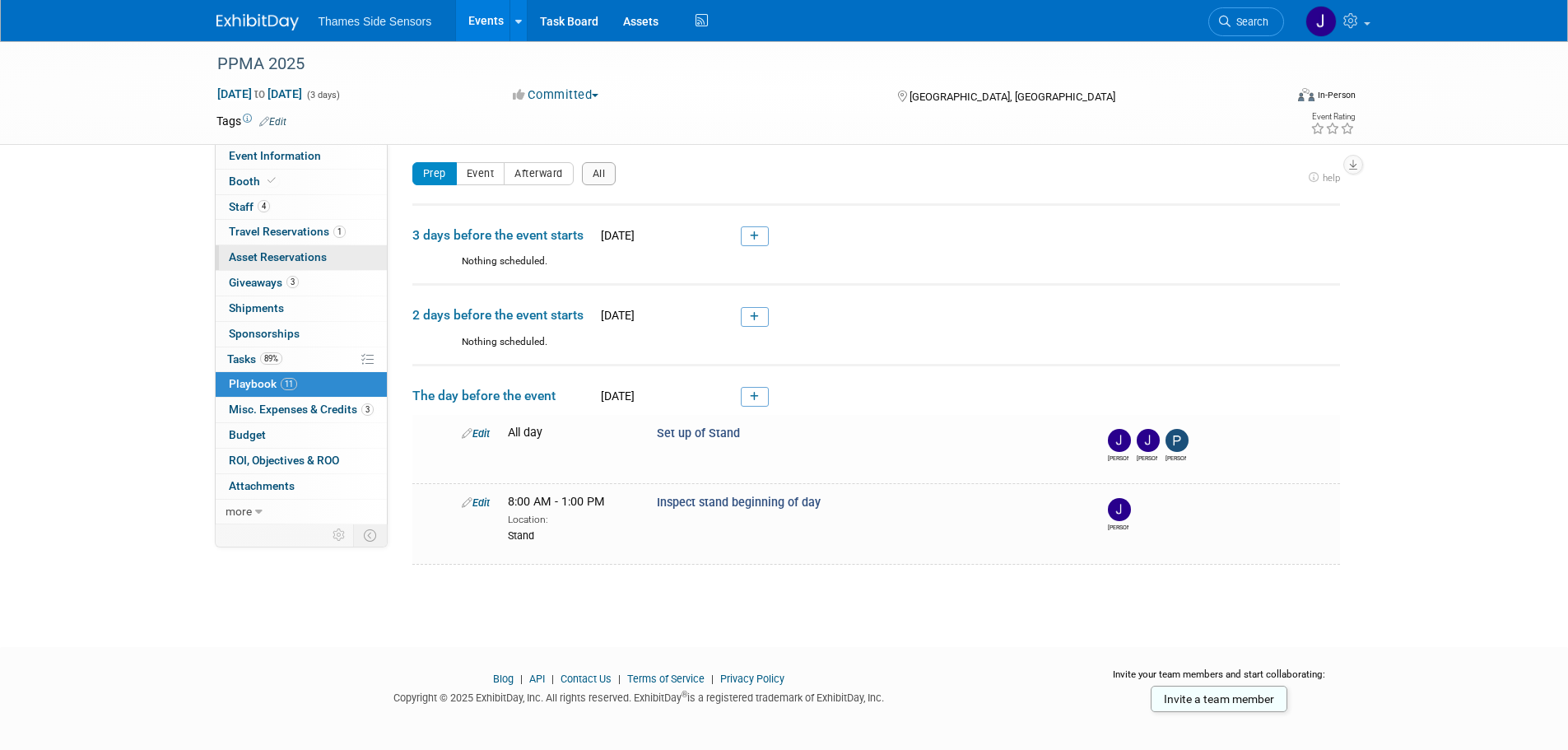
scroll to position [0, 0]
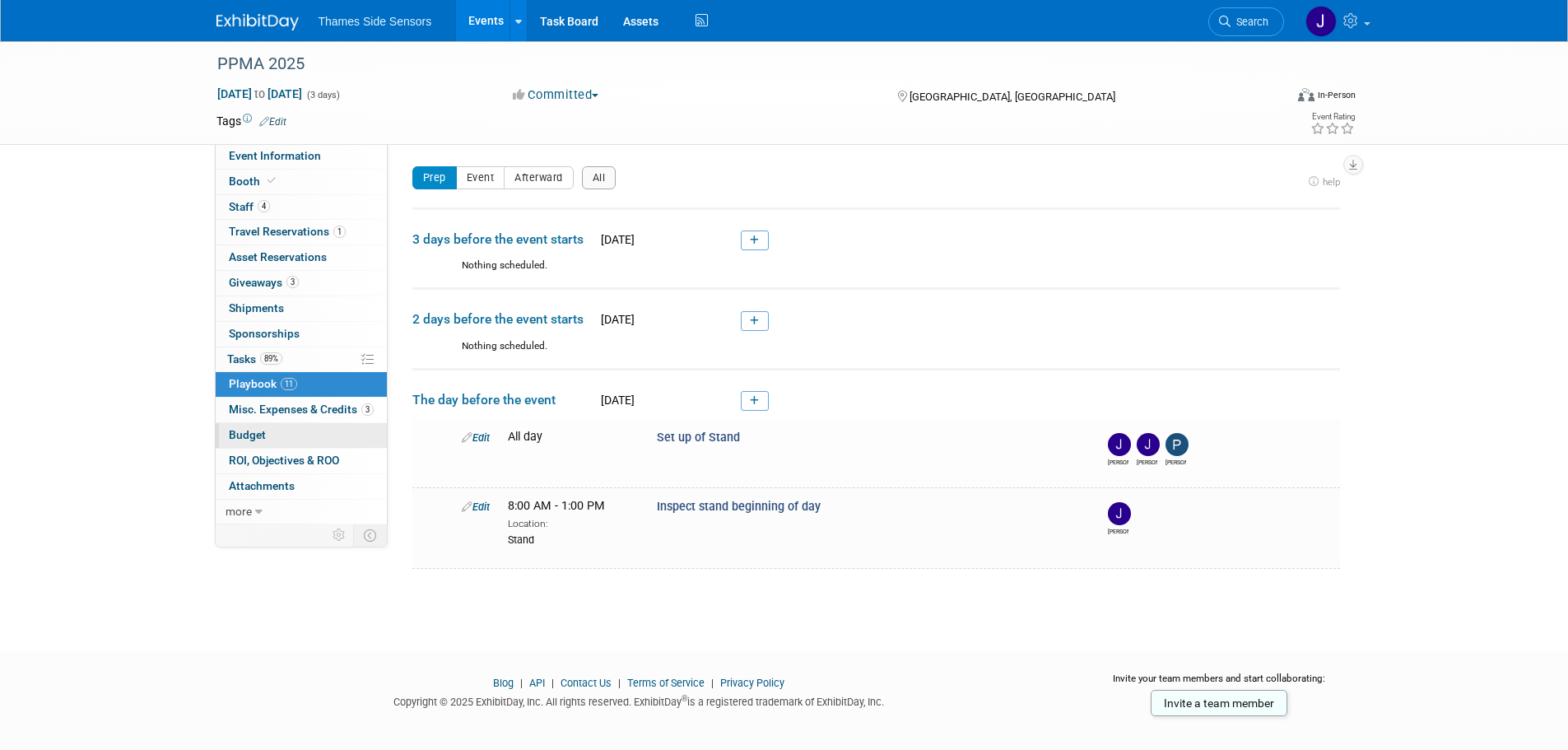
click at [275, 440] on link "Budget" at bounding box center [301, 436] width 171 height 24
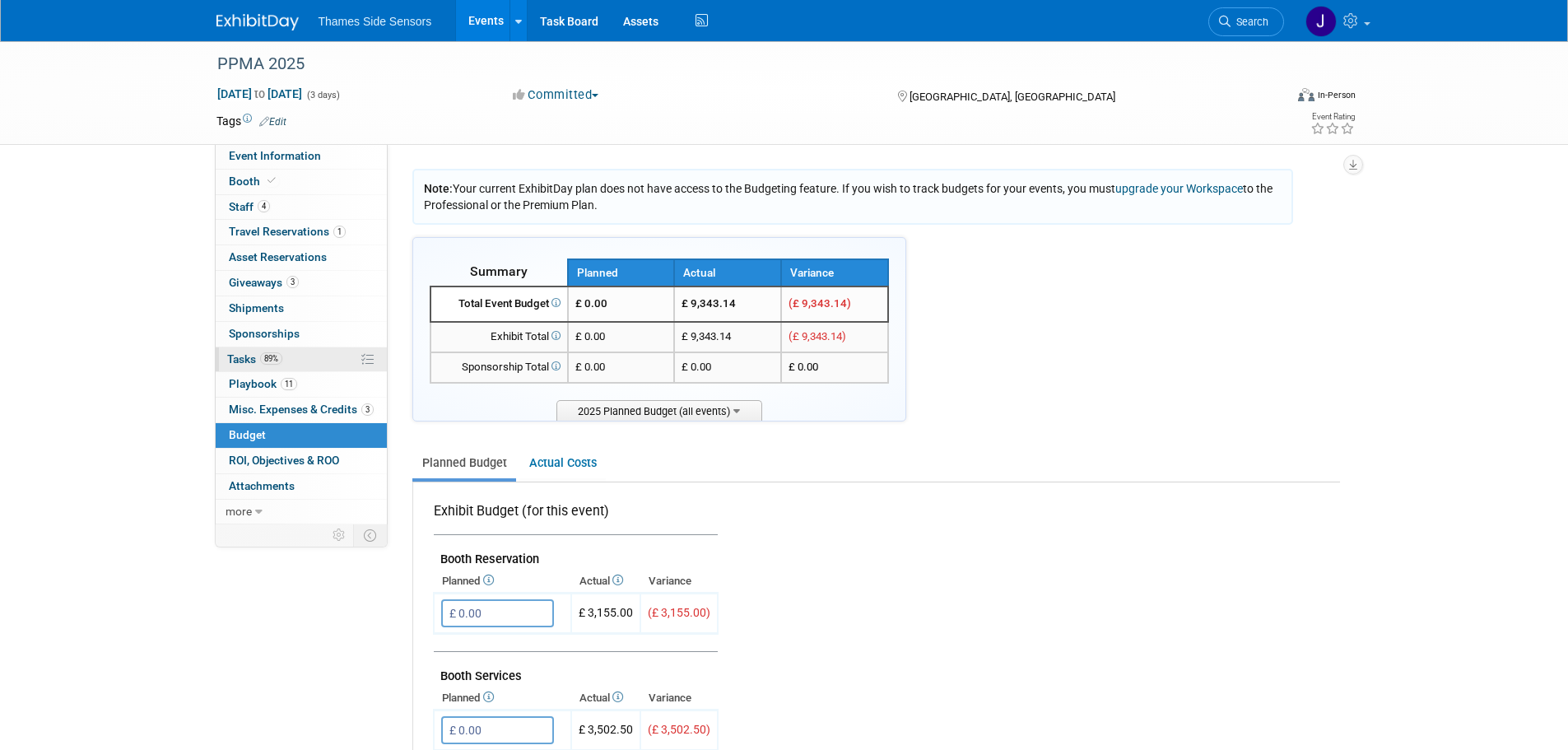
click at [262, 358] on span "89%" at bounding box center [271, 358] width 23 height 12
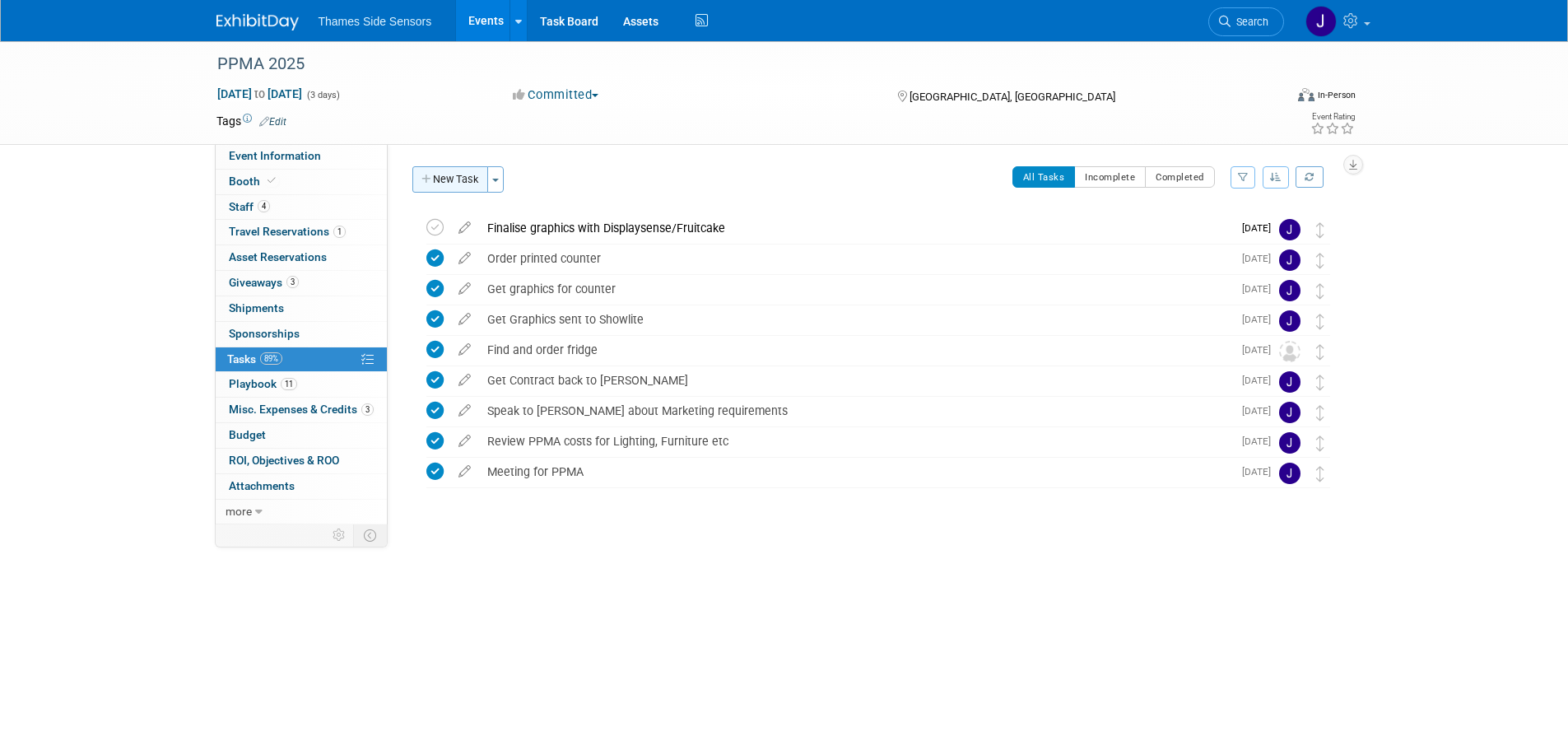
click at [473, 178] on button "New Task" at bounding box center [450, 180] width 76 height 26
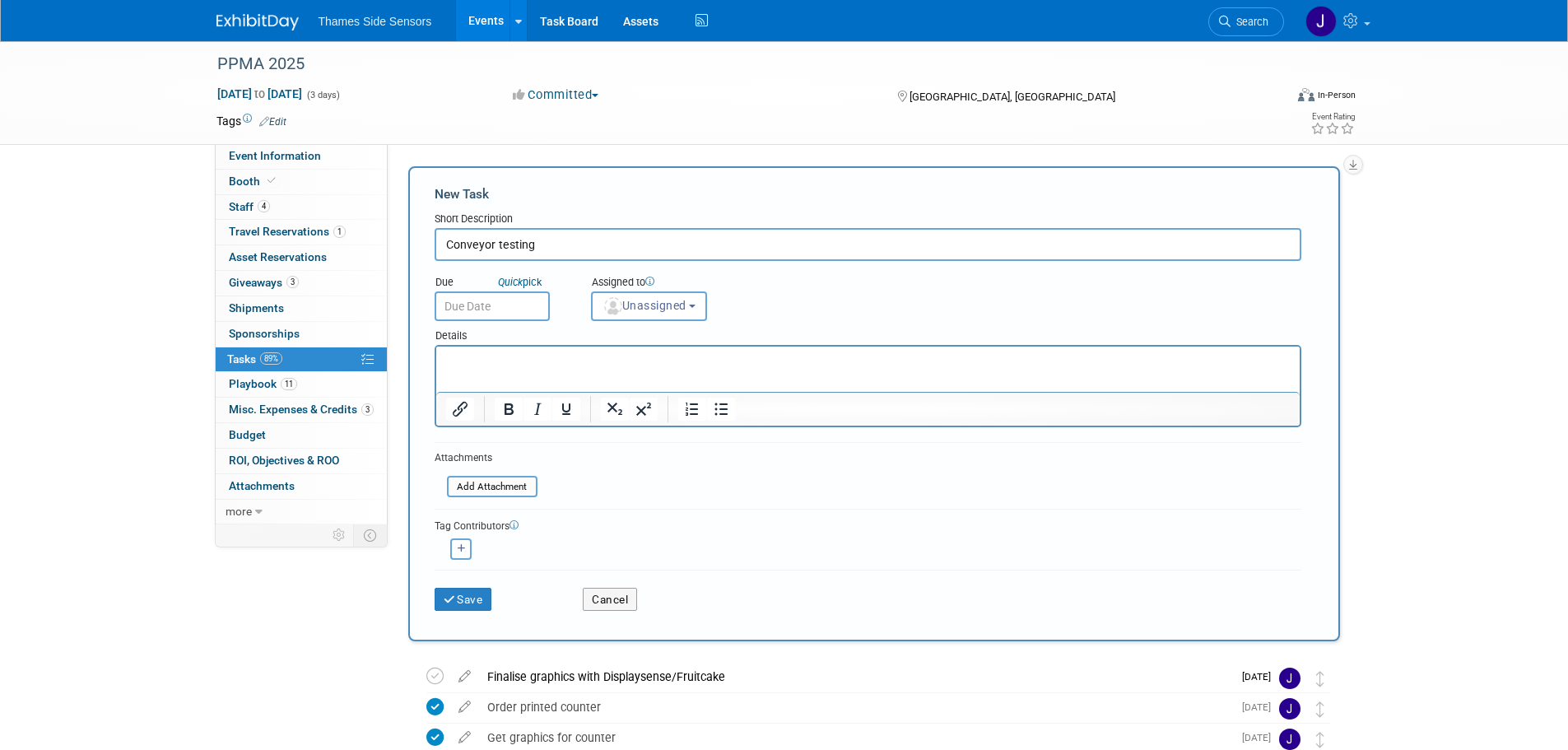
type input "Conveyor testing"
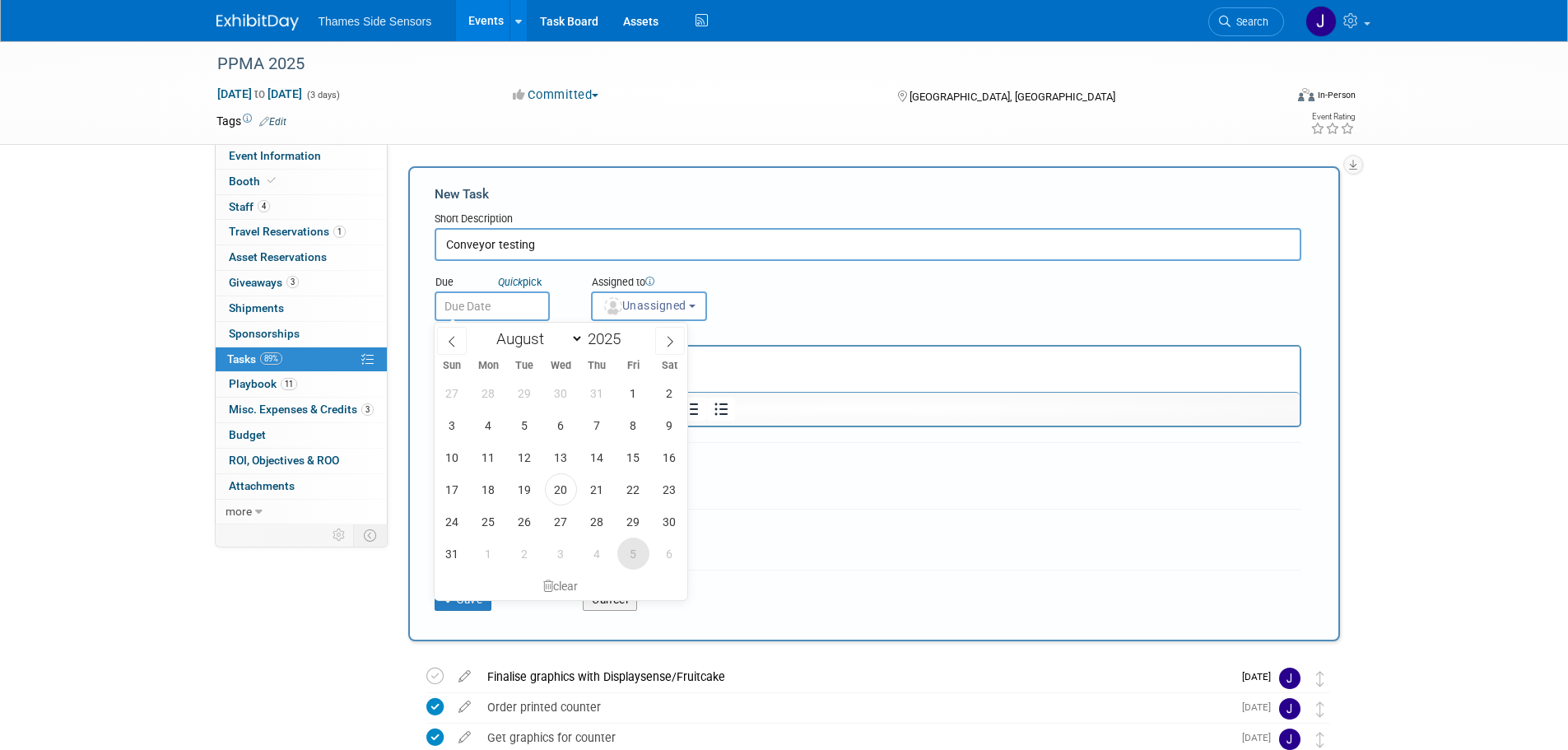
click at [631, 554] on span "5" at bounding box center [633, 554] width 32 height 32
type input "[DATE]"
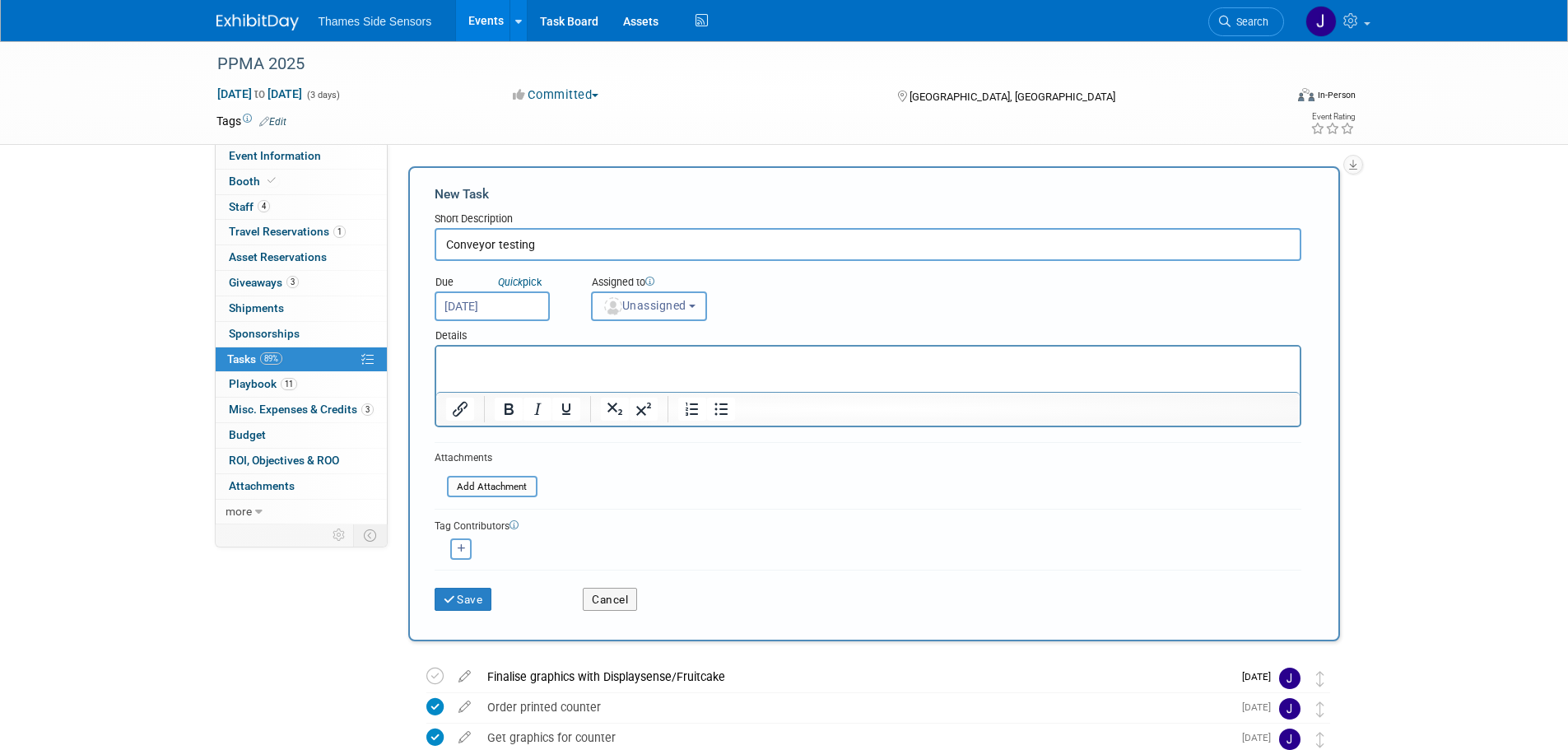
click at [645, 306] on span "Unassigned" at bounding box center [644, 305] width 84 height 13
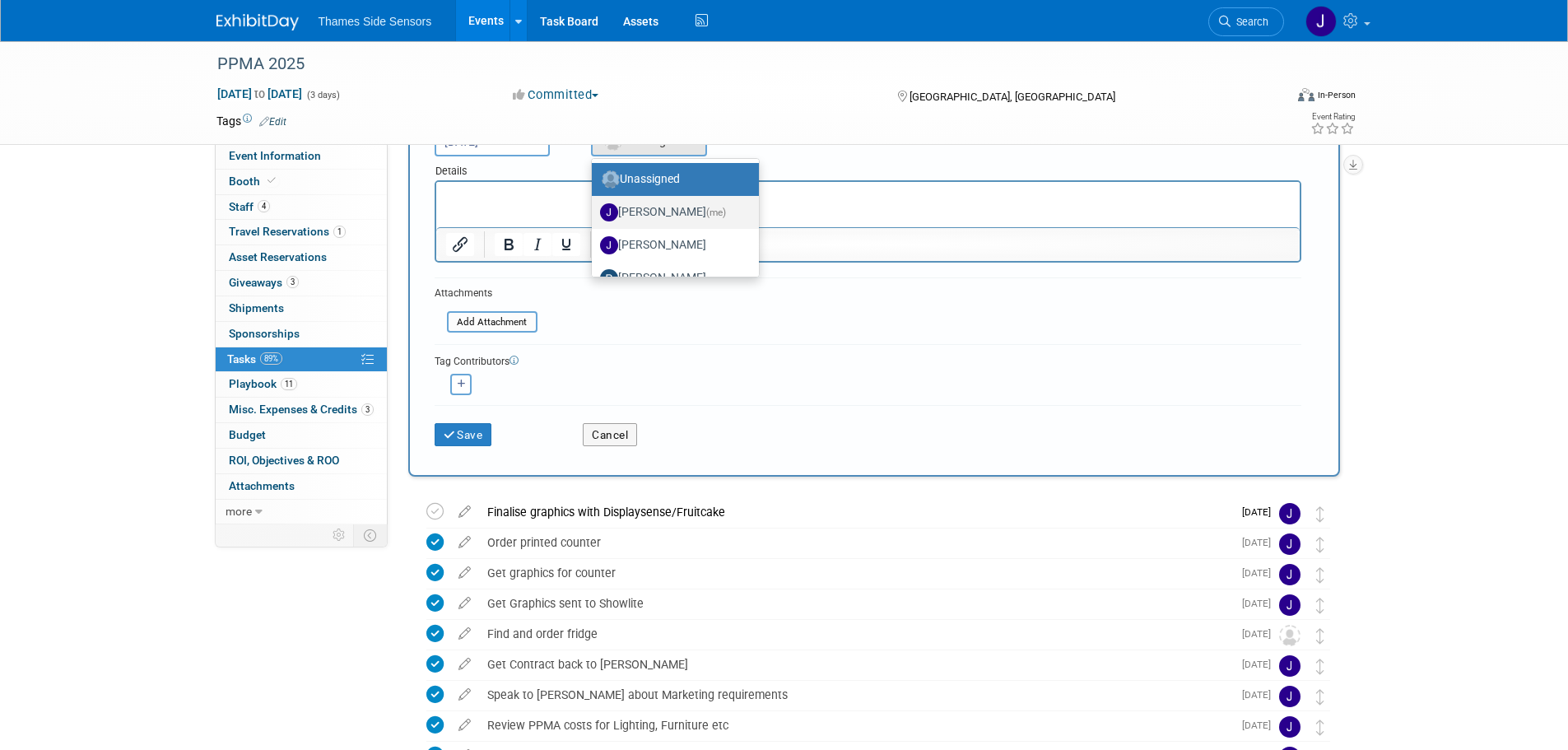
click at [679, 211] on label "James Netherway (me)" at bounding box center [671, 213] width 142 height 26
click at [594, 211] on input "James Netherway (me)" at bounding box center [589, 210] width 10 height 10
select select "61e8b039-7219-482e-890f-bd03ddbeac06"
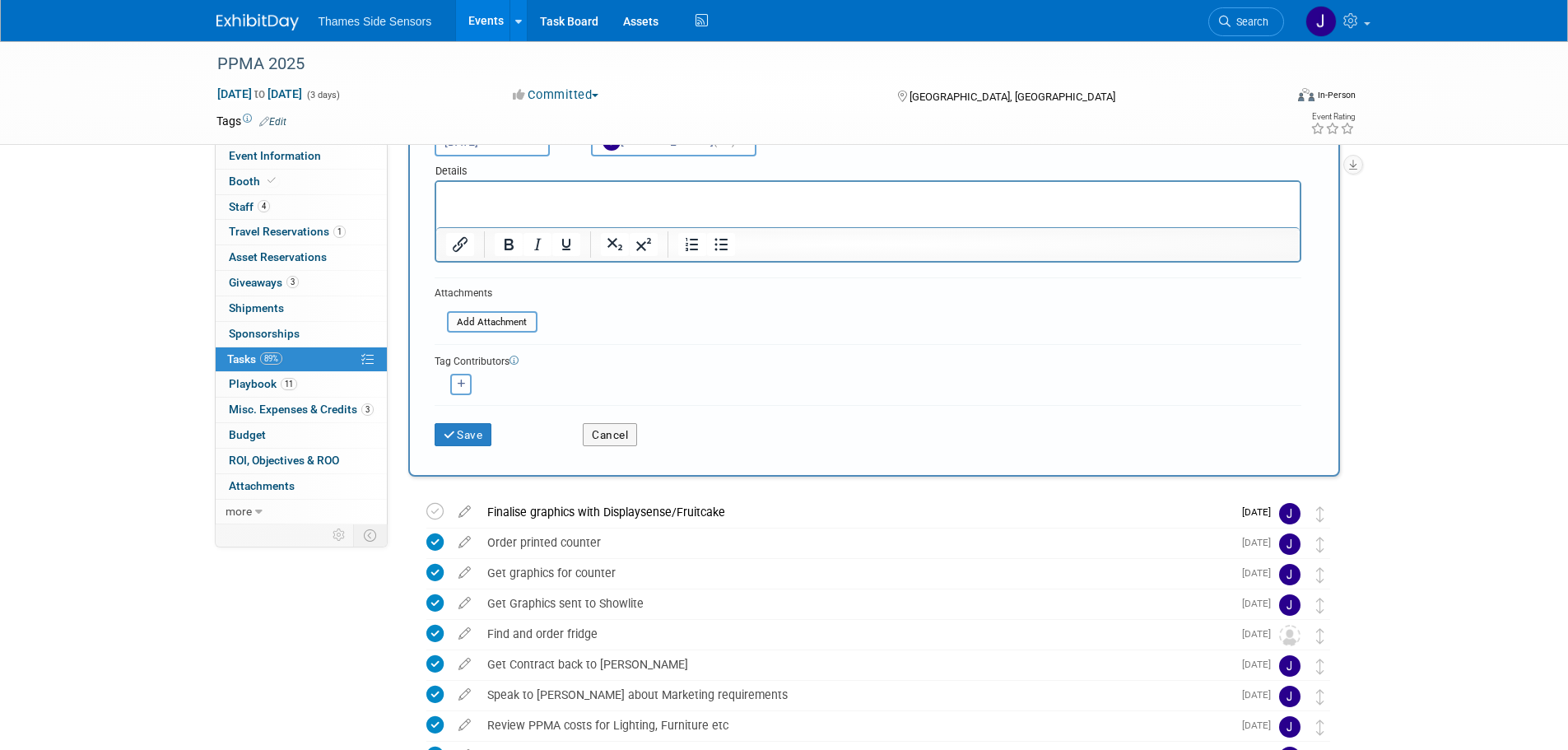
click at [585, 205] on html at bounding box center [867, 194] width 864 height 23
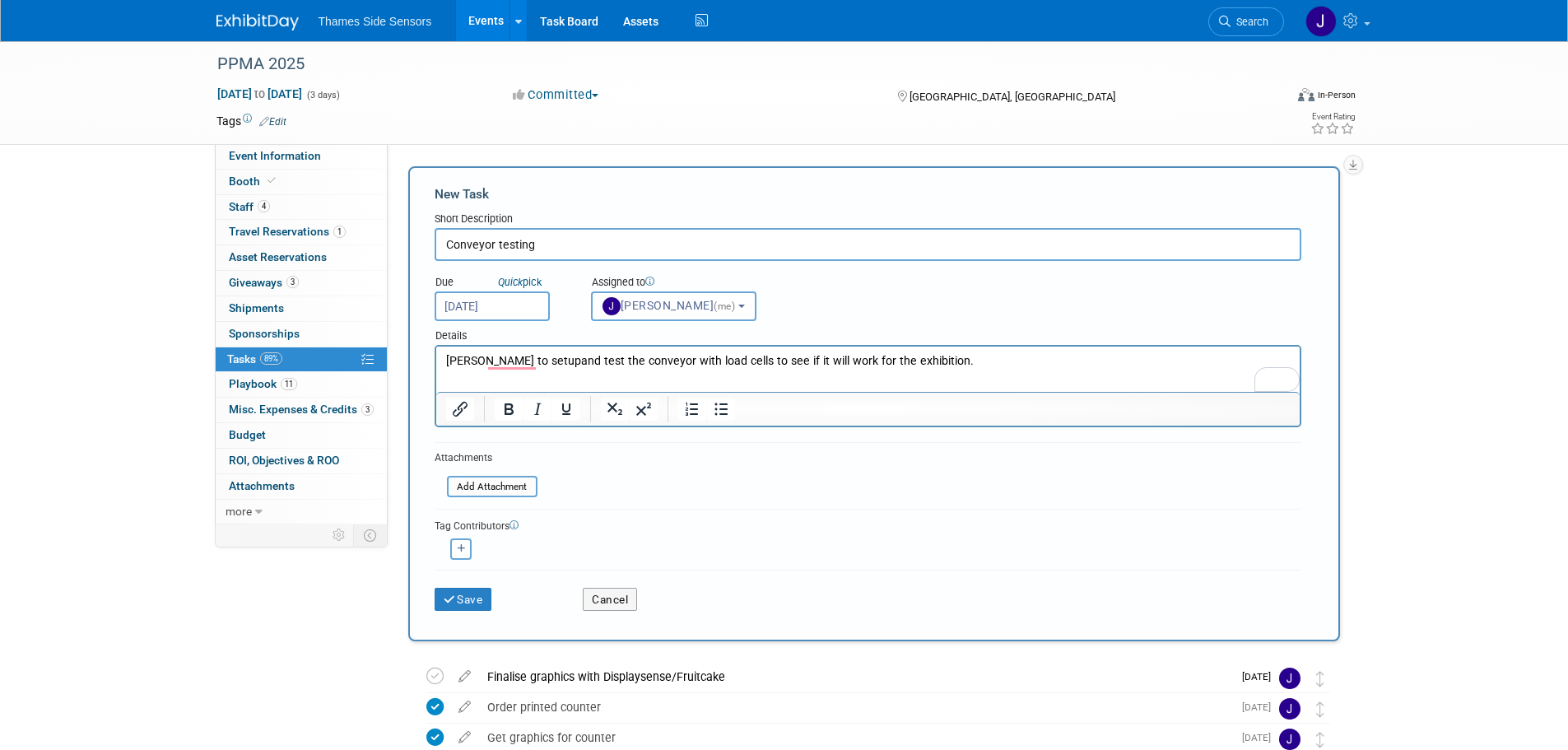
click at [514, 354] on p "John to setupand test the conveyor with load cells to see if it will work for t…" at bounding box center [867, 361] width 845 height 17
drag, startPoint x: 713, startPoint y: 356, endPoint x: 705, endPoint y: 372, distance: 17.9
click at [712, 356] on p "John to setup and test the conveyor with load cells to see if it will work for …" at bounding box center [867, 361] width 845 height 17
click at [479, 600] on button "Save" at bounding box center [464, 599] width 58 height 23
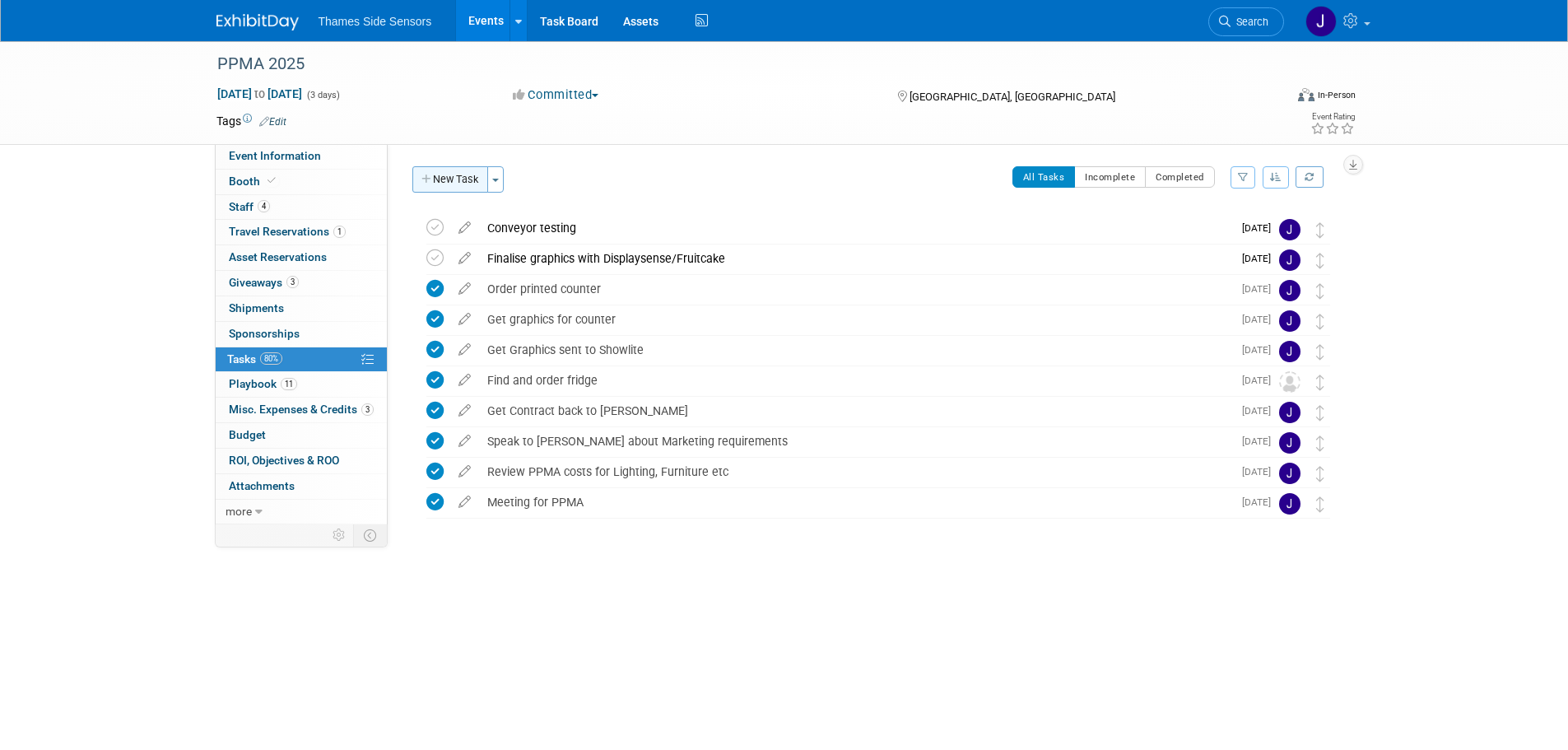
click at [479, 176] on button "New Task" at bounding box center [450, 180] width 76 height 26
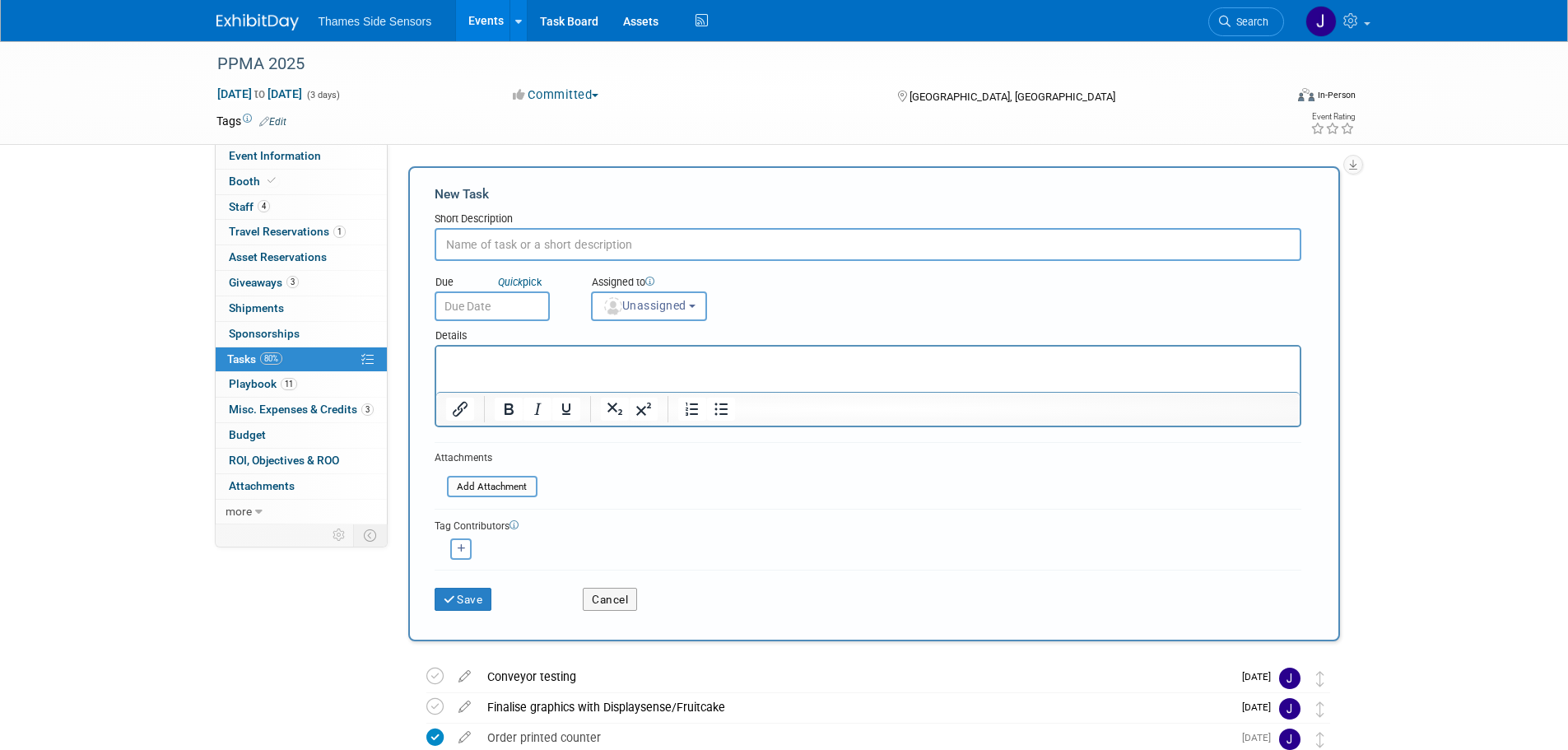
click at [500, 242] on input "text" at bounding box center [868, 245] width 867 height 33
type input "Brochures"
click at [520, 303] on input "text" at bounding box center [492, 306] width 115 height 30
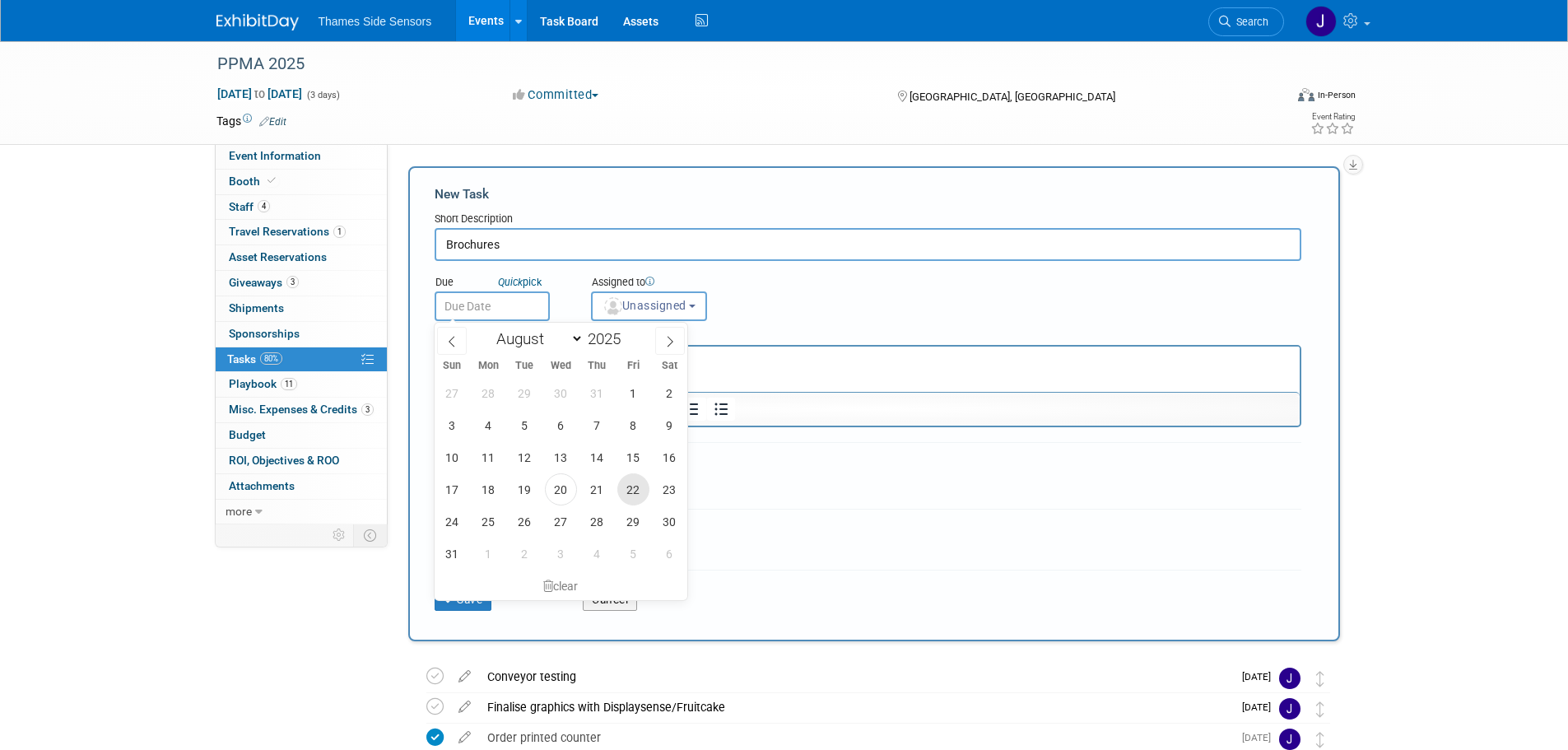
click at [635, 493] on span "22" at bounding box center [633, 489] width 32 height 32
type input "Aug 22, 2025"
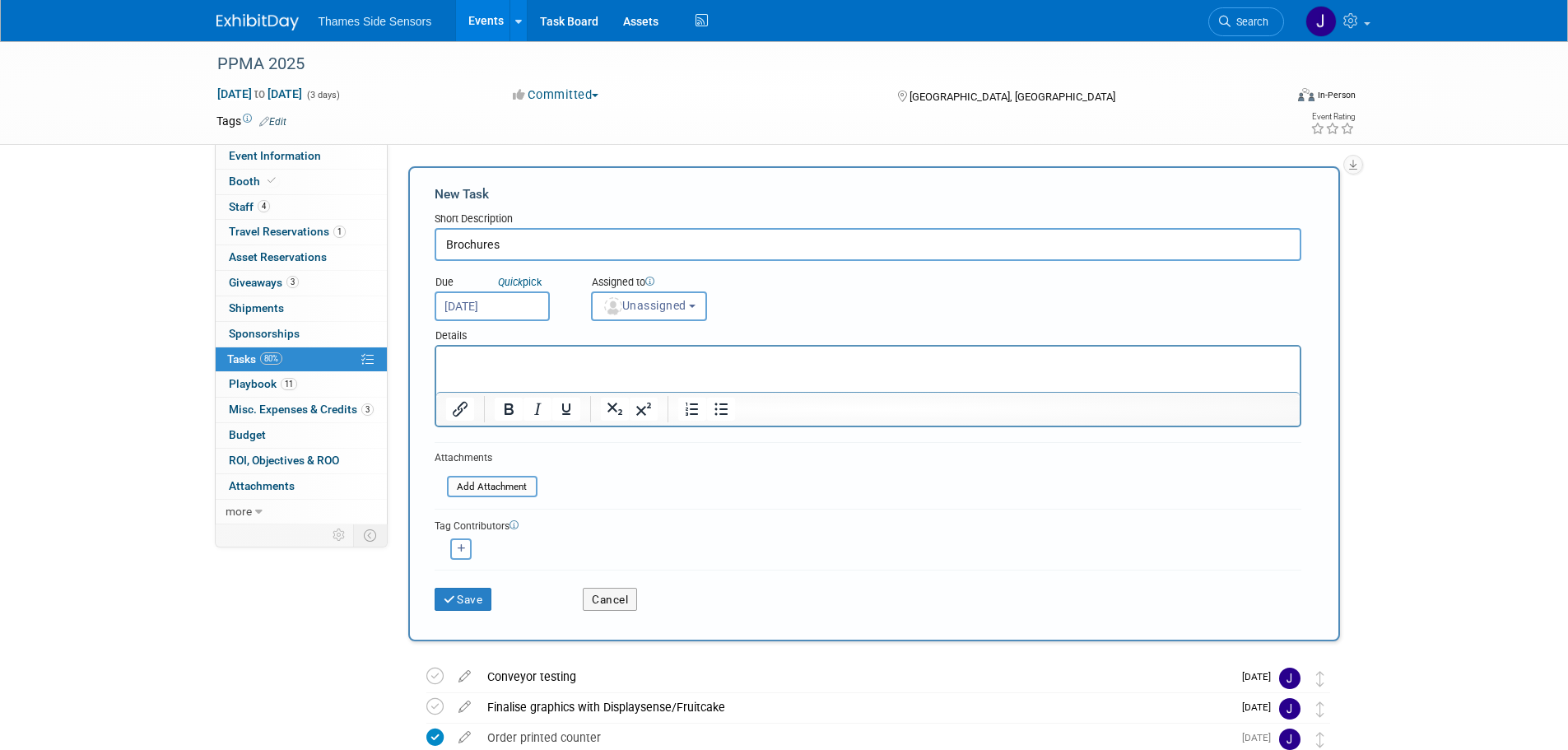
click at [524, 364] on p "Rich Text Area. Press ALT-0 for help." at bounding box center [867, 361] width 845 height 17
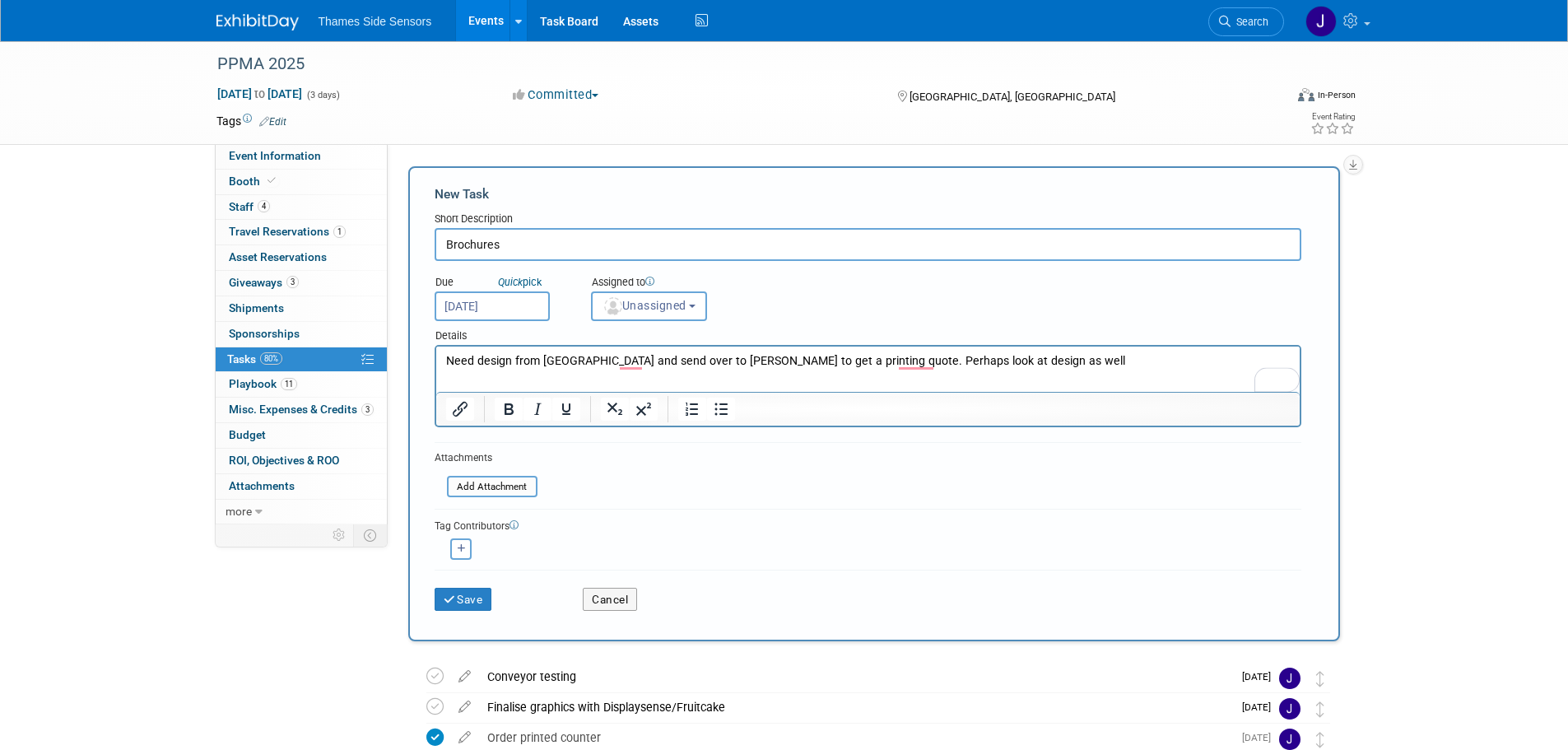
click at [986, 364] on p "Need design from India and send over to Louise to get a printing quote. Perhaps…" at bounding box center [867, 361] width 845 height 17
click at [459, 598] on button "Save" at bounding box center [464, 599] width 58 height 23
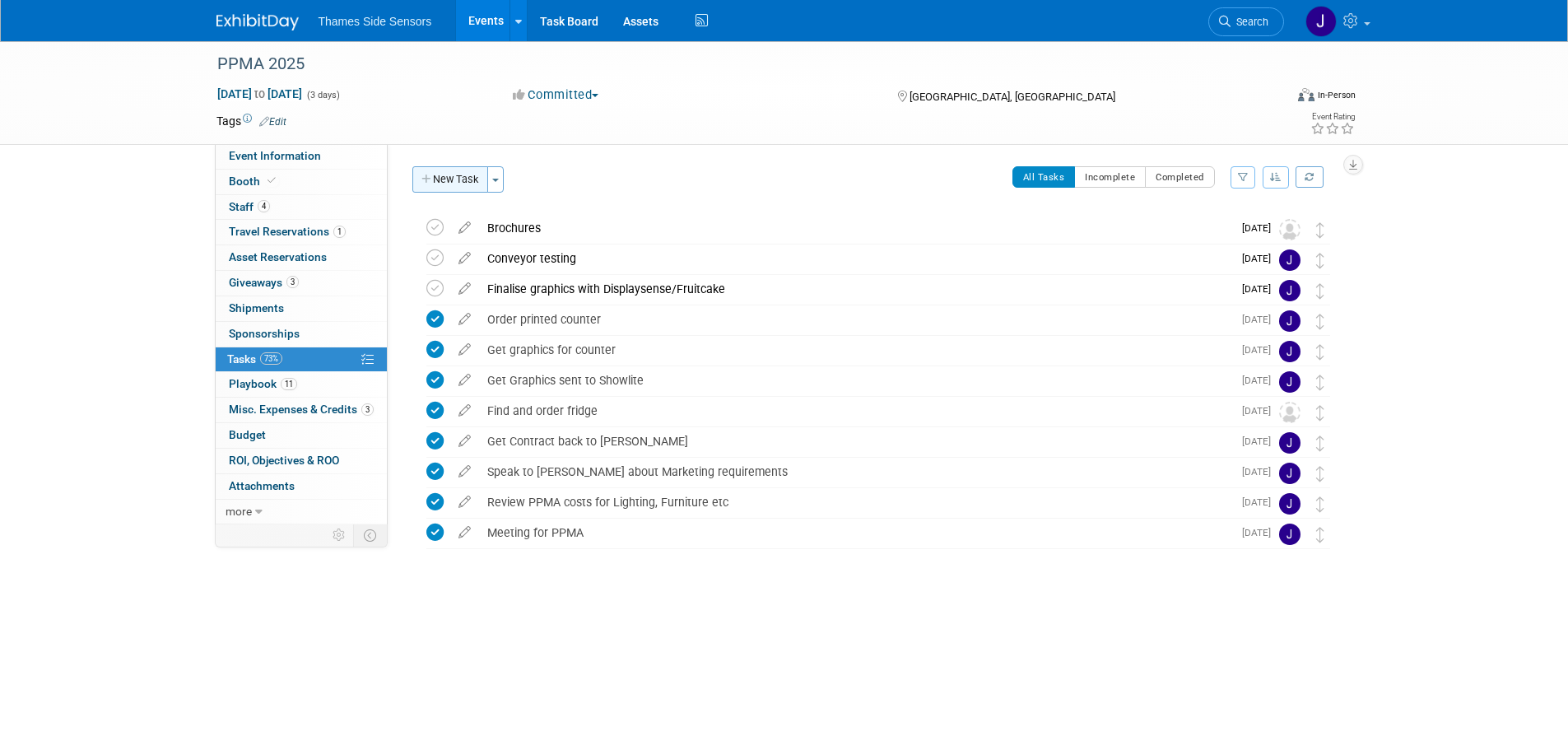
click at [445, 178] on button "New Task" at bounding box center [450, 180] width 76 height 26
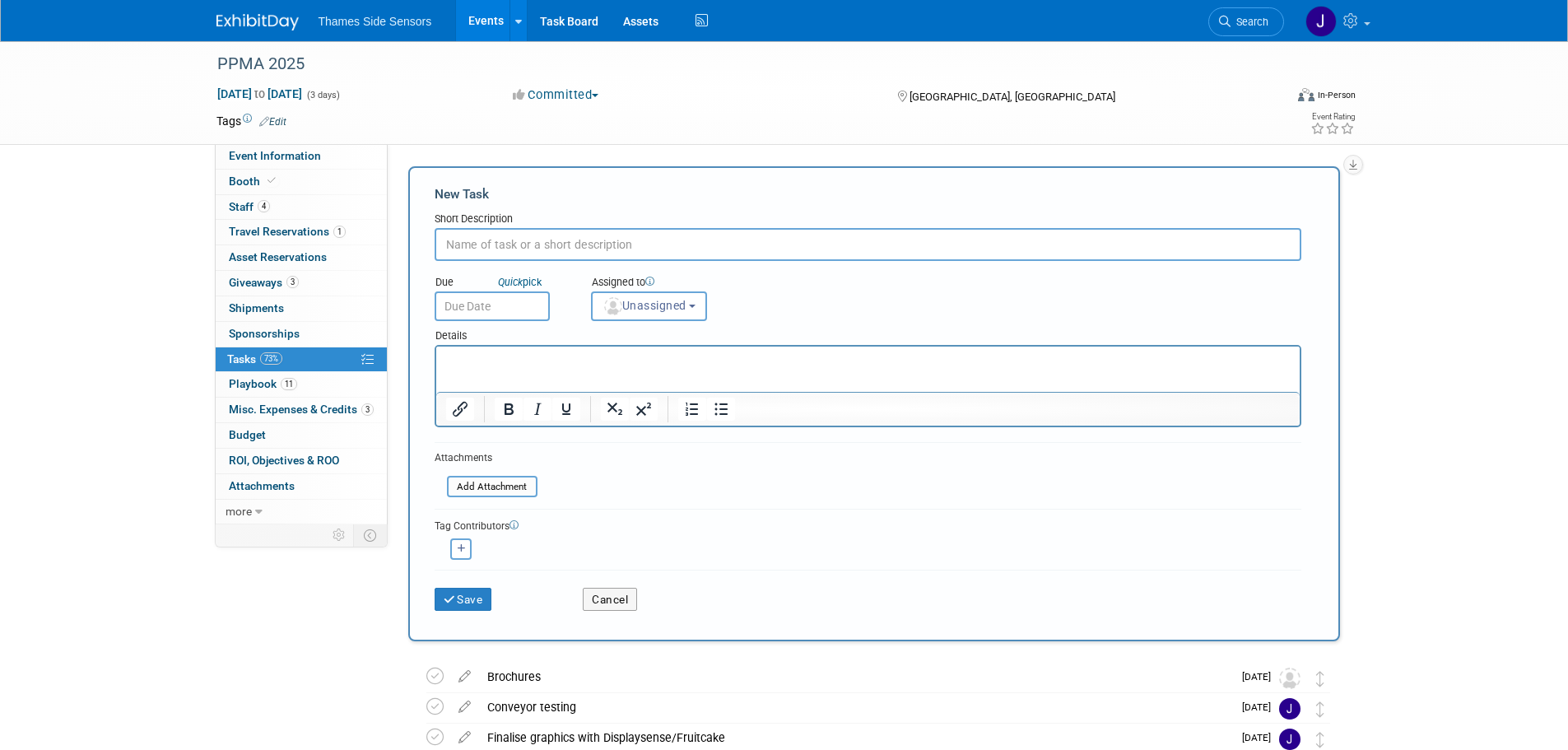
click at [512, 244] on input "text" at bounding box center [868, 245] width 867 height 33
type input "parking for the show"
click at [504, 301] on input "text" at bounding box center [492, 306] width 115 height 30
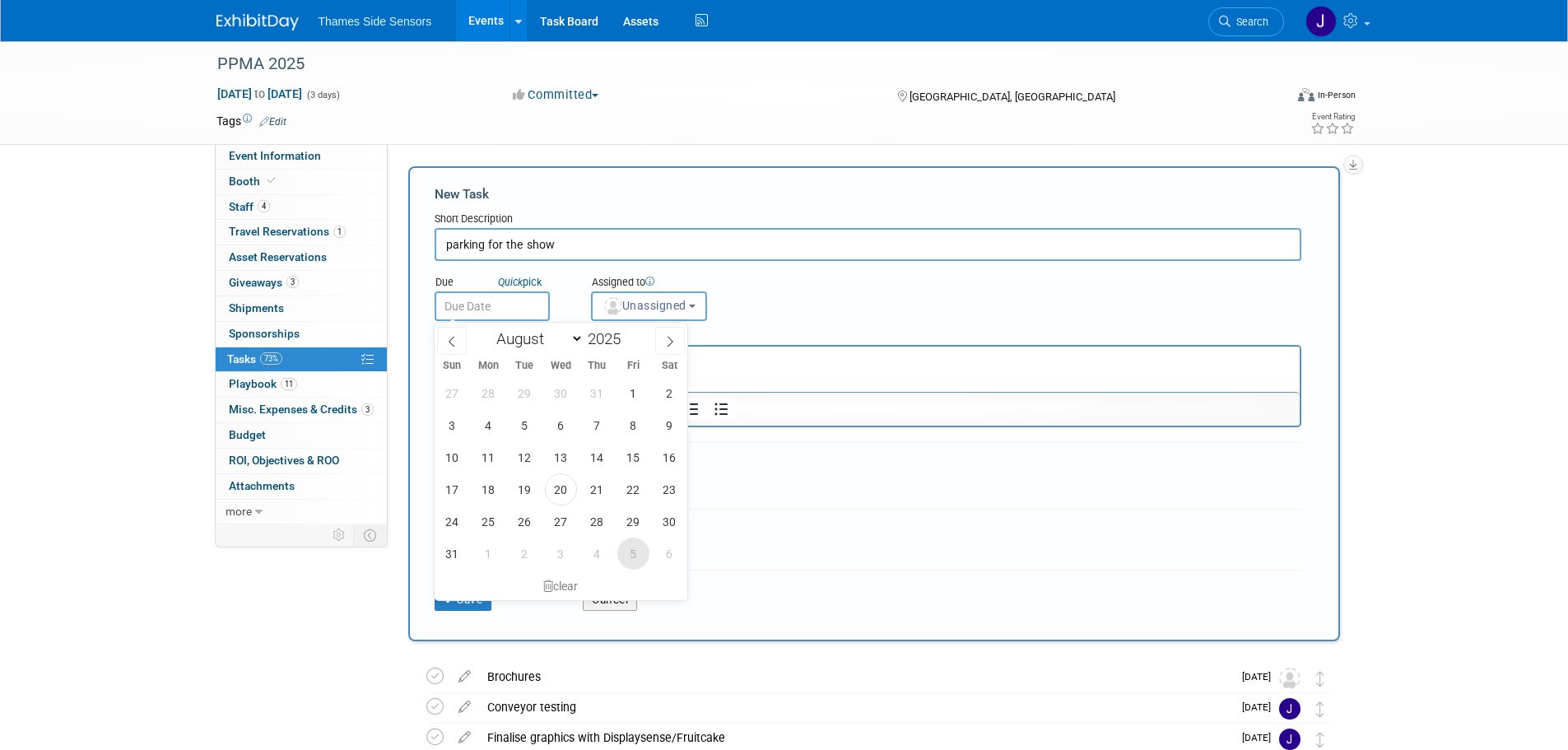
click at [619, 559] on span "5" at bounding box center [633, 554] width 32 height 32
type input "[DATE]"
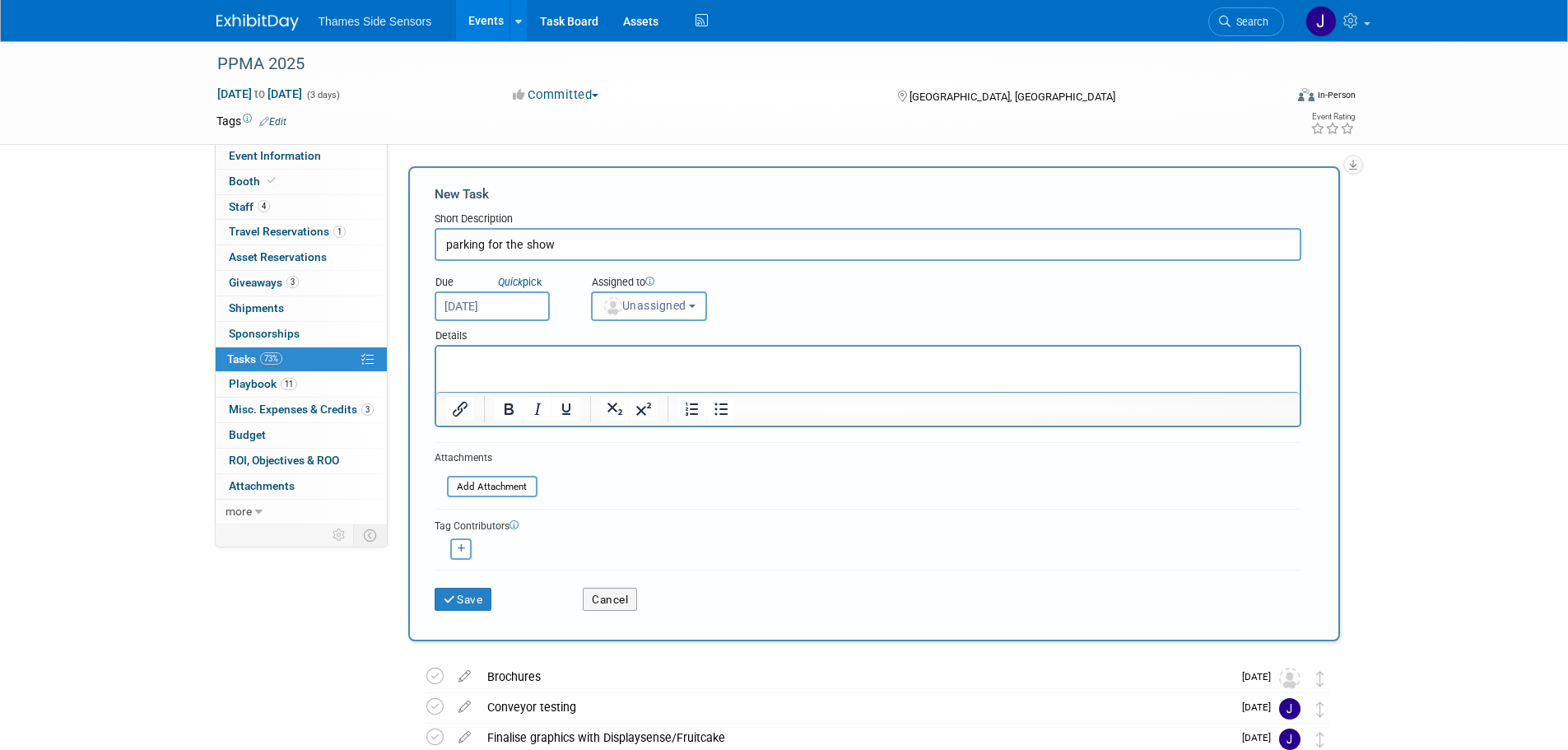
click at [476, 339] on div "Details" at bounding box center [868, 332] width 867 height 24
click at [478, 359] on p "Rich Text Area. Press ALT-0 for help." at bounding box center [867, 361] width 845 height 17
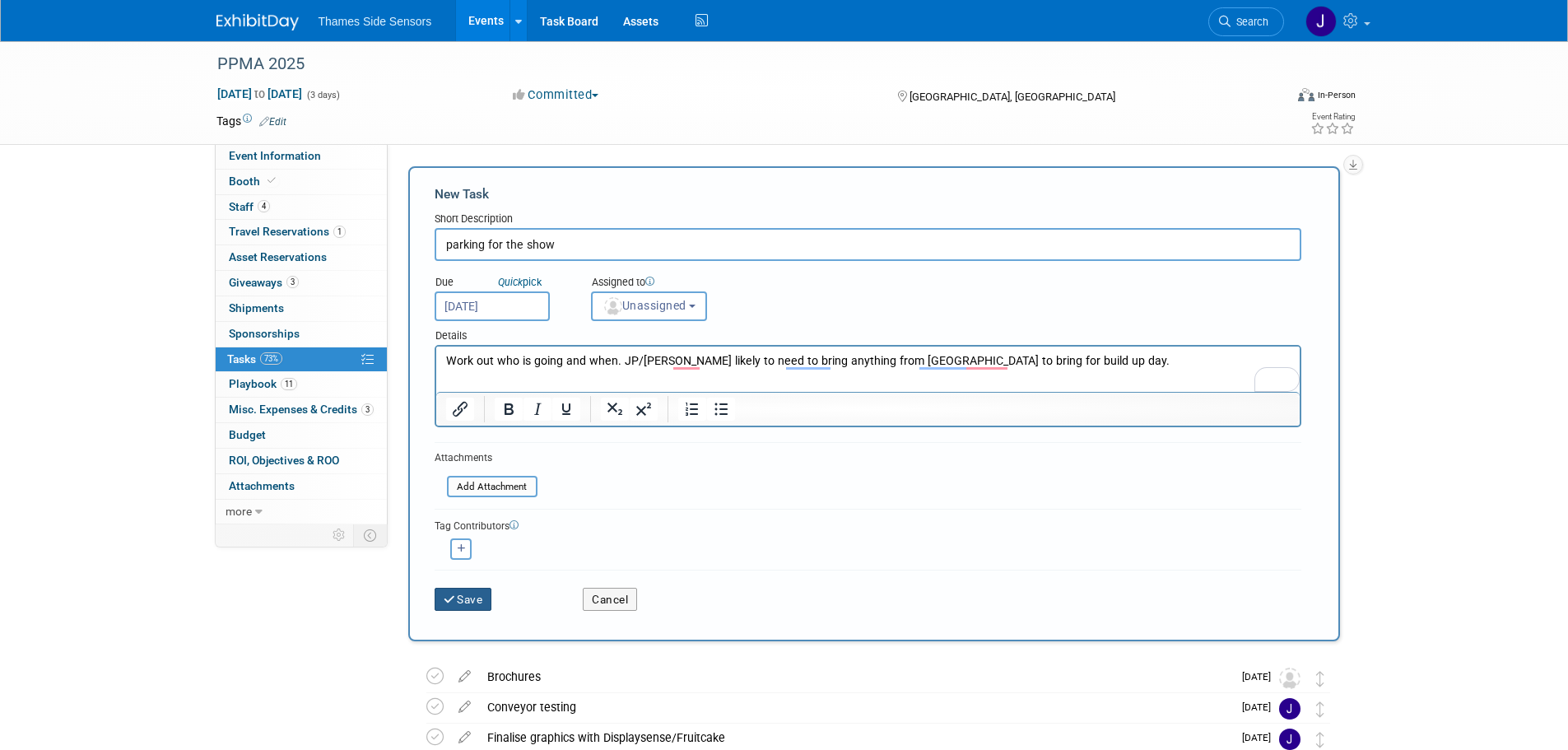
click at [467, 601] on button "Save" at bounding box center [464, 599] width 58 height 23
